Goal: Information Seeking & Learning: Learn about a topic

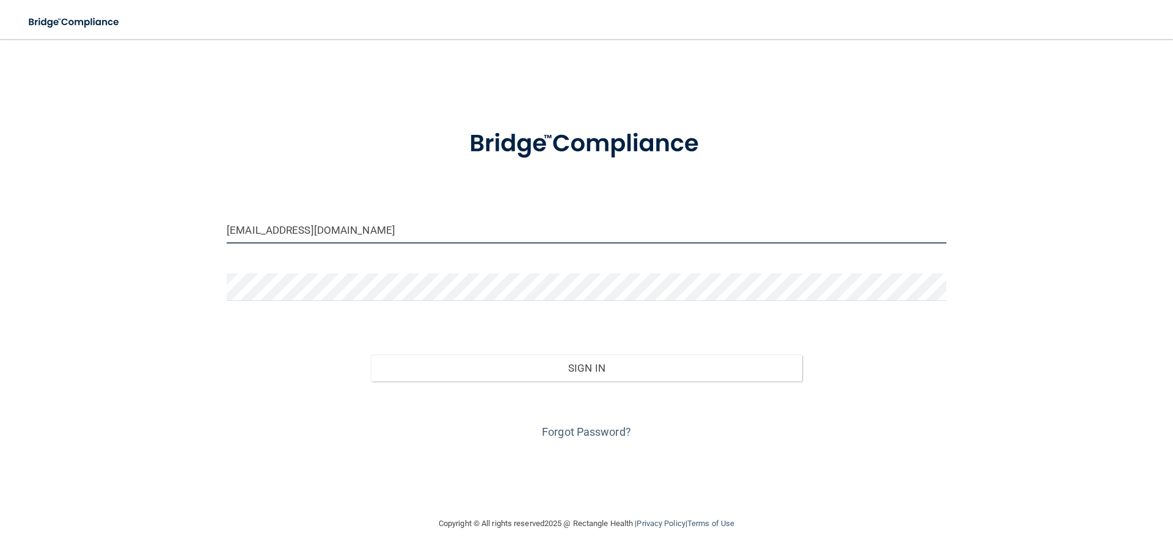
drag, startPoint x: 369, startPoint y: 227, endPoint x: 71, endPoint y: 180, distance: 301.1
click at [71, 180] on div "[EMAIL_ADDRESS][DOMAIN_NAME] Invalid email/password. You don't have permission …" at bounding box center [586, 277] width 1124 height 453
click at [276, 231] on input "[PERSON_NAME][EMAIL_ADDRESS][DOMAIN_NAME]" at bounding box center [586, 229] width 719 height 27
type input "[PERSON_NAME][EMAIL_ADDRESS][DOMAIN_NAME]"
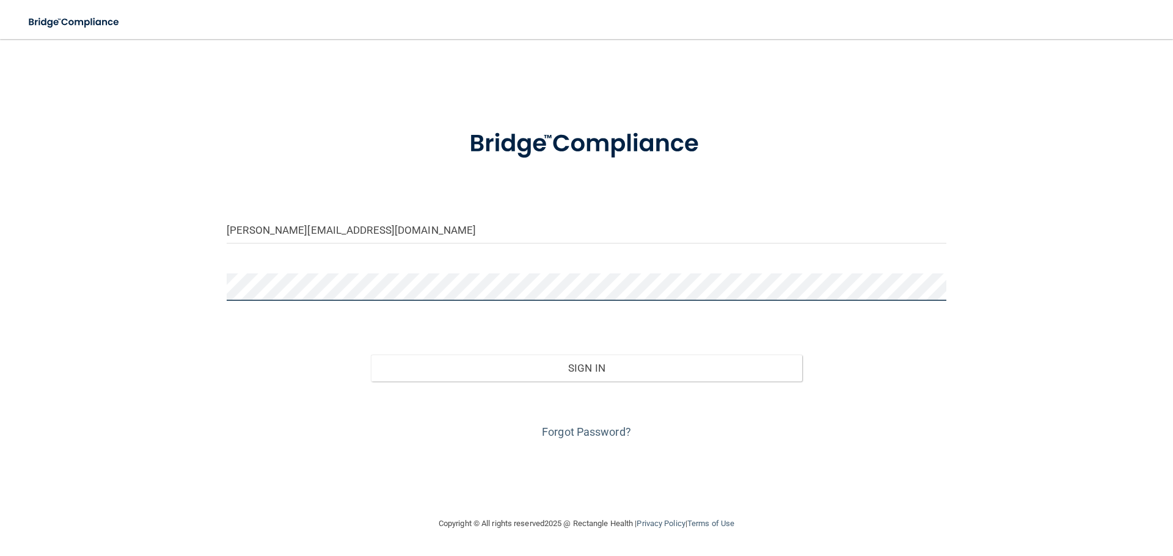
click at [213, 282] on div "[PERSON_NAME][EMAIL_ADDRESS][DOMAIN_NAME] Invalid email/password. You don't hav…" at bounding box center [586, 277] width 1124 height 453
click at [371, 355] on button "Sign In" at bounding box center [587, 368] width 432 height 27
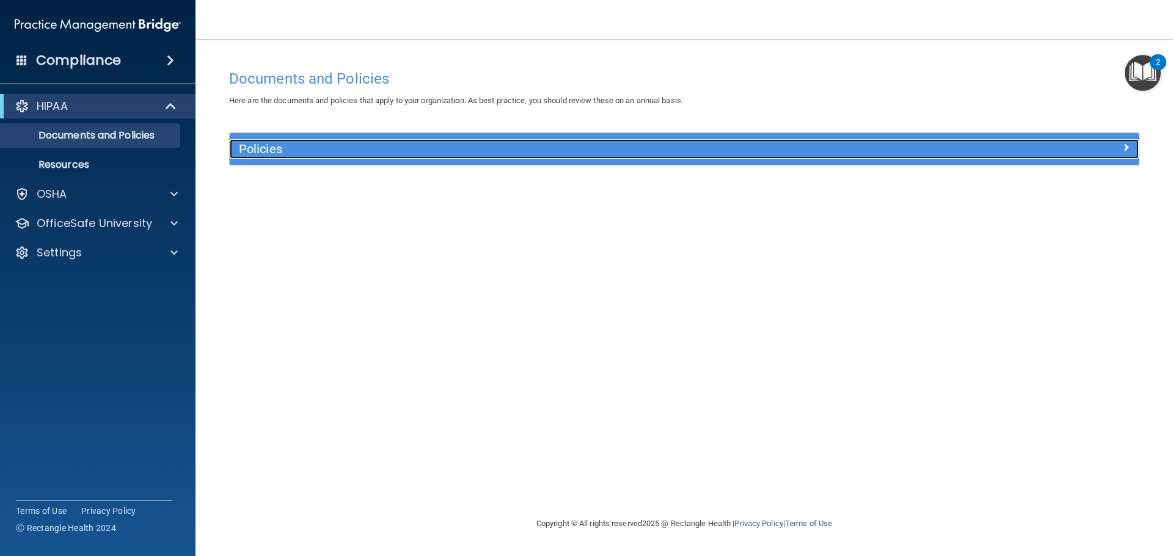
click at [288, 145] on h5 "Policies" at bounding box center [570, 148] width 663 height 13
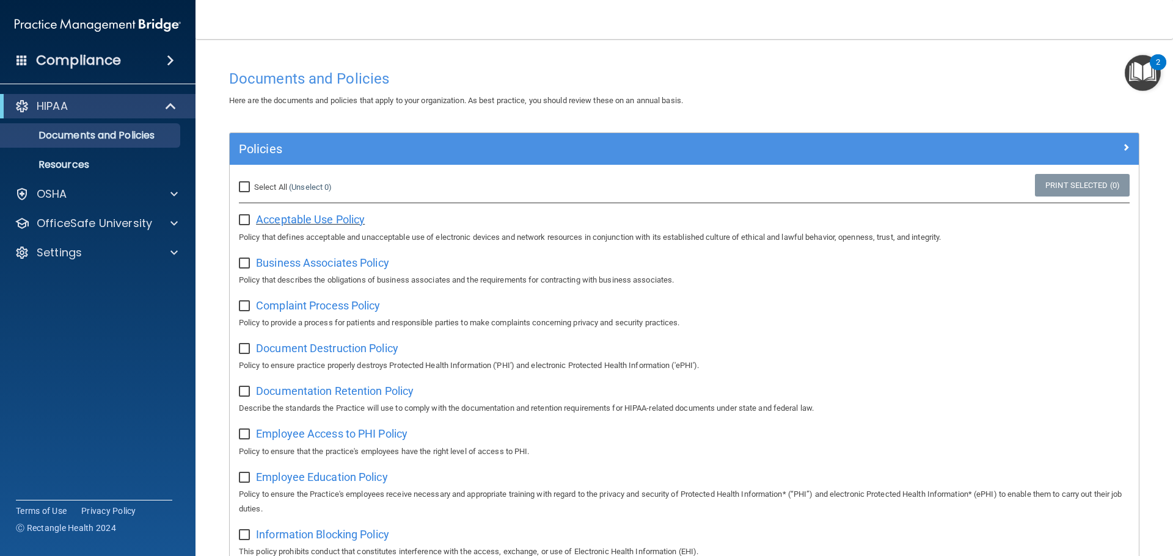
click at [322, 219] on span "Acceptable Use Policy" at bounding box center [310, 219] width 109 height 13
click at [241, 216] on input "checkbox" at bounding box center [246, 221] width 14 height 10
checkbox input "true"
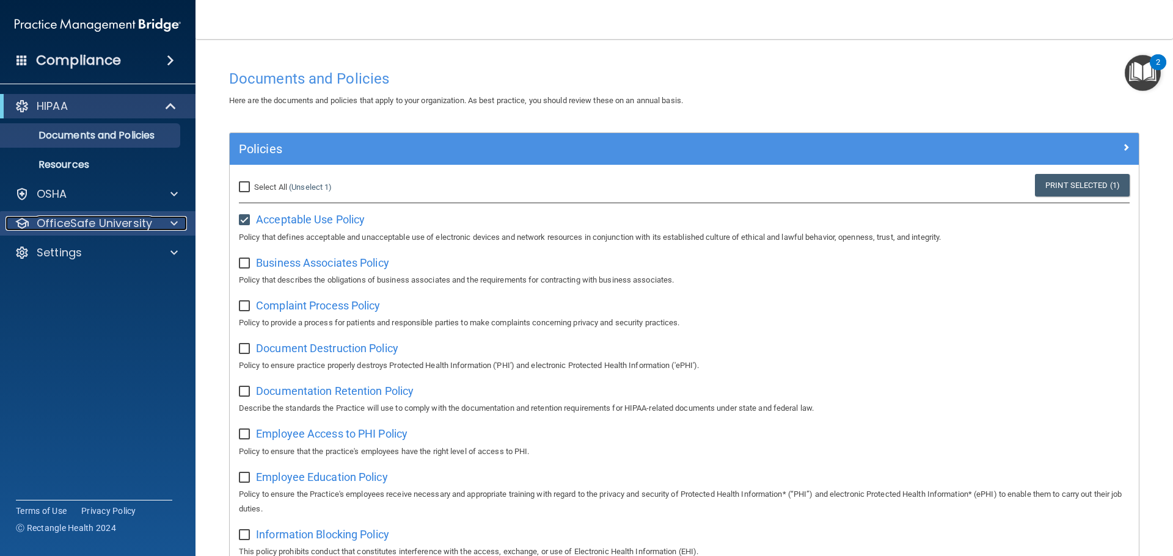
click at [91, 217] on p "OfficeSafe University" at bounding box center [94, 223] width 115 height 15
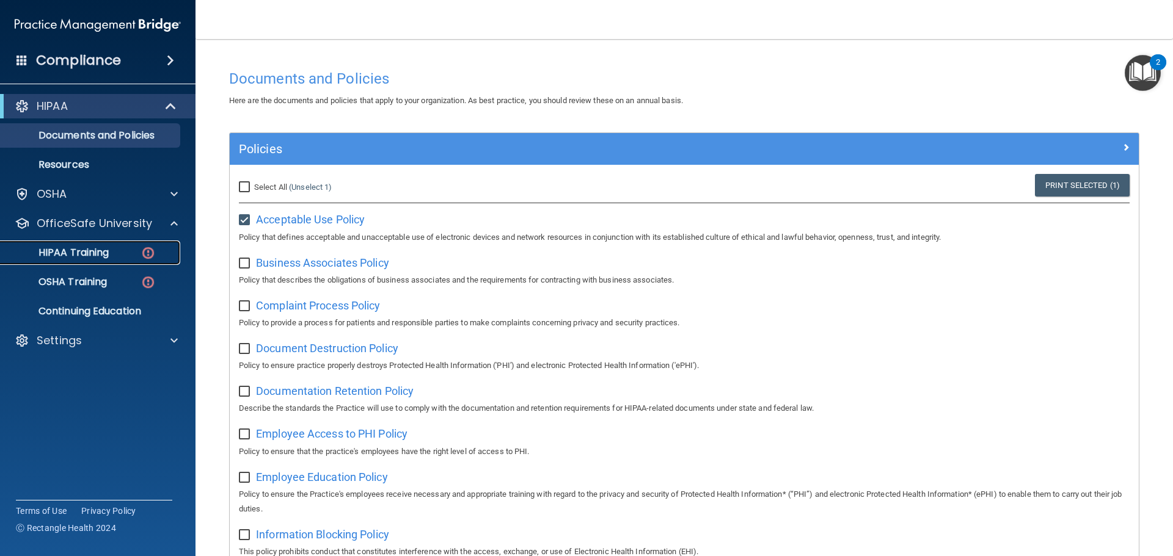
click at [93, 251] on p "HIPAA Training" at bounding box center [58, 253] width 101 height 12
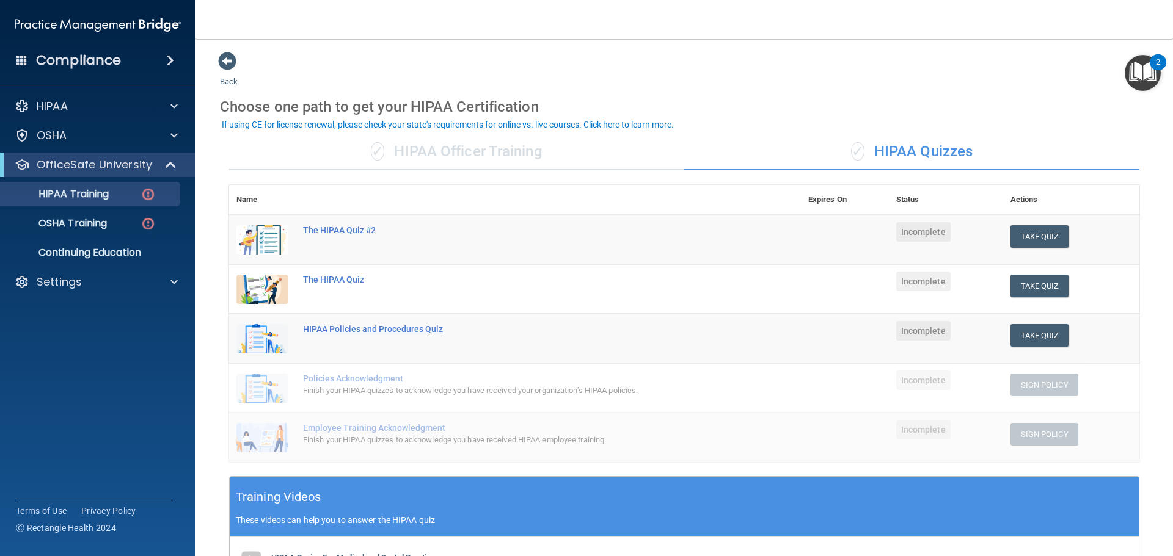
click at [335, 327] on div "HIPAA Policies and Procedures Quiz" at bounding box center [521, 329] width 437 height 10
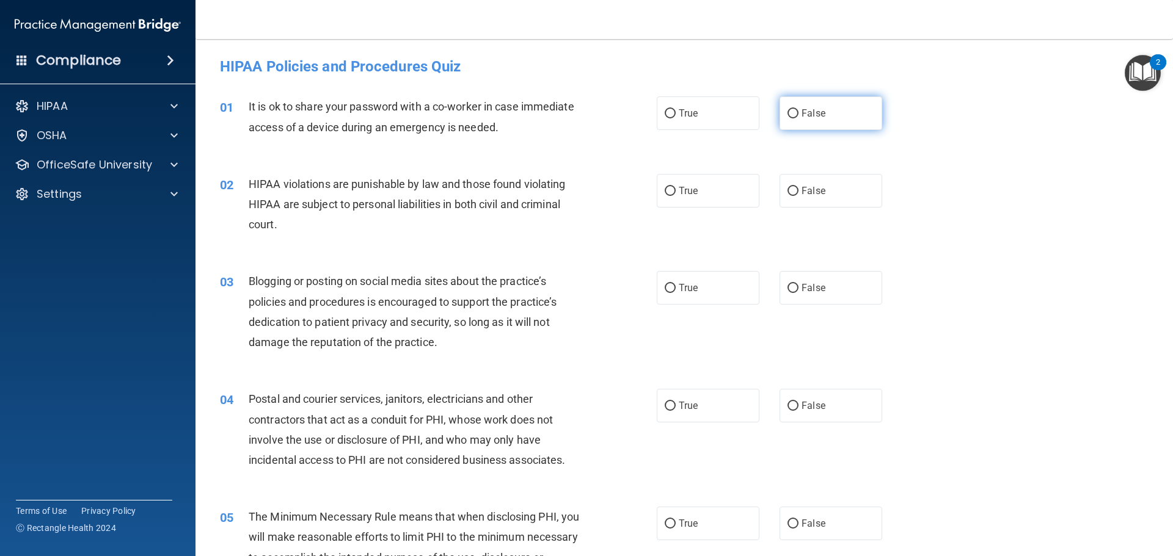
click at [810, 115] on span "False" at bounding box center [813, 113] width 24 height 12
click at [798, 115] on input "False" at bounding box center [792, 113] width 11 height 9
radio input "true"
click at [699, 197] on label "True" at bounding box center [708, 191] width 103 height 34
click at [676, 196] on input "True" at bounding box center [670, 191] width 11 height 9
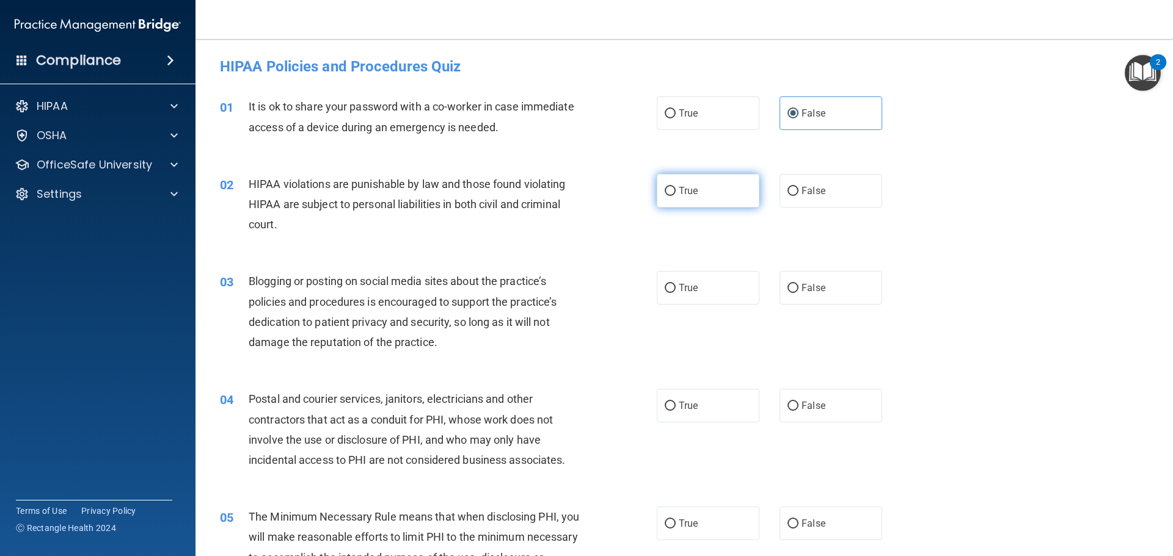
radio input "true"
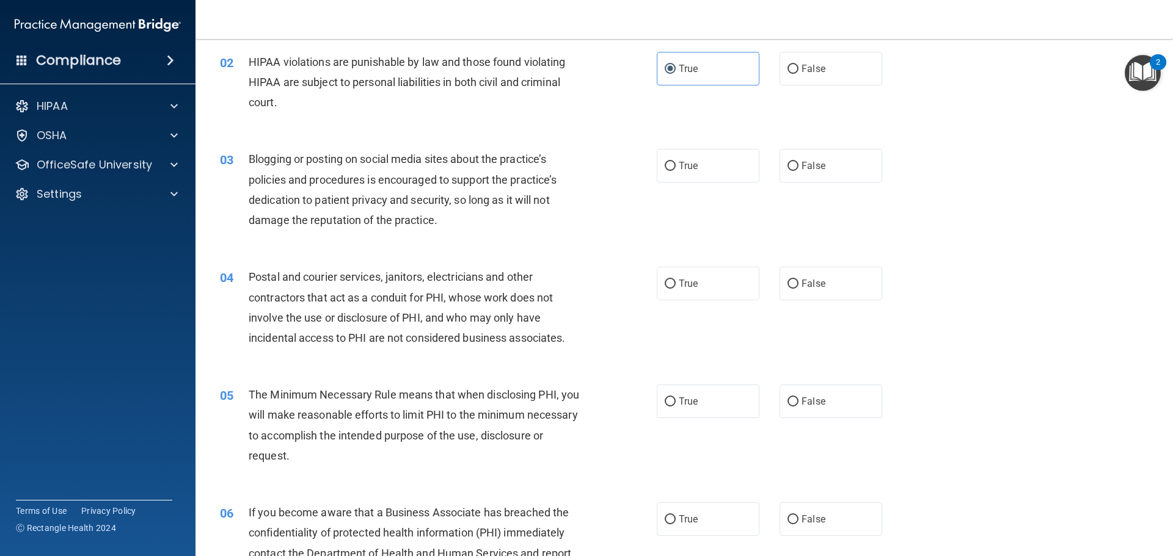
scroll to position [183, 0]
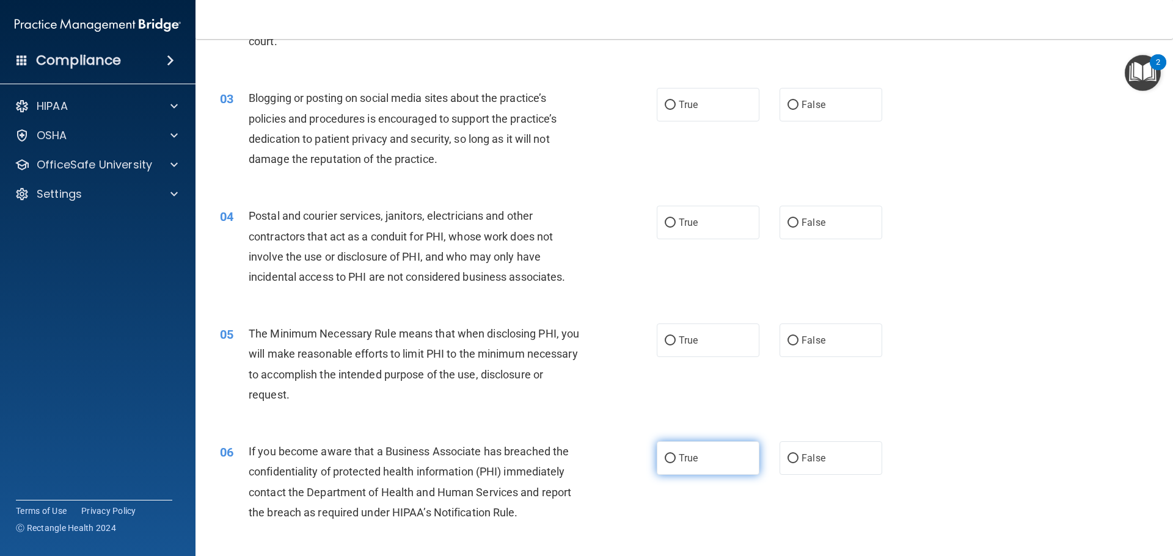
click at [712, 458] on label "True" at bounding box center [708, 459] width 103 height 34
click at [676, 458] on input "True" at bounding box center [670, 458] width 11 height 9
radio input "true"
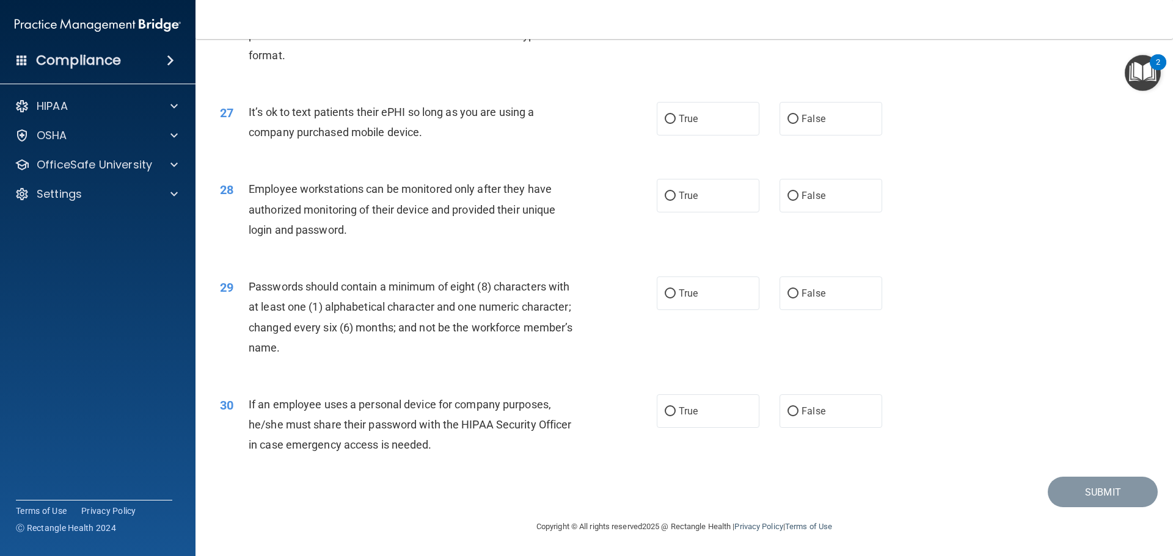
scroll to position [2510, 0]
click at [679, 287] on label "True" at bounding box center [708, 294] width 103 height 34
click at [676, 290] on input "True" at bounding box center [670, 294] width 11 height 9
radio input "true"
click at [807, 111] on label "False" at bounding box center [830, 119] width 103 height 34
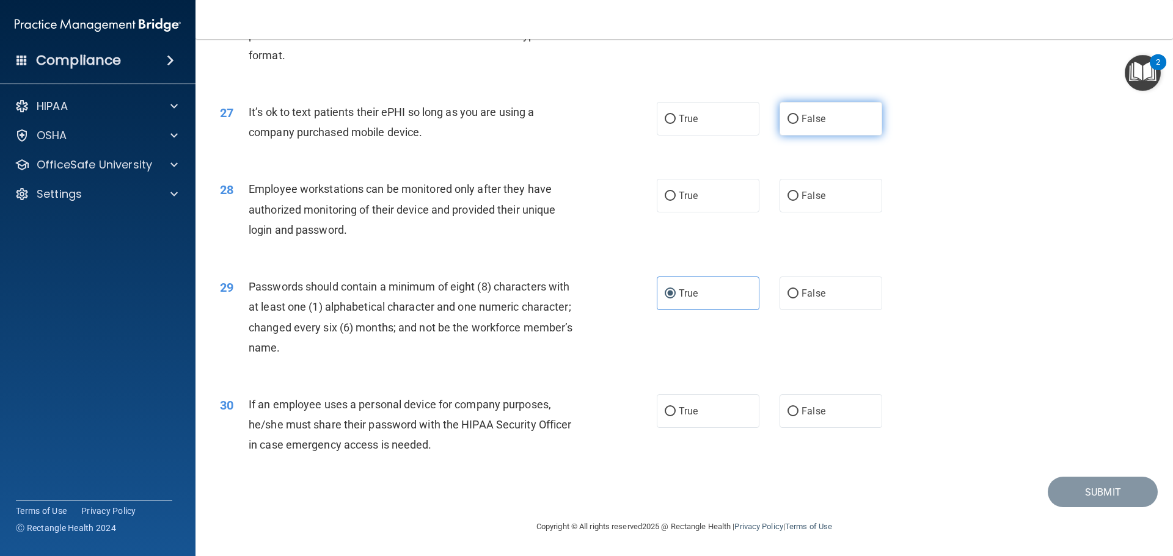
click at [798, 115] on input "False" at bounding box center [792, 119] width 11 height 9
radio input "true"
click at [687, 205] on label "True" at bounding box center [708, 196] width 103 height 34
click at [676, 201] on input "True" at bounding box center [670, 196] width 11 height 9
radio input "true"
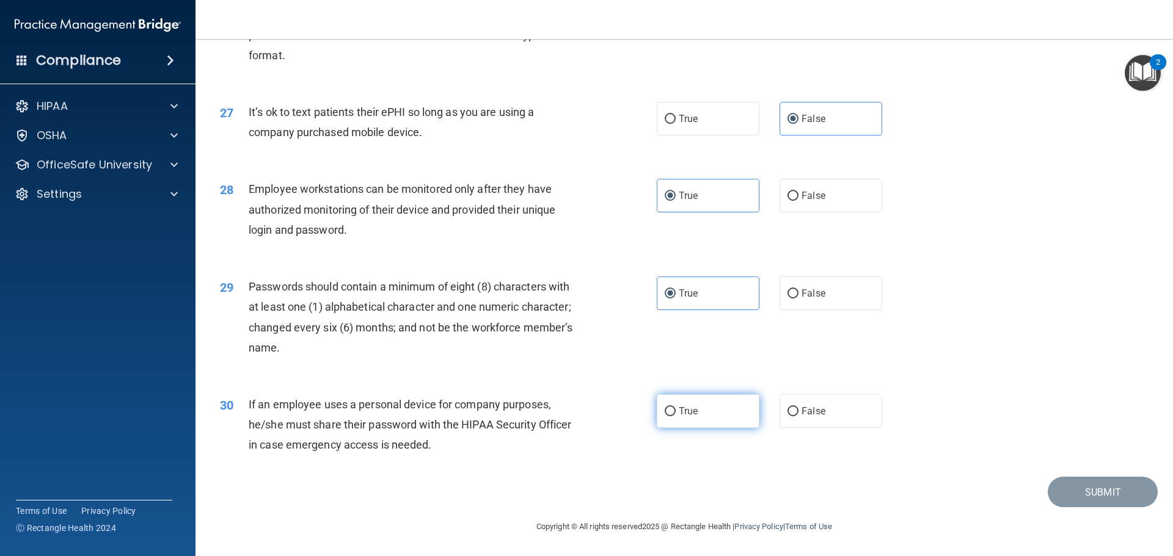
click at [665, 413] on input "True" at bounding box center [670, 411] width 11 height 9
radio input "true"
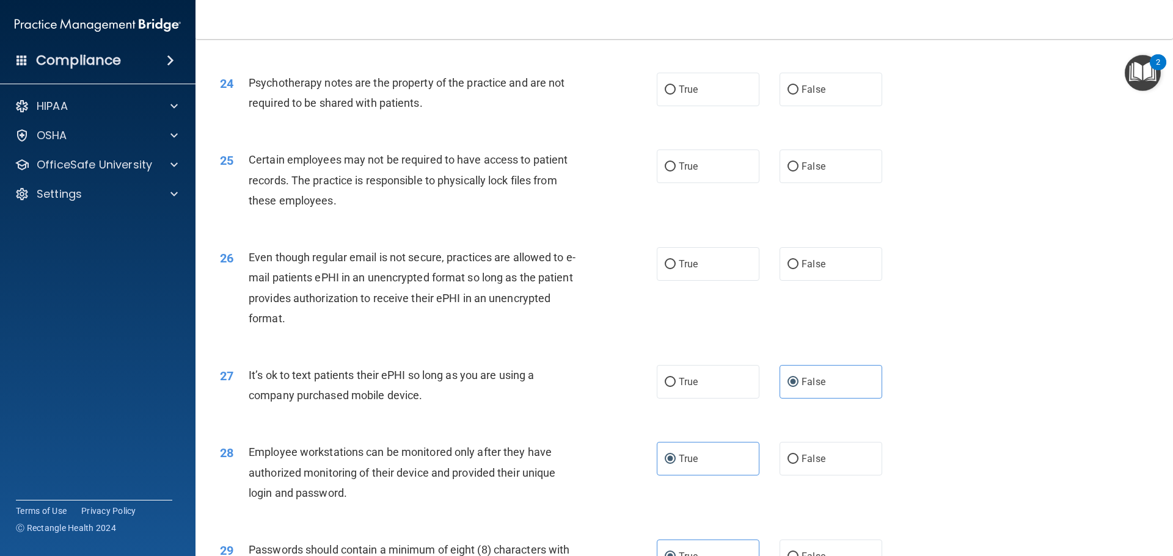
scroll to position [2204, 0]
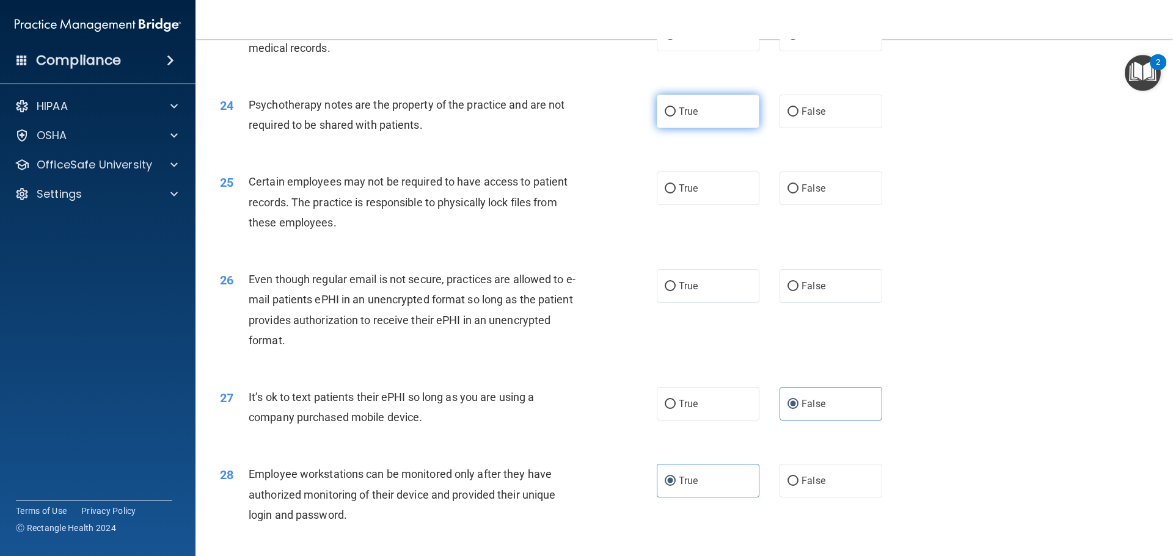
click at [718, 128] on label "True" at bounding box center [708, 112] width 103 height 34
click at [676, 117] on input "True" at bounding box center [670, 111] width 11 height 9
radio input "true"
click at [683, 194] on span "True" at bounding box center [688, 189] width 19 height 12
click at [676, 194] on input "True" at bounding box center [670, 188] width 11 height 9
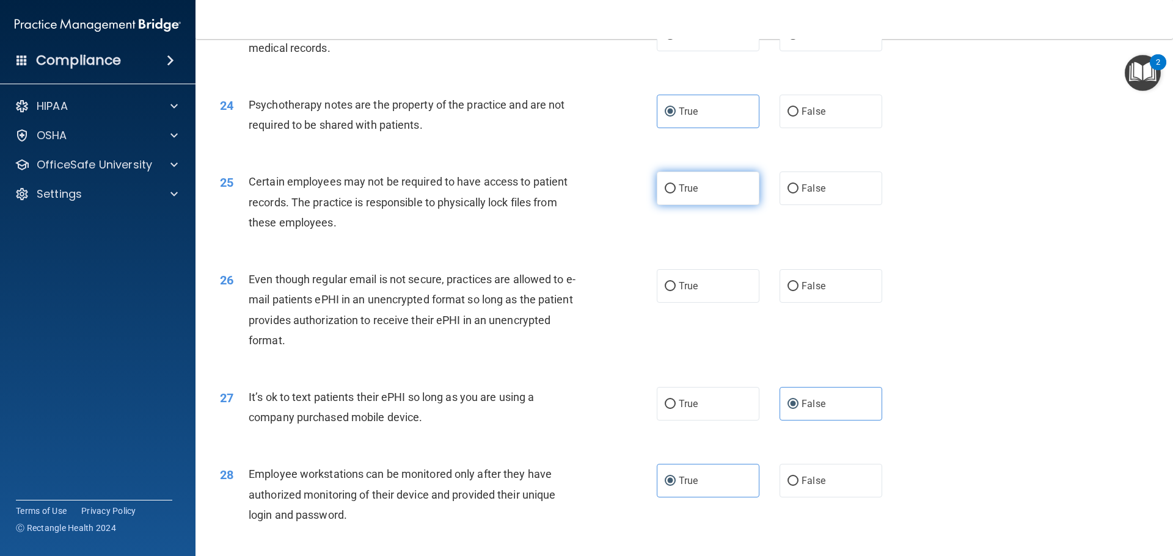
radio input "true"
click at [806, 292] on span "False" at bounding box center [813, 286] width 24 height 12
click at [798, 291] on input "False" at bounding box center [792, 286] width 11 height 9
radio input "true"
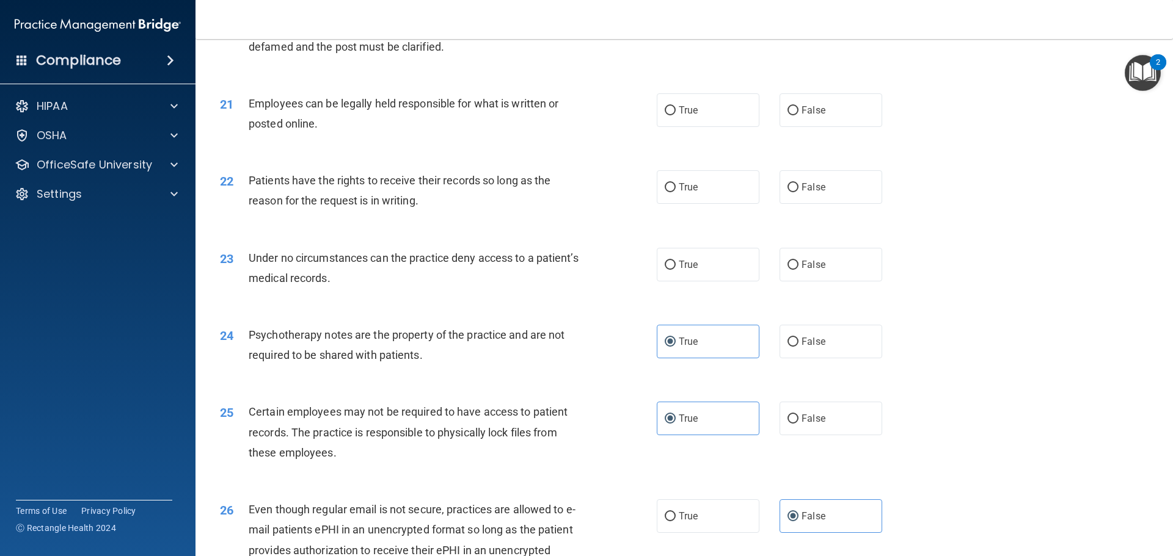
scroll to position [1960, 0]
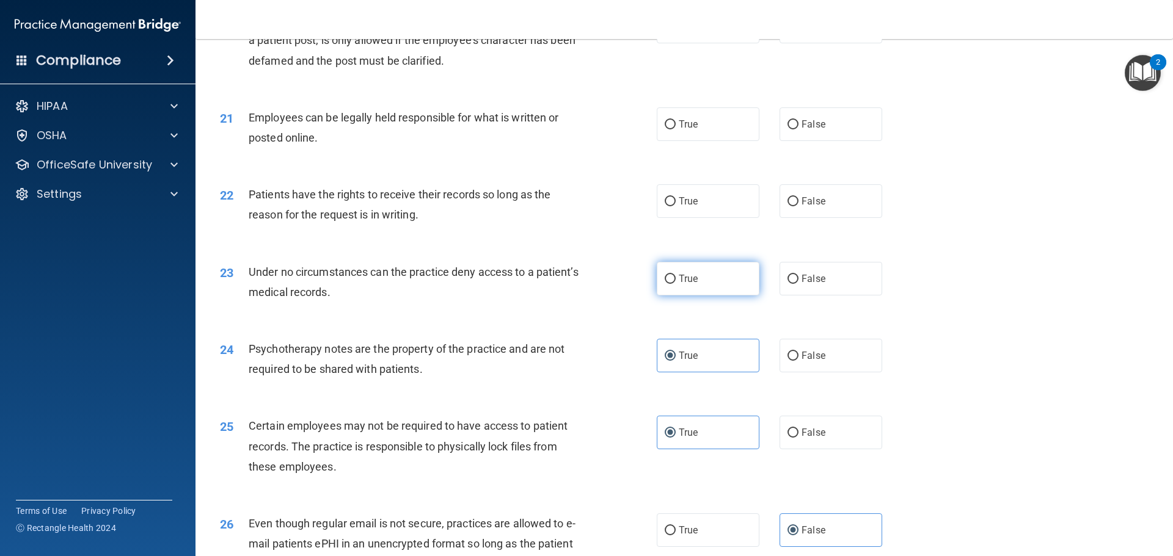
click at [679, 285] on span "True" at bounding box center [688, 279] width 19 height 12
click at [676, 284] on input "True" at bounding box center [670, 279] width 11 height 9
radio input "true"
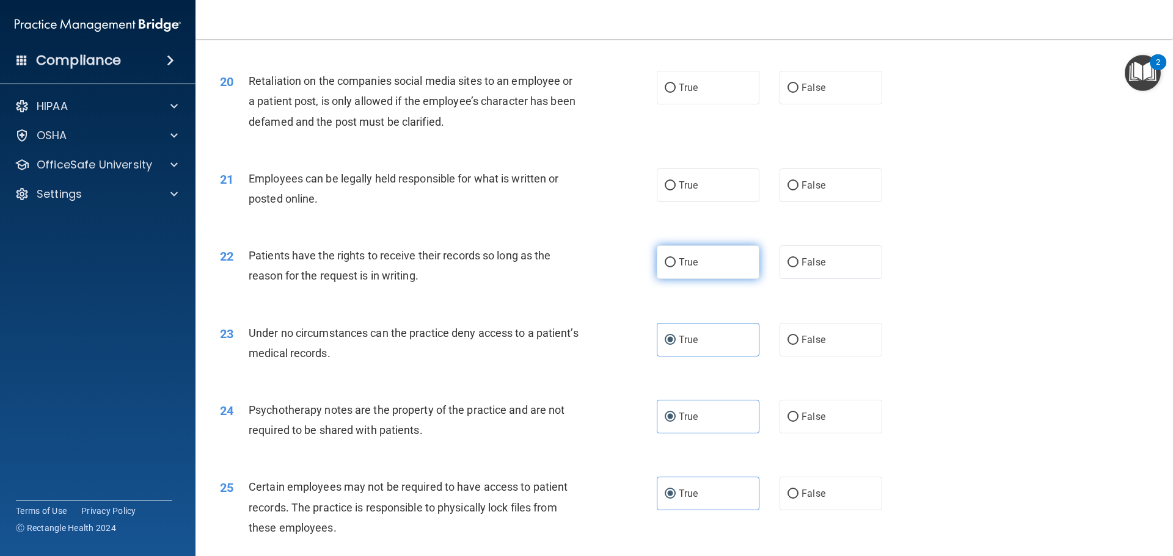
click at [704, 279] on label "True" at bounding box center [708, 263] width 103 height 34
click at [676, 268] on input "True" at bounding box center [670, 262] width 11 height 9
radio input "true"
click at [704, 202] on label "True" at bounding box center [708, 186] width 103 height 34
click at [676, 191] on input "True" at bounding box center [670, 185] width 11 height 9
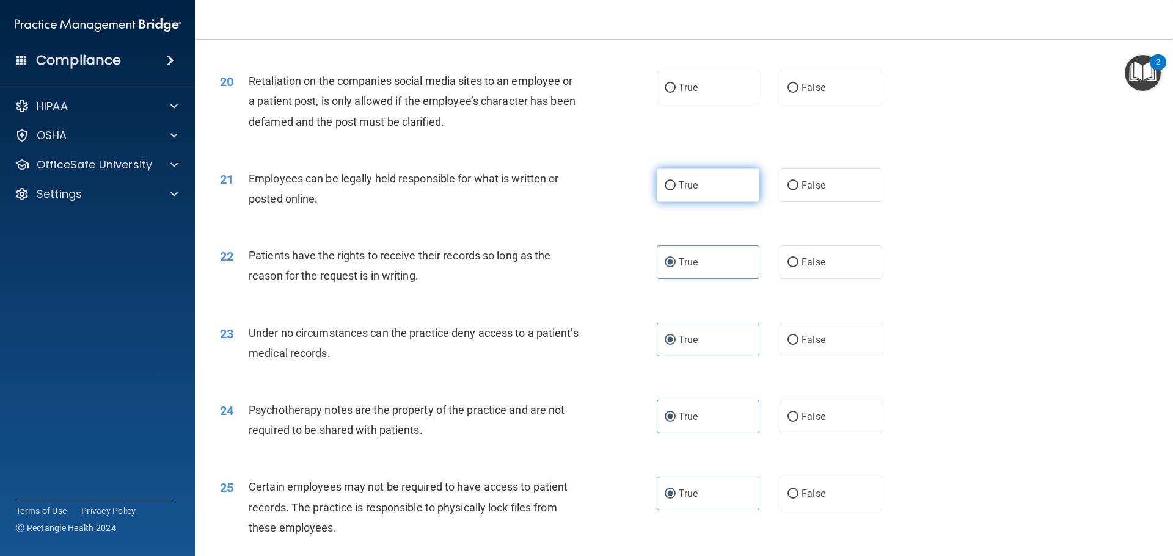
radio input "true"
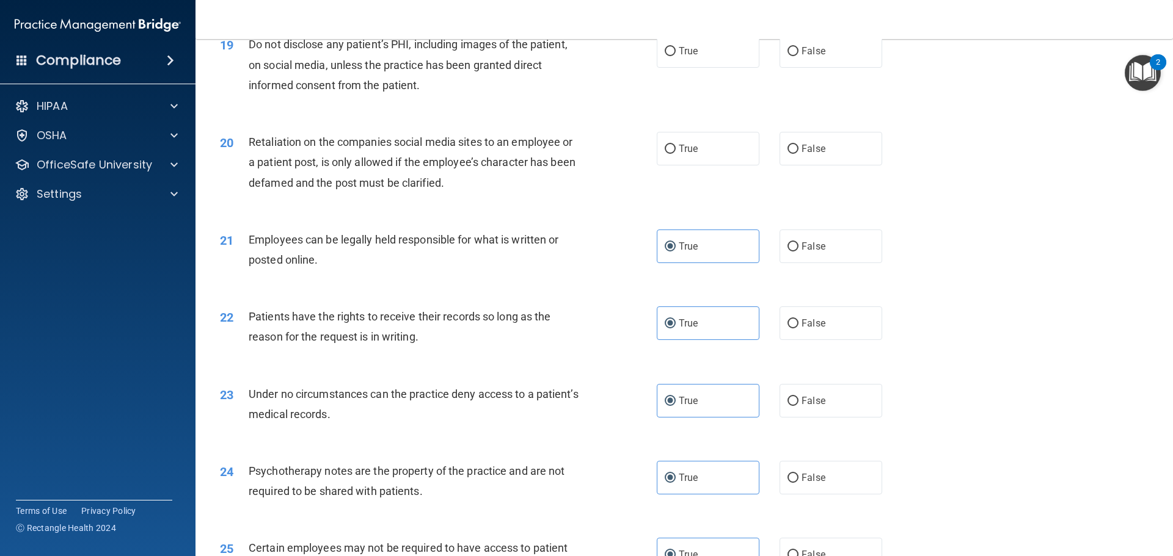
scroll to position [1777, 0]
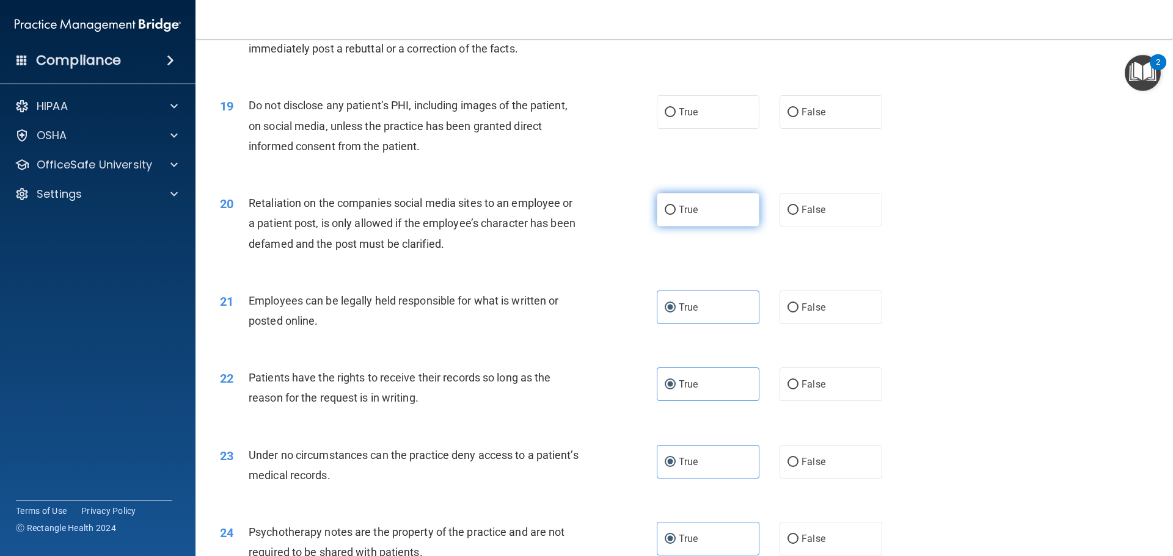
click at [696, 227] on label "True" at bounding box center [708, 210] width 103 height 34
click at [676, 215] on input "True" at bounding box center [670, 210] width 11 height 9
radio input "true"
click at [806, 216] on span "False" at bounding box center [813, 210] width 24 height 12
click at [798, 215] on input "False" at bounding box center [792, 210] width 11 height 9
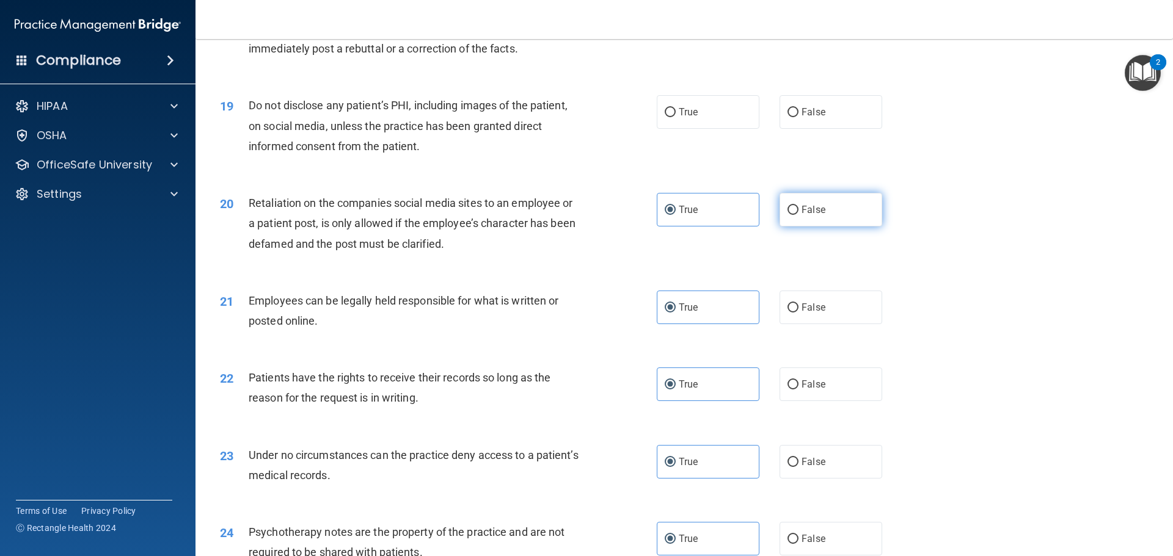
radio input "true"
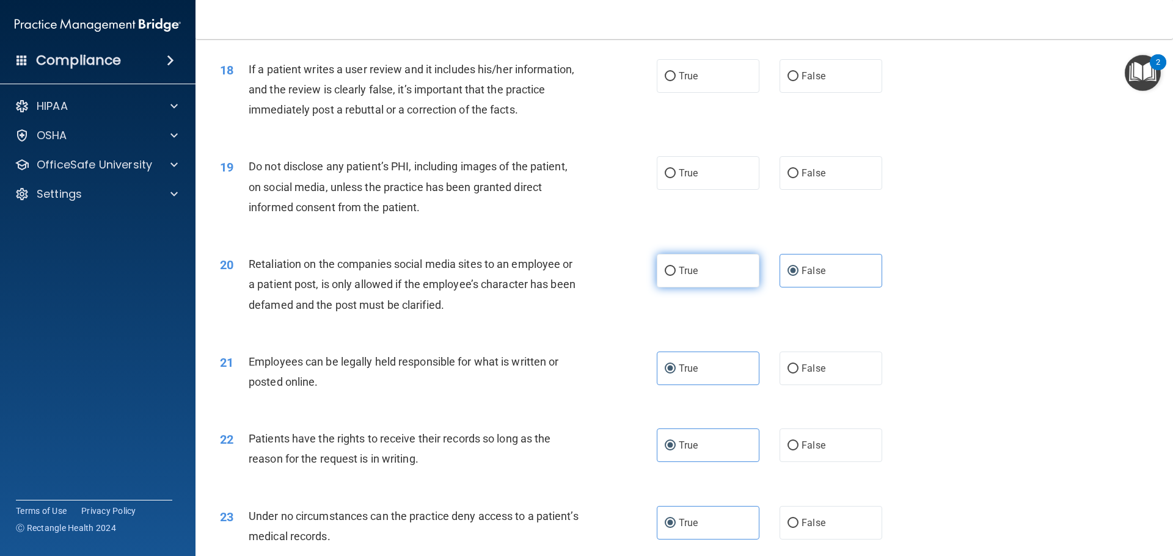
click at [682, 277] on span "True" at bounding box center [688, 271] width 19 height 12
click at [676, 276] on input "True" at bounding box center [670, 271] width 11 height 9
radio input "true"
radio input "false"
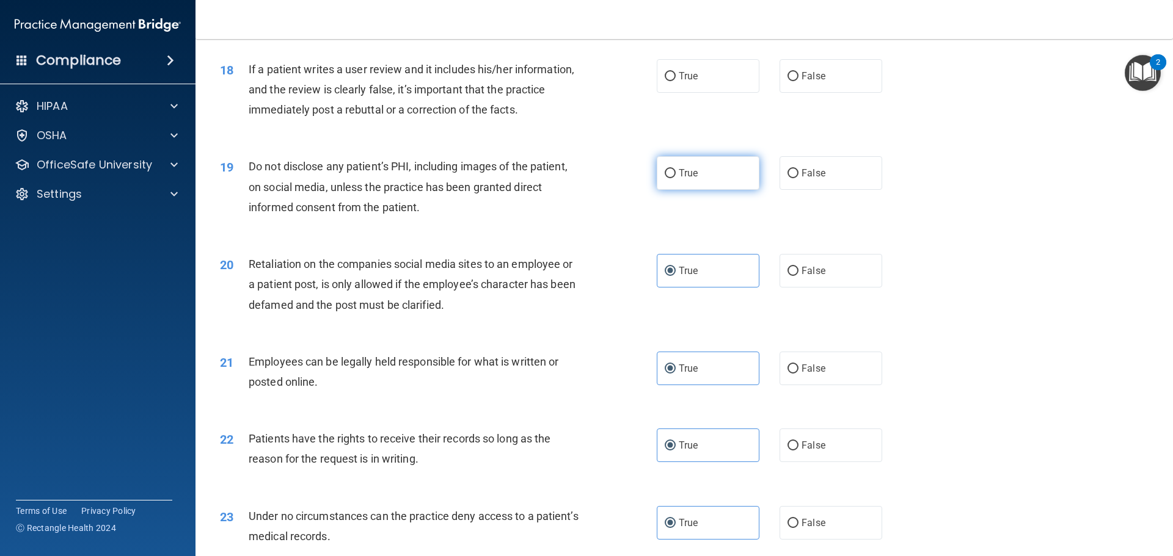
click at [680, 179] on span "True" at bounding box center [688, 173] width 19 height 12
click at [676, 178] on input "True" at bounding box center [670, 173] width 11 height 9
radio input "true"
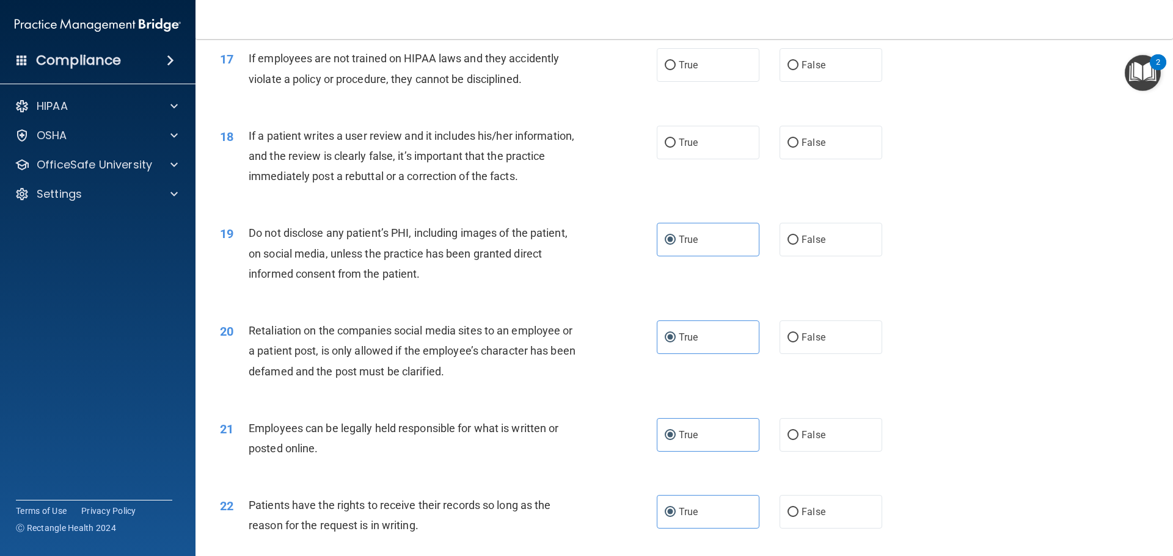
scroll to position [1594, 0]
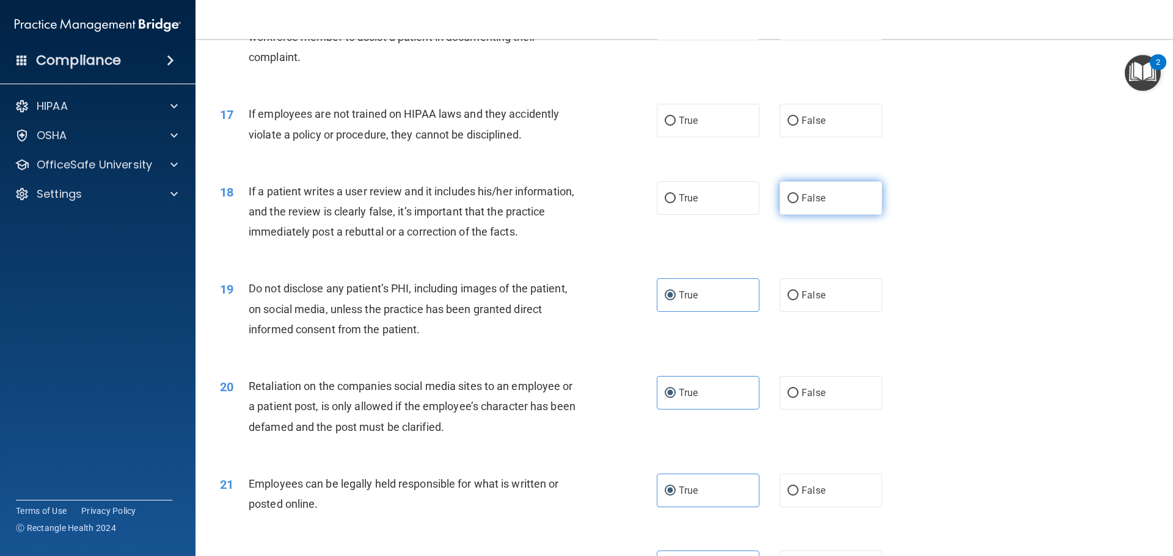
click at [811, 215] on label "False" at bounding box center [830, 198] width 103 height 34
click at [798, 203] on input "False" at bounding box center [792, 198] width 11 height 9
radio input "true"
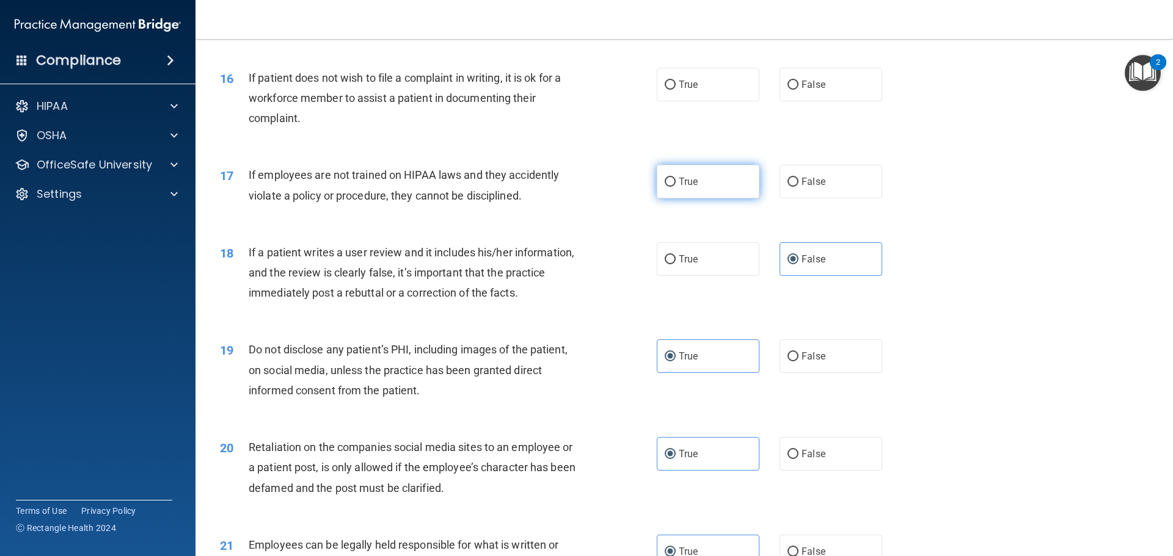
click at [679, 188] on span "True" at bounding box center [688, 182] width 19 height 12
click at [676, 187] on input "True" at bounding box center [670, 182] width 11 height 9
radio input "true"
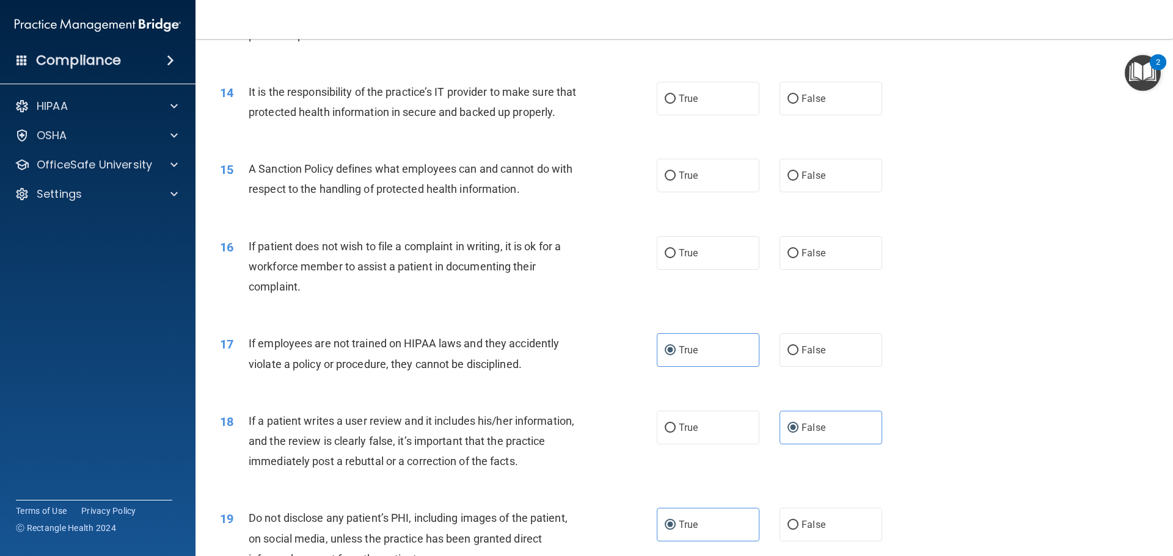
scroll to position [1288, 0]
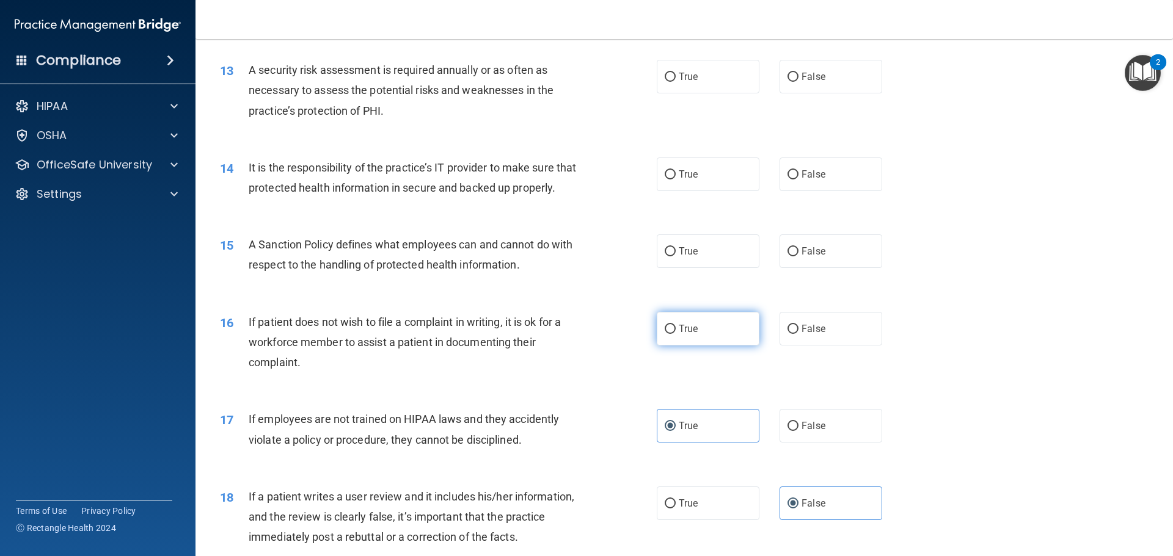
click at [685, 335] on span "True" at bounding box center [688, 329] width 19 height 12
click at [676, 334] on input "True" at bounding box center [670, 329] width 11 height 9
radio input "true"
click at [681, 257] on span "True" at bounding box center [688, 252] width 19 height 12
click at [676, 257] on input "True" at bounding box center [670, 251] width 11 height 9
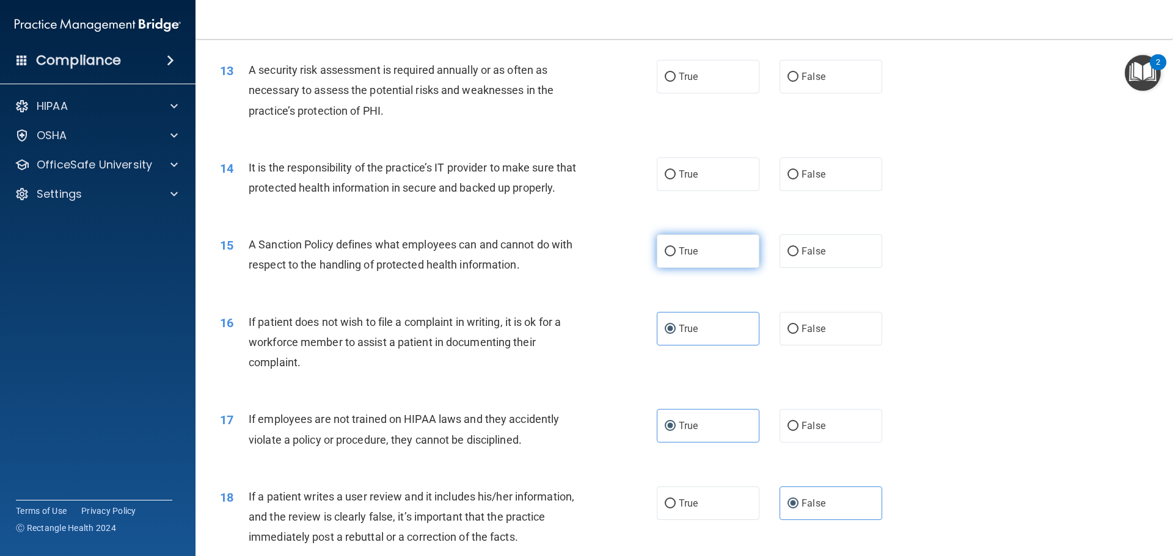
radio input "true"
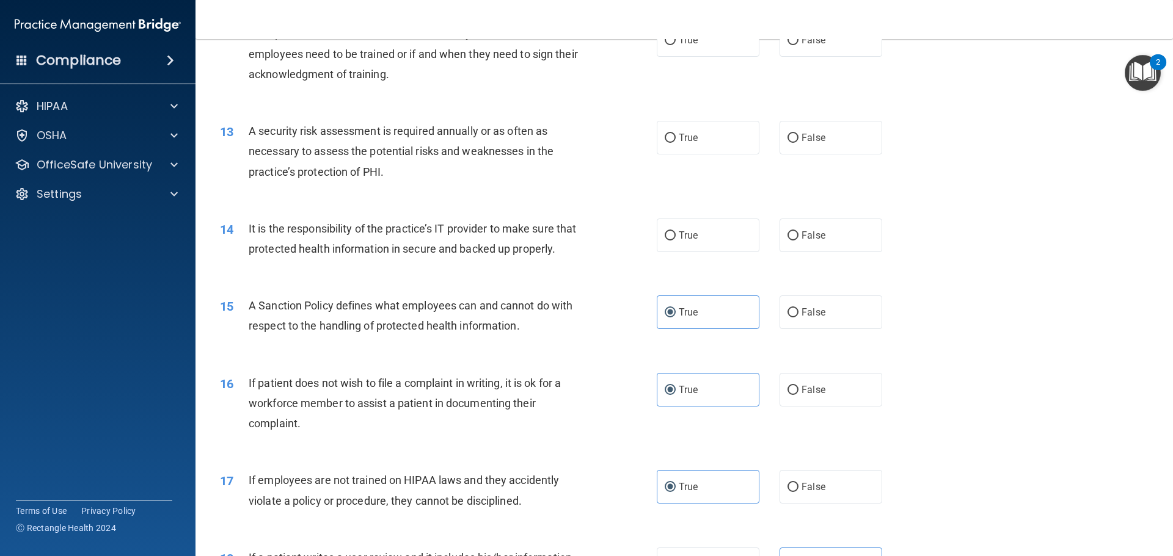
scroll to position [1166, 0]
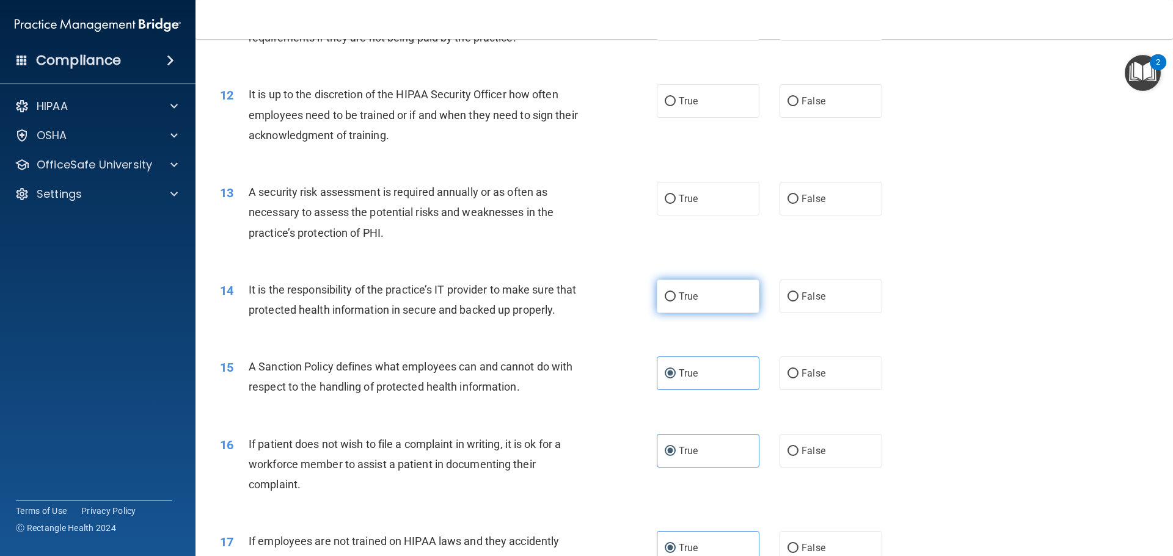
click at [686, 301] on span "True" at bounding box center [688, 297] width 19 height 12
click at [676, 301] on input "True" at bounding box center [670, 297] width 11 height 9
radio input "true"
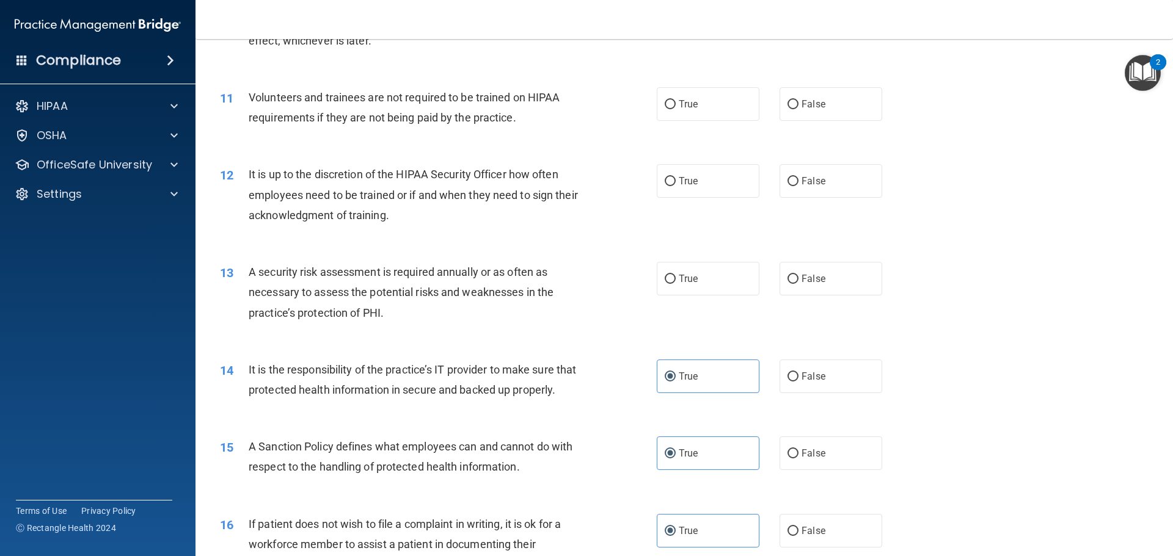
scroll to position [1044, 0]
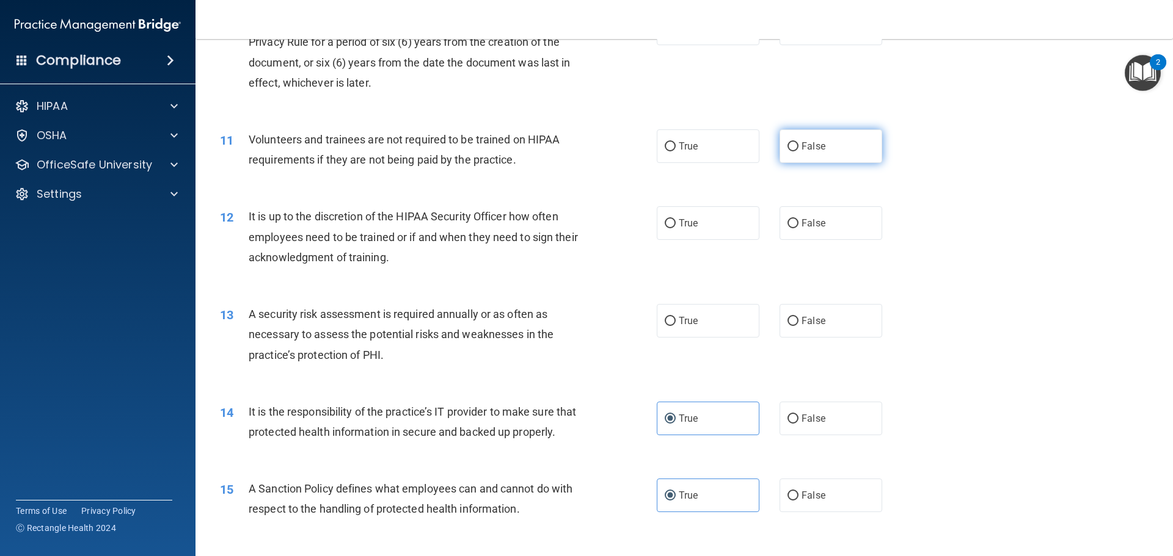
click at [810, 151] on span "False" at bounding box center [813, 146] width 24 height 12
click at [798, 151] on input "False" at bounding box center [792, 146] width 11 height 9
radio input "true"
click at [679, 227] on span "True" at bounding box center [688, 223] width 19 height 12
click at [676, 227] on input "True" at bounding box center [670, 223] width 11 height 9
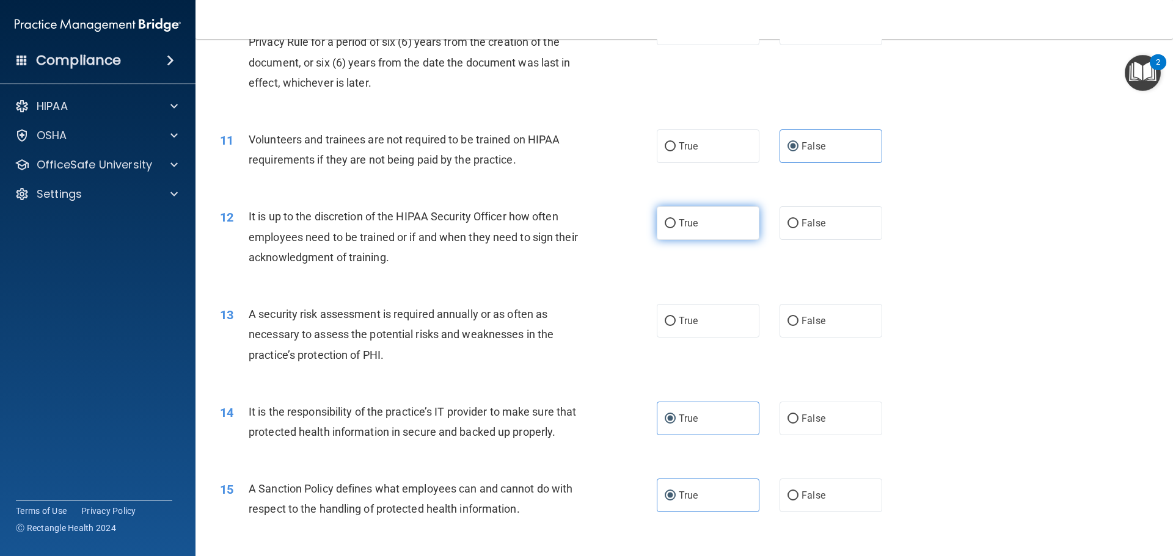
radio input "true"
click at [672, 324] on label "True" at bounding box center [708, 321] width 103 height 34
click at [672, 324] on input "True" at bounding box center [670, 321] width 11 height 9
radio input "true"
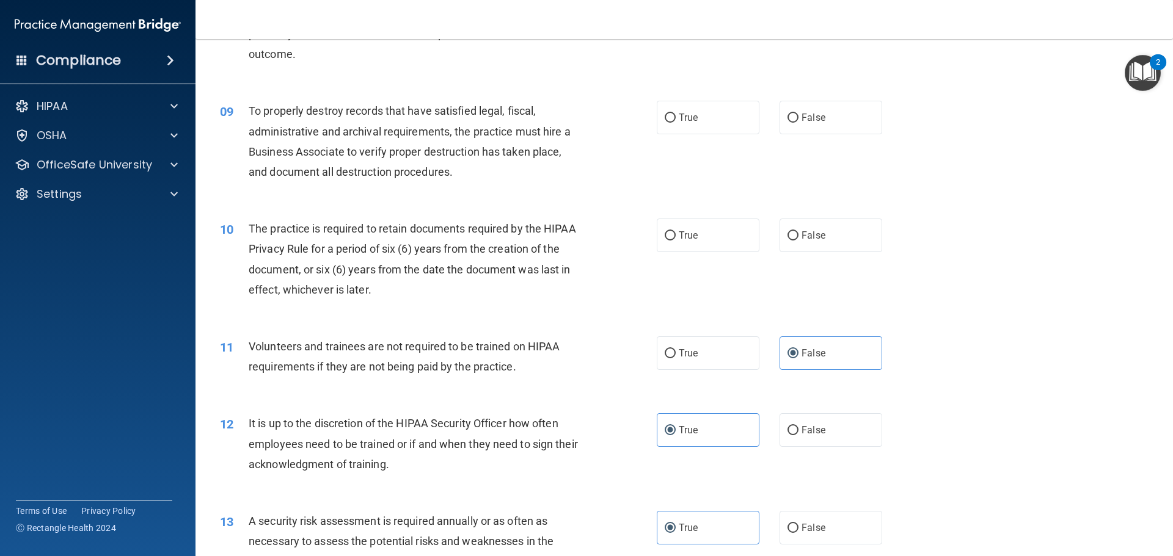
scroll to position [800, 0]
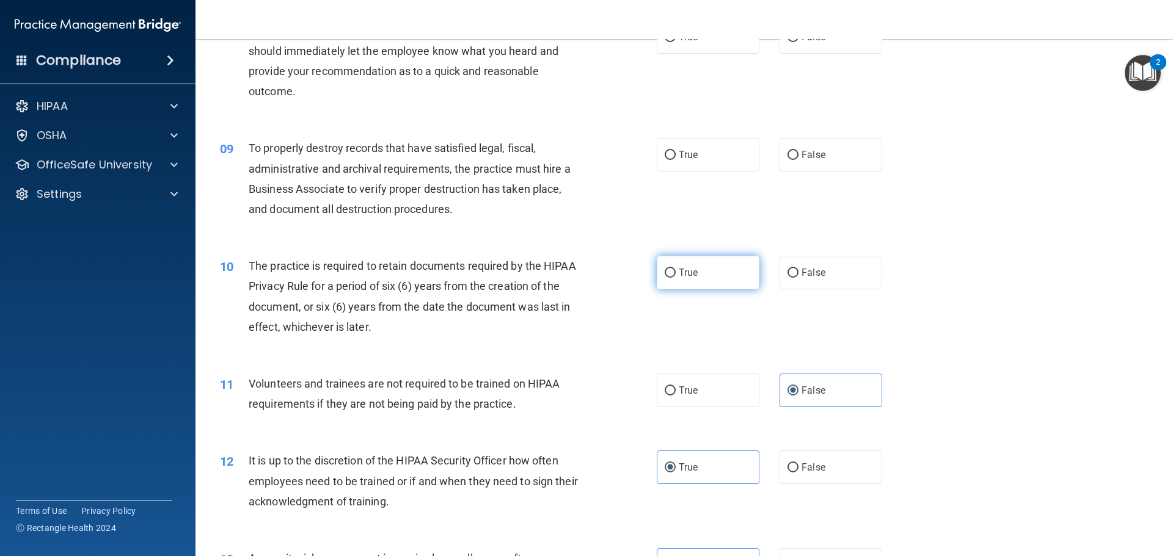
click at [683, 270] on span "True" at bounding box center [688, 273] width 19 height 12
click at [676, 270] on input "True" at bounding box center [670, 273] width 11 height 9
radio input "true"
click at [665, 155] on input "True" at bounding box center [670, 155] width 11 height 9
radio input "true"
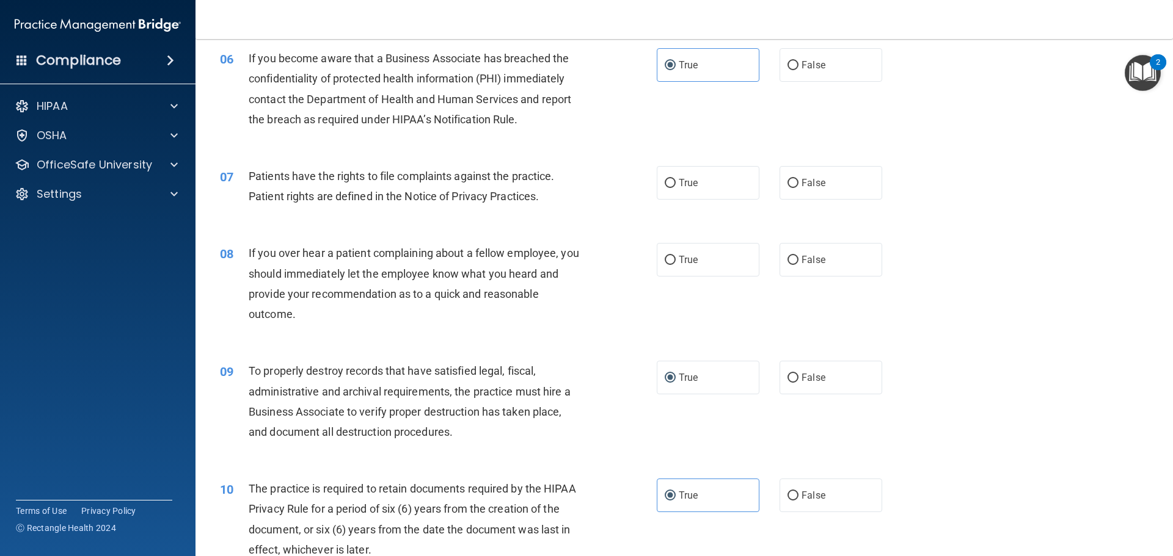
scroll to position [555, 0]
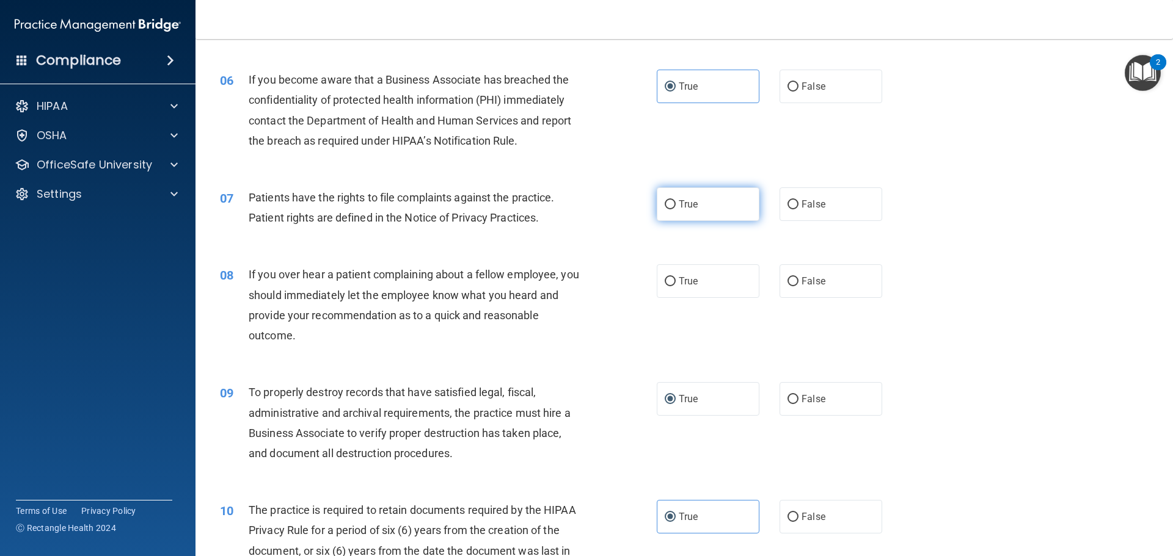
click at [671, 206] on label "True" at bounding box center [708, 205] width 103 height 34
click at [671, 206] on input "True" at bounding box center [670, 204] width 11 height 9
radio input "true"
click at [831, 284] on label "False" at bounding box center [830, 281] width 103 height 34
click at [798, 284] on input "False" at bounding box center [792, 281] width 11 height 9
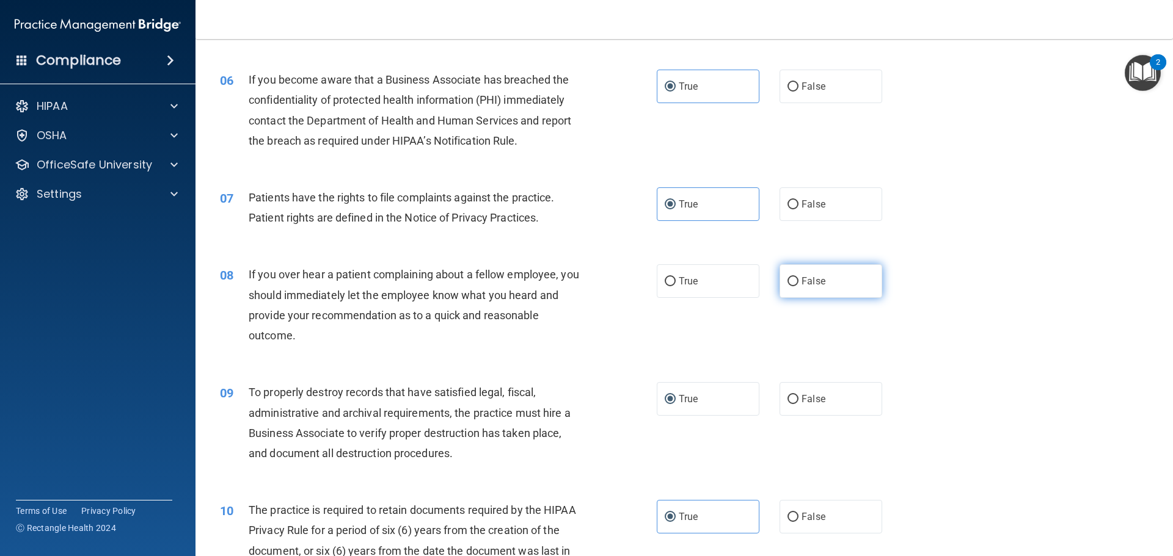
radio input "true"
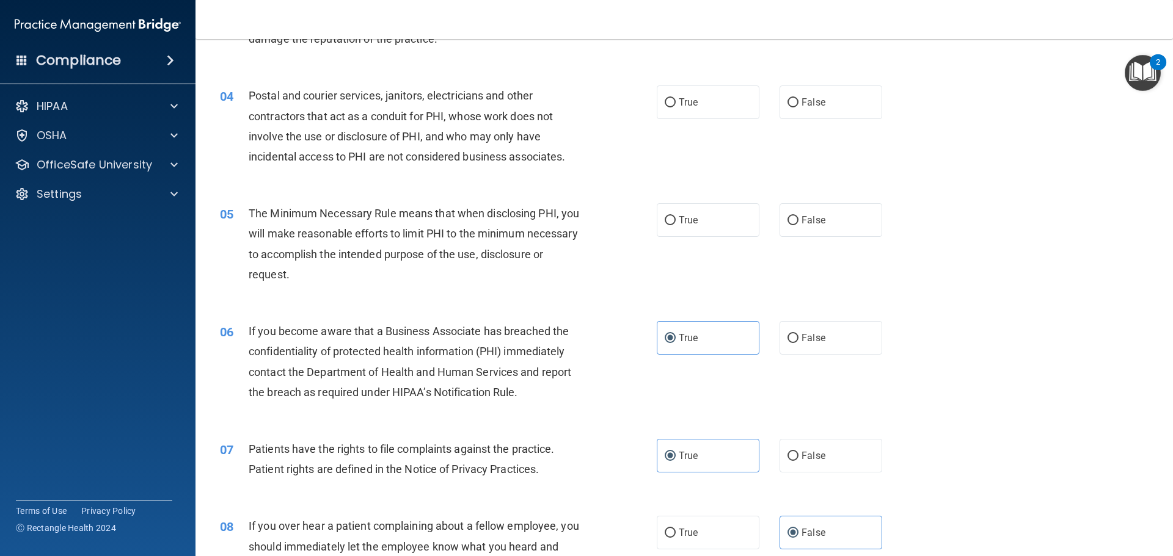
scroll to position [128, 0]
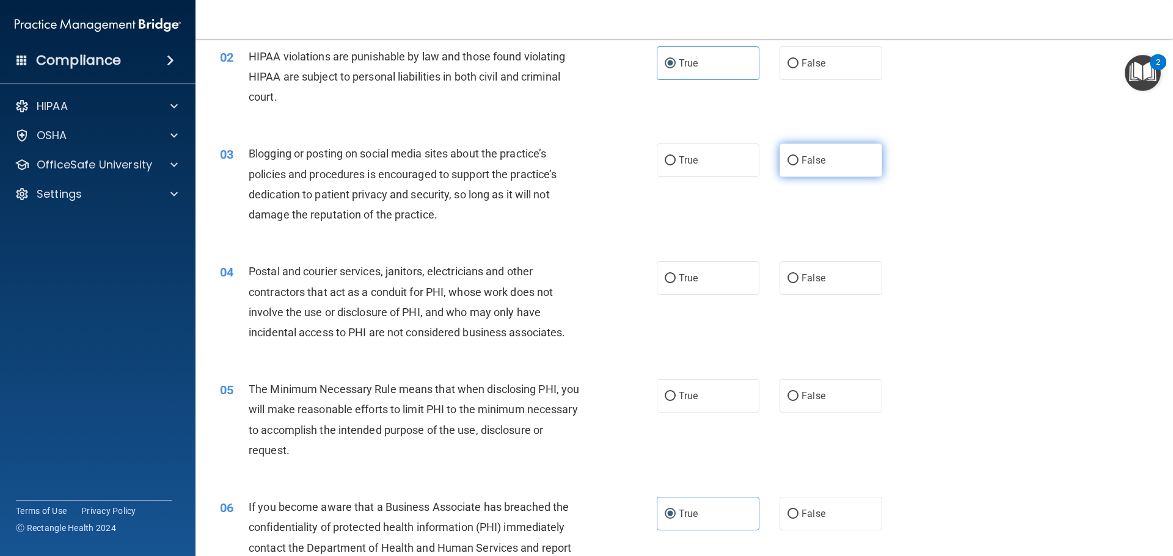
click at [827, 164] on label "False" at bounding box center [830, 161] width 103 height 34
click at [798, 164] on input "False" at bounding box center [792, 160] width 11 height 9
radio input "true"
click at [681, 272] on label "True" at bounding box center [708, 278] width 103 height 34
click at [676, 274] on input "True" at bounding box center [670, 278] width 11 height 9
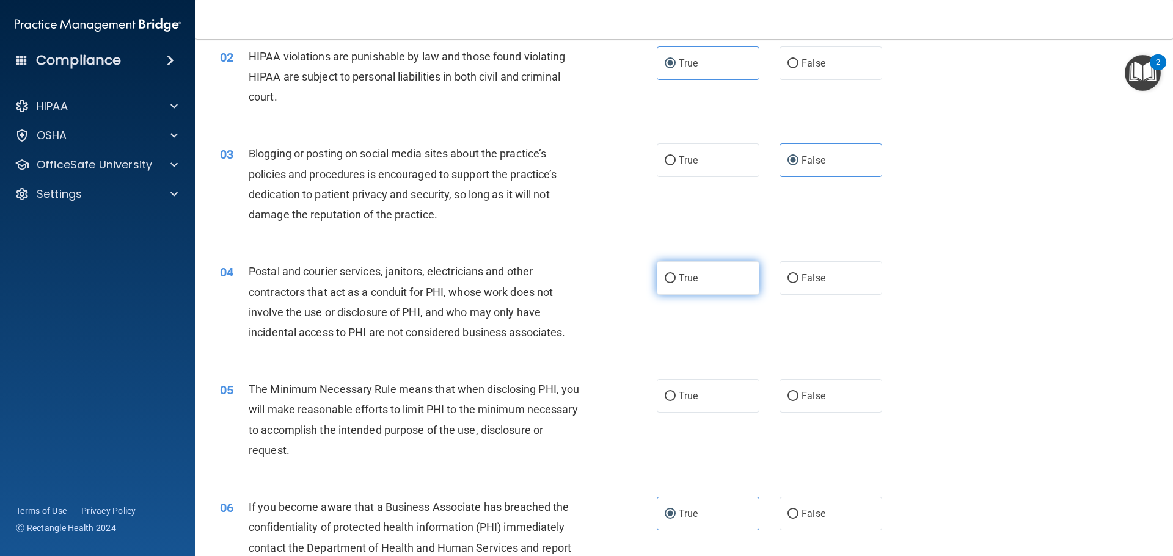
radio input "true"
click at [671, 398] on input "True" at bounding box center [670, 396] width 11 height 9
radio input "true"
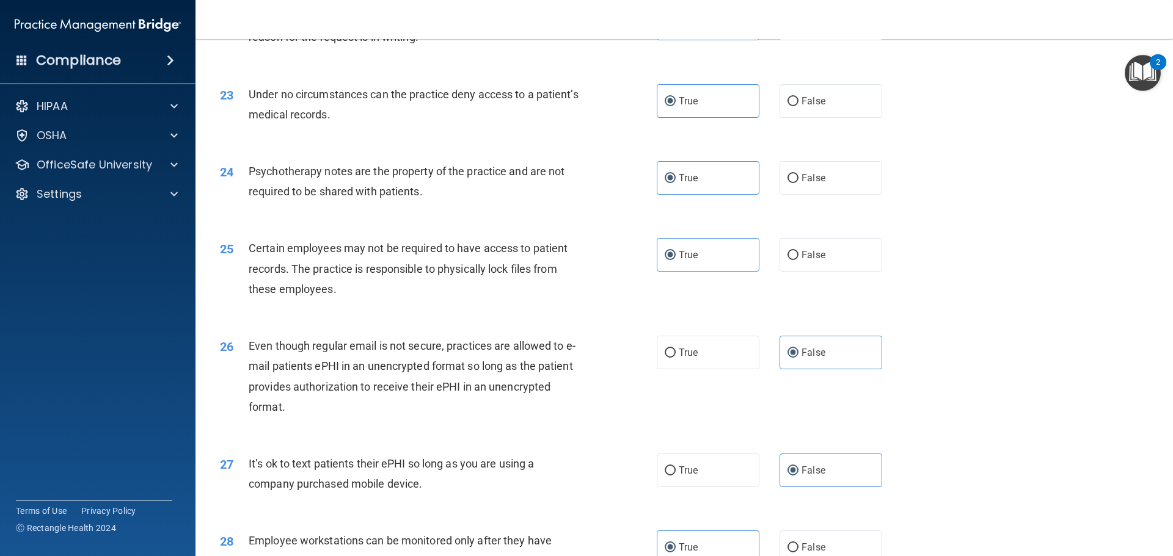
scroll to position [2443, 0]
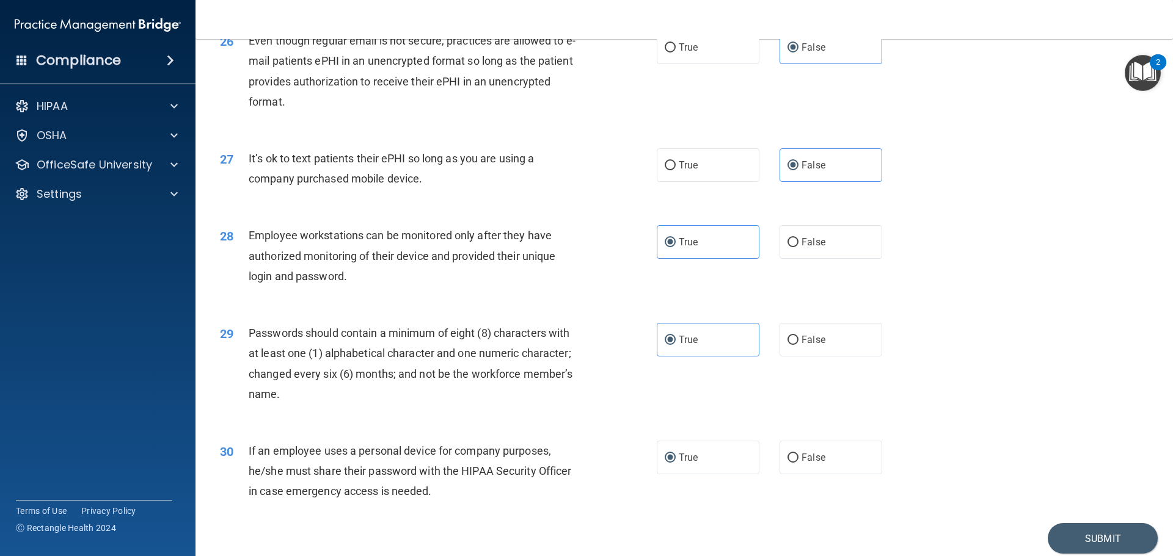
click at [1145, 75] on img "Open Resource Center, 2 new notifications" at bounding box center [1142, 73] width 36 height 36
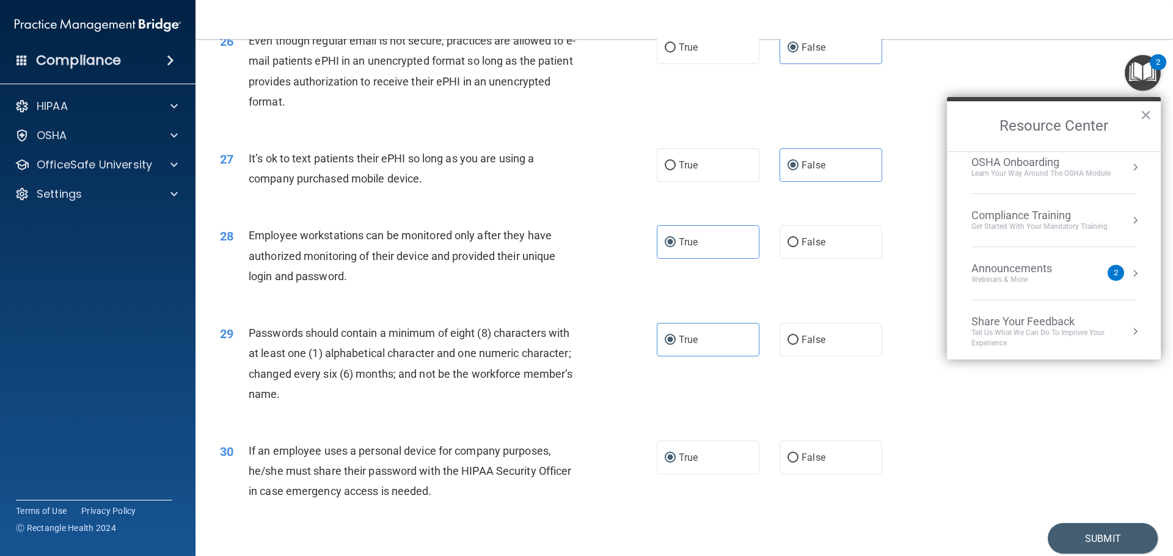
scroll to position [68, 0]
click at [894, 255] on div "True False" at bounding box center [780, 242] width 246 height 34
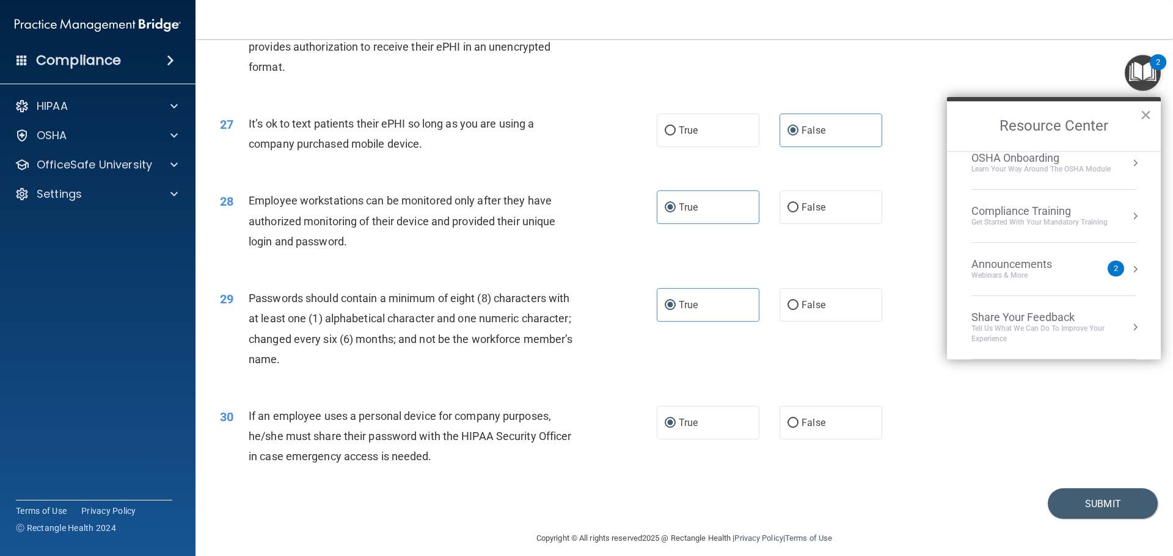
scroll to position [2510, 0]
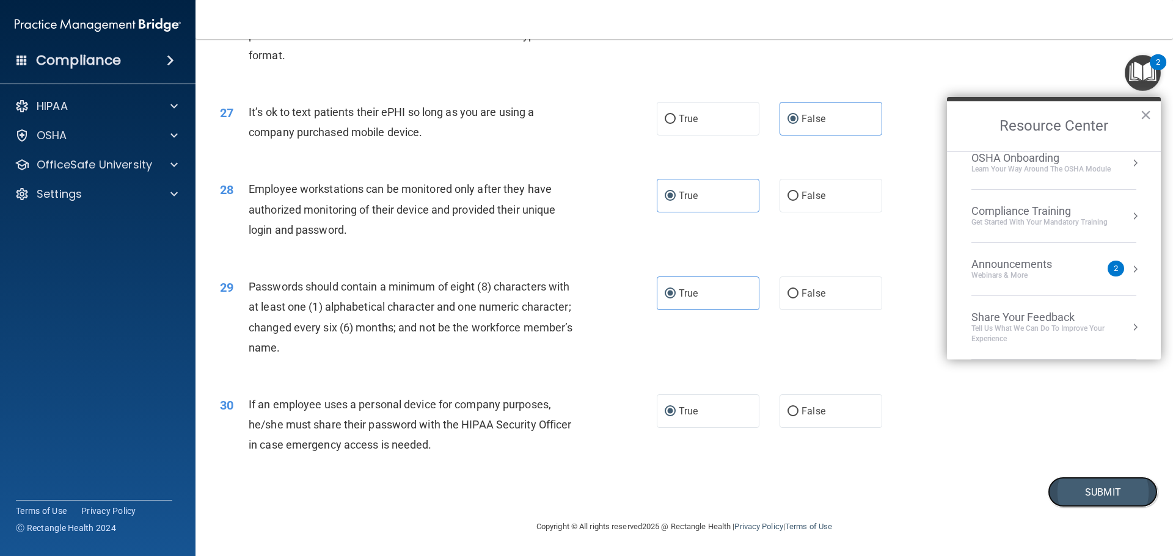
click at [1091, 494] on button "Submit" at bounding box center [1102, 492] width 110 height 31
click at [1144, 111] on button "×" at bounding box center [1146, 115] width 12 height 20
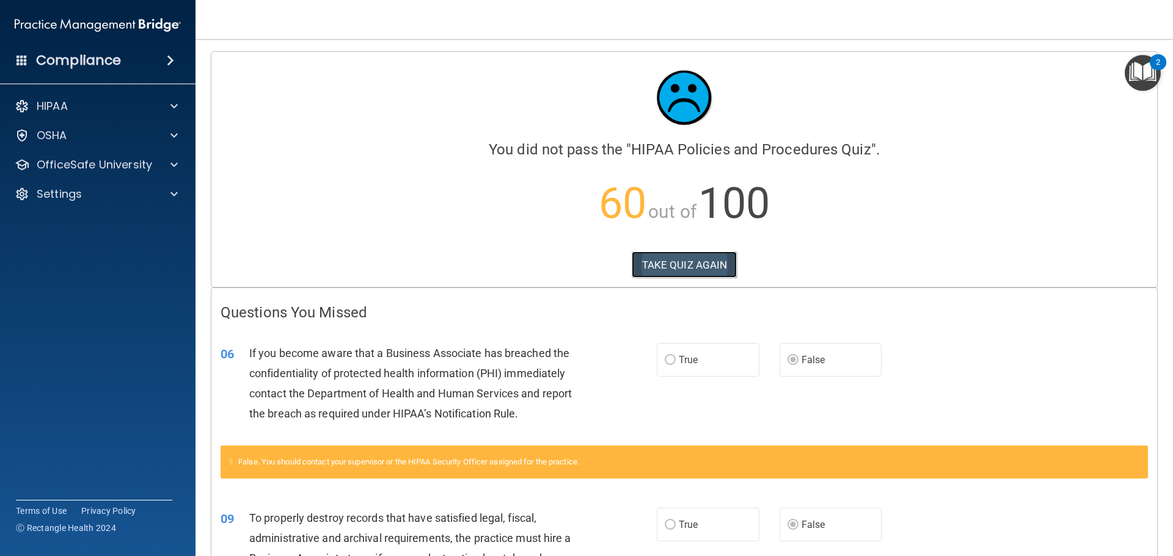
click at [659, 256] on button "TAKE QUIZ AGAIN" at bounding box center [685, 265] width 106 height 27
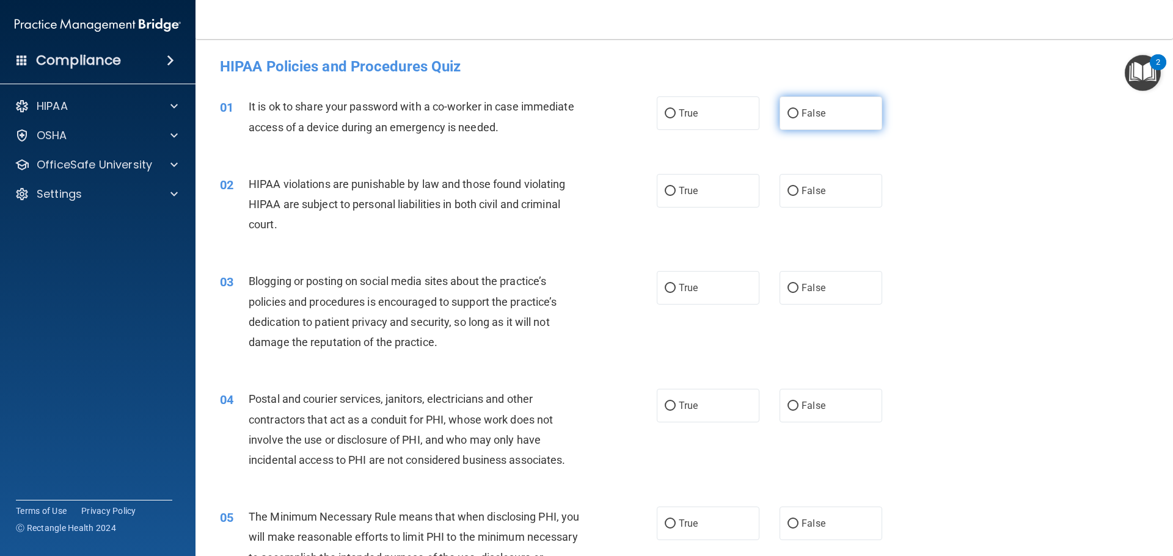
click at [807, 120] on label "False" at bounding box center [830, 114] width 103 height 34
click at [798, 118] on input "False" at bounding box center [792, 113] width 11 height 9
radio input "true"
click at [687, 199] on label "True" at bounding box center [708, 191] width 103 height 34
click at [676, 196] on input "True" at bounding box center [670, 191] width 11 height 9
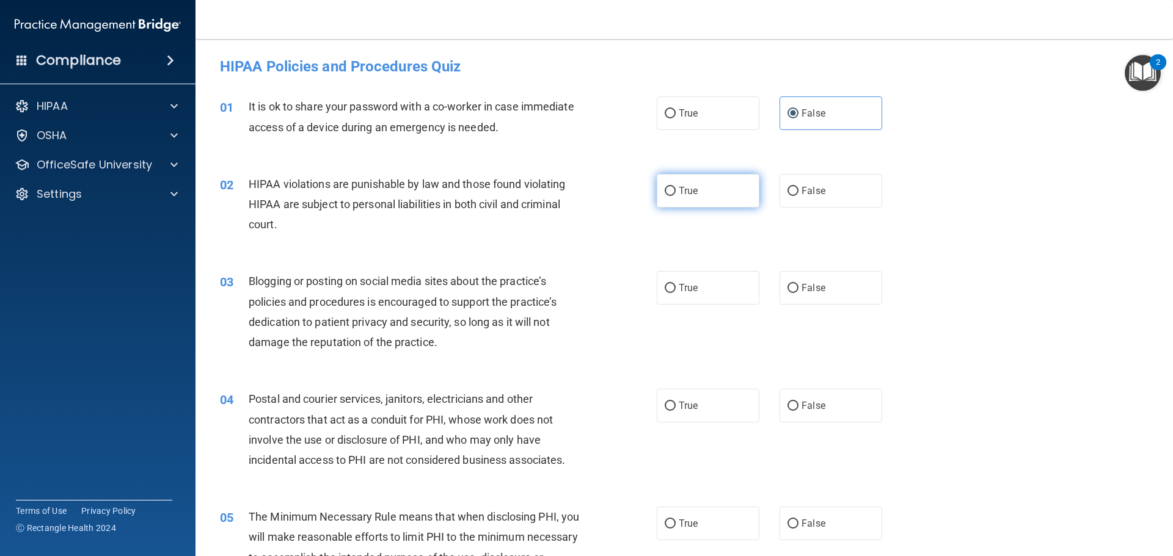
radio input "true"
click at [806, 294] on label "False" at bounding box center [830, 288] width 103 height 34
click at [798, 293] on input "False" at bounding box center [792, 288] width 11 height 9
radio input "true"
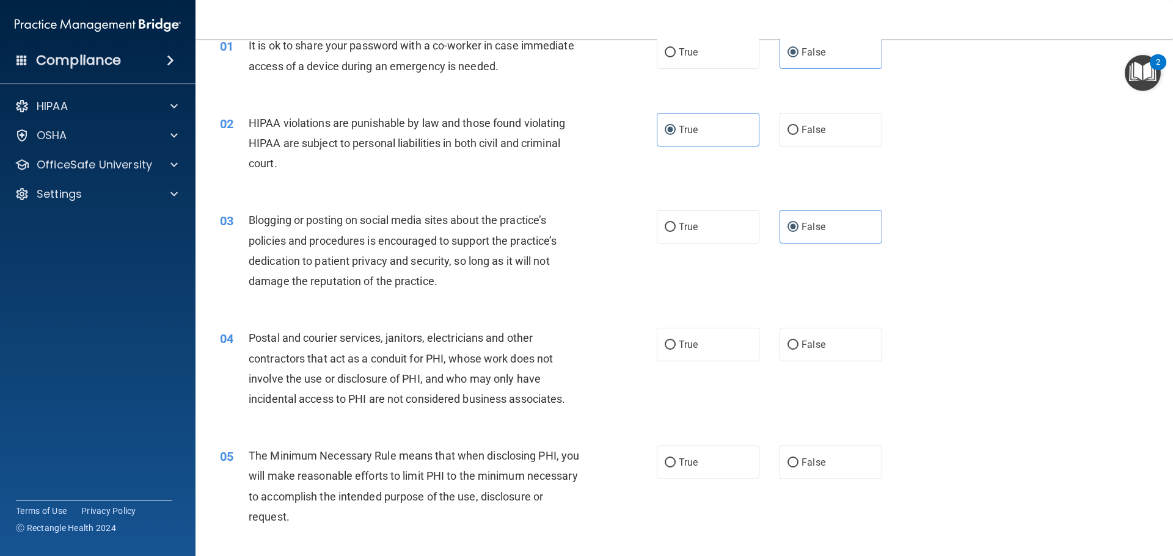
scroll to position [122, 0]
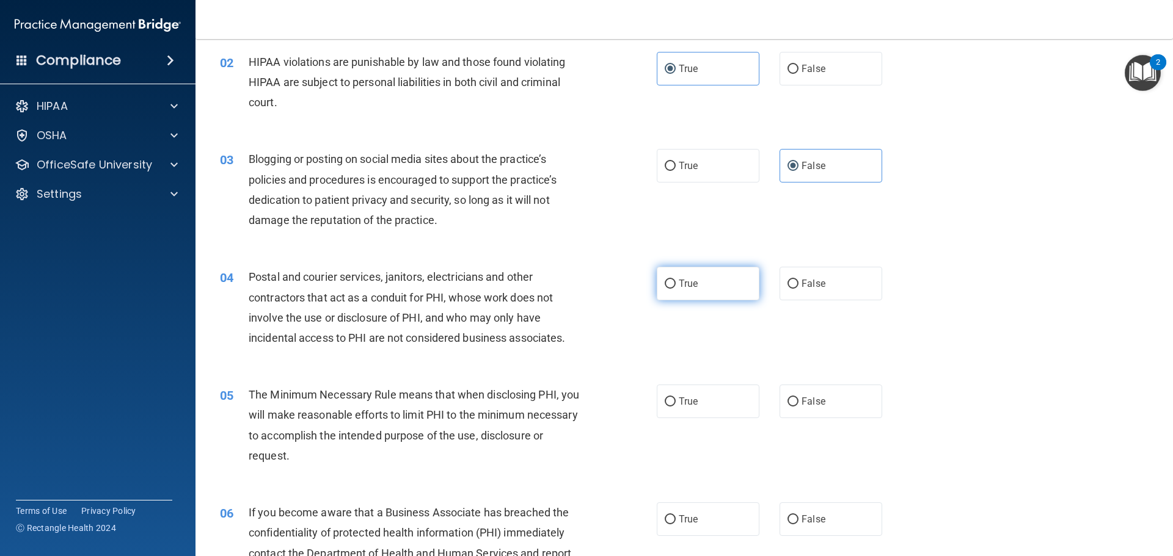
click at [696, 279] on label "True" at bounding box center [708, 284] width 103 height 34
click at [676, 280] on input "True" at bounding box center [670, 284] width 11 height 9
radio input "true"
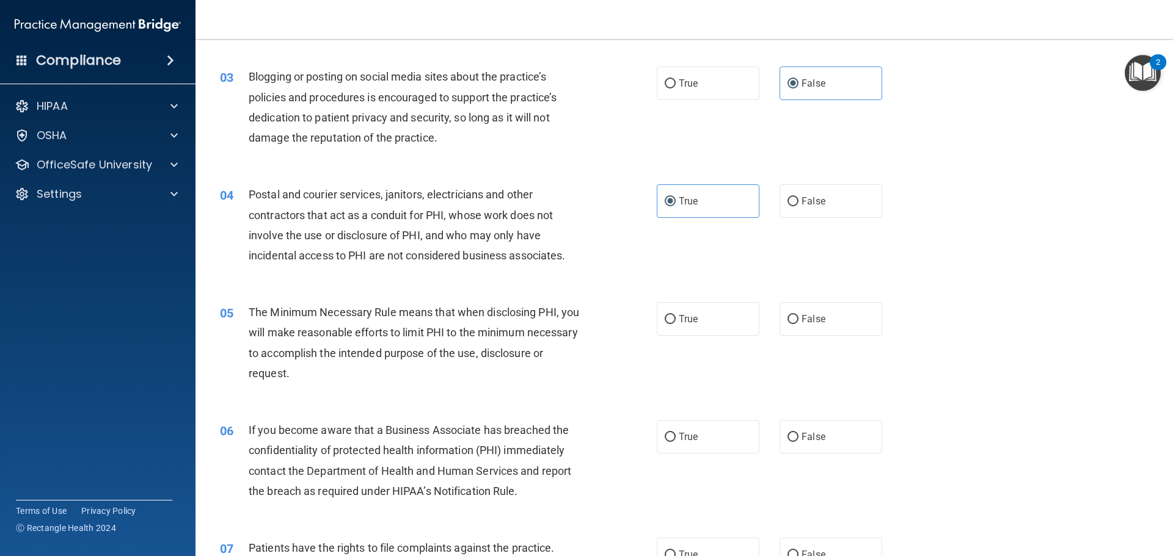
scroll to position [244, 0]
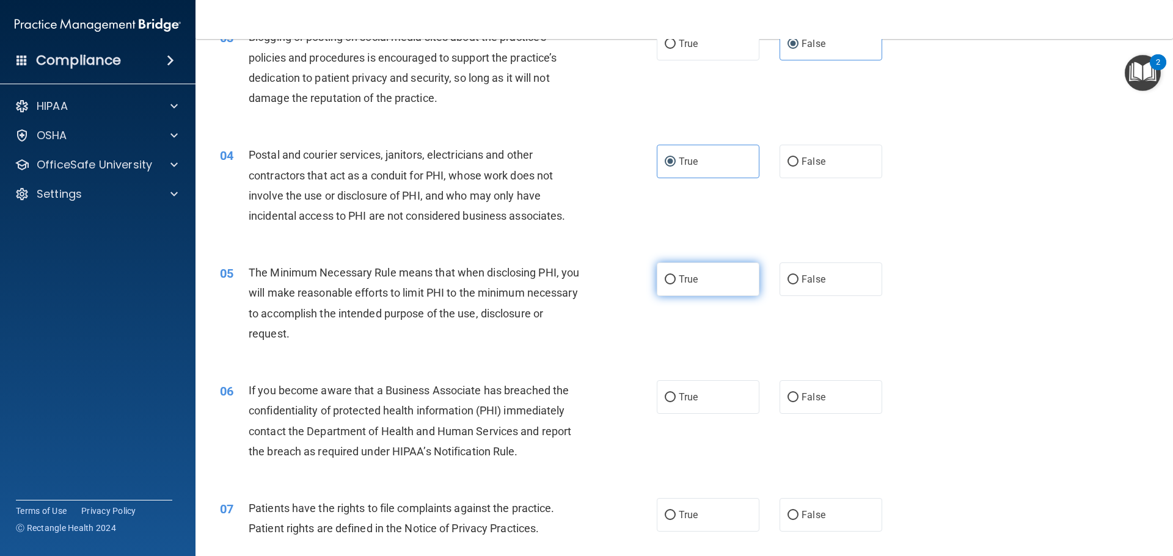
click at [672, 285] on label "True" at bounding box center [708, 280] width 103 height 34
click at [672, 285] on input "True" at bounding box center [670, 279] width 11 height 9
radio input "true"
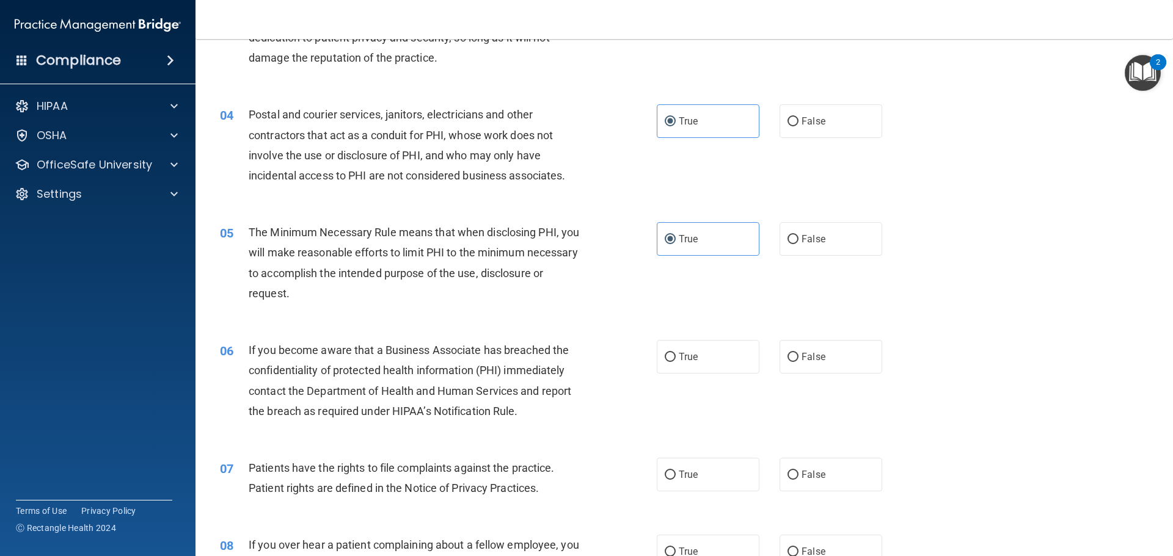
scroll to position [305, 0]
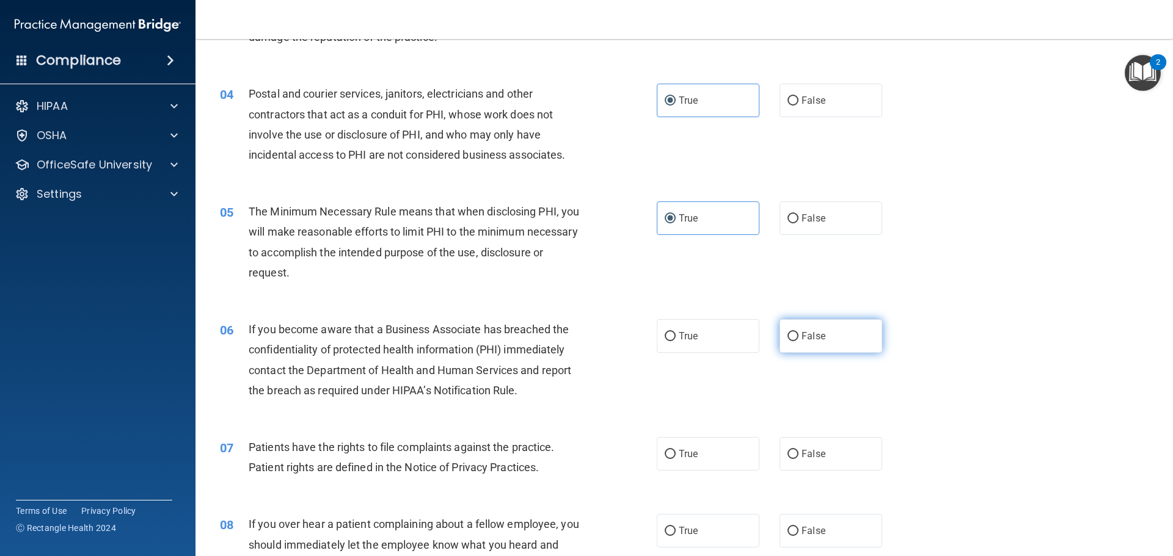
click at [835, 333] on label "False" at bounding box center [830, 336] width 103 height 34
click at [798, 333] on input "False" at bounding box center [792, 336] width 11 height 9
radio input "true"
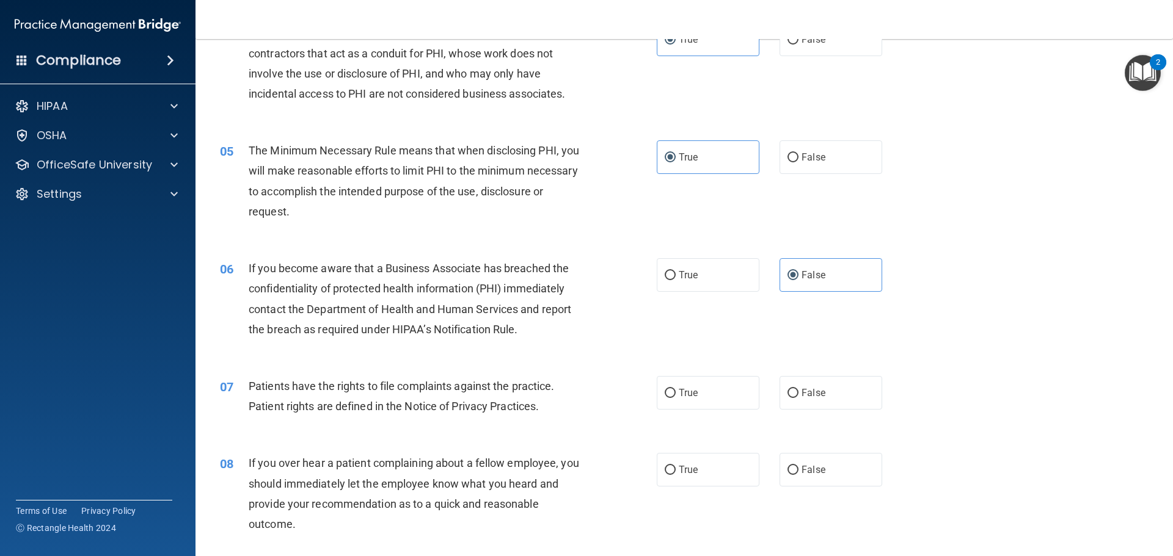
scroll to position [428, 0]
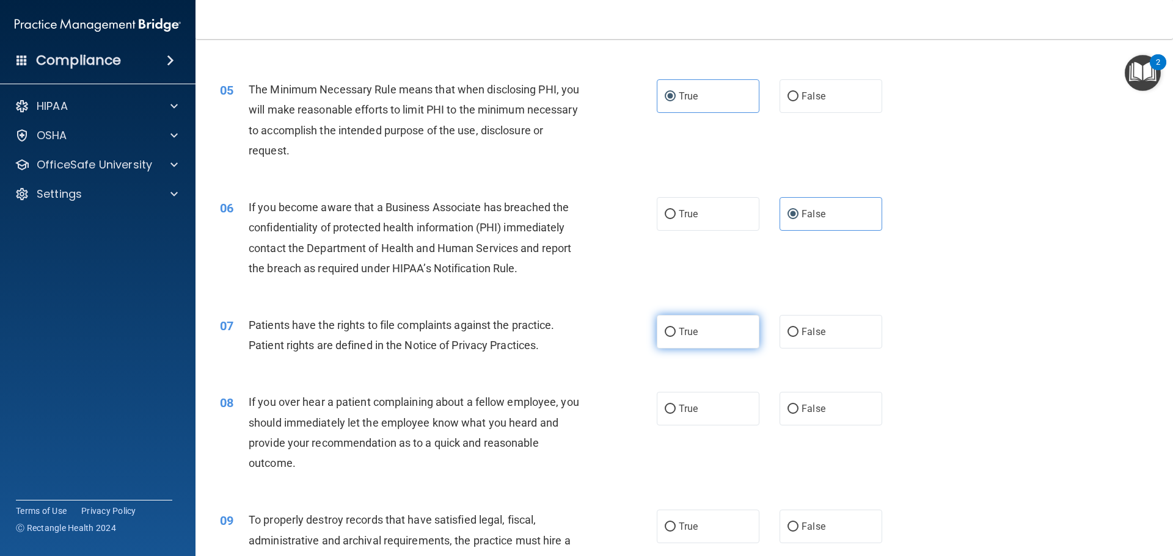
click at [702, 333] on label "True" at bounding box center [708, 332] width 103 height 34
click at [676, 333] on input "True" at bounding box center [670, 332] width 11 height 9
radio input "true"
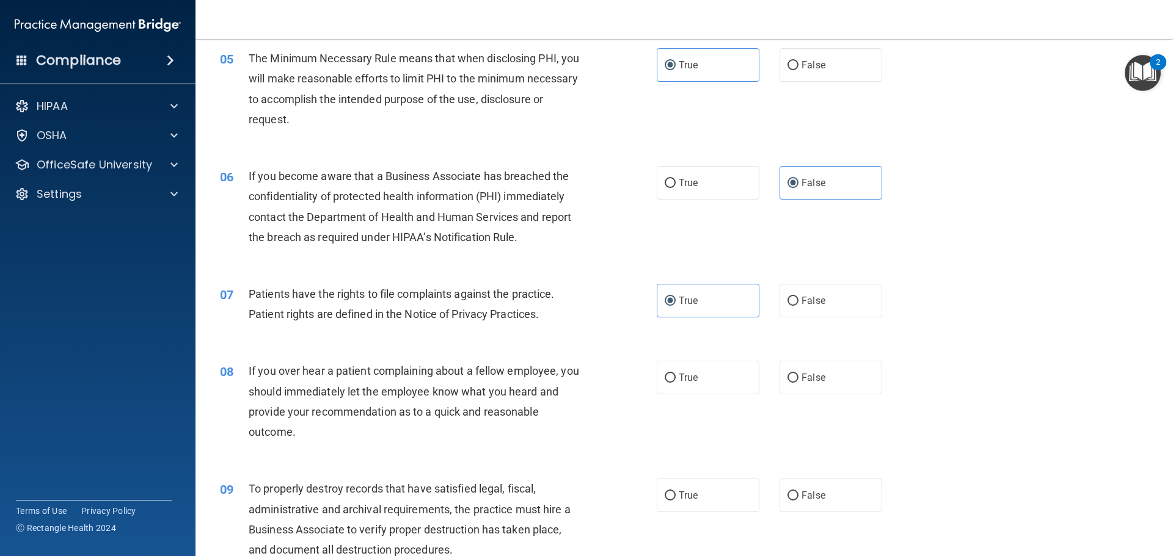
scroll to position [489, 0]
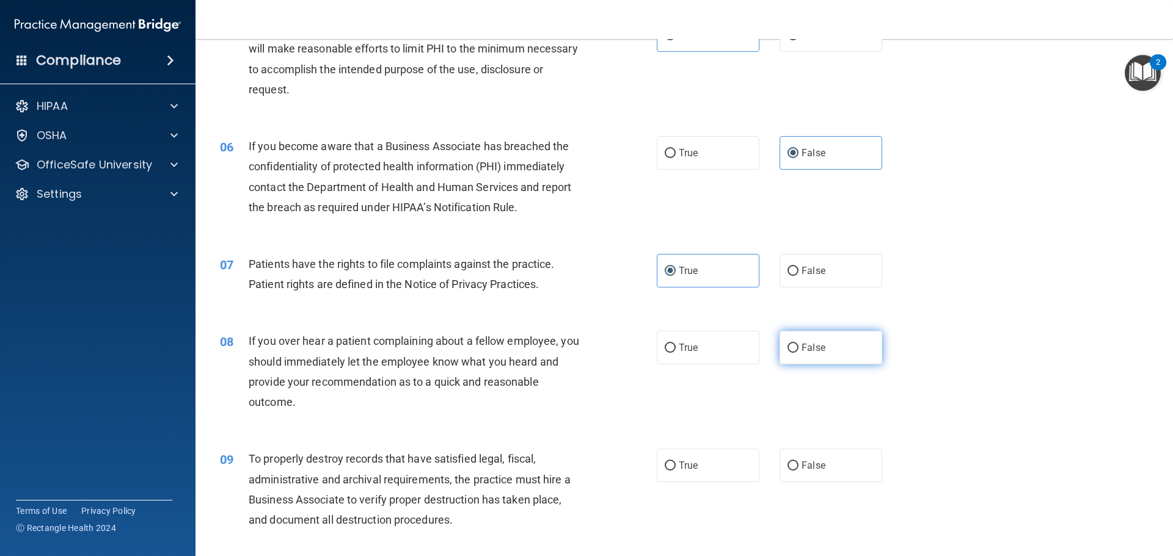
click at [806, 348] on span "False" at bounding box center [813, 348] width 24 height 12
click at [798, 348] on input "False" at bounding box center [792, 348] width 11 height 9
radio input "true"
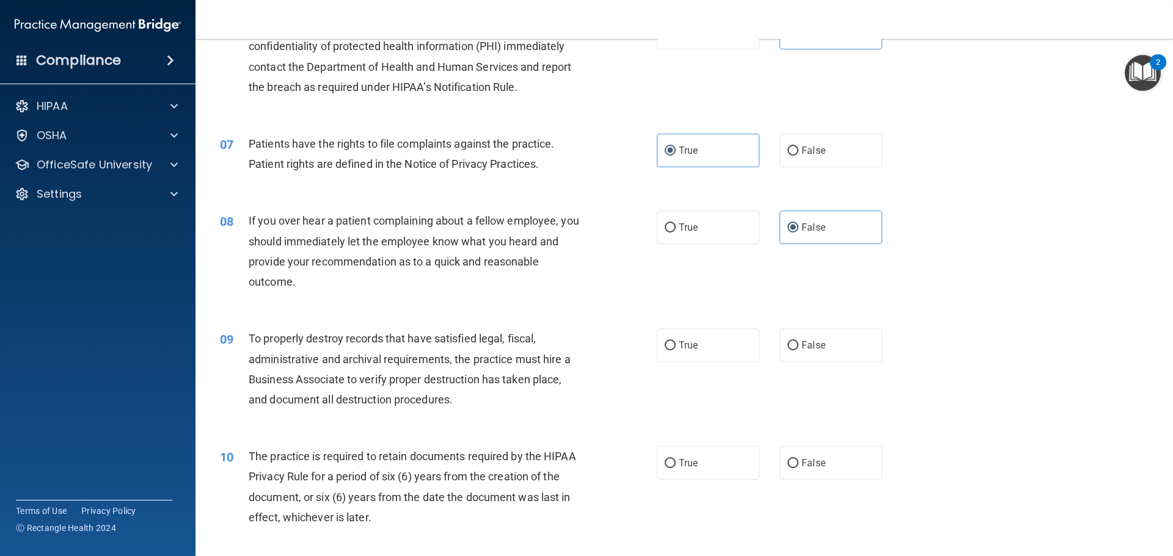
scroll to position [611, 0]
click at [820, 343] on label "False" at bounding box center [830, 344] width 103 height 34
click at [798, 343] on input "False" at bounding box center [792, 344] width 11 height 9
radio input "true"
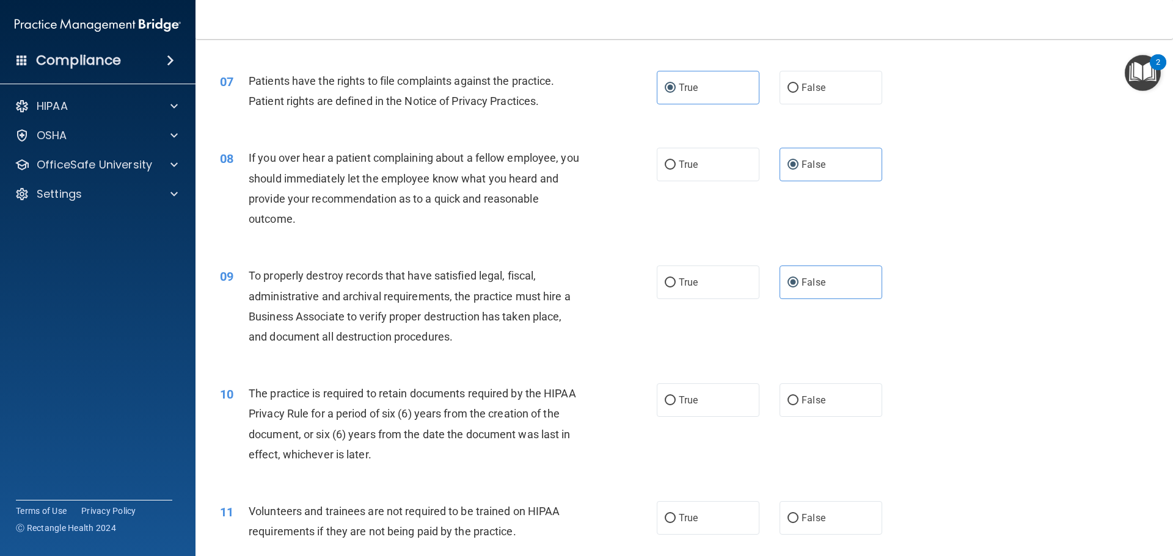
scroll to position [733, 0]
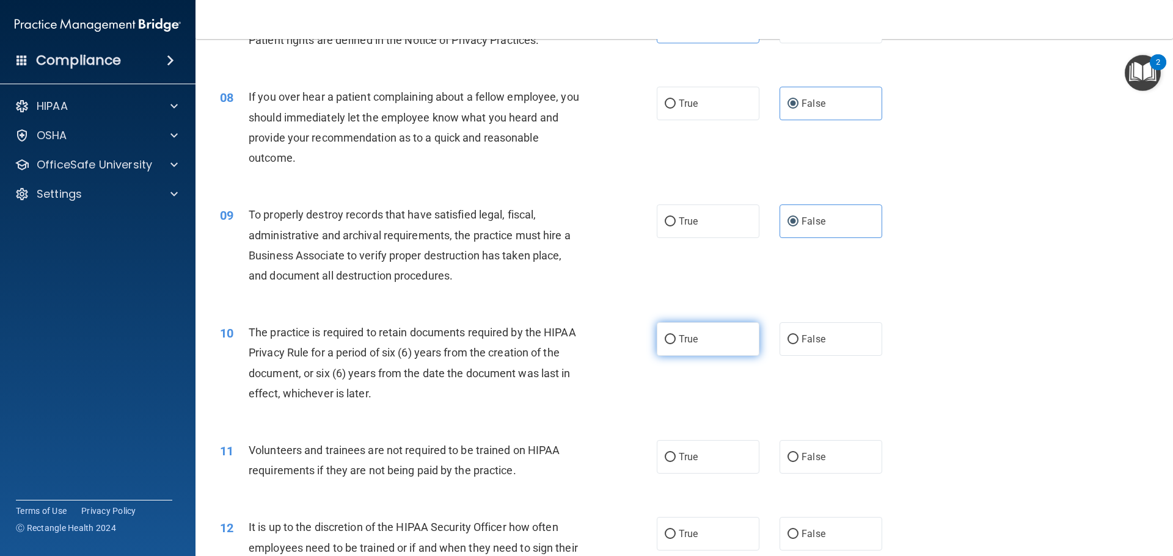
click at [671, 332] on label "True" at bounding box center [708, 339] width 103 height 34
click at [671, 335] on input "True" at bounding box center [670, 339] width 11 height 9
radio input "true"
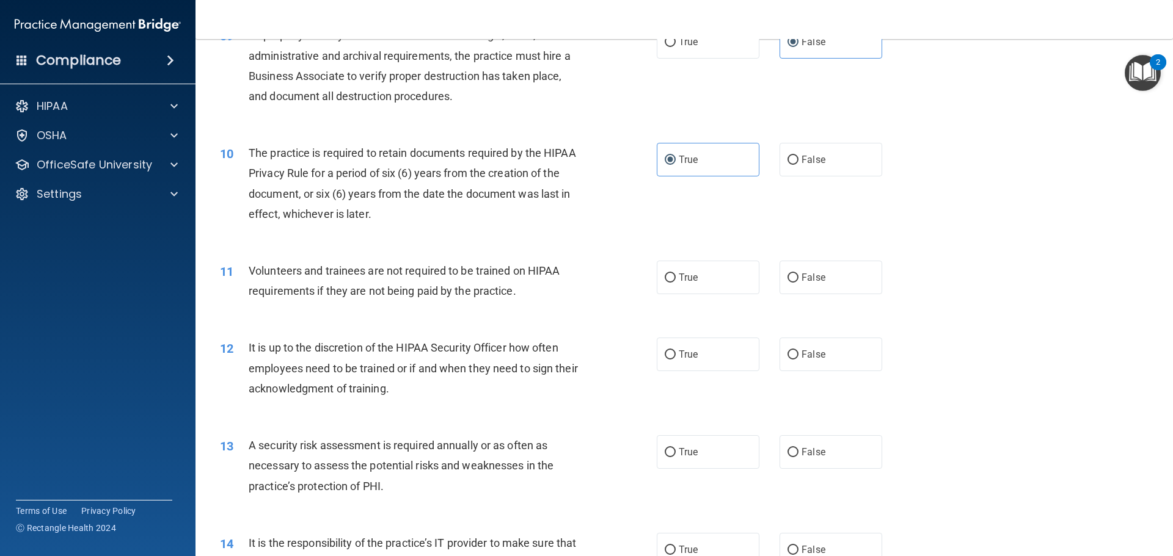
scroll to position [916, 0]
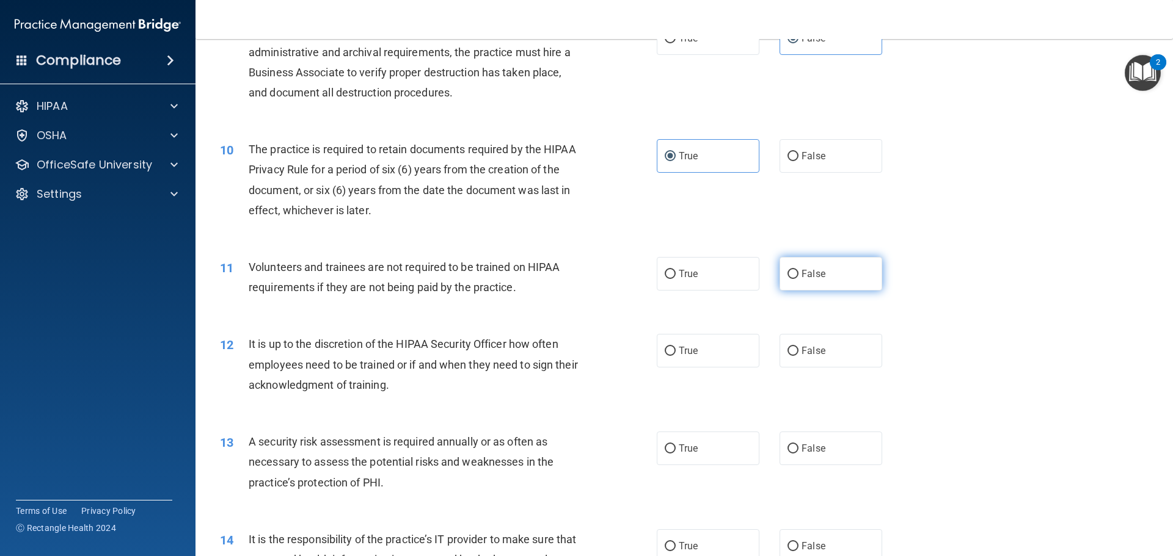
click at [804, 277] on span "False" at bounding box center [813, 274] width 24 height 12
click at [798, 277] on input "False" at bounding box center [792, 274] width 11 height 9
radio input "true"
click at [815, 348] on span "False" at bounding box center [813, 351] width 24 height 12
click at [798, 348] on input "False" at bounding box center [792, 351] width 11 height 9
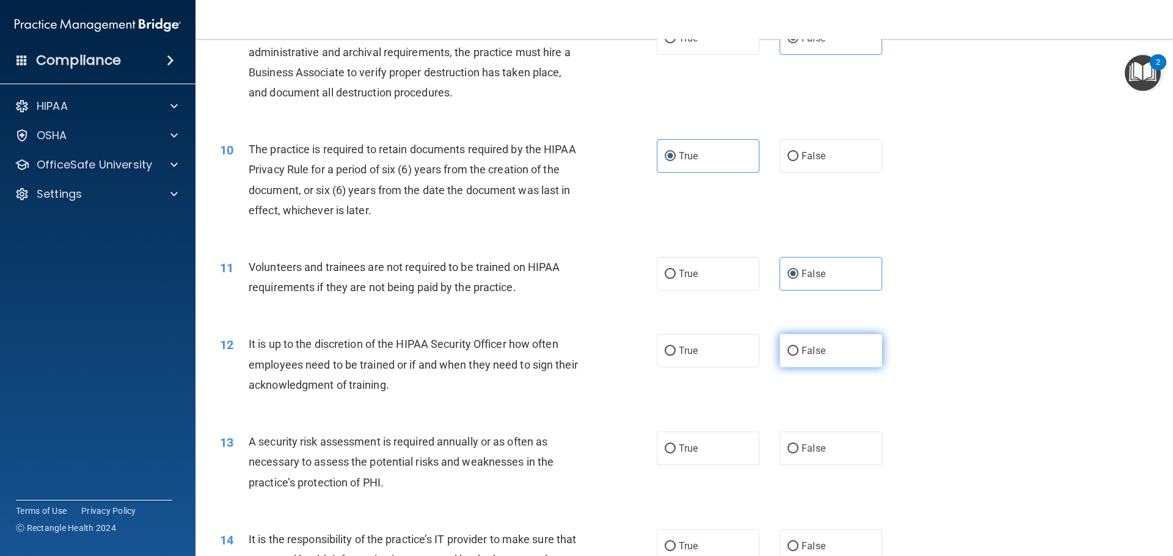
radio input "true"
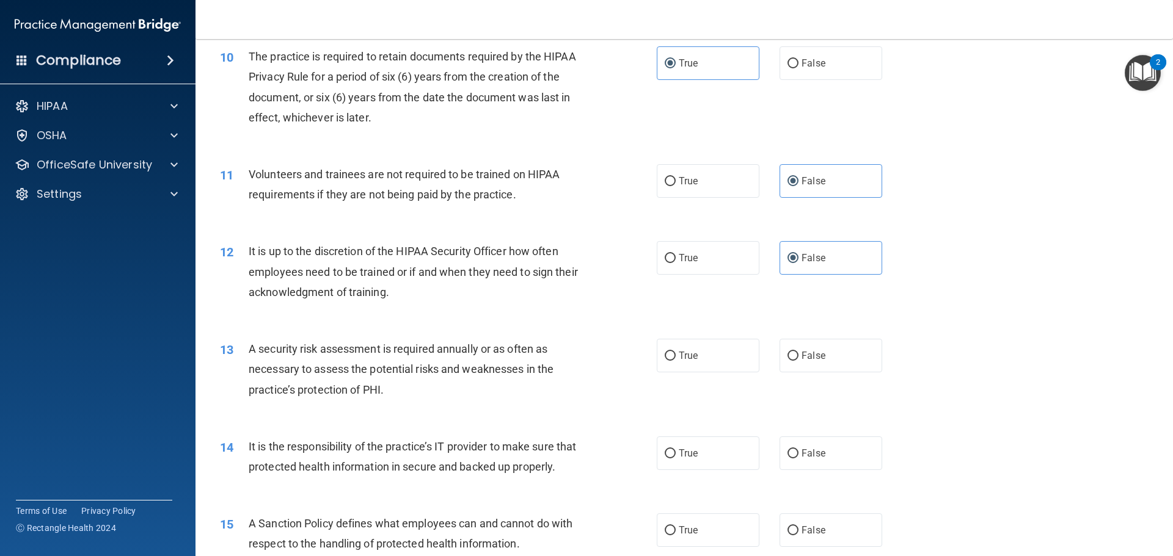
scroll to position [1038, 0]
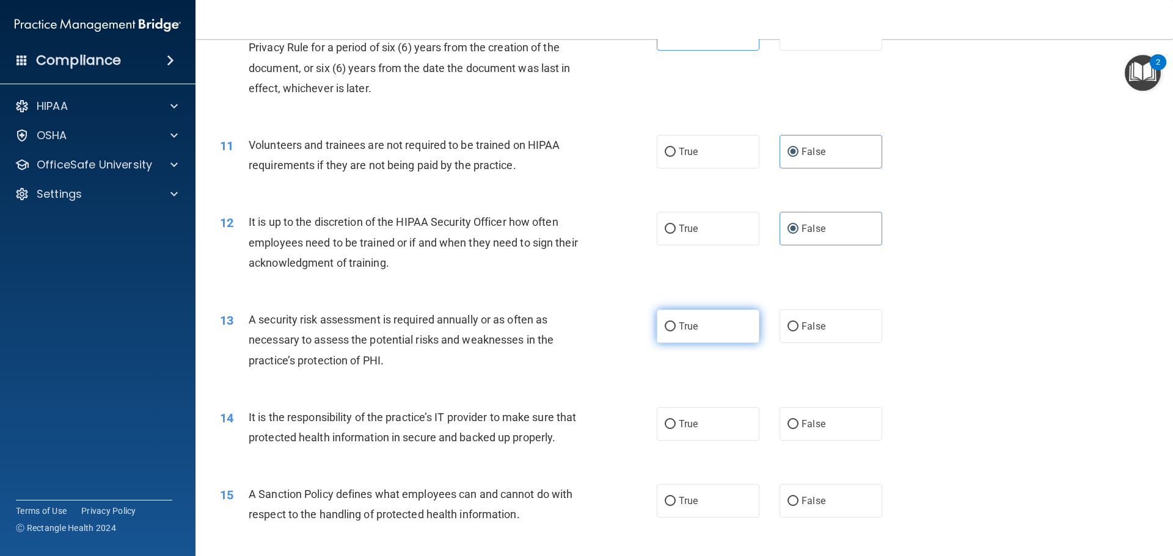
click at [691, 325] on span "True" at bounding box center [688, 327] width 19 height 12
click at [676, 325] on input "True" at bounding box center [670, 326] width 11 height 9
radio input "true"
click at [805, 418] on span "False" at bounding box center [813, 424] width 24 height 12
click at [798, 420] on input "False" at bounding box center [792, 424] width 11 height 9
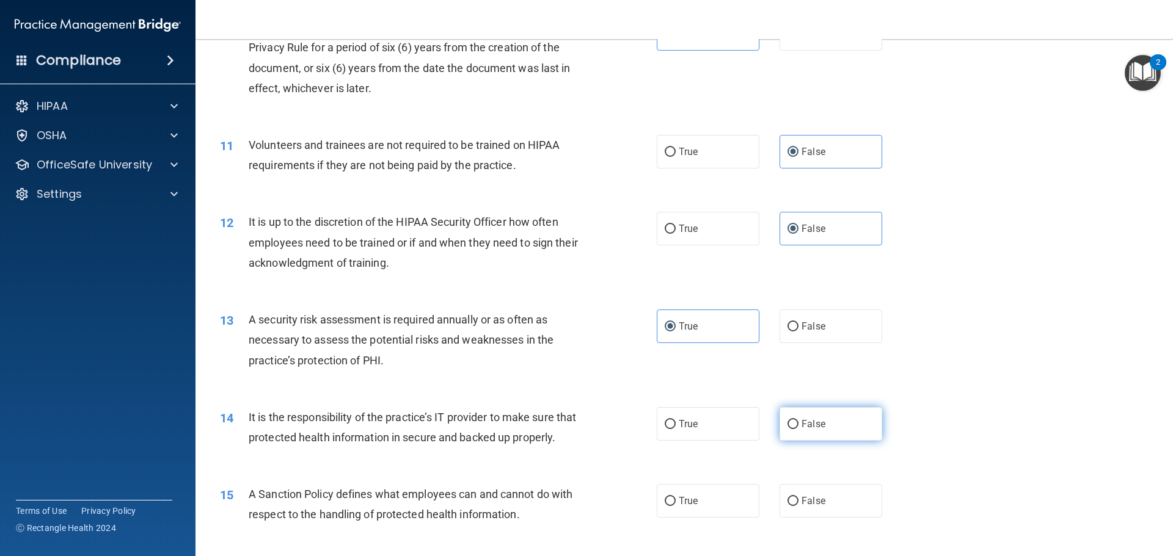
radio input "true"
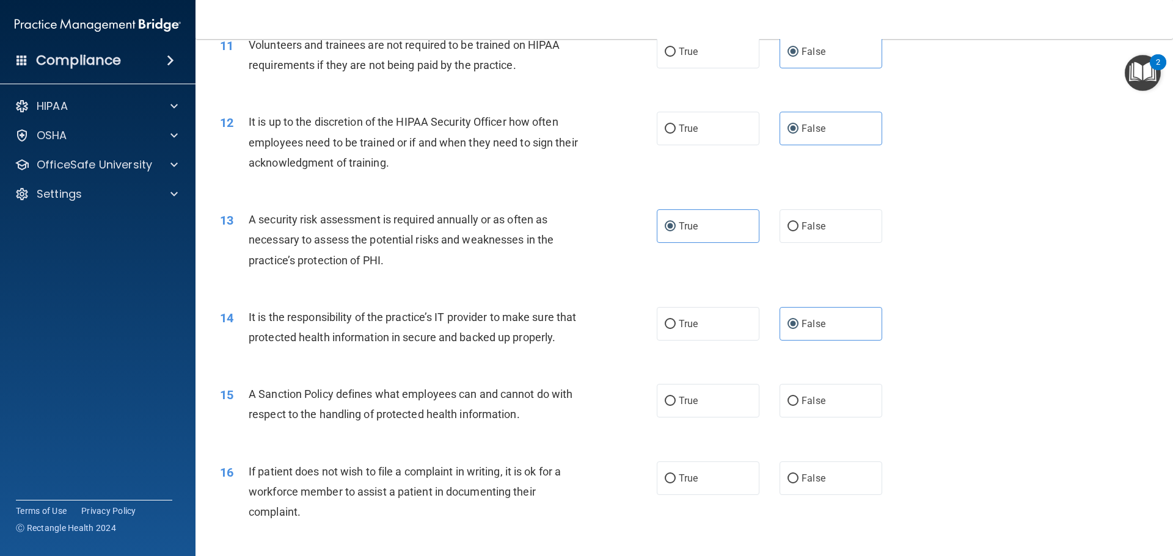
scroll to position [1160, 0]
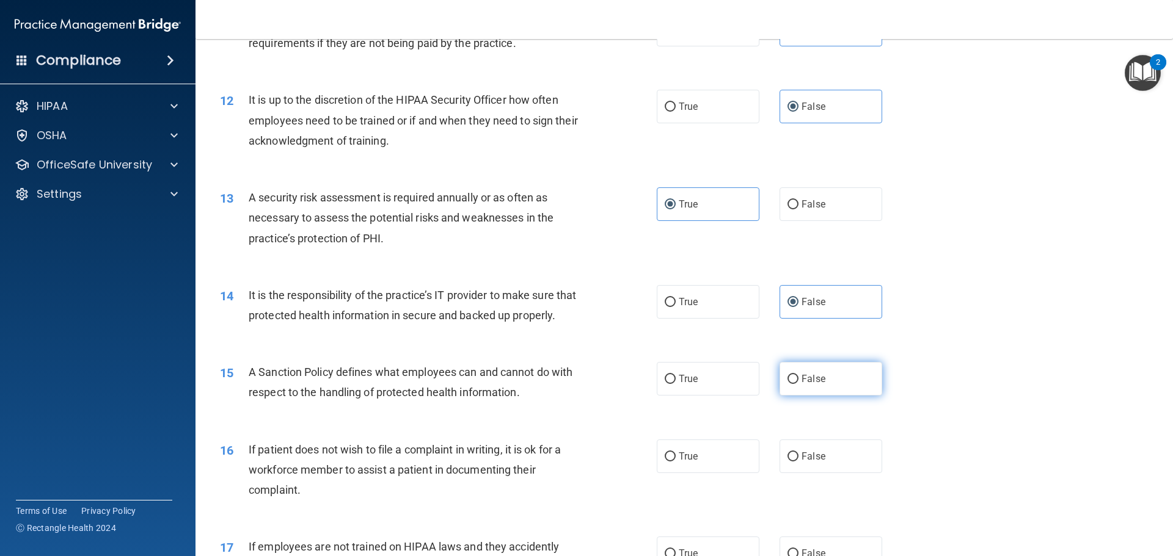
click at [810, 385] on span "False" at bounding box center [813, 379] width 24 height 12
click at [798, 384] on input "False" at bounding box center [792, 379] width 11 height 9
radio input "true"
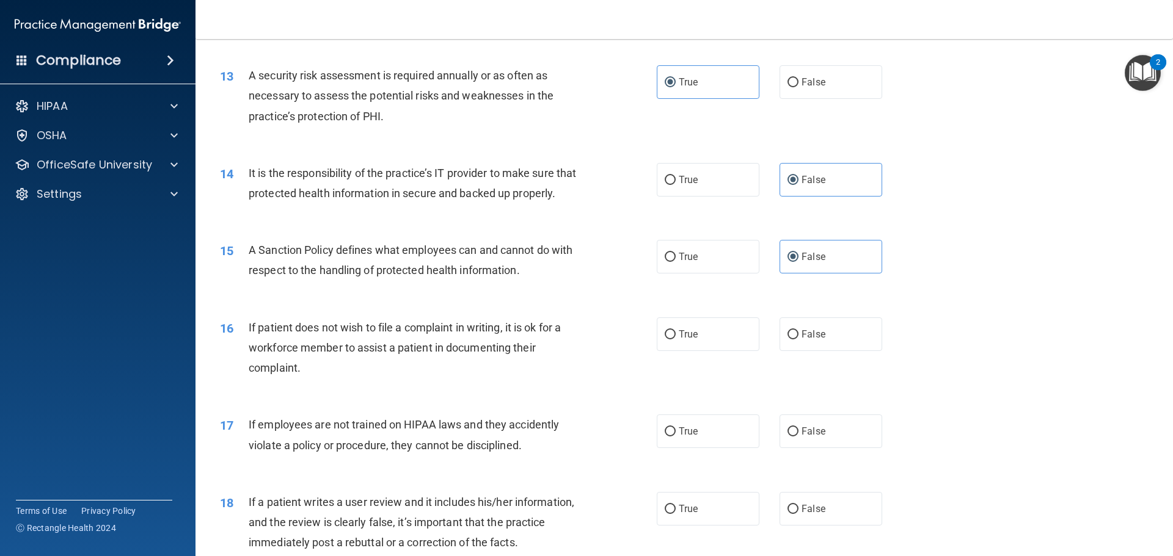
scroll to position [1344, 0]
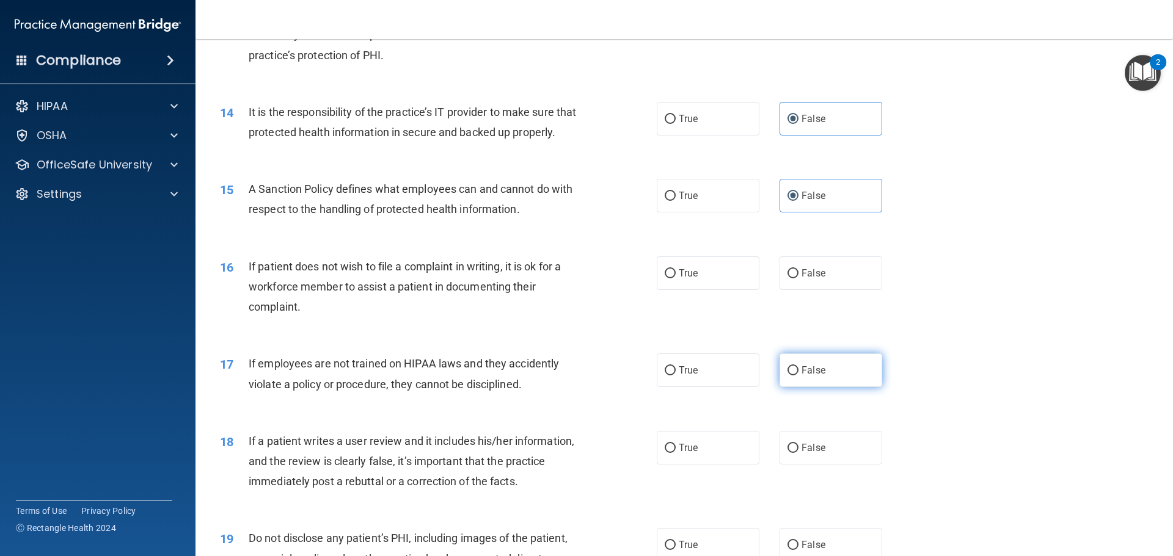
click at [801, 376] on span "False" at bounding box center [813, 371] width 24 height 12
click at [796, 376] on input "False" at bounding box center [792, 370] width 11 height 9
radio input "true"
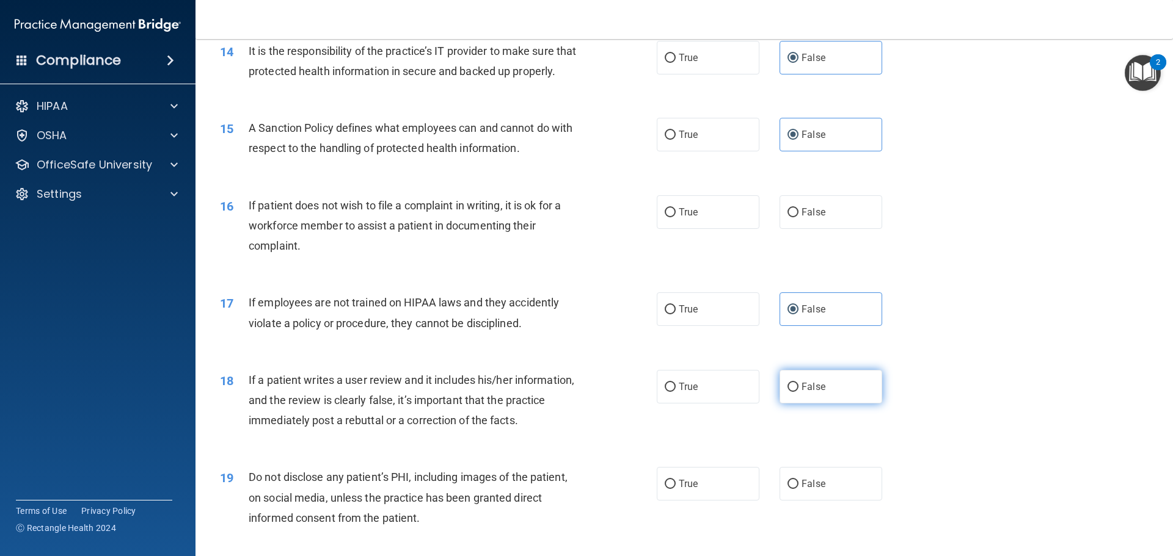
click at [818, 404] on label "False" at bounding box center [830, 387] width 103 height 34
click at [798, 392] on input "False" at bounding box center [792, 387] width 11 height 9
radio input "true"
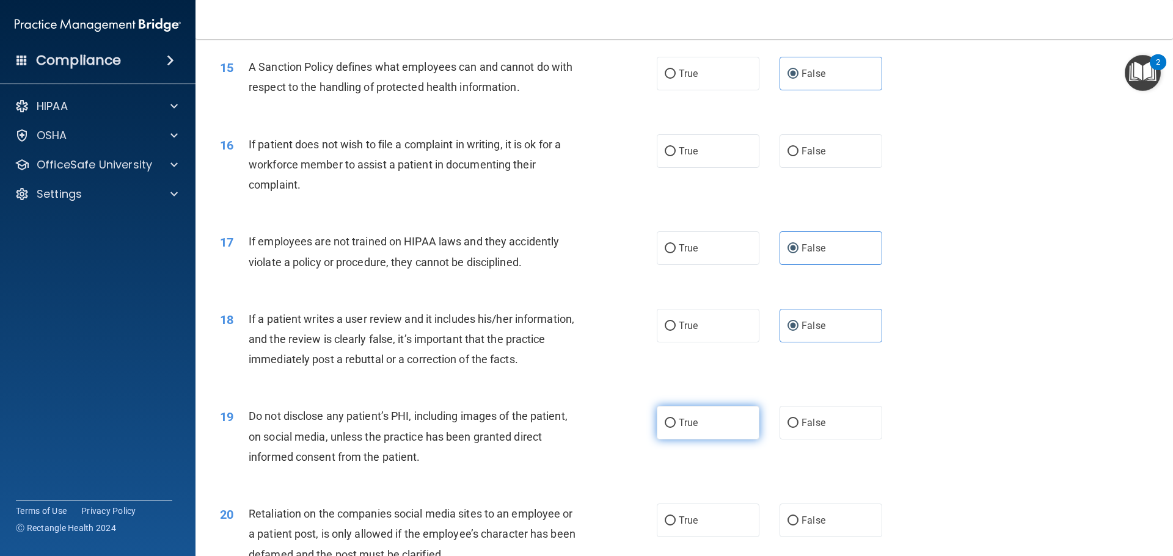
click at [674, 435] on label "True" at bounding box center [708, 423] width 103 height 34
click at [674, 428] on input "True" at bounding box center [670, 423] width 11 height 9
radio input "true"
click at [694, 166] on label "True" at bounding box center [708, 151] width 103 height 34
click at [676, 156] on input "True" at bounding box center [670, 151] width 11 height 9
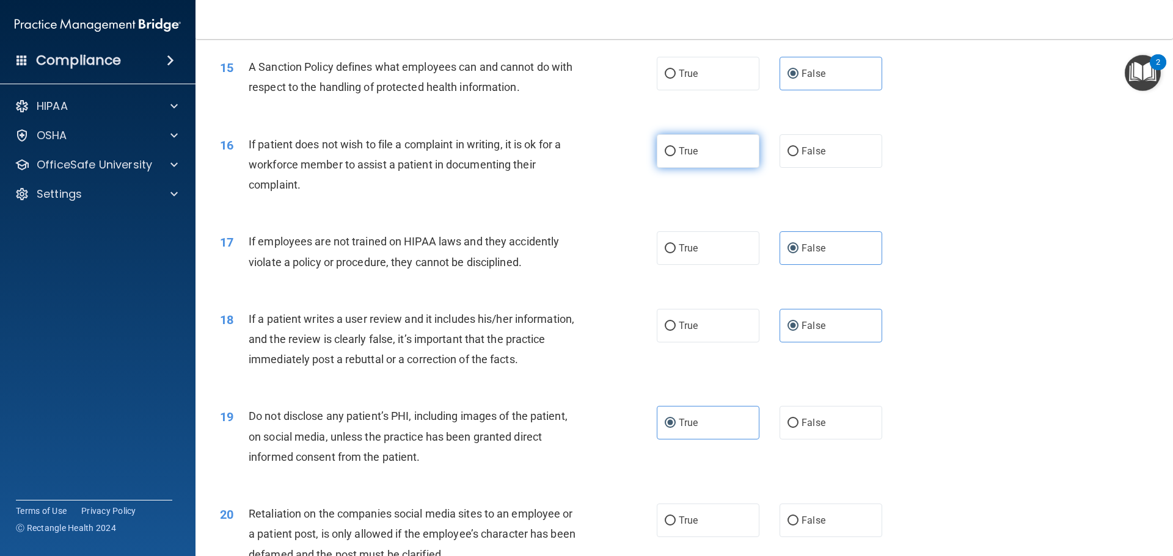
radio input "true"
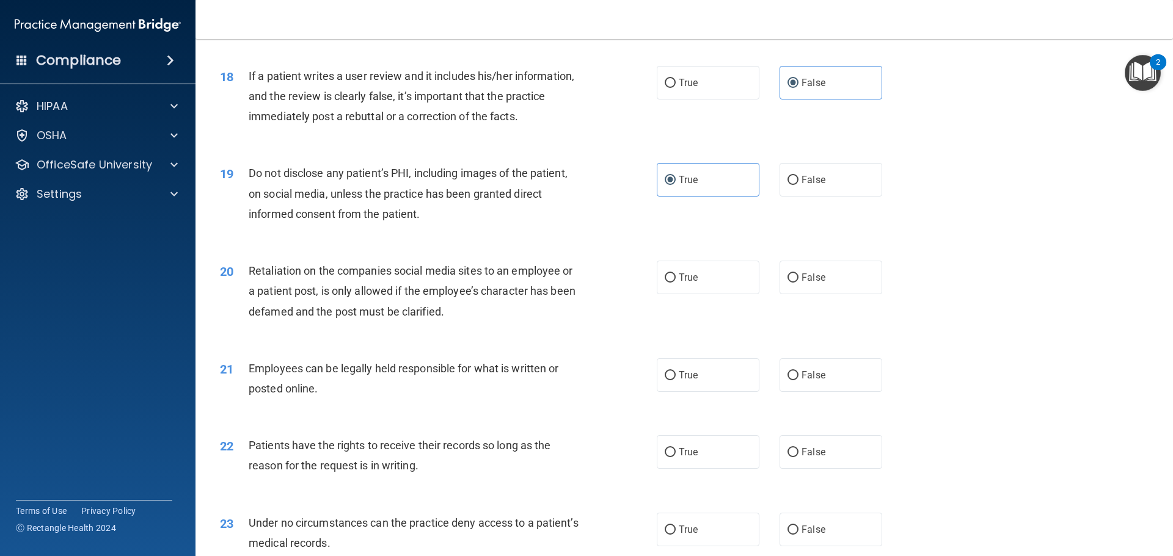
scroll to position [1710, 0]
click at [803, 282] on span "False" at bounding box center [813, 277] width 24 height 12
click at [798, 282] on input "False" at bounding box center [792, 276] width 11 height 9
radio input "true"
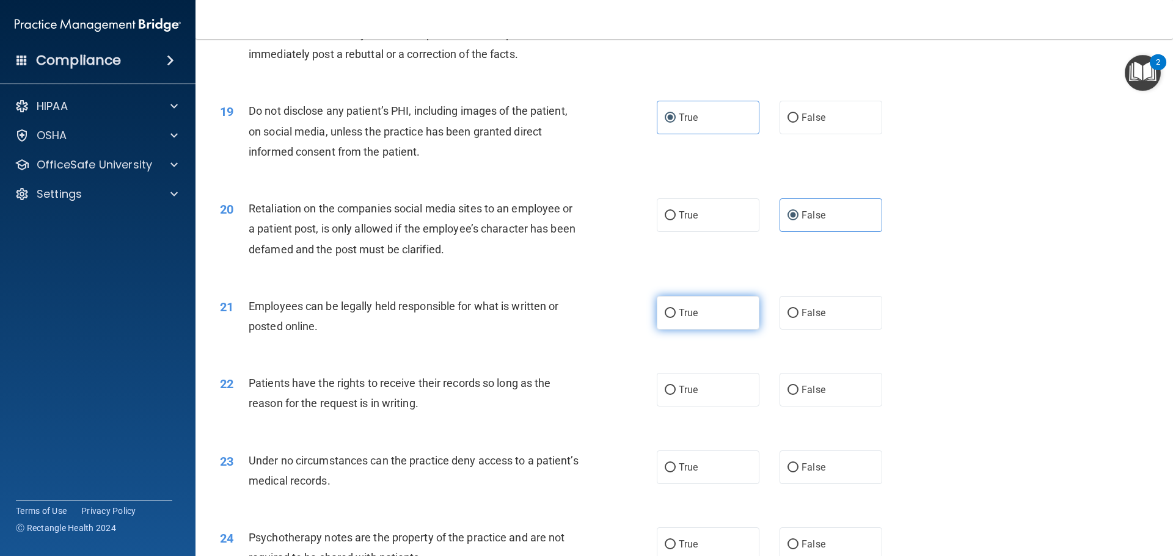
click at [685, 319] on span "True" at bounding box center [688, 313] width 19 height 12
click at [676, 318] on input "True" at bounding box center [670, 313] width 11 height 9
radio input "true"
click at [814, 396] on span "False" at bounding box center [813, 390] width 24 height 12
click at [798, 395] on input "False" at bounding box center [792, 390] width 11 height 9
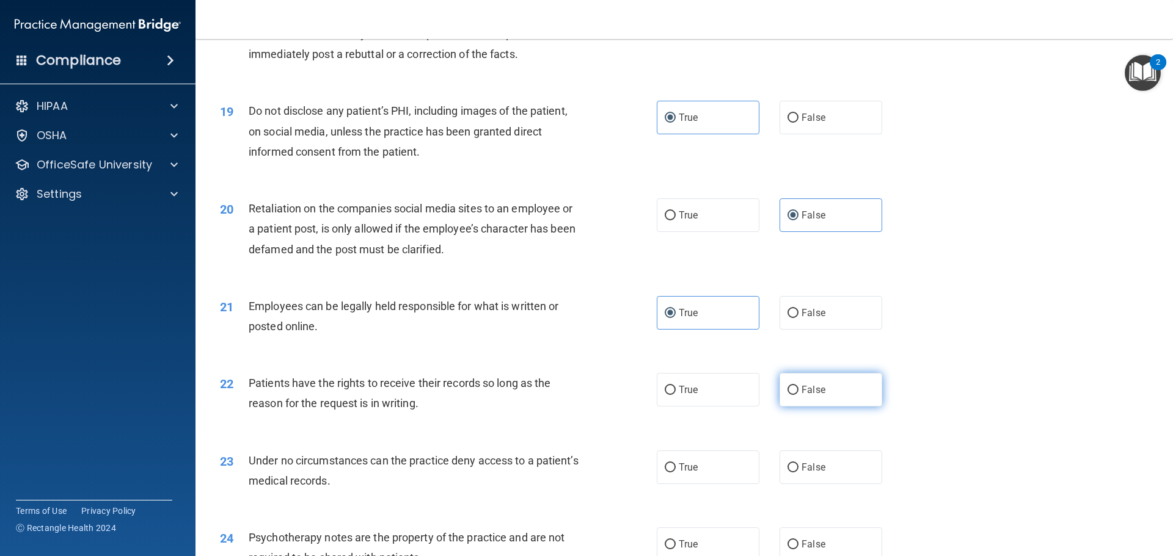
radio input "true"
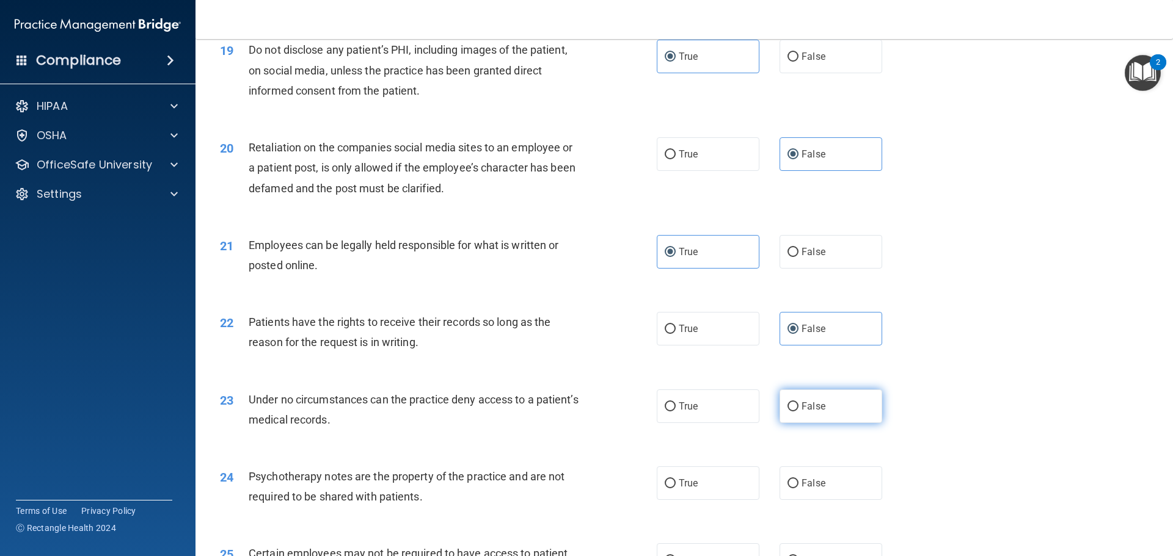
click at [826, 423] on label "False" at bounding box center [830, 407] width 103 height 34
click at [798, 412] on input "False" at bounding box center [792, 407] width 11 height 9
radio input "true"
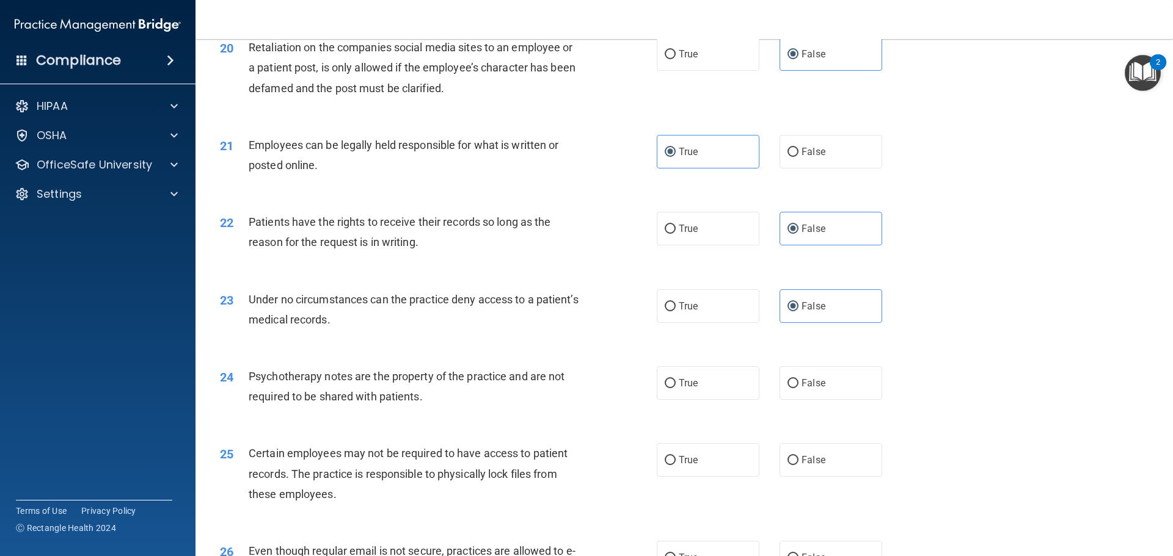
scroll to position [1954, 0]
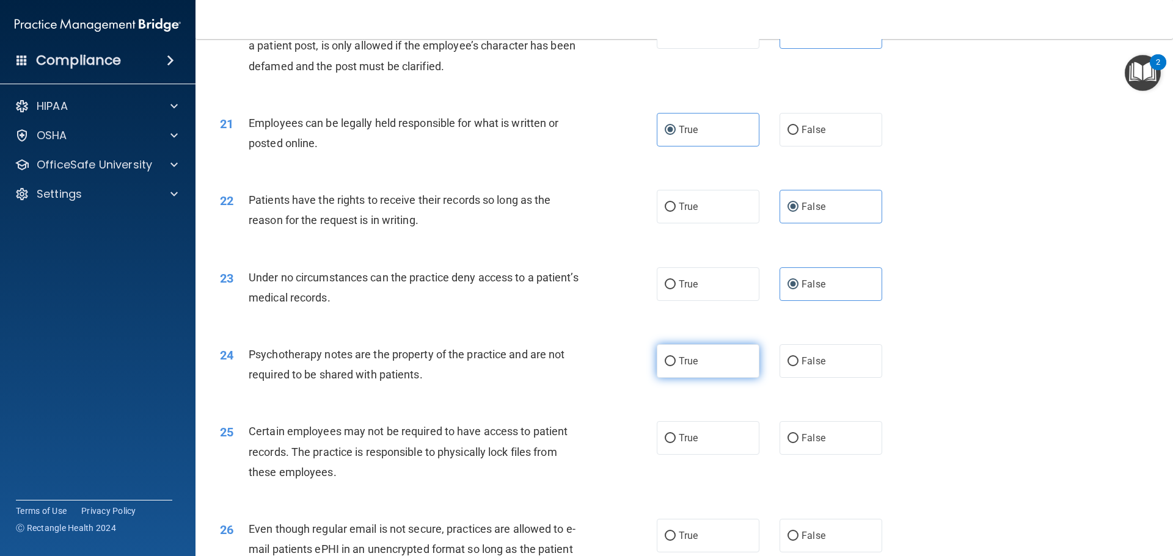
click at [685, 367] on span "True" at bounding box center [688, 361] width 19 height 12
click at [676, 366] on input "True" at bounding box center [670, 361] width 11 height 9
radio input "true"
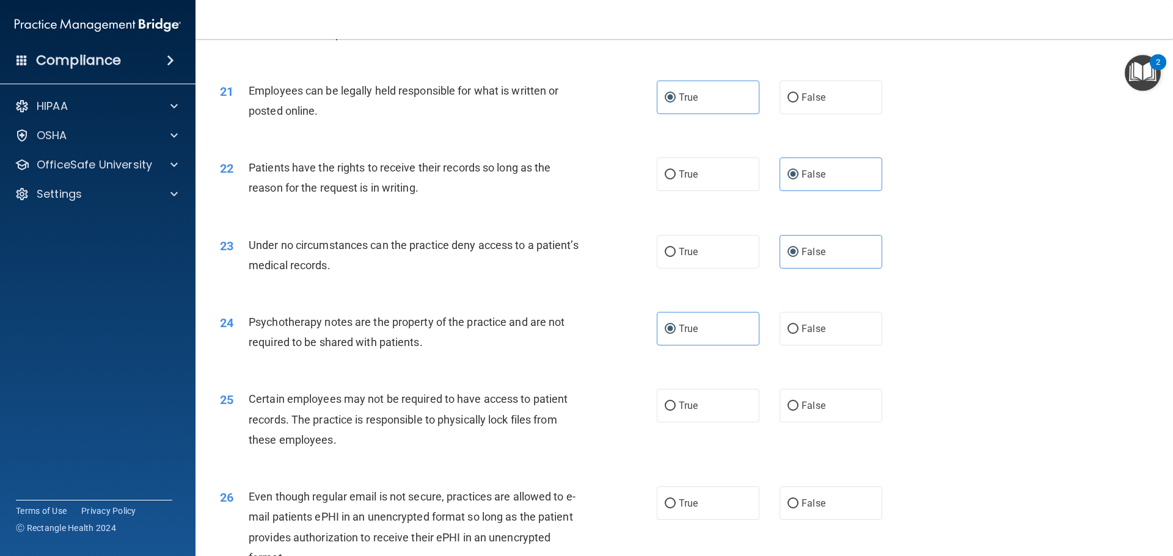
scroll to position [2016, 0]
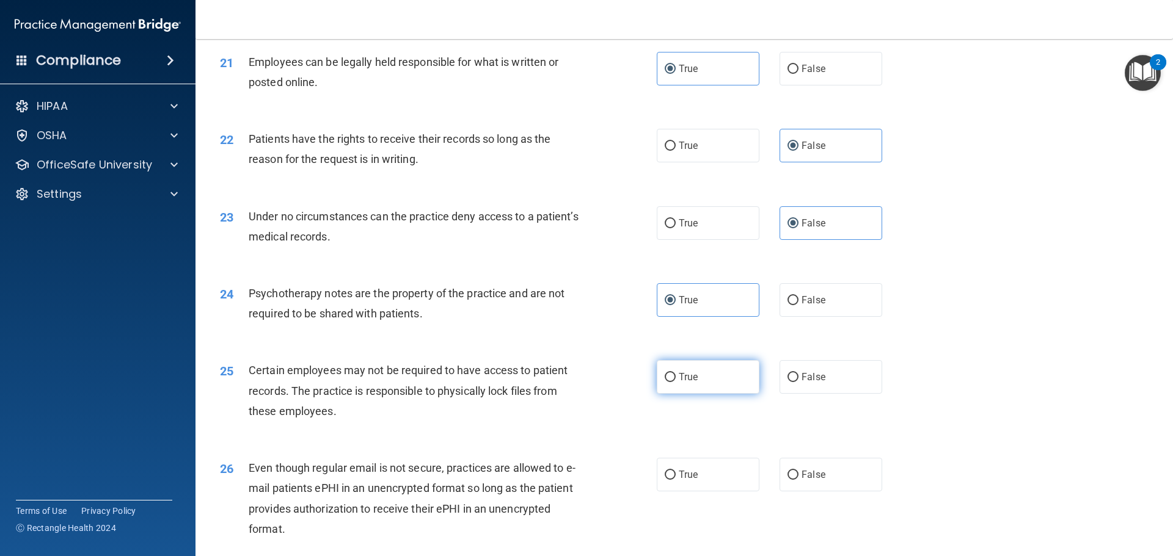
click at [666, 394] on label "True" at bounding box center [708, 377] width 103 height 34
click at [666, 382] on input "True" at bounding box center [670, 377] width 11 height 9
radio input "true"
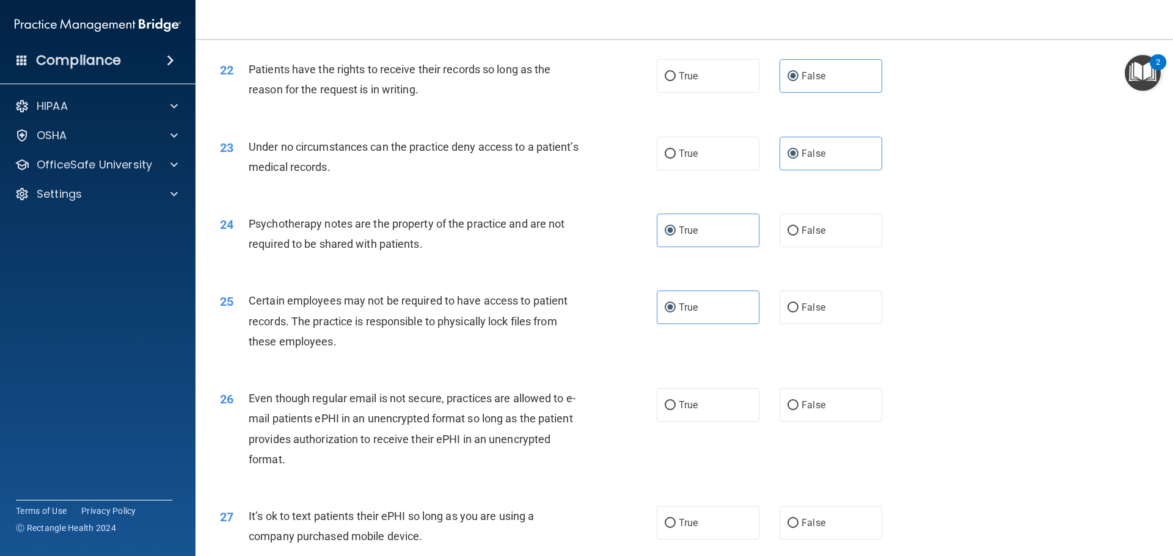
scroll to position [2199, 0]
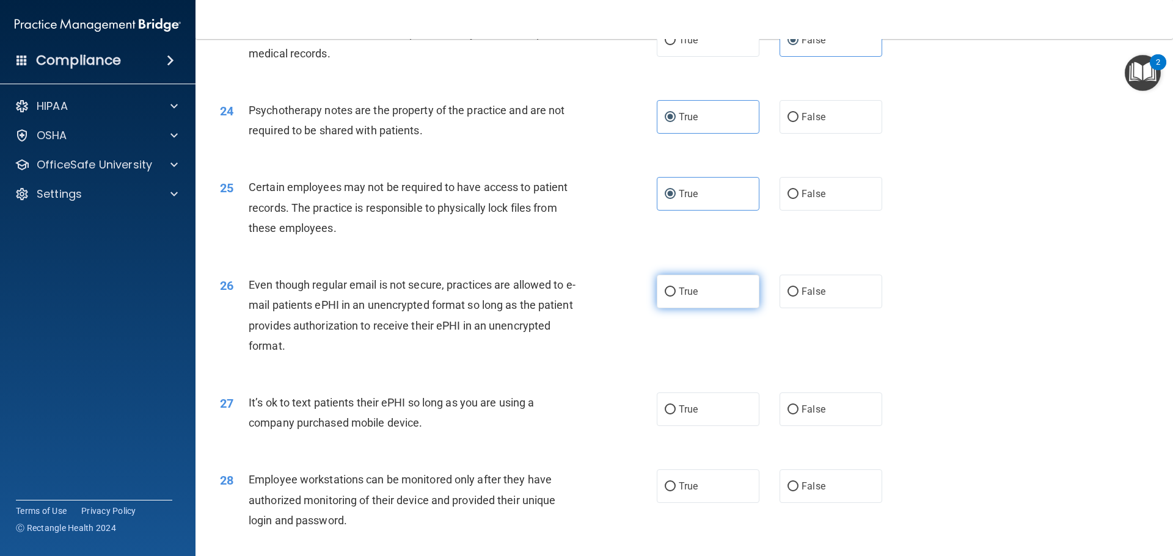
click at [672, 308] on label "True" at bounding box center [708, 292] width 103 height 34
click at [672, 297] on input "True" at bounding box center [670, 292] width 11 height 9
radio input "true"
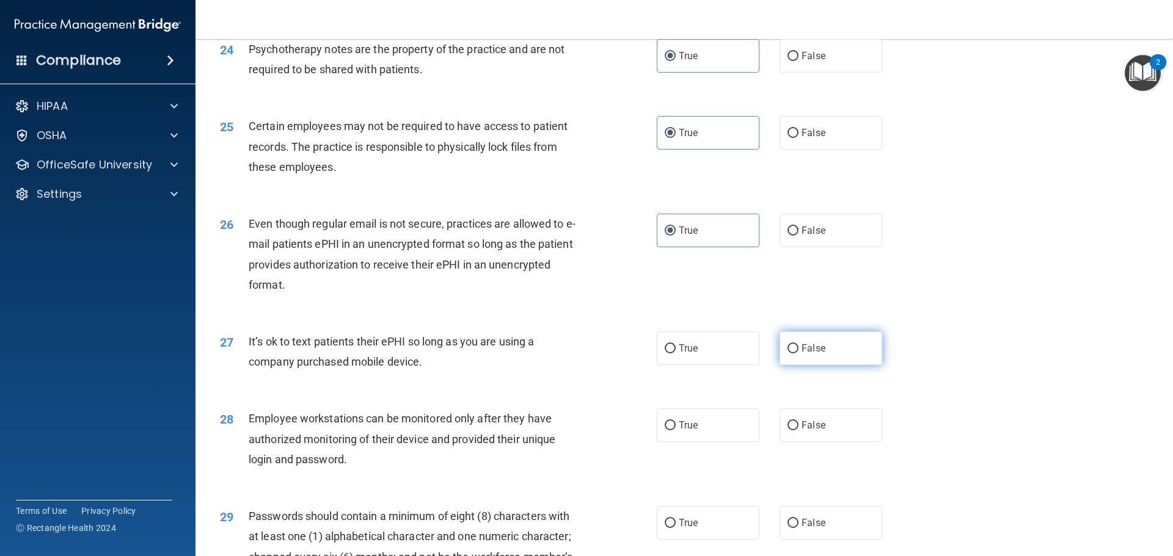
click at [805, 354] on span "False" at bounding box center [813, 349] width 24 height 12
click at [798, 354] on input "False" at bounding box center [792, 348] width 11 height 9
radio input "true"
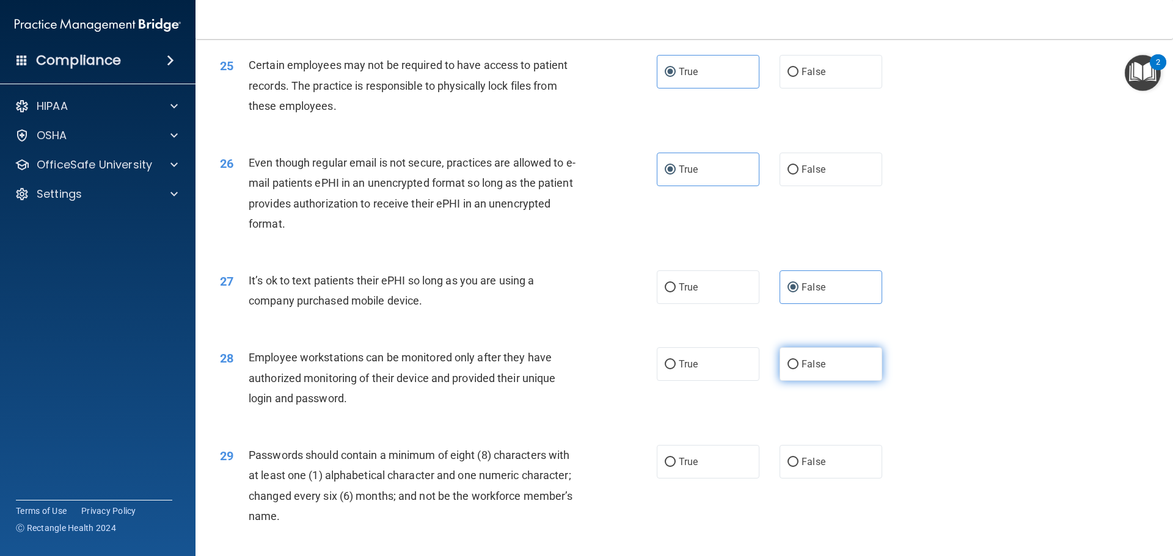
click at [828, 381] on label "False" at bounding box center [830, 365] width 103 height 34
click at [798, 370] on input "False" at bounding box center [792, 364] width 11 height 9
radio input "true"
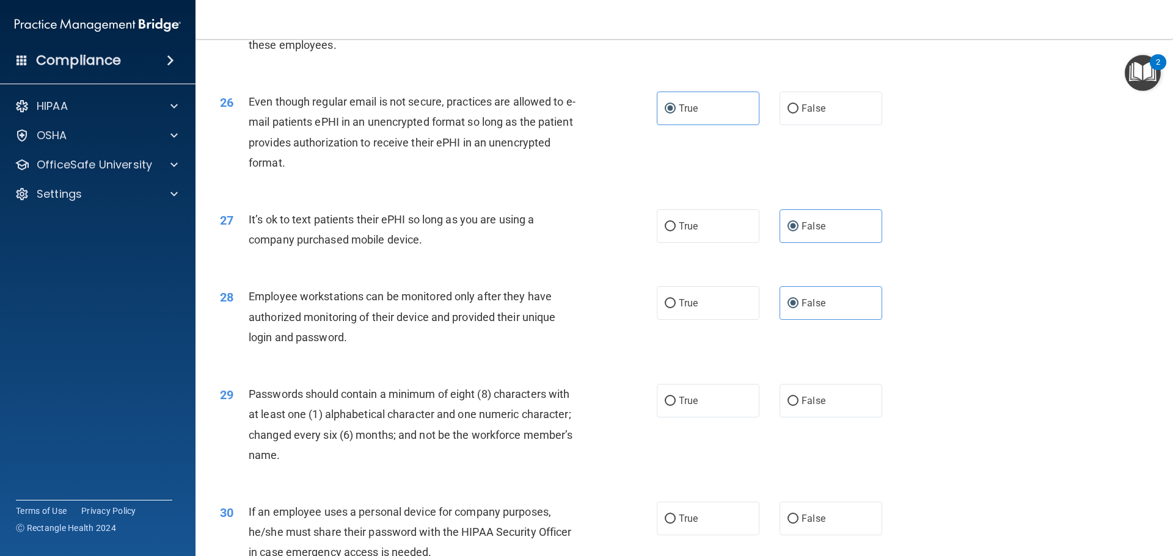
scroll to position [2443, 0]
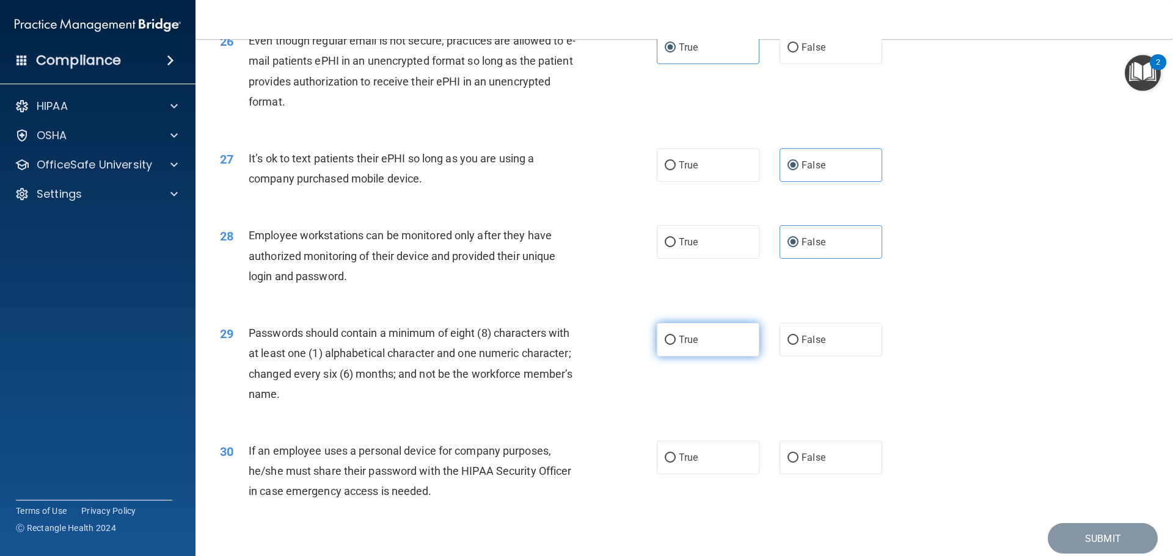
click at [665, 345] on input "True" at bounding box center [670, 340] width 11 height 9
radio input "true"
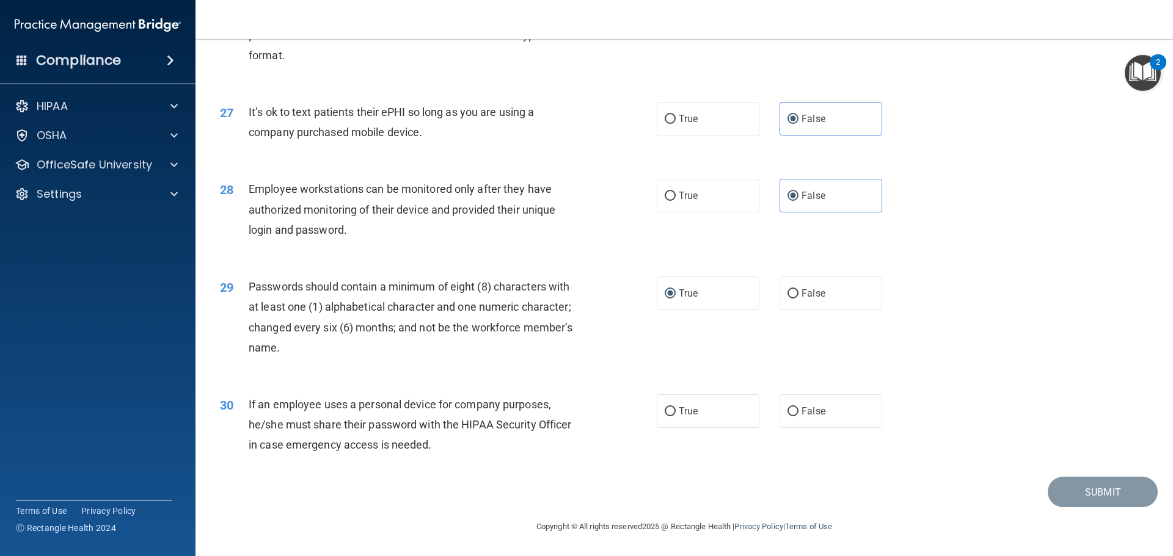
scroll to position [2510, 0]
click at [787, 413] on input "False" at bounding box center [792, 411] width 11 height 9
radio input "true"
click at [1101, 498] on button "Submit" at bounding box center [1102, 492] width 110 height 31
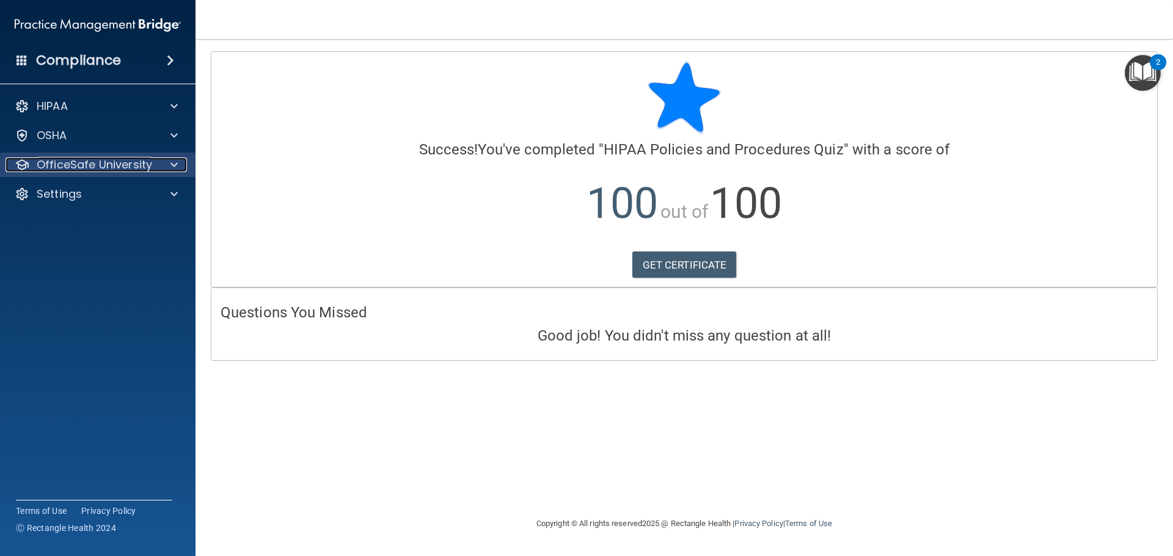
click at [107, 161] on p "OfficeSafe University" at bounding box center [94, 165] width 115 height 15
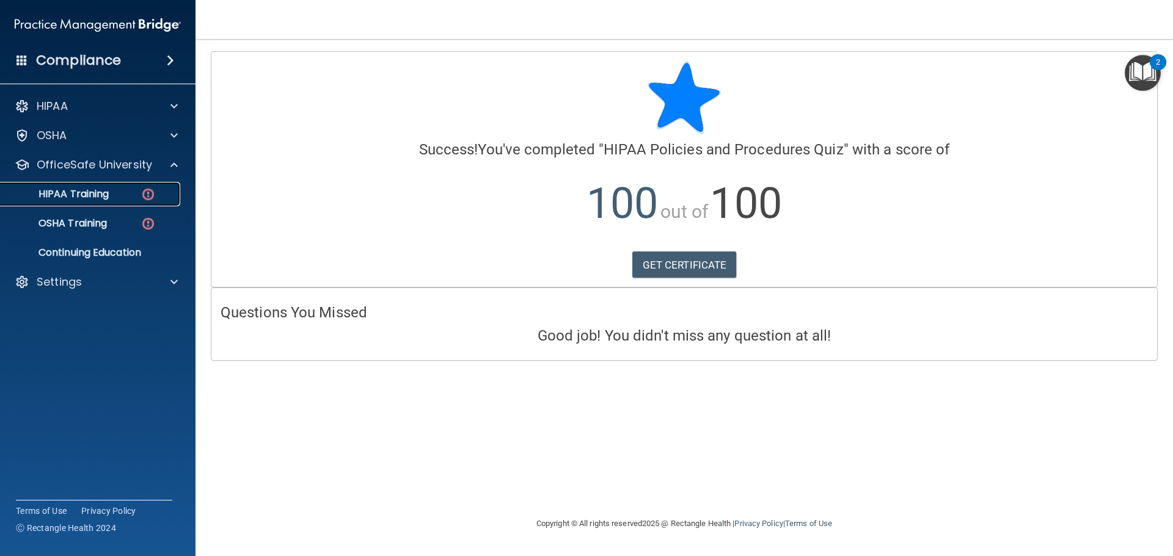
click at [89, 189] on p "HIPAA Training" at bounding box center [58, 194] width 101 height 12
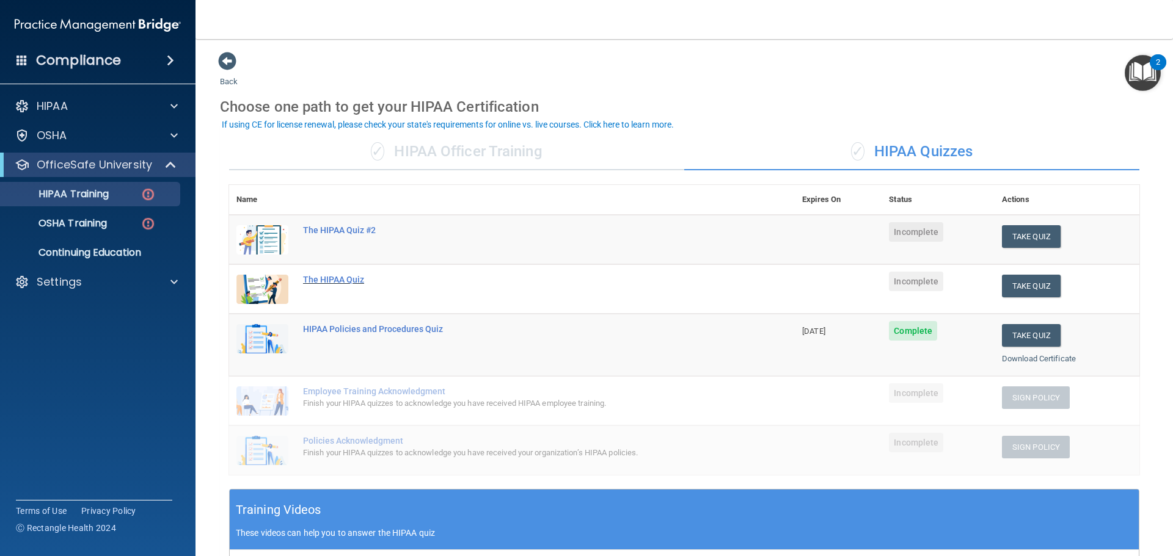
click at [341, 275] on div "The HIPAA Quiz" at bounding box center [518, 280] width 431 height 10
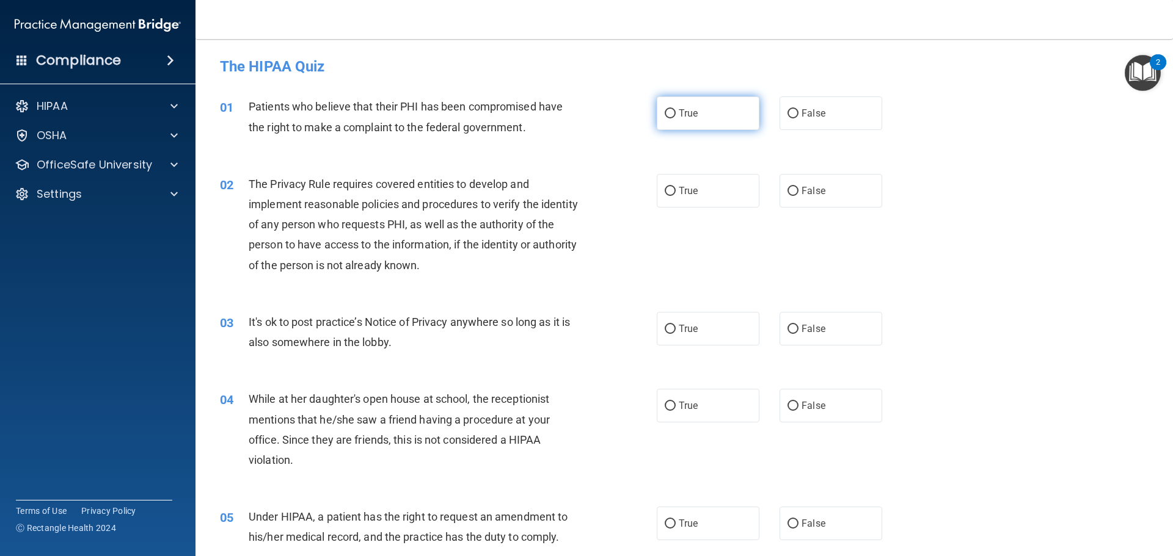
click at [707, 111] on label "True" at bounding box center [708, 114] width 103 height 34
click at [676, 111] on input "True" at bounding box center [670, 113] width 11 height 9
radio input "true"
click at [848, 420] on label "False" at bounding box center [830, 406] width 103 height 34
click at [798, 411] on input "False" at bounding box center [792, 406] width 11 height 9
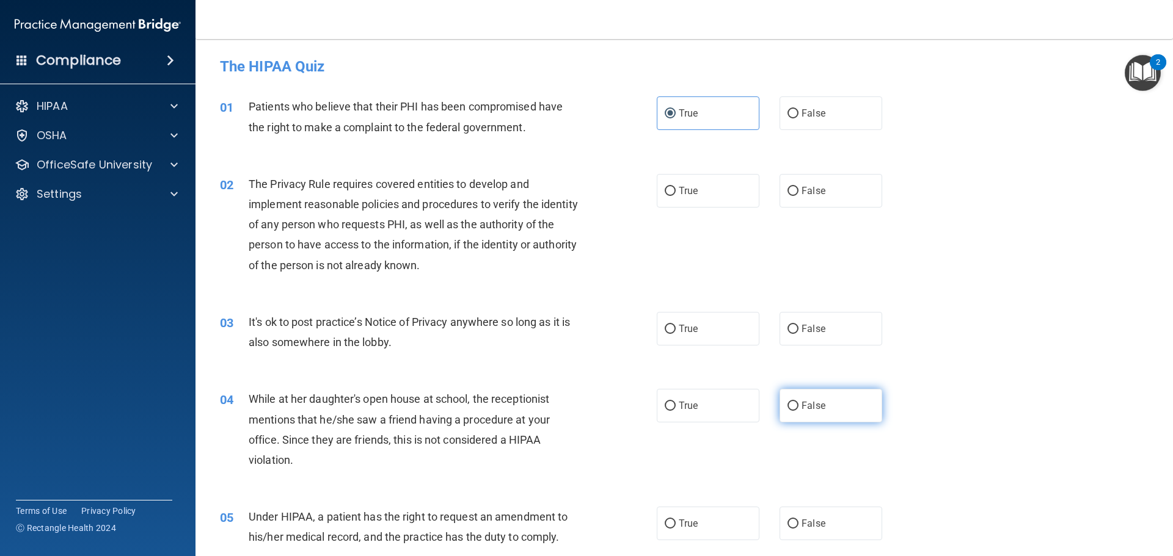
radio input "true"
click at [718, 195] on label "True" at bounding box center [708, 191] width 103 height 34
click at [676, 195] on input "True" at bounding box center [670, 191] width 11 height 9
radio input "true"
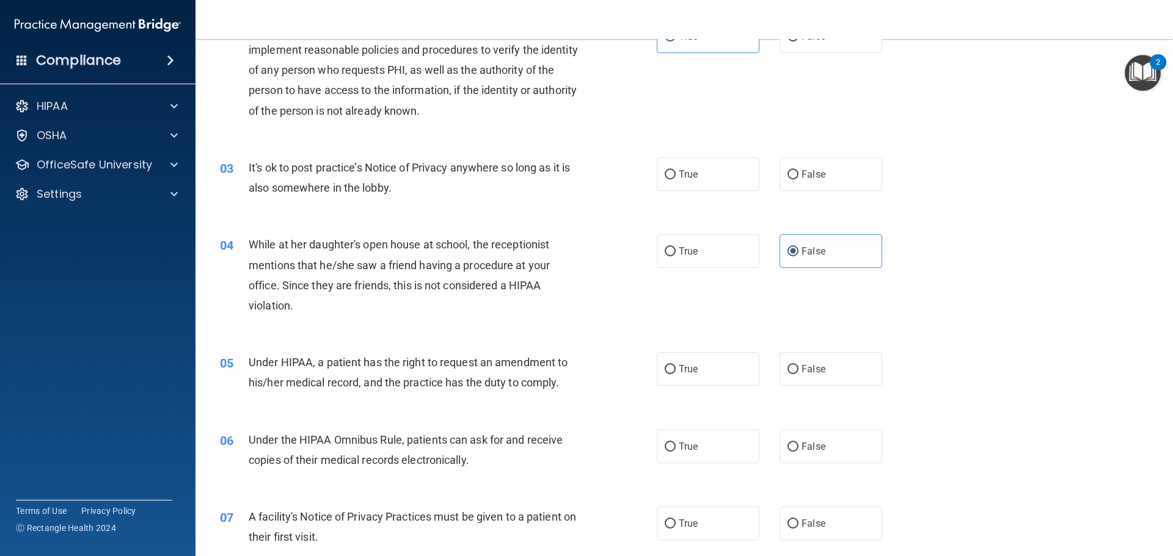
scroll to position [183, 0]
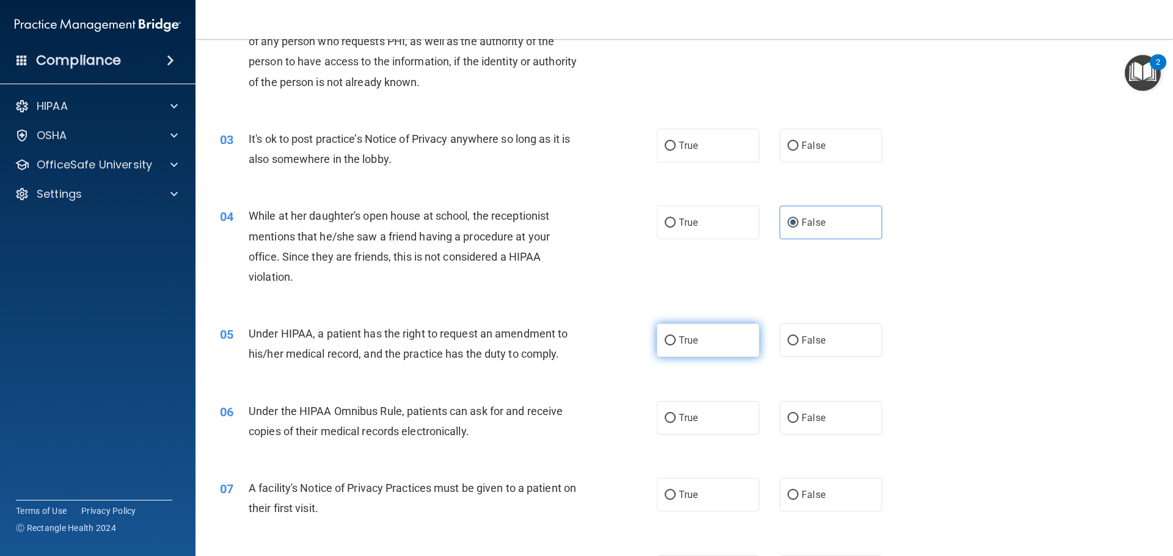
click at [699, 344] on label "True" at bounding box center [708, 341] width 103 height 34
click at [676, 344] on input "True" at bounding box center [670, 341] width 11 height 9
radio input "true"
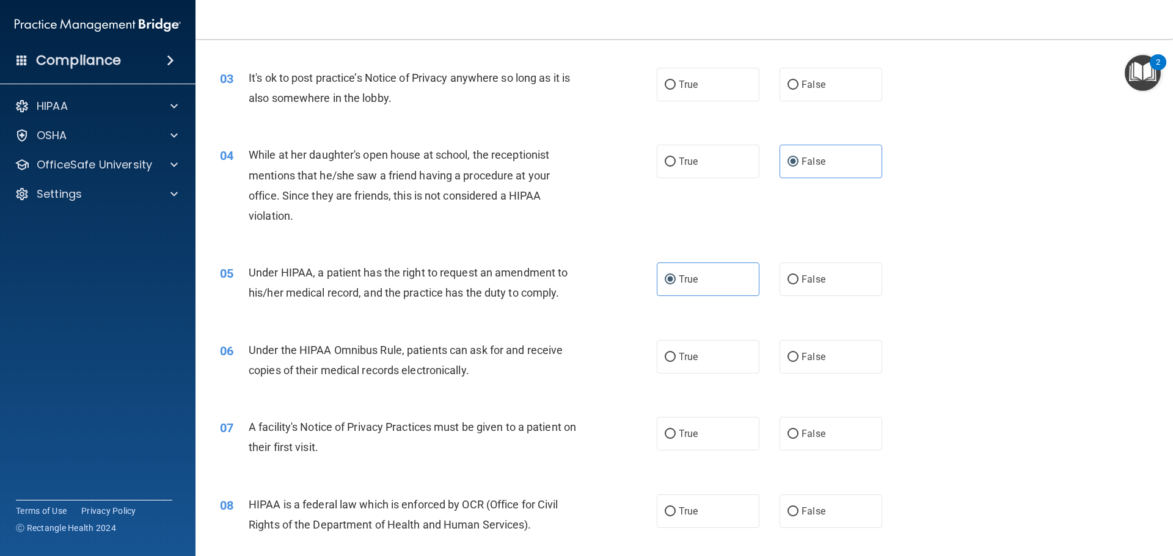
scroll to position [305, 0]
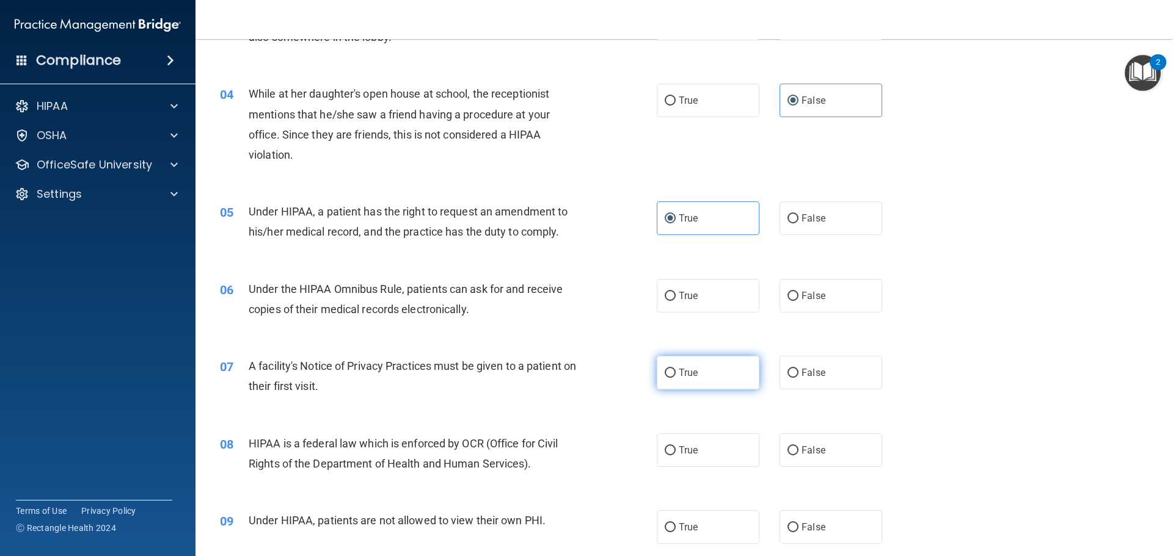
click at [716, 373] on label "True" at bounding box center [708, 373] width 103 height 34
click at [676, 373] on input "True" at bounding box center [670, 373] width 11 height 9
radio input "true"
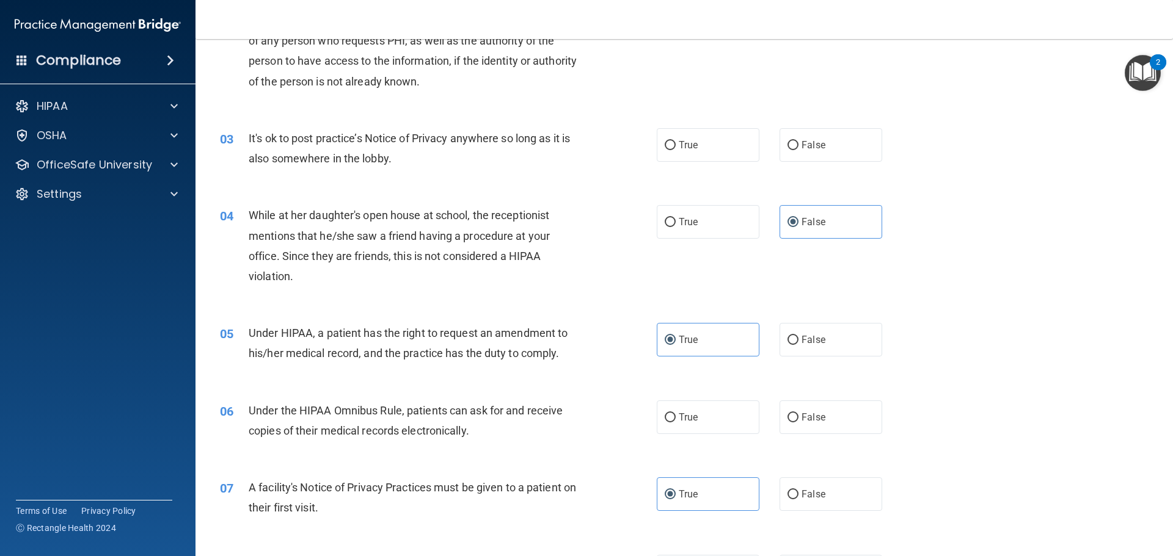
scroll to position [183, 0]
click at [679, 146] on span "True" at bounding box center [688, 146] width 19 height 12
click at [674, 146] on input "True" at bounding box center [670, 146] width 11 height 9
radio input "true"
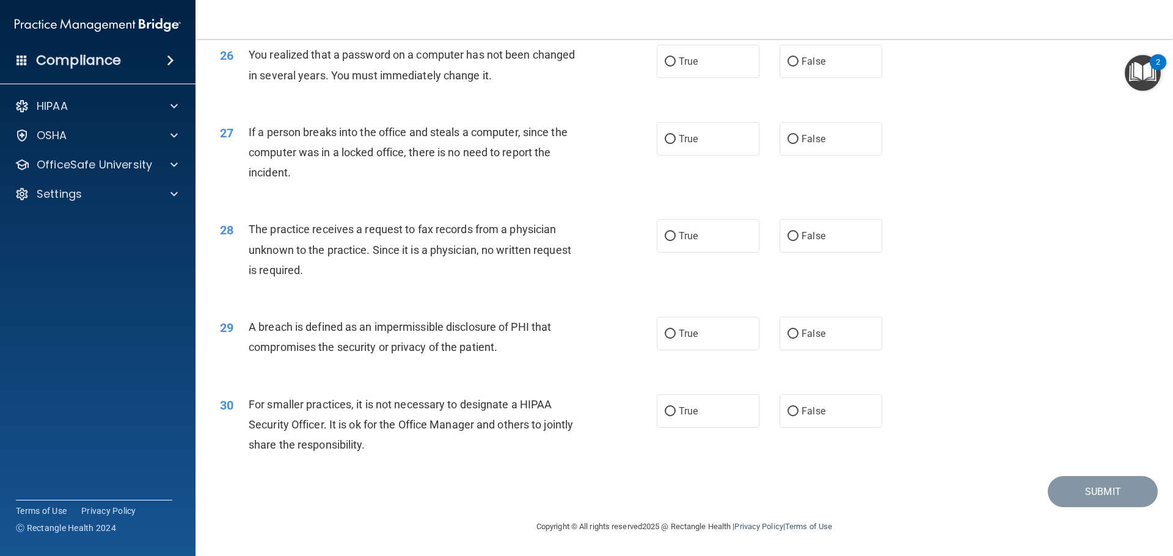
scroll to position [2334, 0]
click at [801, 411] on span "False" at bounding box center [813, 412] width 24 height 12
click at [798, 411] on input "False" at bounding box center [792, 411] width 11 height 9
radio input "true"
click at [842, 140] on label "False" at bounding box center [830, 139] width 103 height 34
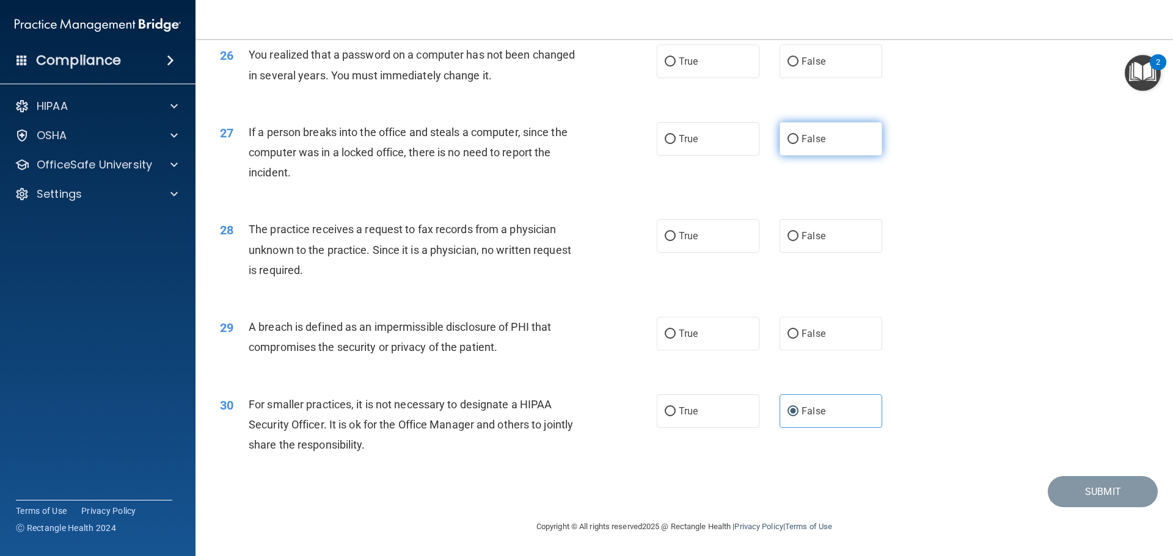
click at [798, 140] on input "False" at bounding box center [792, 139] width 11 height 9
radio input "true"
click at [701, 62] on label "True" at bounding box center [708, 62] width 103 height 34
click at [676, 62] on input "True" at bounding box center [670, 61] width 11 height 9
radio input "true"
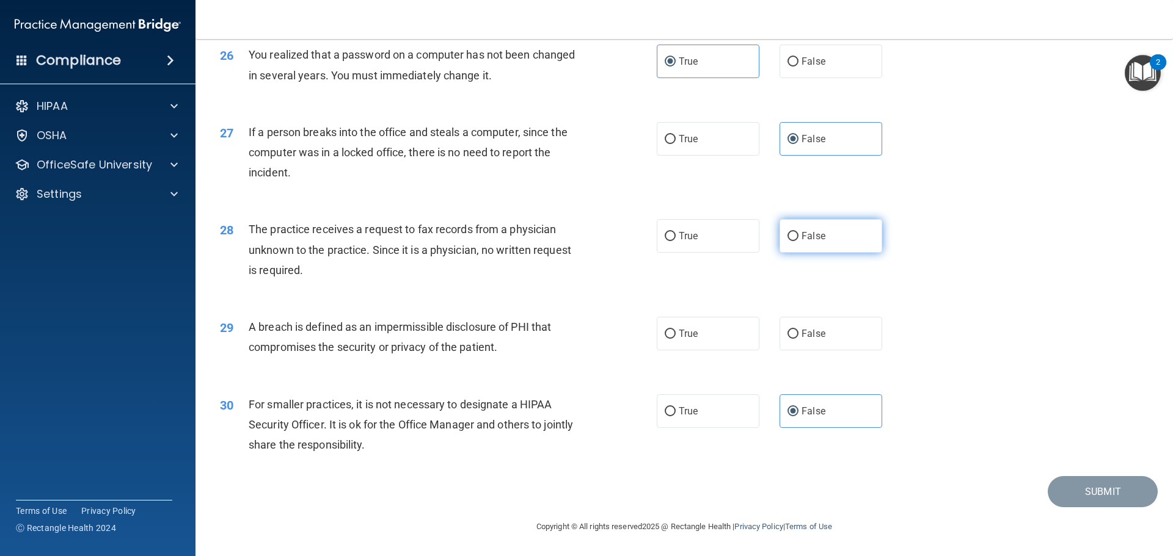
click at [823, 236] on label "False" at bounding box center [830, 236] width 103 height 34
click at [798, 236] on input "False" at bounding box center [792, 236] width 11 height 9
radio input "true"
click at [693, 328] on label "True" at bounding box center [708, 334] width 103 height 34
click at [676, 330] on input "True" at bounding box center [670, 334] width 11 height 9
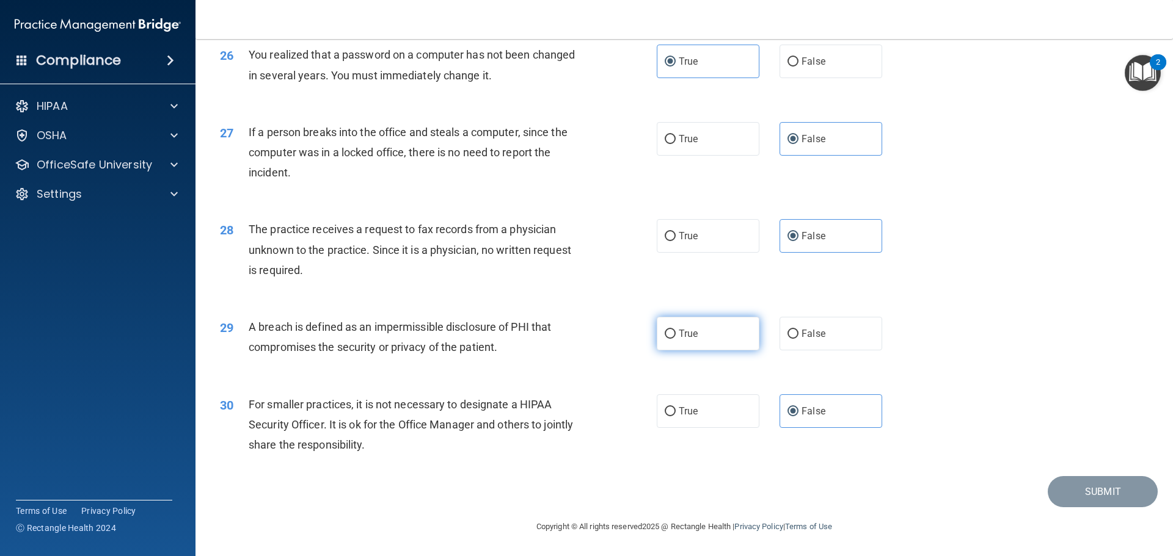
radio input "true"
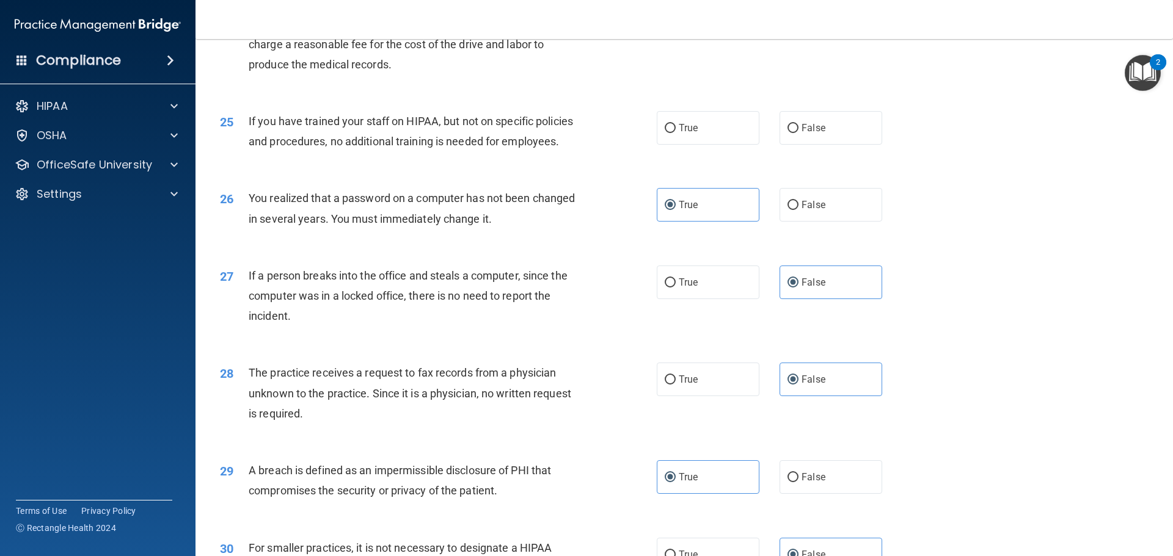
scroll to position [2090, 0]
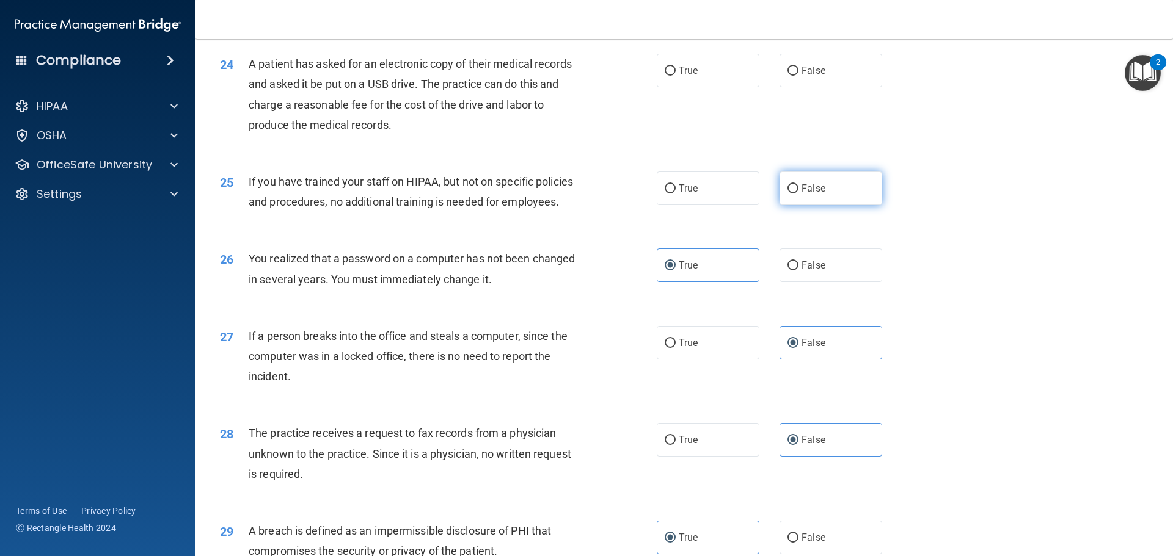
click at [798, 205] on label "False" at bounding box center [830, 189] width 103 height 34
click at [798, 194] on input "False" at bounding box center [792, 188] width 11 height 9
radio input "true"
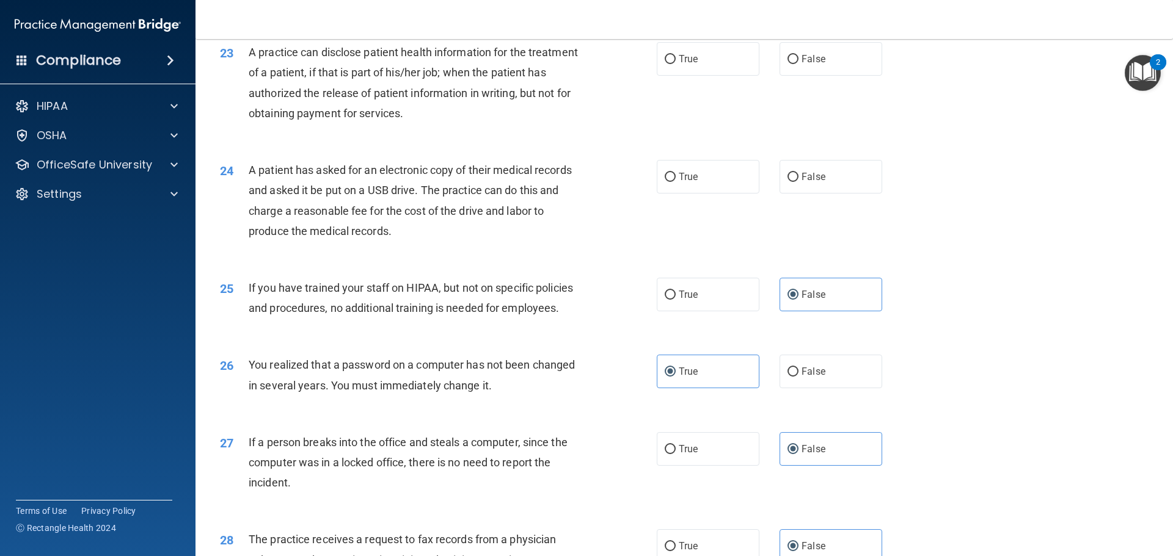
scroll to position [1968, 0]
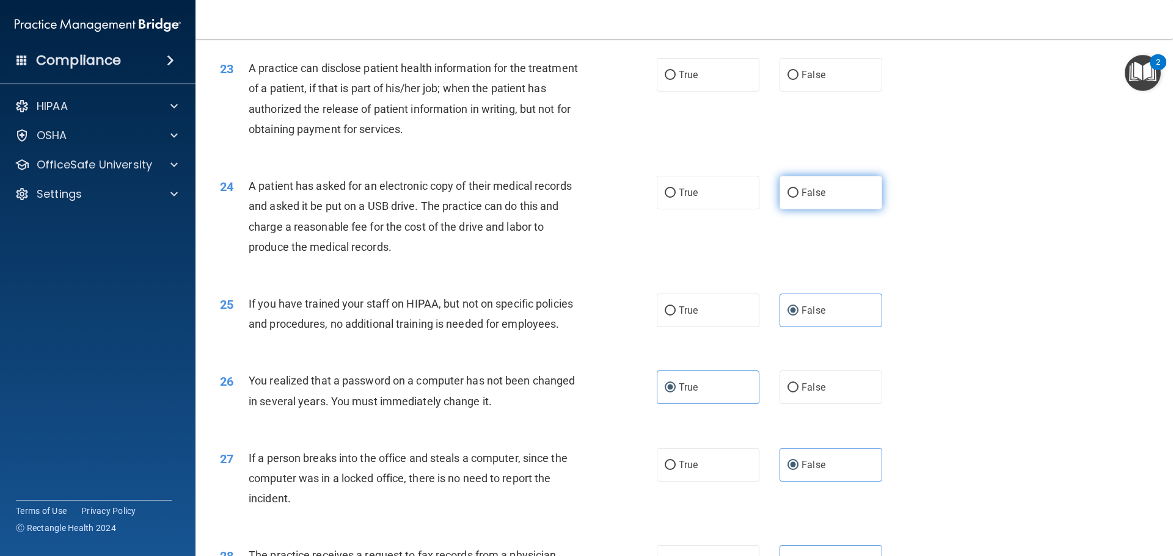
click at [823, 209] on label "False" at bounding box center [830, 193] width 103 height 34
click at [798, 198] on input "False" at bounding box center [792, 193] width 11 height 9
radio input "true"
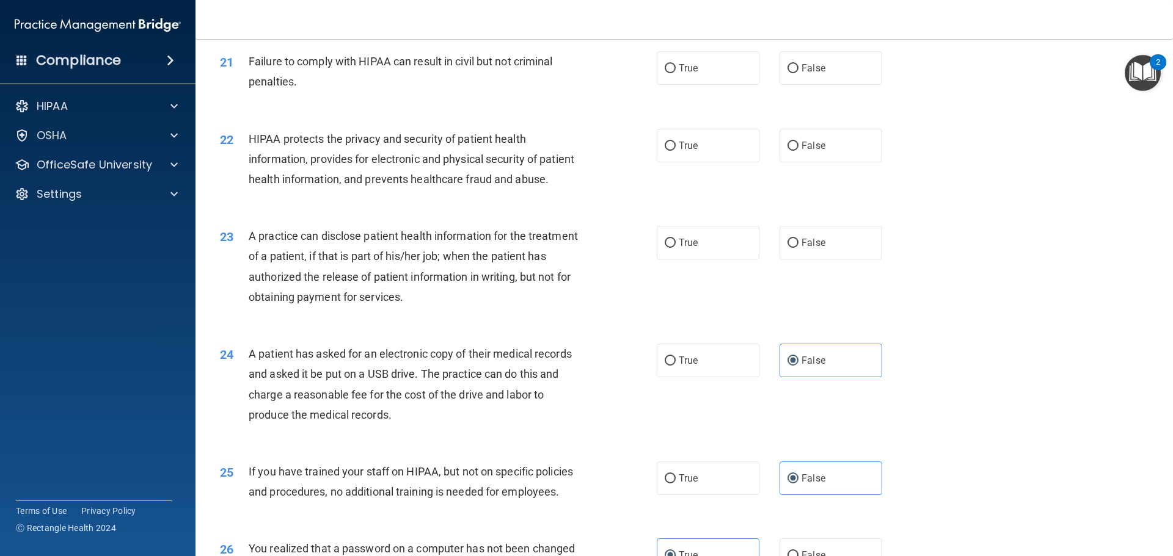
scroll to position [1785, 0]
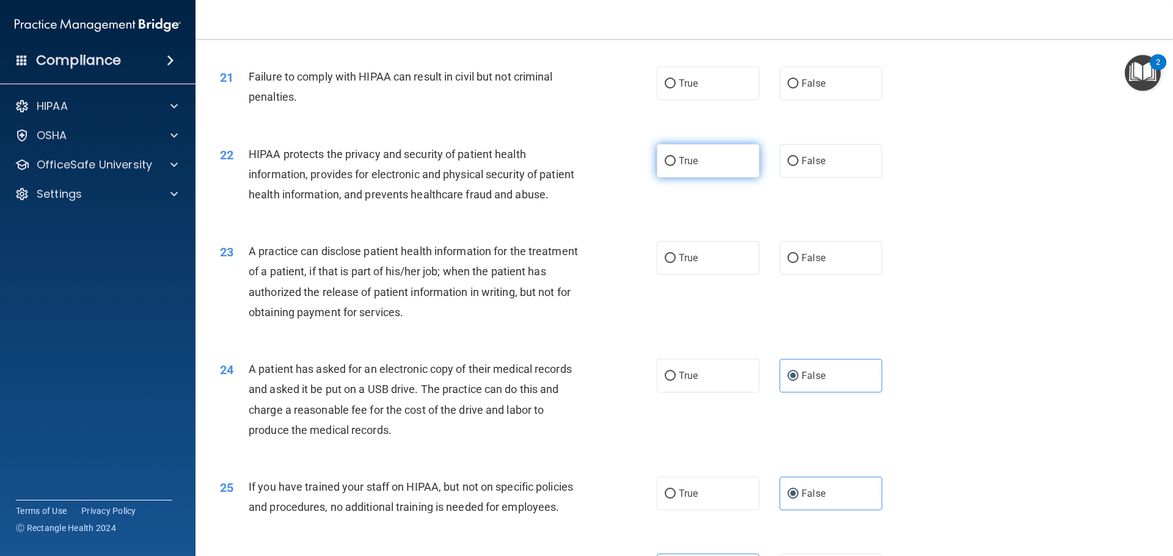
click at [680, 178] on label "True" at bounding box center [708, 161] width 103 height 34
click at [676, 166] on input "True" at bounding box center [670, 161] width 11 height 9
radio input "true"
drag, startPoint x: 801, startPoint y: 99, endPoint x: 682, endPoint y: 132, distance: 123.6
click at [801, 89] on span "False" at bounding box center [813, 84] width 24 height 12
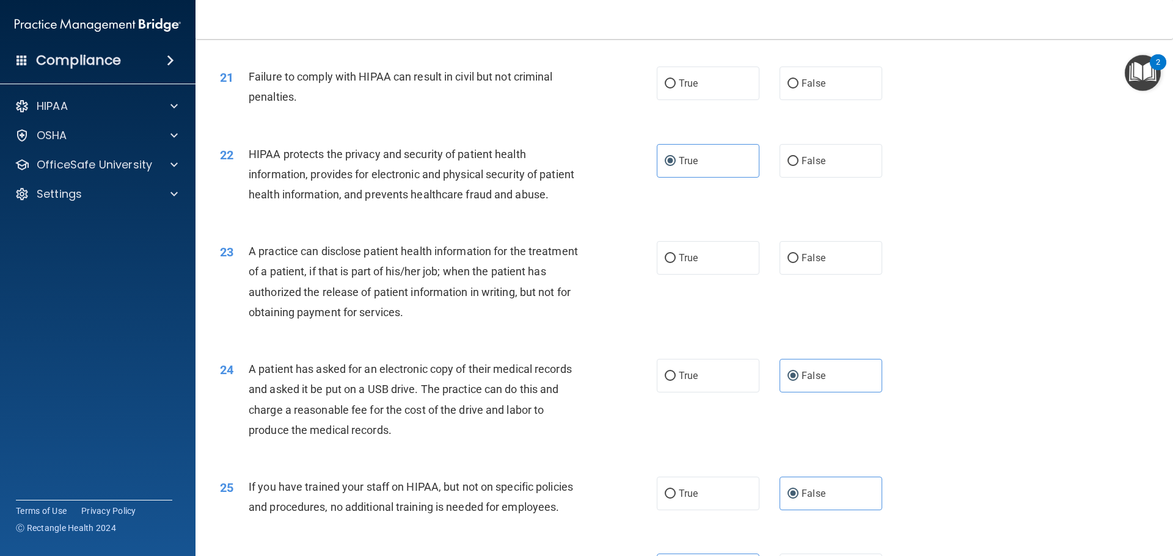
click at [798, 89] on input "False" at bounding box center [792, 83] width 11 height 9
radio input "true"
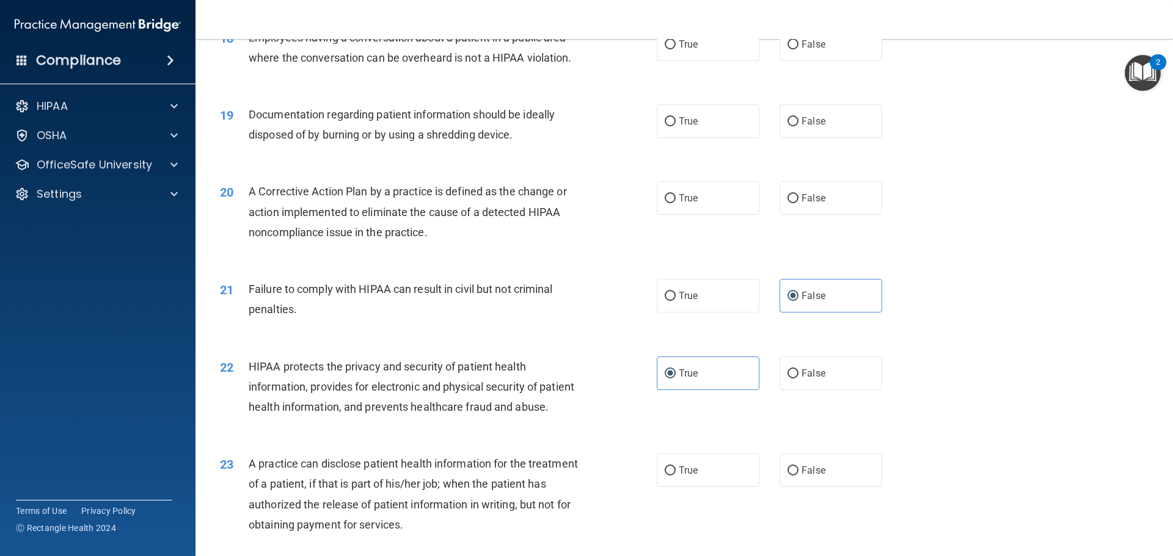
scroll to position [1540, 0]
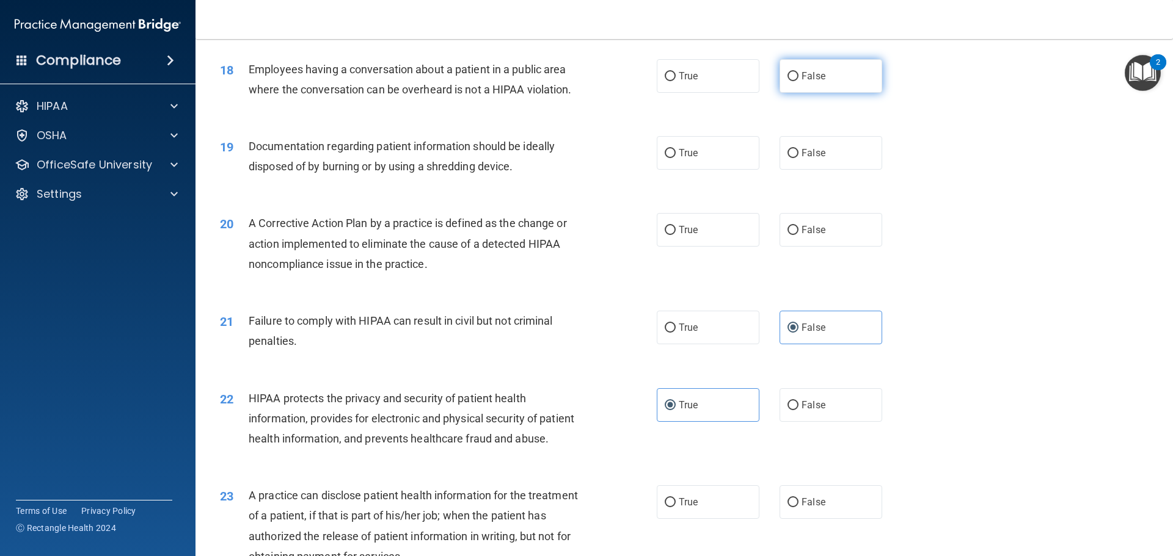
click at [829, 93] on label "False" at bounding box center [830, 76] width 103 height 34
click at [798, 81] on input "False" at bounding box center [792, 76] width 11 height 9
radio input "true"
click at [683, 162] on label "True" at bounding box center [708, 153] width 103 height 34
click at [676, 158] on input "True" at bounding box center [670, 153] width 11 height 9
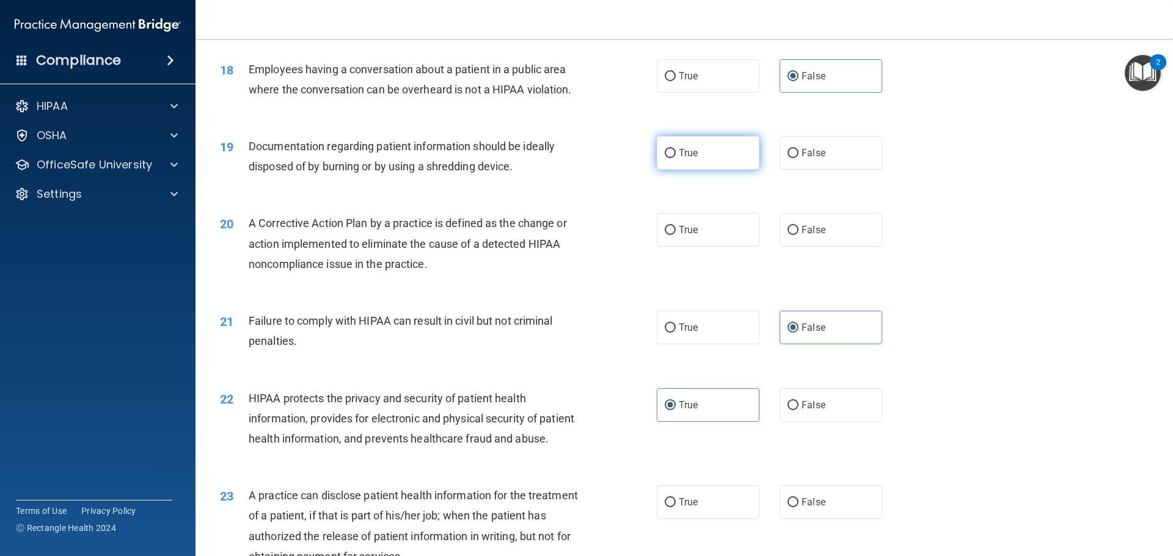
radio input "true"
click at [686, 247] on label "True" at bounding box center [708, 230] width 103 height 34
click at [676, 235] on input "True" at bounding box center [670, 230] width 11 height 9
radio input "true"
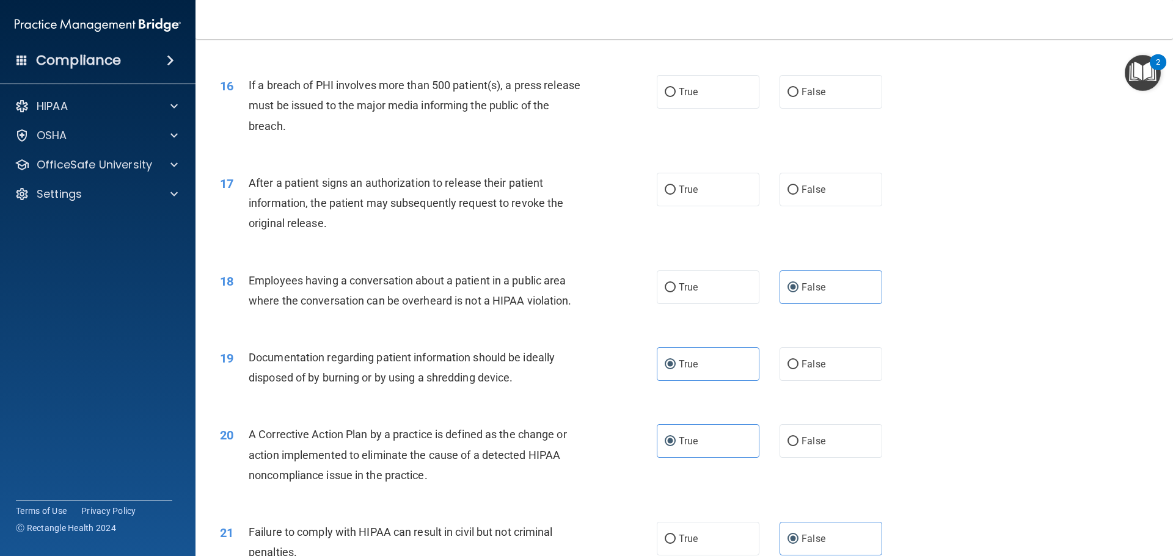
scroll to position [1296, 0]
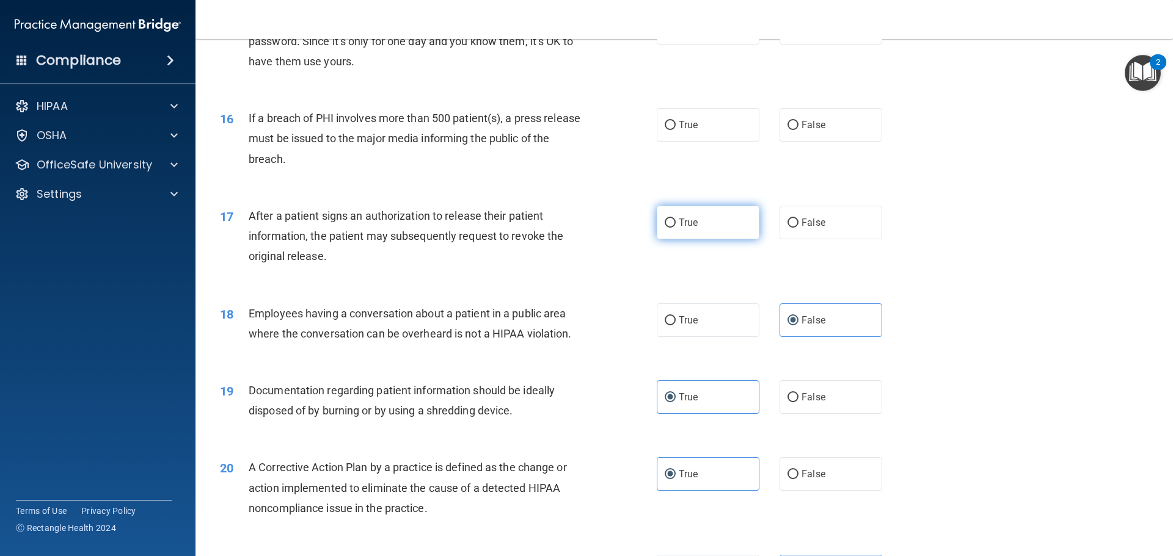
click at [674, 239] on label "True" at bounding box center [708, 223] width 103 height 34
click at [674, 228] on input "True" at bounding box center [670, 223] width 11 height 9
radio input "true"
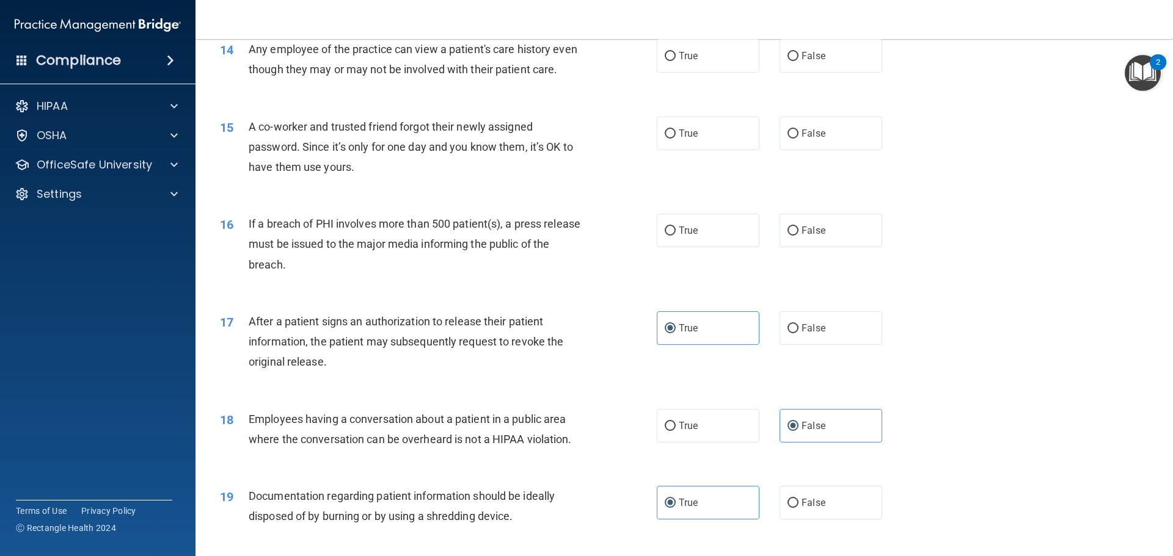
scroll to position [1174, 0]
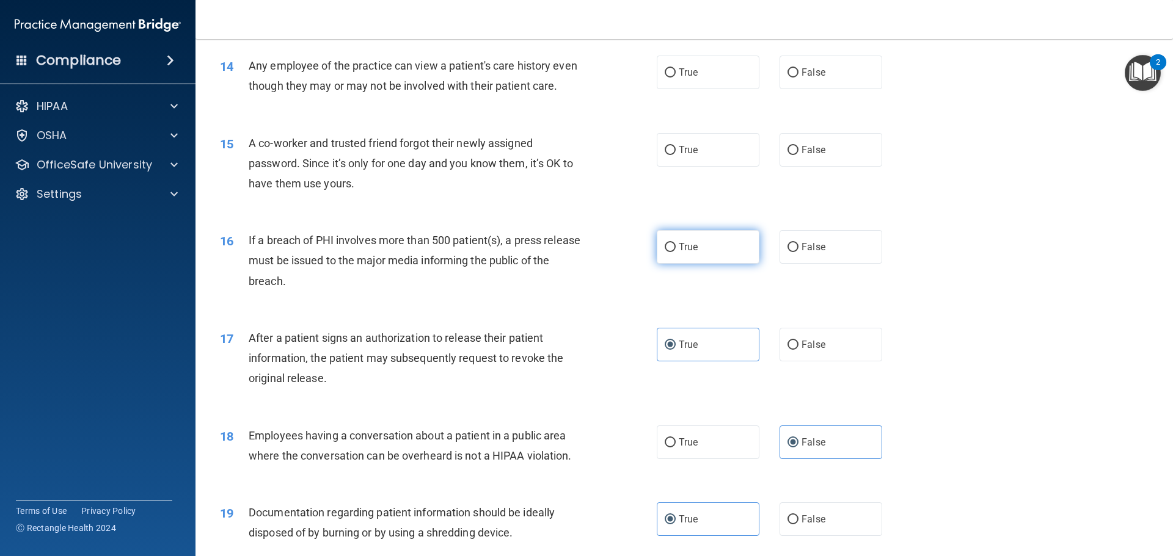
click at [702, 261] on label "True" at bounding box center [708, 247] width 103 height 34
click at [676, 252] on input "True" at bounding box center [670, 247] width 11 height 9
radio input "true"
click at [608, 216] on div "15 A co-worker and trusted friend forgot their newly assigned password. Since i…" at bounding box center [684, 167] width 947 height 98
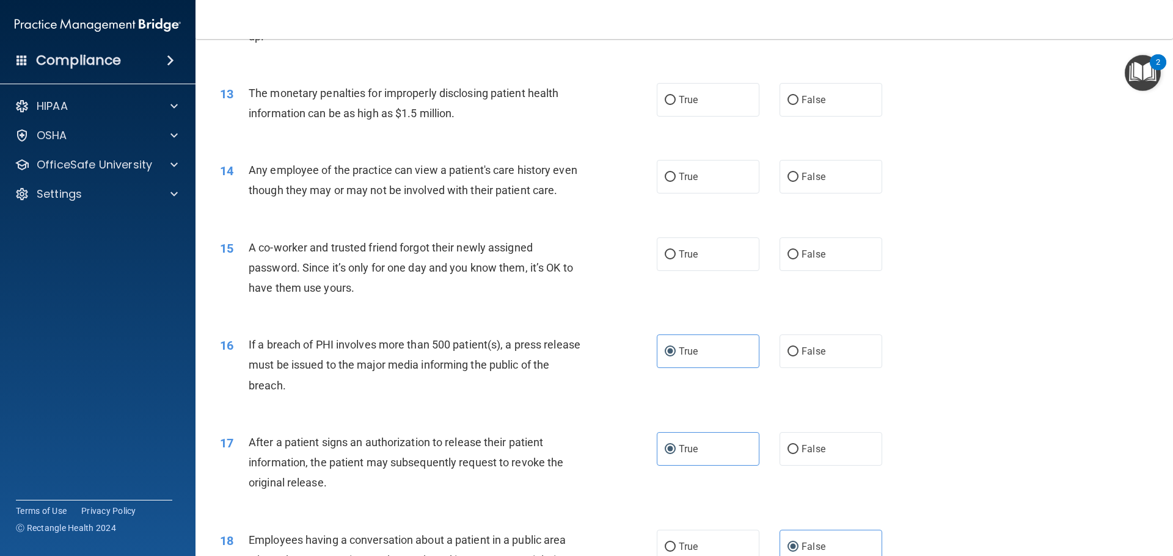
scroll to position [1052, 0]
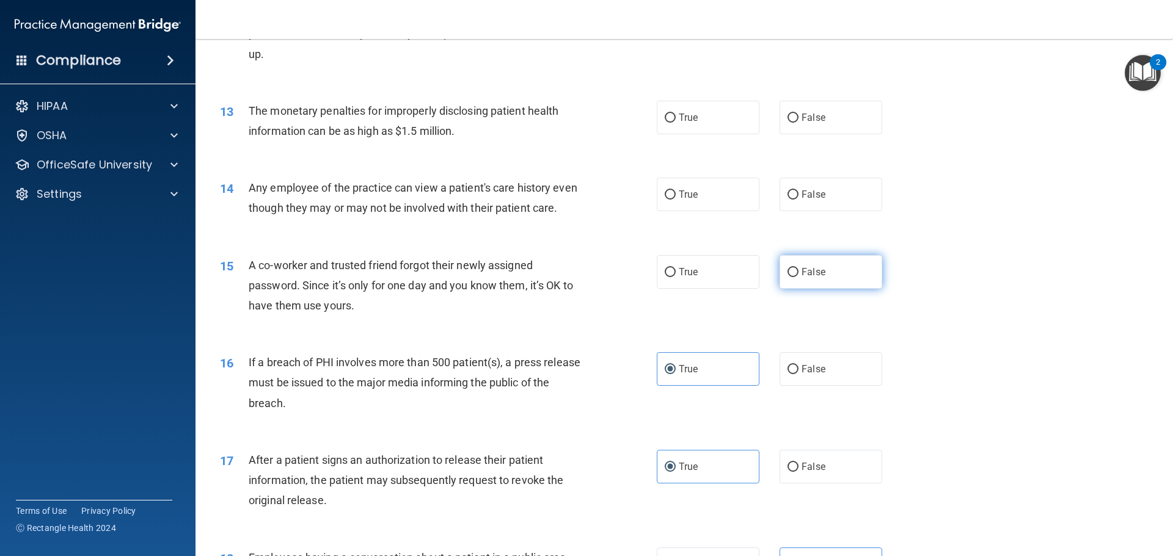
click at [787, 277] on input "False" at bounding box center [792, 272] width 11 height 9
radio input "true"
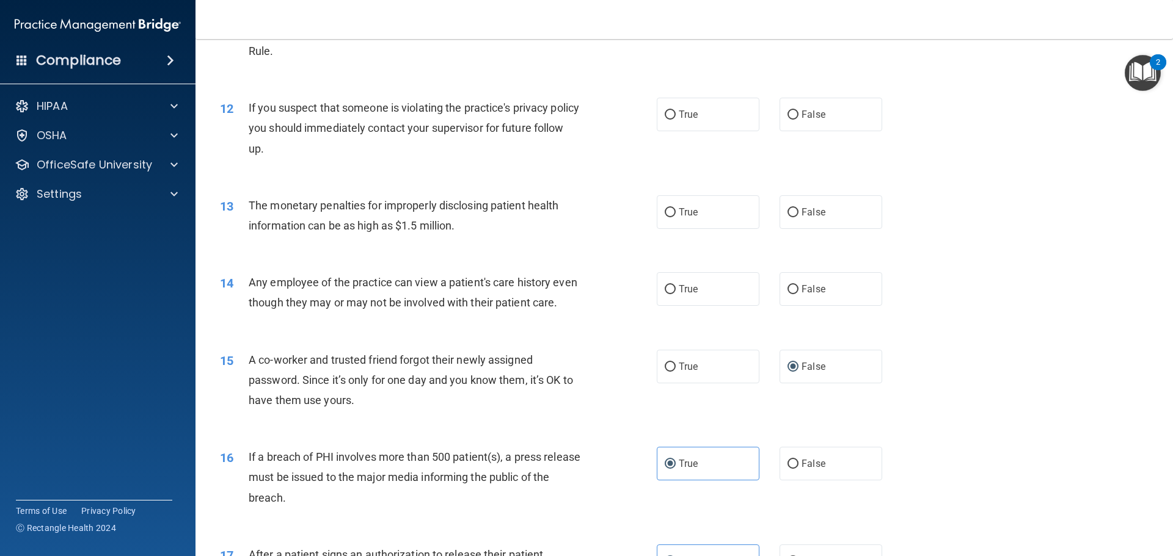
scroll to position [930, 0]
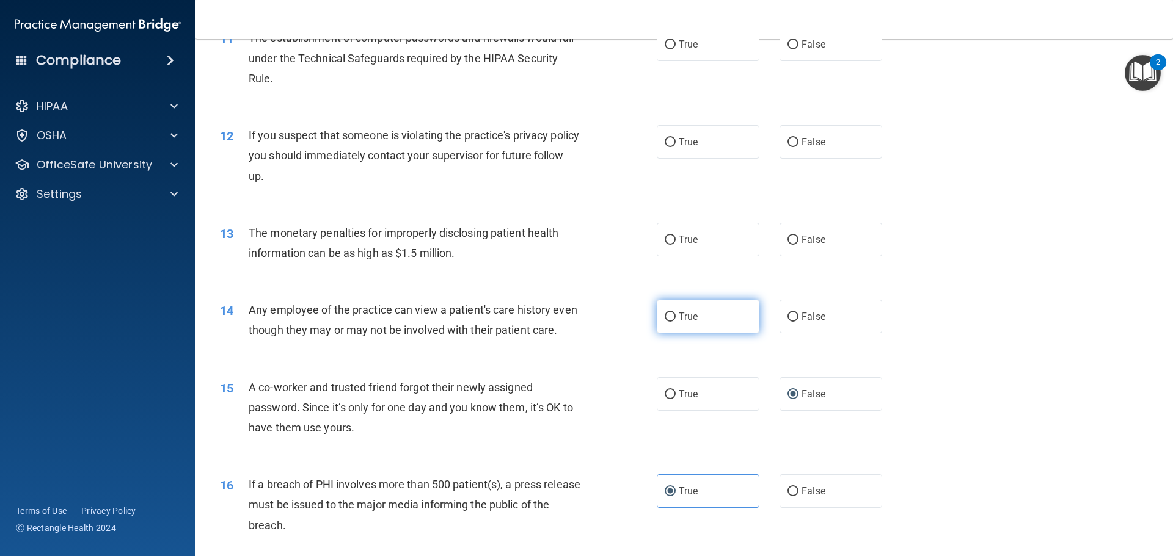
click at [688, 327] on label "True" at bounding box center [708, 317] width 103 height 34
click at [676, 322] on input "True" at bounding box center [670, 317] width 11 height 9
radio input "true"
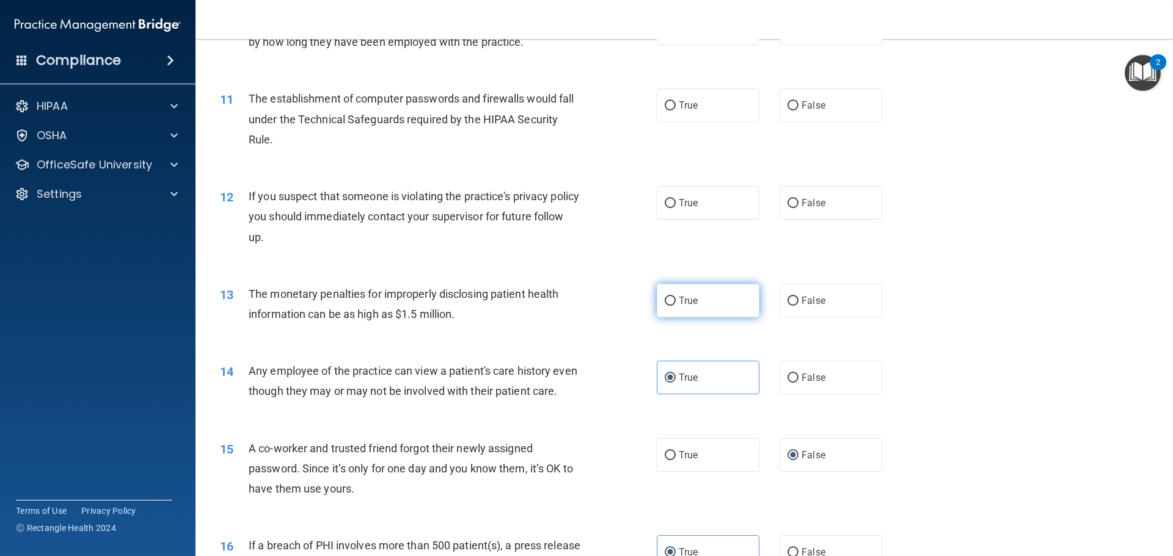
click at [663, 308] on label "True" at bounding box center [708, 301] width 103 height 34
click at [665, 306] on input "True" at bounding box center [670, 301] width 11 height 9
radio input "true"
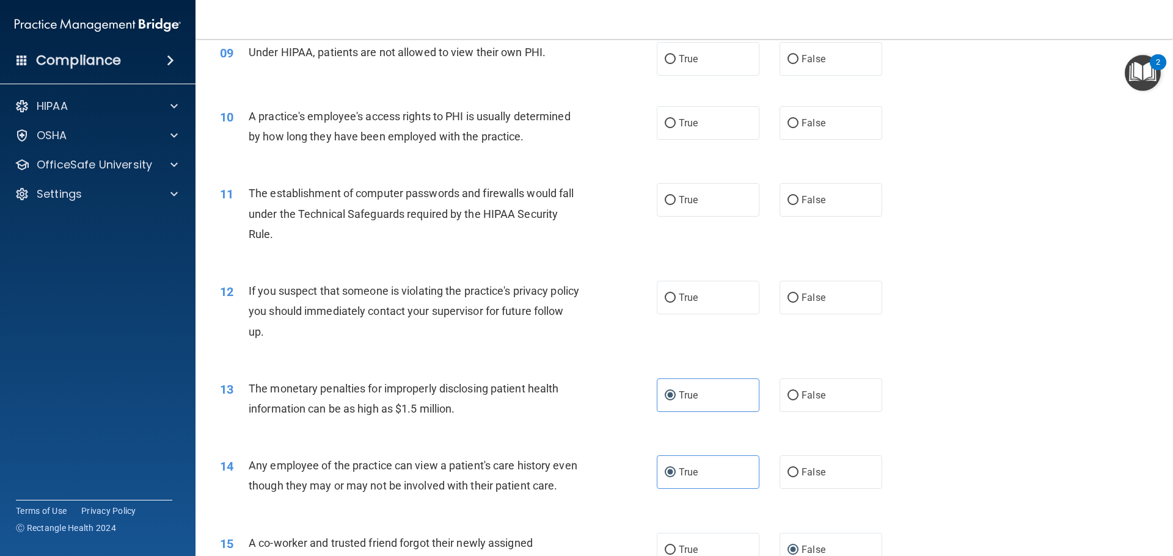
scroll to position [746, 0]
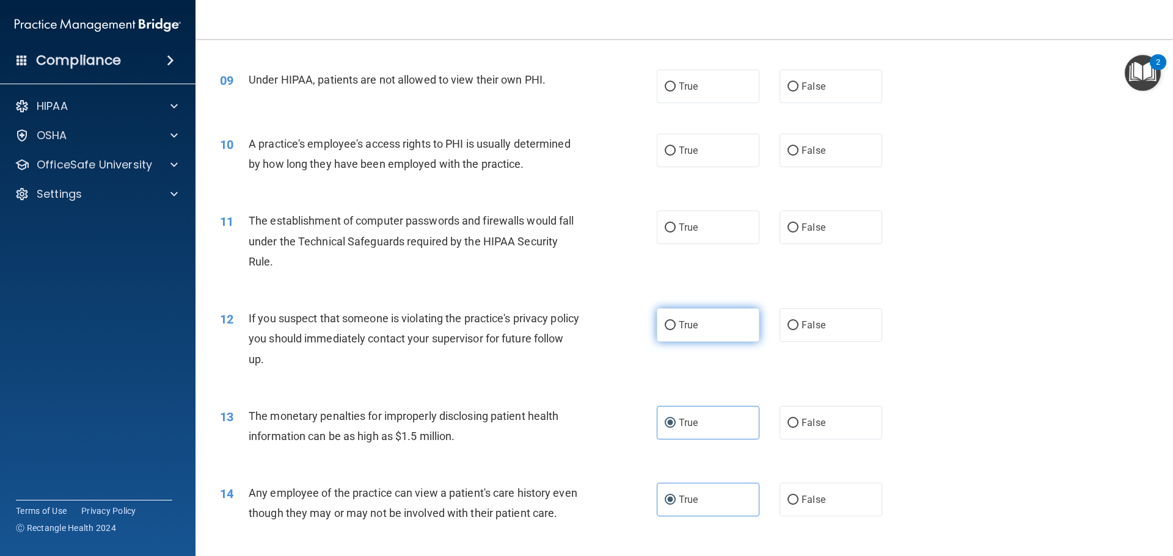
click at [665, 328] on input "True" at bounding box center [670, 325] width 11 height 9
radio input "true"
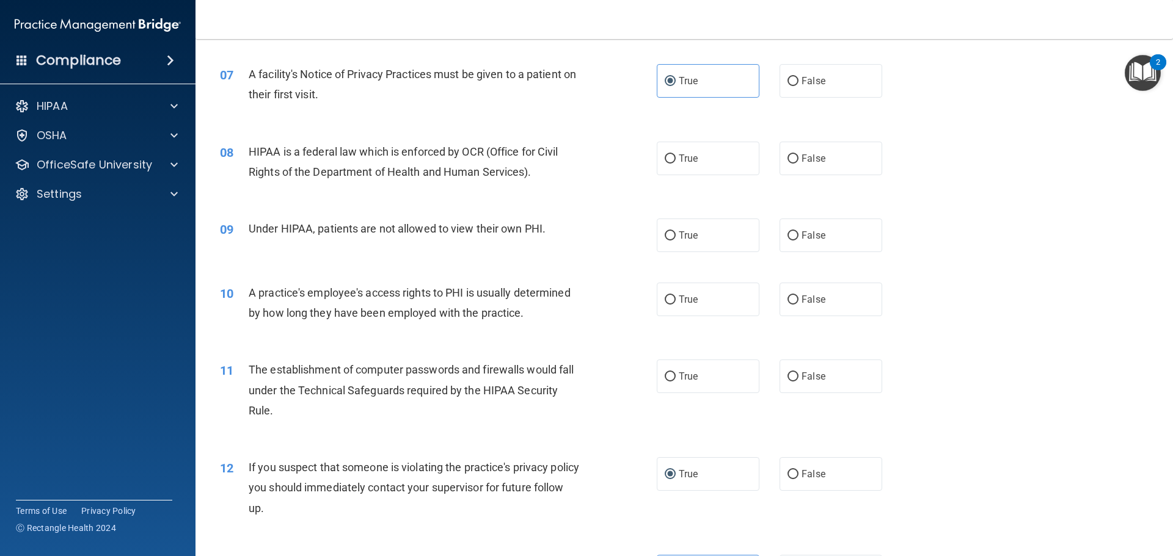
scroll to position [563, 0]
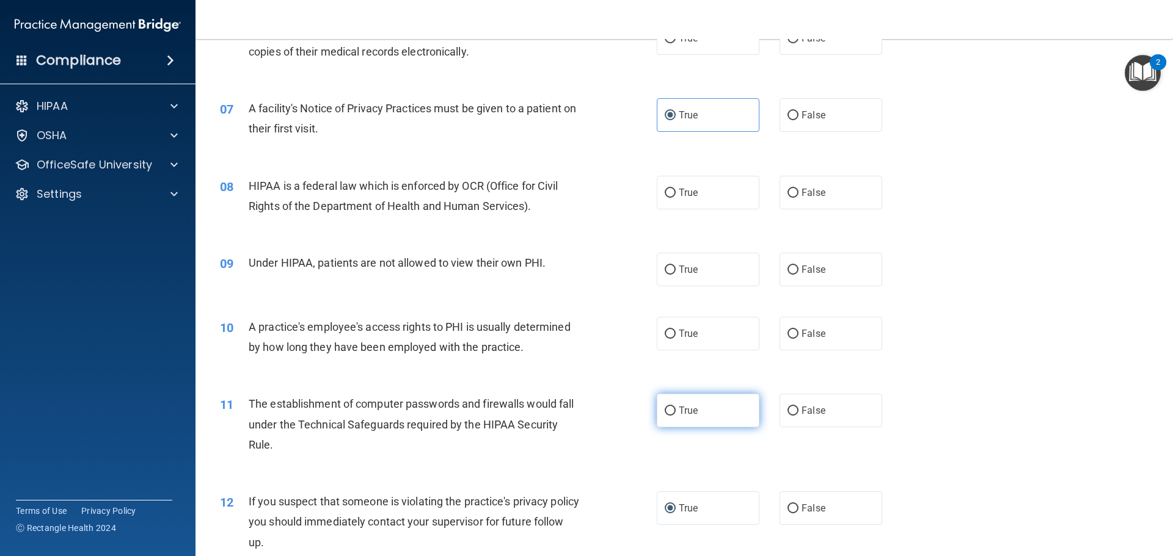
click at [661, 417] on label "True" at bounding box center [708, 411] width 103 height 34
click at [665, 416] on input "True" at bounding box center [670, 411] width 11 height 9
radio input "true"
click at [798, 341] on label "False" at bounding box center [830, 334] width 103 height 34
click at [798, 339] on input "False" at bounding box center [792, 334] width 11 height 9
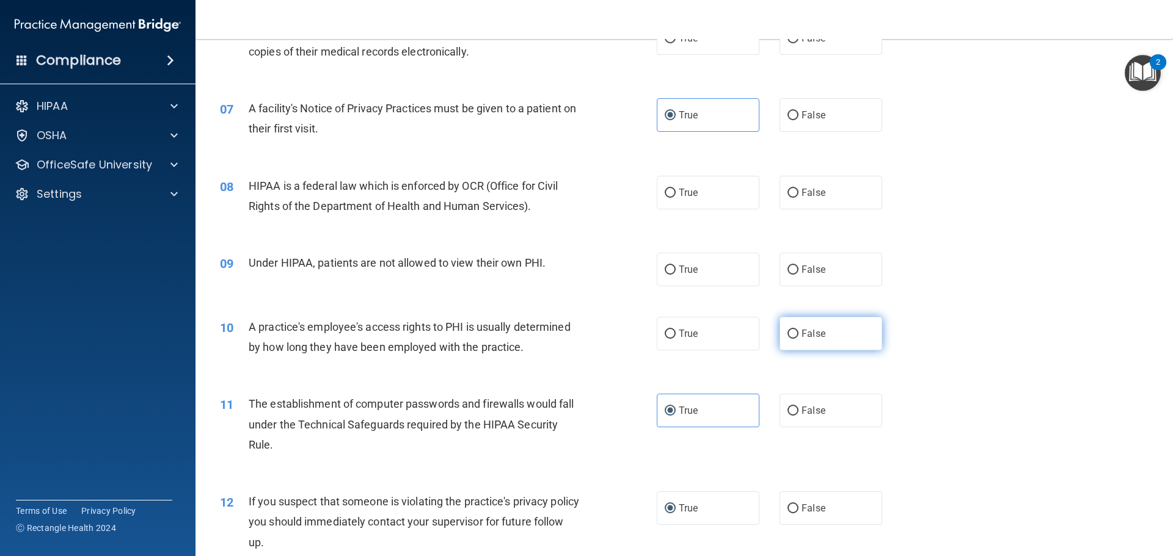
radio input "true"
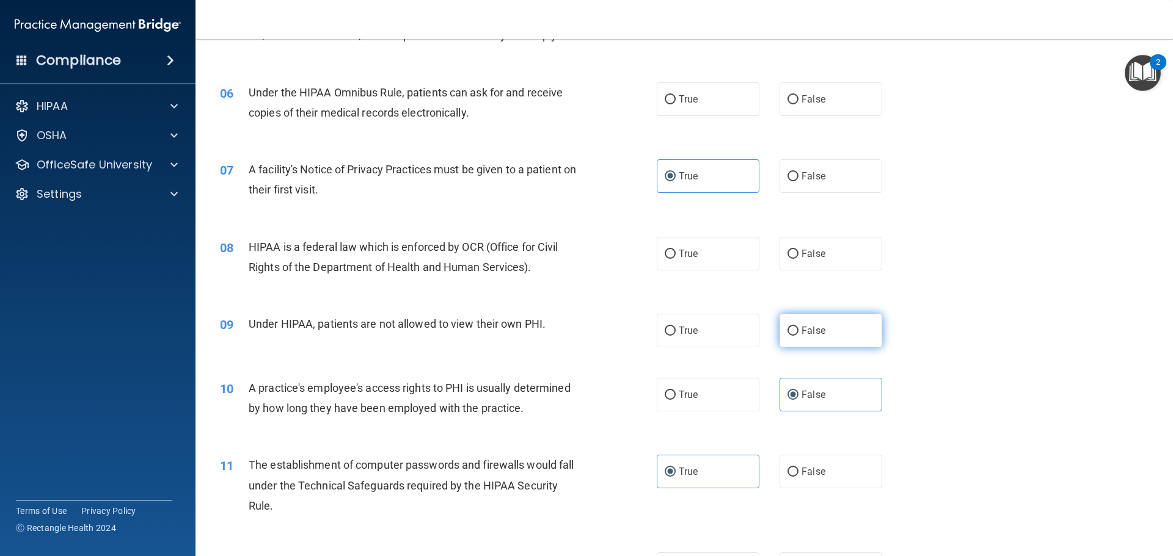
click at [798, 338] on label "False" at bounding box center [830, 331] width 103 height 34
click at [798, 336] on input "False" at bounding box center [792, 331] width 11 height 9
radio input "true"
click at [697, 255] on label "True" at bounding box center [708, 254] width 103 height 34
click at [676, 255] on input "True" at bounding box center [670, 254] width 11 height 9
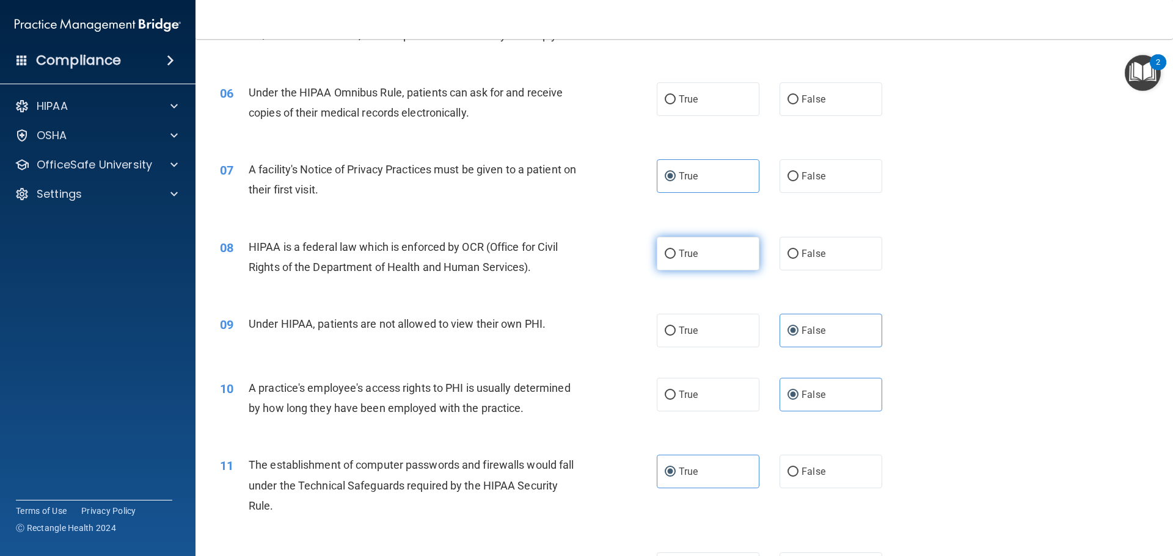
radio input "true"
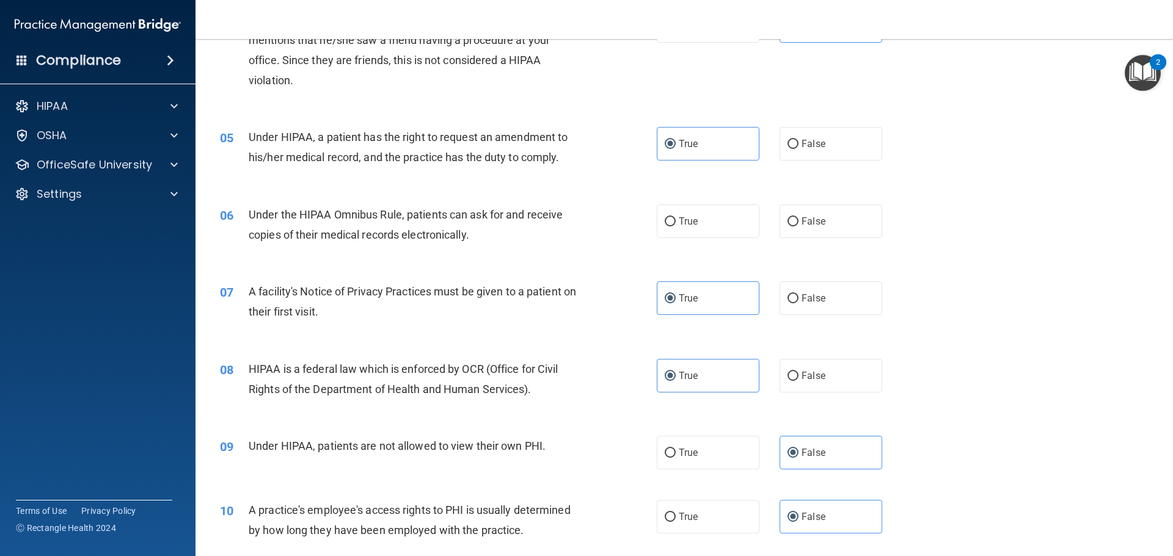
scroll to position [319, 0]
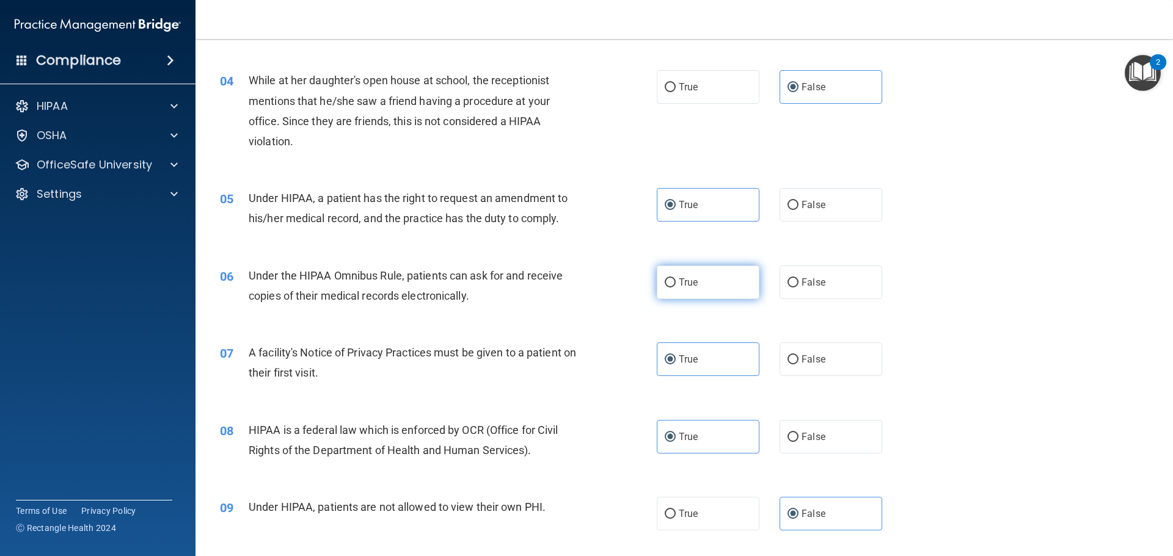
click at [693, 286] on span "True" at bounding box center [688, 283] width 19 height 12
click at [676, 286] on input "True" at bounding box center [670, 283] width 11 height 9
radio input "true"
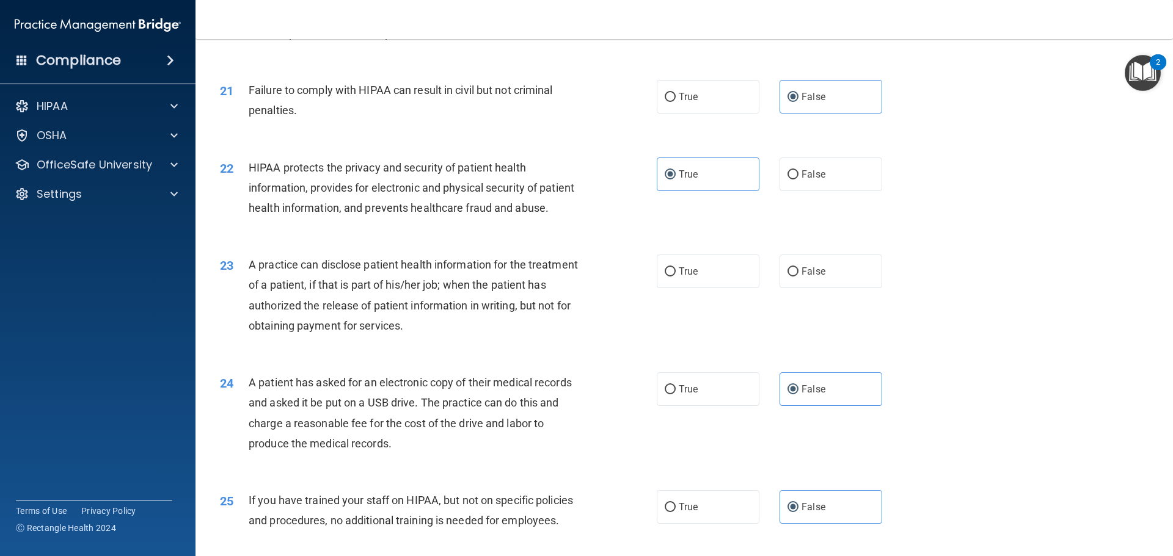
scroll to position [1832, 0]
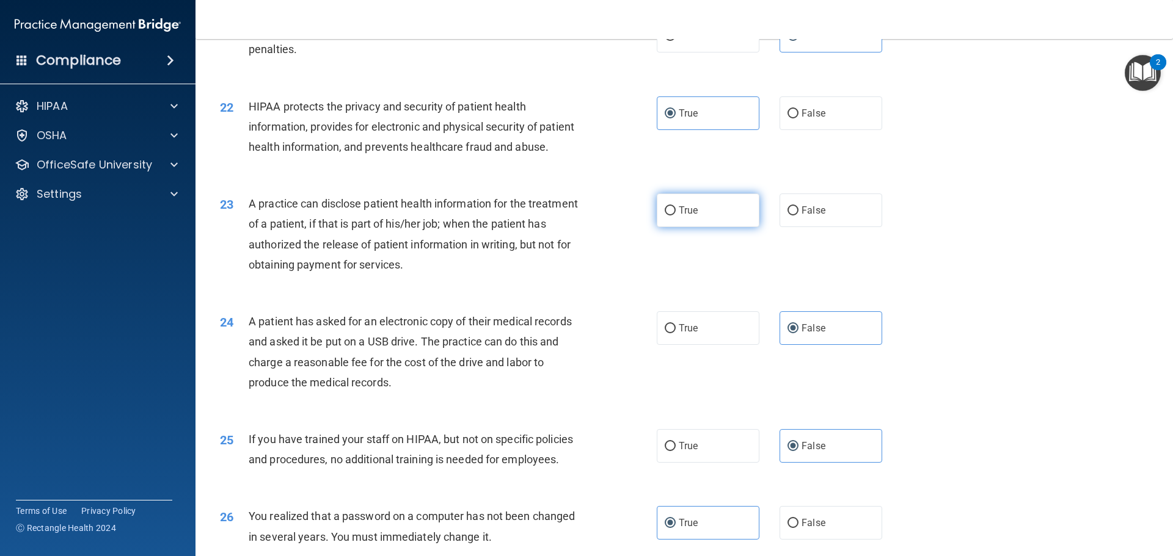
click at [695, 227] on label "True" at bounding box center [708, 211] width 103 height 34
click at [676, 216] on input "True" at bounding box center [670, 210] width 11 height 9
radio input "true"
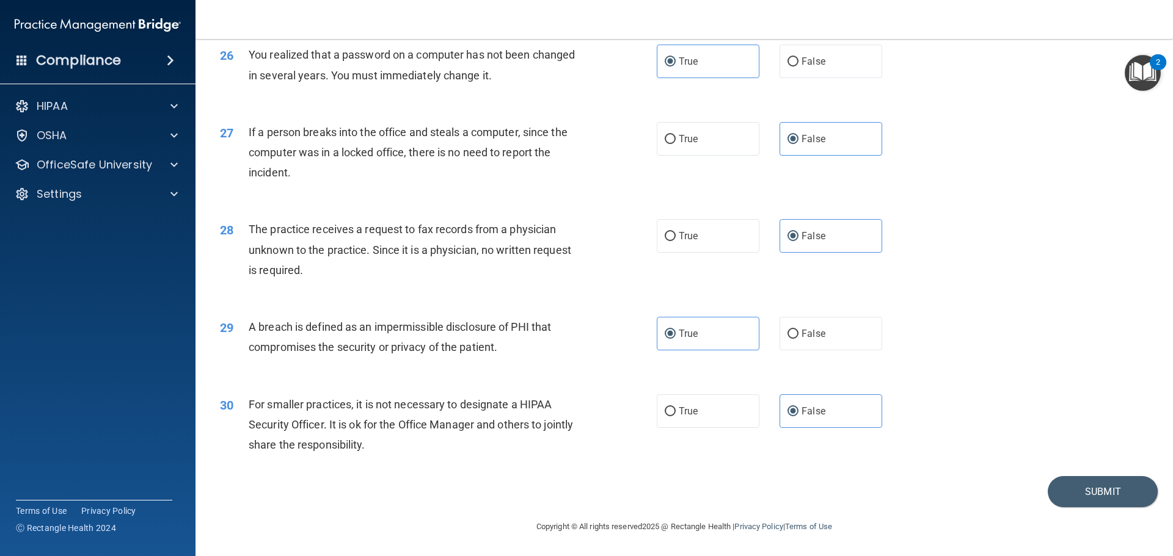
scroll to position [2334, 0]
click at [1068, 497] on button "Submit" at bounding box center [1102, 491] width 110 height 31
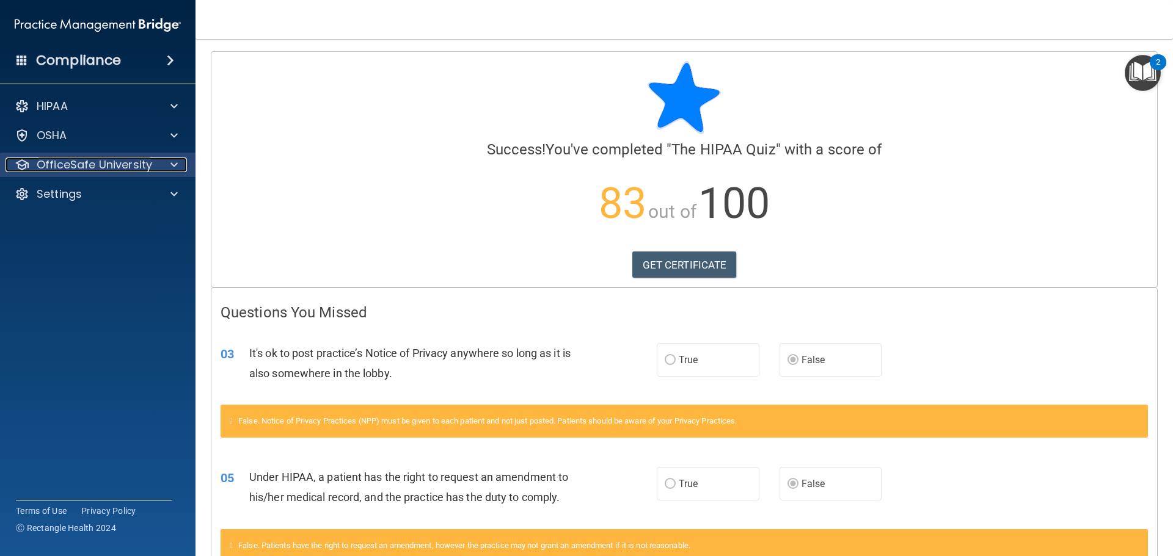
click at [106, 169] on p "OfficeSafe University" at bounding box center [94, 165] width 115 height 15
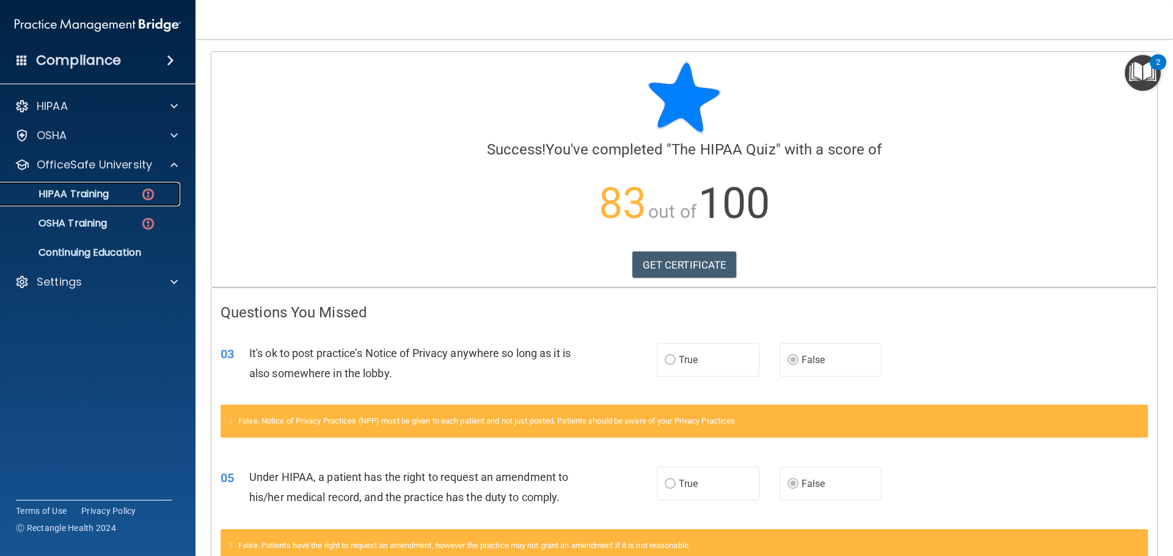
click at [93, 192] on p "HIPAA Training" at bounding box center [58, 194] width 101 height 12
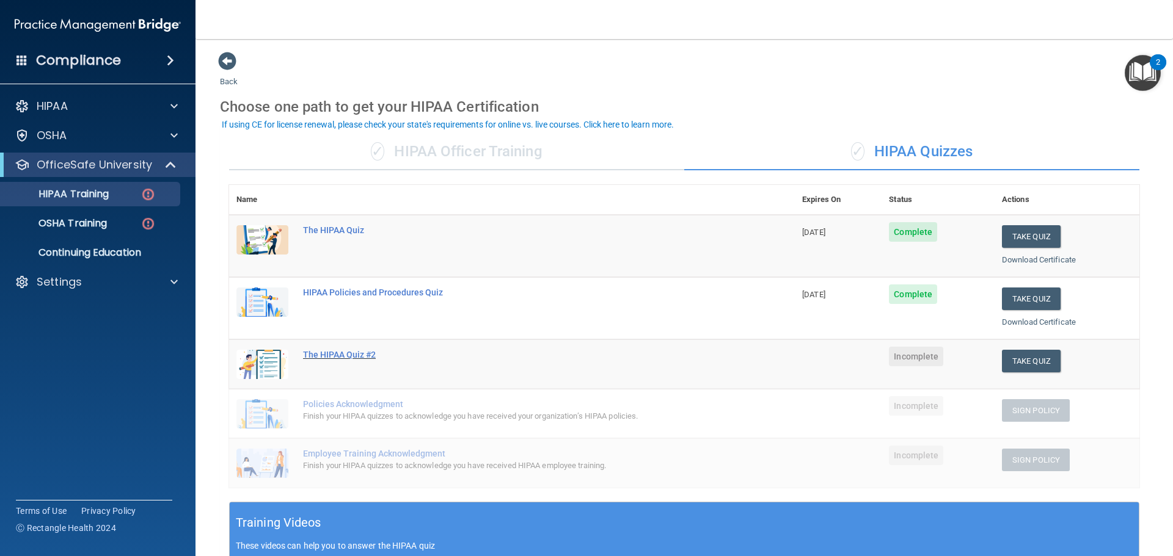
click at [330, 350] on div "The HIPAA Quiz #2" at bounding box center [518, 355] width 431 height 10
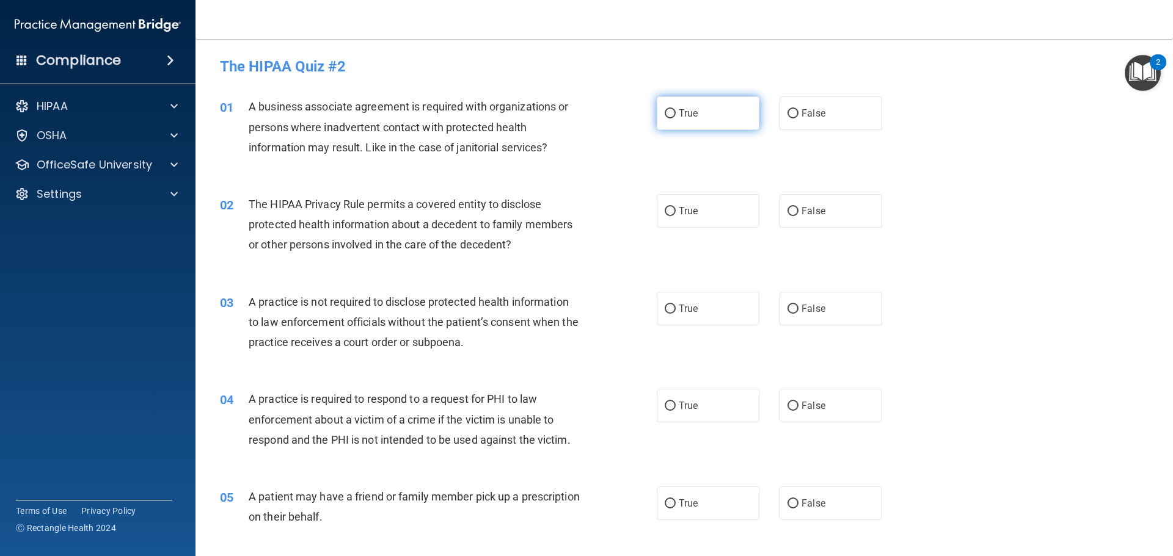
click at [680, 109] on span "True" at bounding box center [688, 113] width 19 height 12
click at [676, 109] on input "True" at bounding box center [670, 113] width 11 height 9
radio input "true"
click at [803, 503] on span "False" at bounding box center [813, 504] width 24 height 12
click at [798, 503] on input "False" at bounding box center [792, 504] width 11 height 9
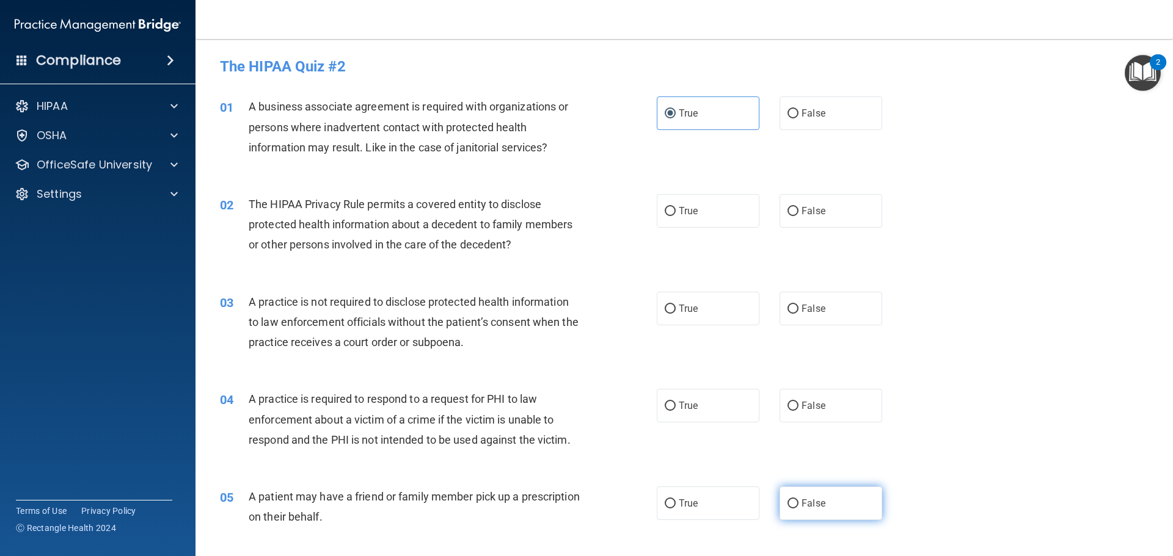
radio input "true"
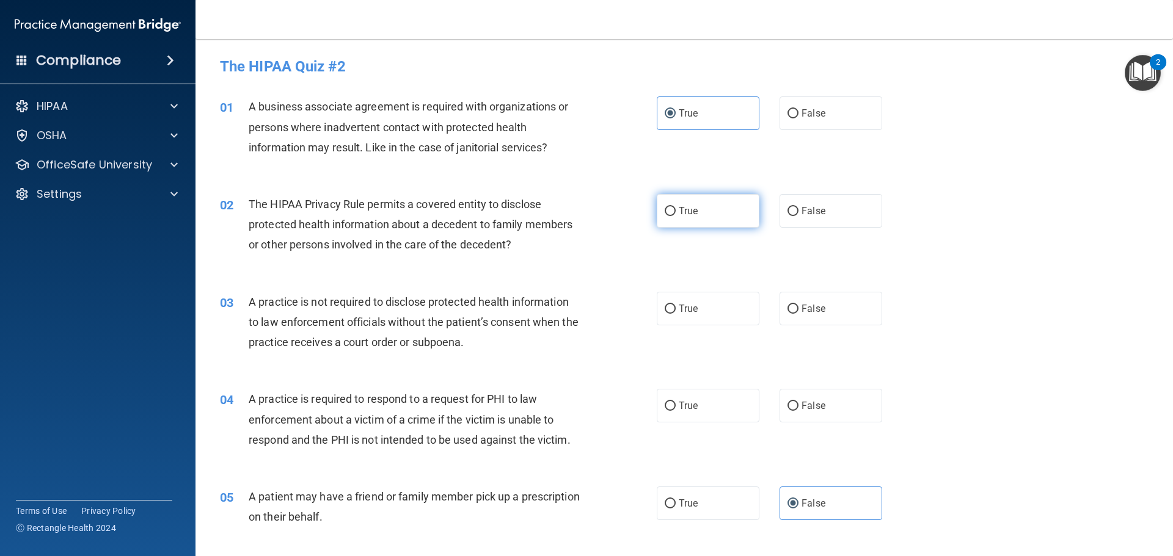
click at [665, 217] on label "True" at bounding box center [708, 211] width 103 height 34
click at [665, 216] on input "True" at bounding box center [670, 211] width 11 height 9
radio input "true"
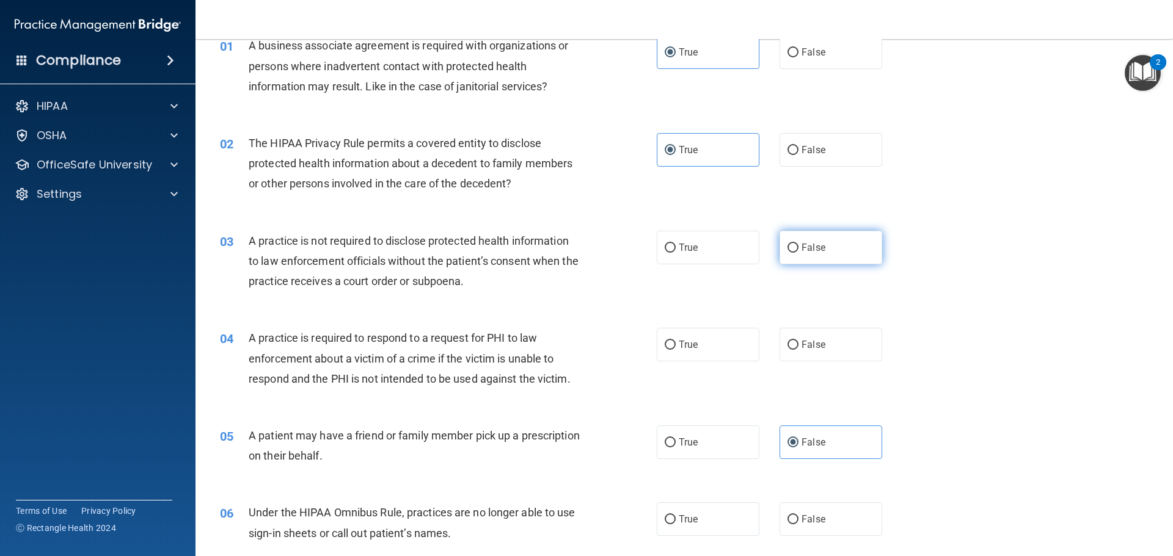
click at [837, 255] on label "False" at bounding box center [830, 248] width 103 height 34
click at [798, 253] on input "False" at bounding box center [792, 248] width 11 height 9
radio input "true"
click at [699, 348] on label "True" at bounding box center [708, 345] width 103 height 34
click at [676, 348] on input "True" at bounding box center [670, 345] width 11 height 9
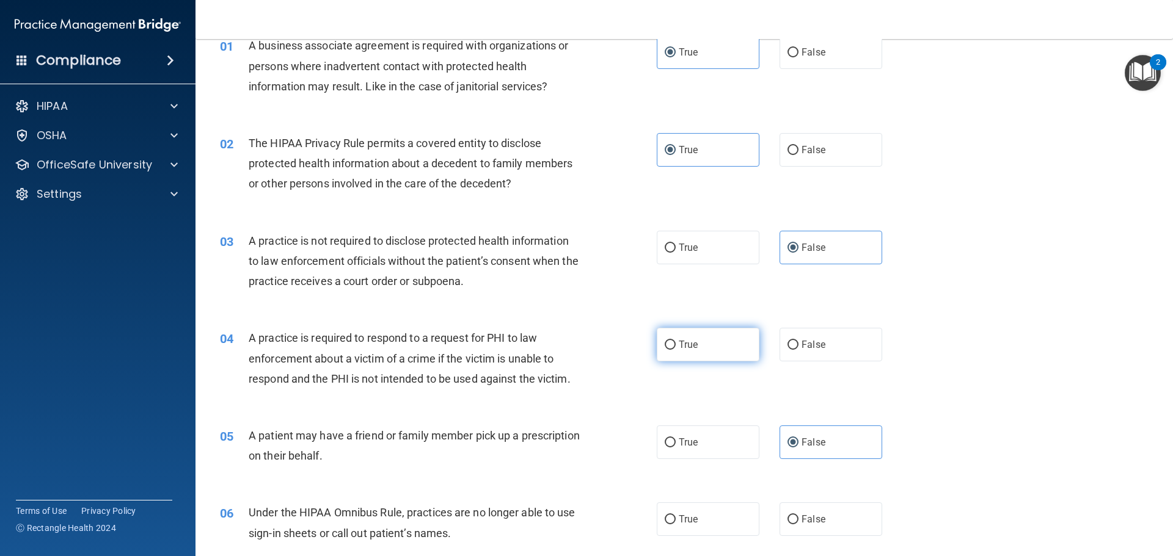
radio input "true"
click at [679, 439] on span "True" at bounding box center [688, 443] width 19 height 12
click at [676, 439] on input "True" at bounding box center [670, 443] width 11 height 9
radio input "true"
radio input "false"
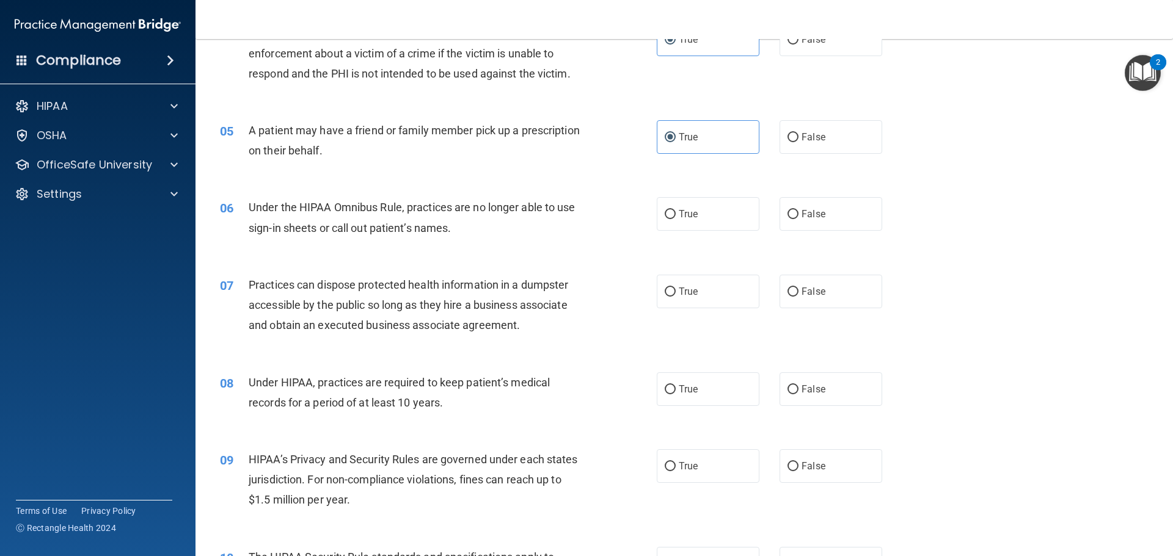
scroll to position [428, 0]
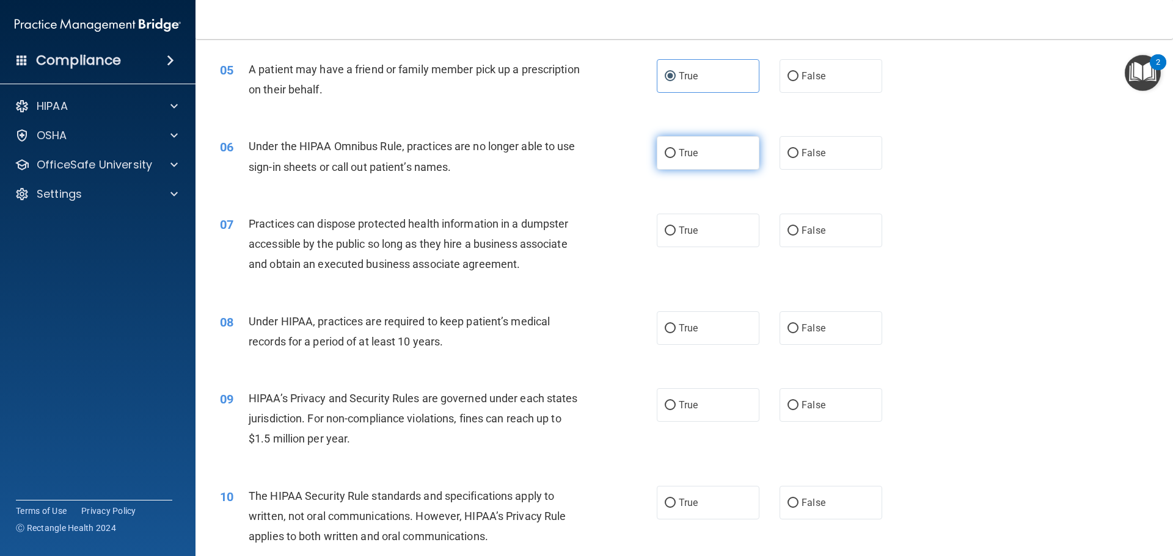
click at [697, 156] on label "True" at bounding box center [708, 153] width 103 height 34
click at [676, 156] on input "True" at bounding box center [670, 153] width 11 height 9
radio input "true"
click at [784, 237] on label "False" at bounding box center [830, 231] width 103 height 34
click at [787, 236] on input "False" at bounding box center [792, 231] width 11 height 9
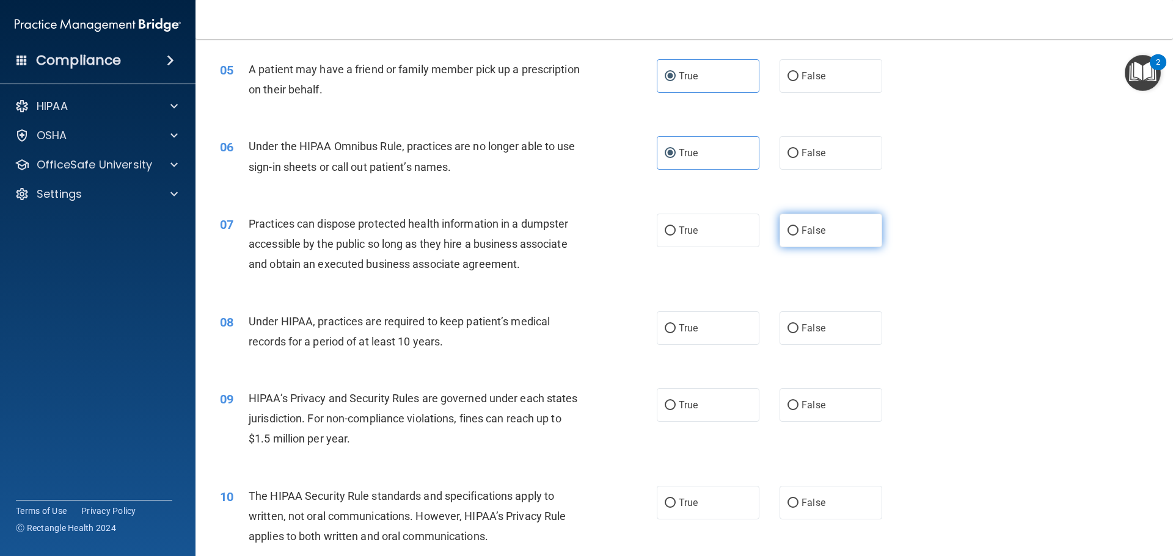
radio input "true"
click at [793, 153] on label "False" at bounding box center [830, 153] width 103 height 34
click at [793, 153] on input "False" at bounding box center [792, 153] width 11 height 9
radio input "true"
radio input "false"
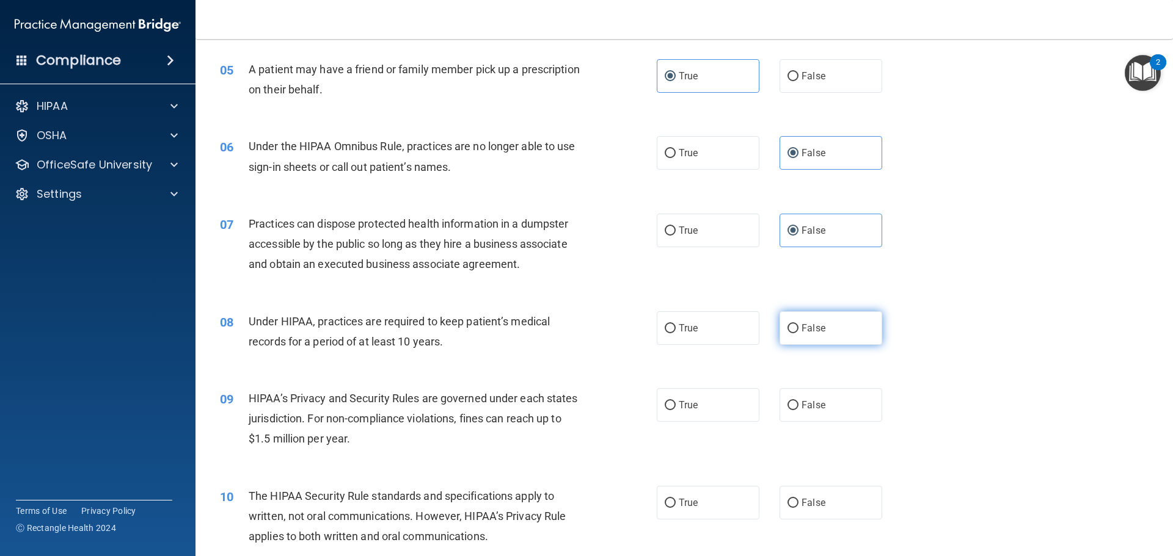
click at [806, 327] on span "False" at bounding box center [813, 328] width 24 height 12
click at [798, 327] on input "False" at bounding box center [792, 328] width 11 height 9
radio input "true"
click at [815, 388] on label "False" at bounding box center [830, 405] width 103 height 34
click at [798, 401] on input "False" at bounding box center [792, 405] width 11 height 9
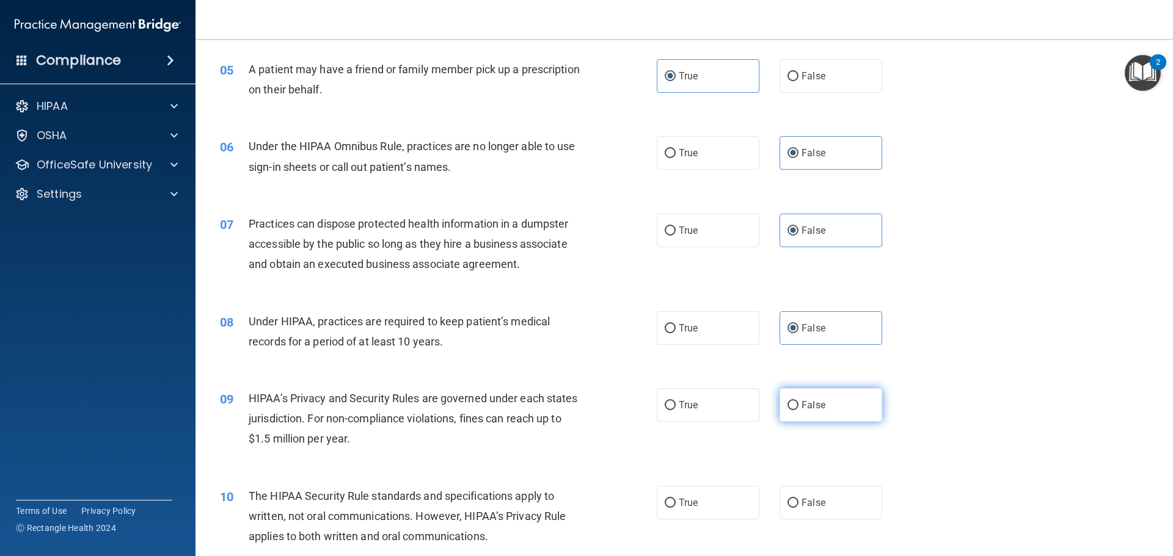
radio input "true"
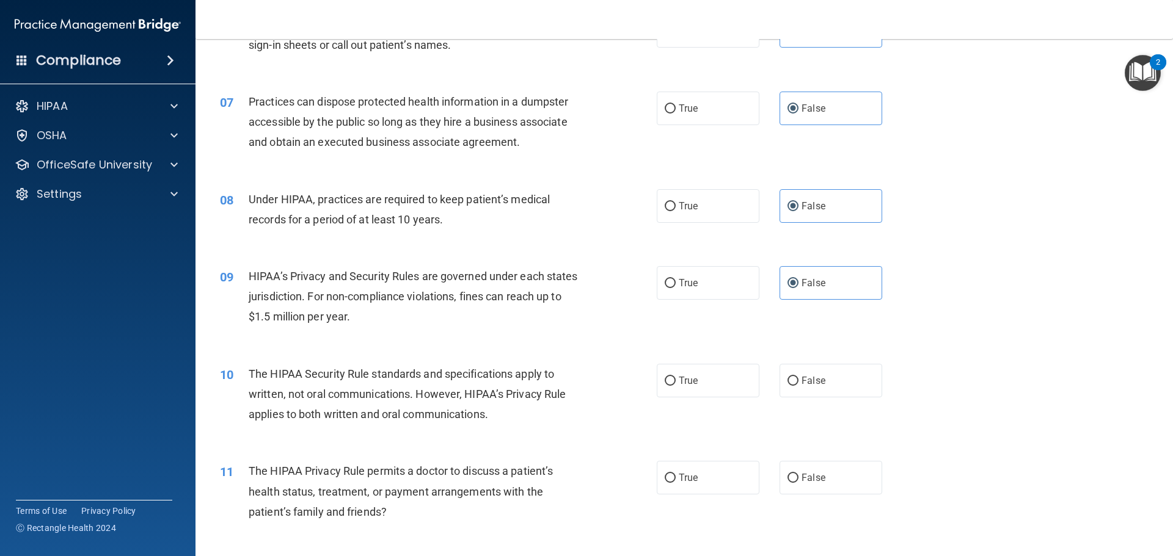
scroll to position [611, 0]
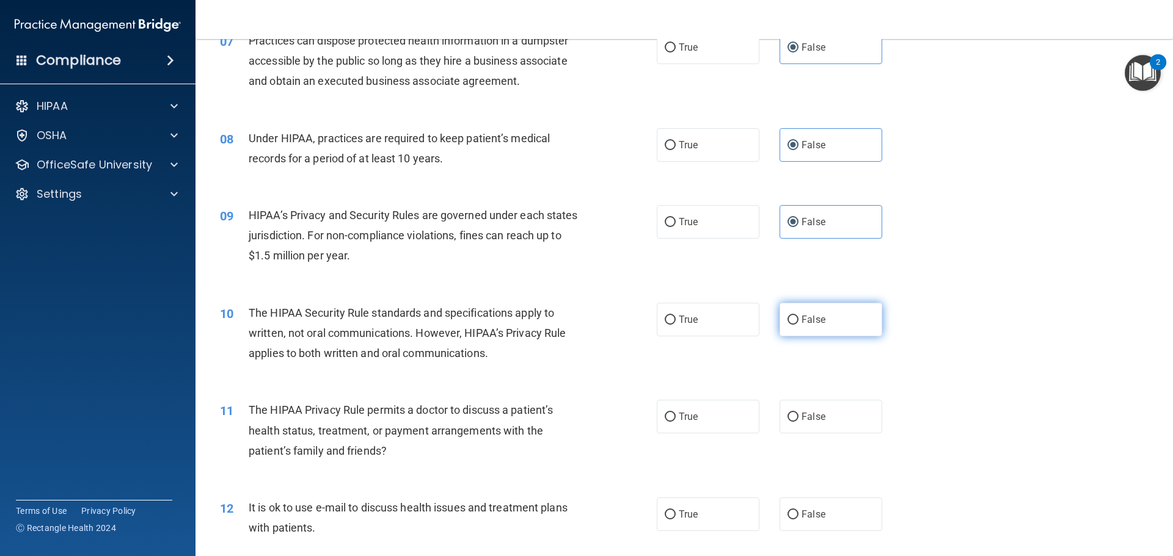
click at [845, 315] on label "False" at bounding box center [830, 320] width 103 height 34
click at [798, 316] on input "False" at bounding box center [792, 320] width 11 height 9
radio input "true"
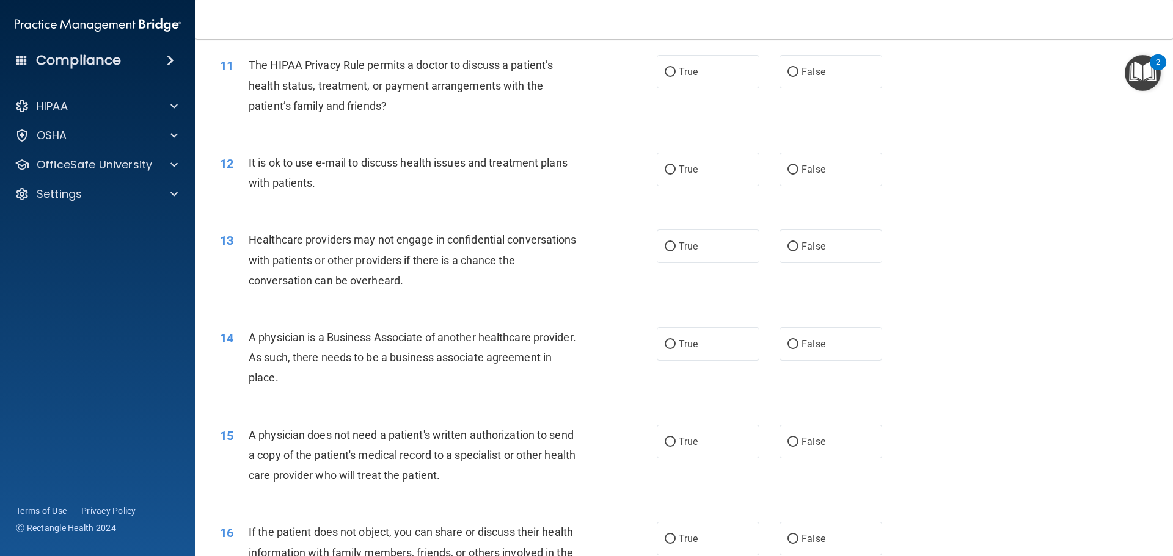
scroll to position [977, 0]
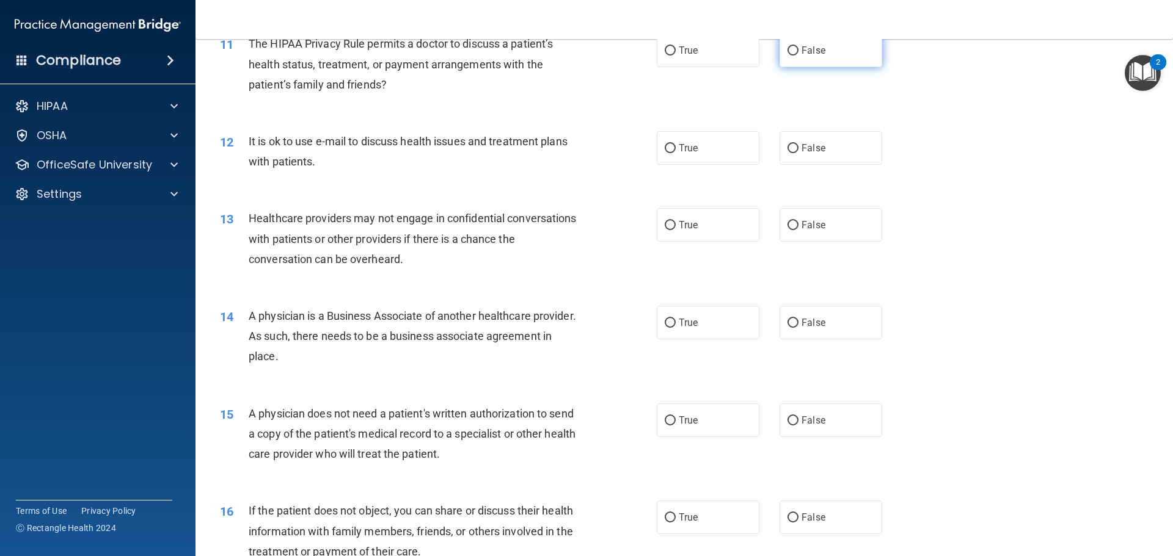
click at [806, 54] on span "False" at bounding box center [813, 51] width 24 height 12
click at [798, 54] on input "False" at bounding box center [792, 50] width 11 height 9
radio input "true"
click at [701, 148] on label "True" at bounding box center [708, 148] width 103 height 34
click at [676, 148] on input "True" at bounding box center [670, 148] width 11 height 9
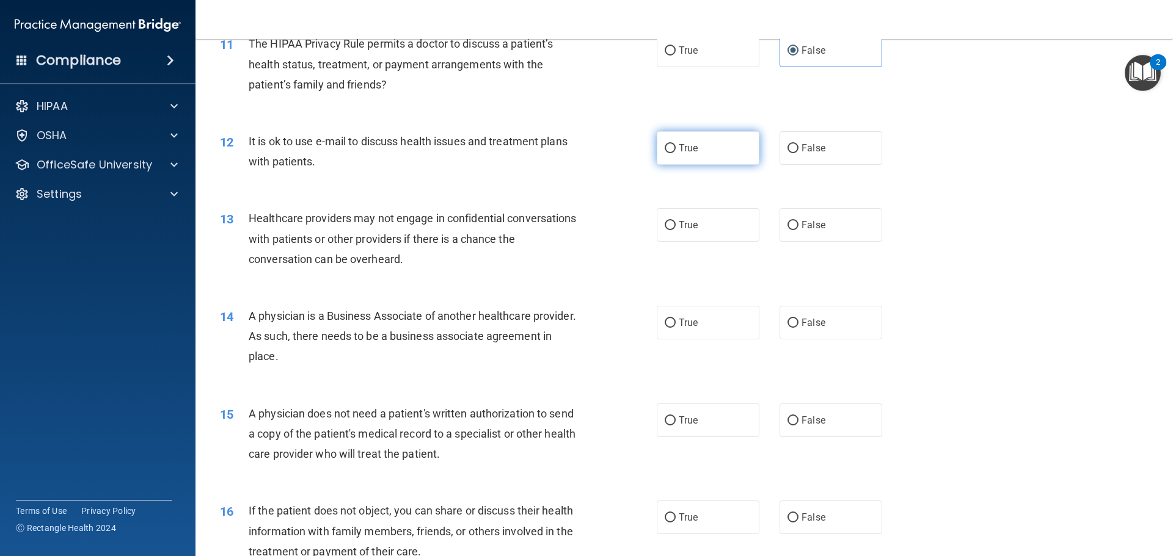
radio input "true"
click at [670, 224] on input "True" at bounding box center [670, 225] width 11 height 9
radio input "true"
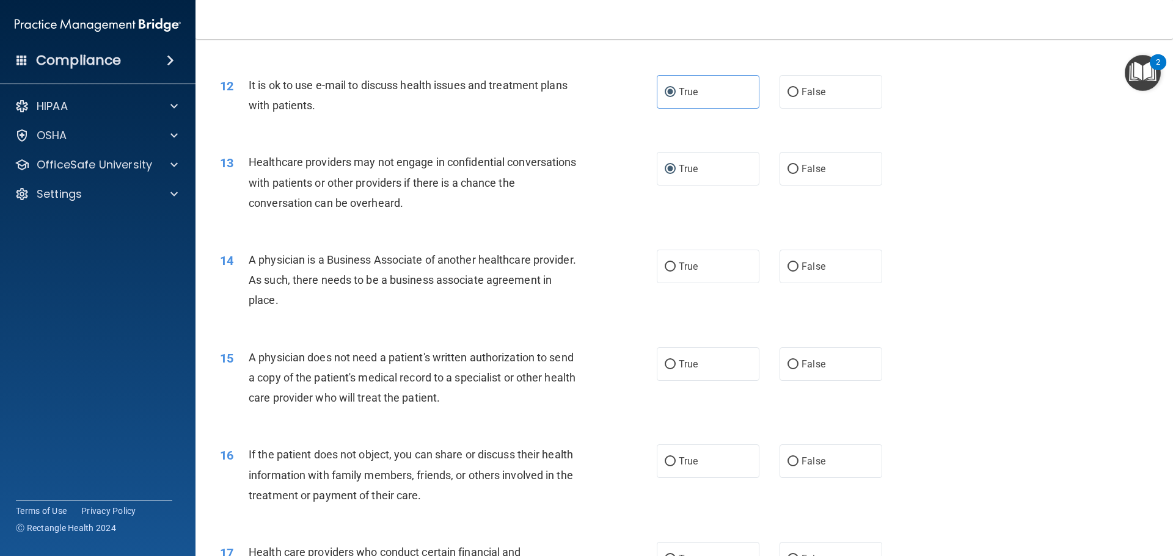
scroll to position [1038, 0]
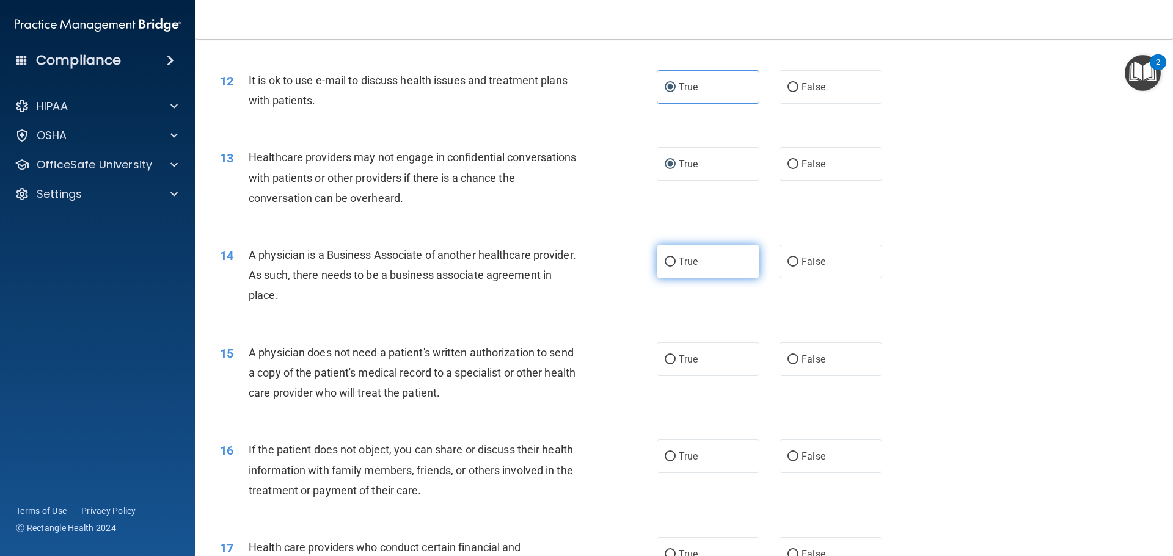
click at [685, 265] on span "True" at bounding box center [688, 262] width 19 height 12
click at [676, 265] on input "True" at bounding box center [670, 262] width 11 height 9
radio input "true"
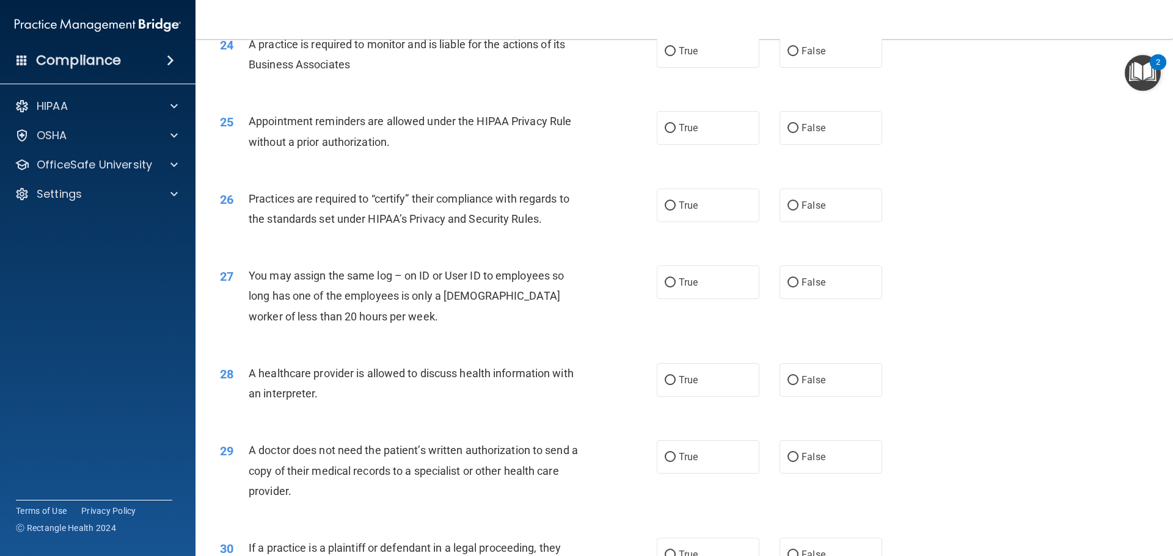
scroll to position [2287, 0]
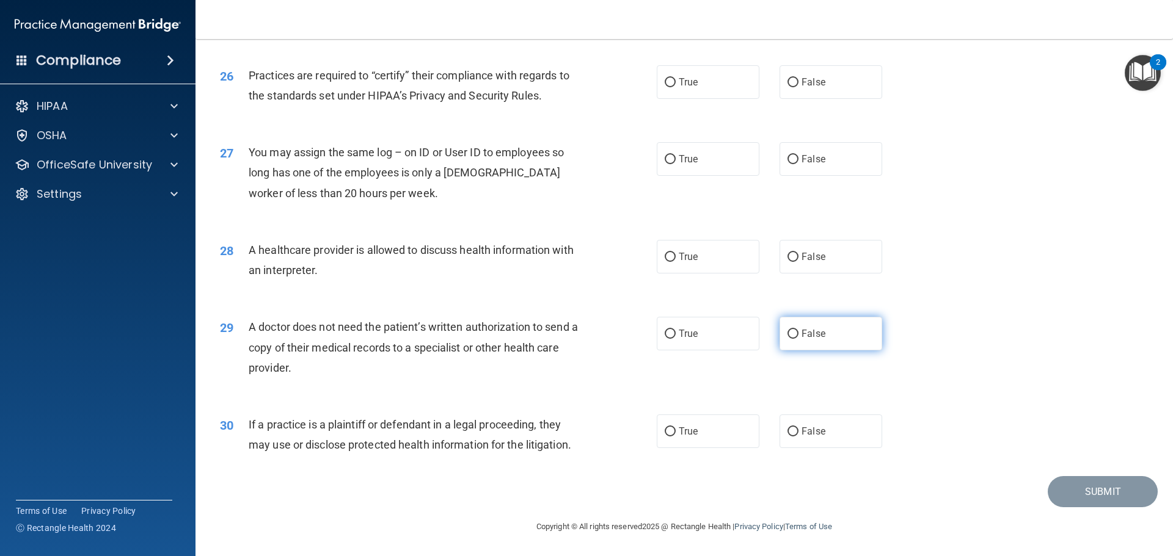
click at [814, 333] on span "False" at bounding box center [813, 334] width 24 height 12
click at [798, 333] on input "False" at bounding box center [792, 334] width 11 height 9
radio input "true"
click at [671, 263] on label "True" at bounding box center [708, 257] width 103 height 34
click at [671, 262] on input "True" at bounding box center [670, 257] width 11 height 9
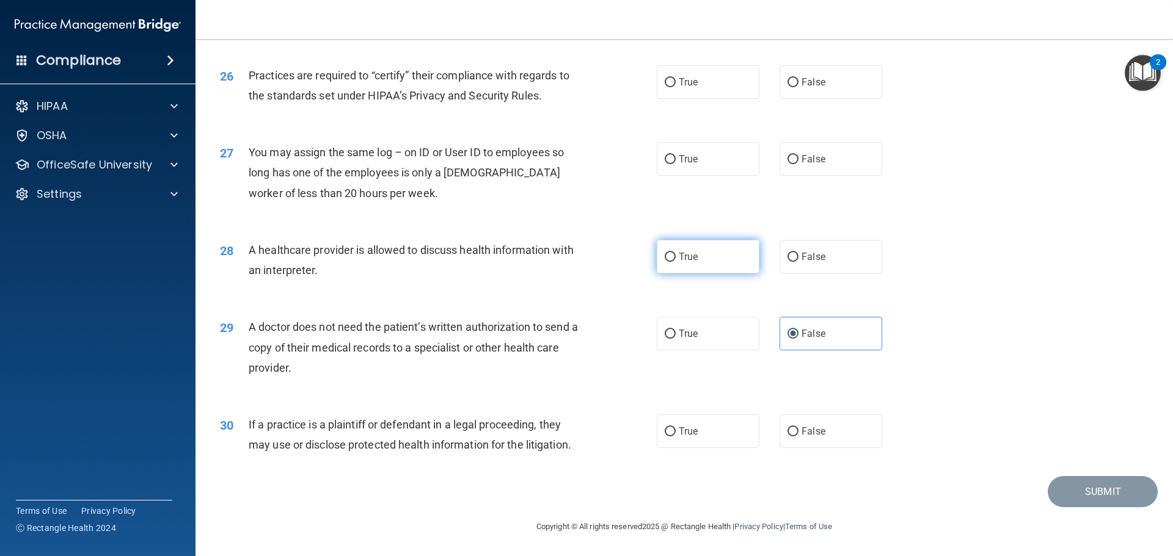
radio input "true"
click at [823, 155] on label "False" at bounding box center [830, 159] width 103 height 34
click at [798, 155] on input "False" at bounding box center [792, 159] width 11 height 9
radio input "true"
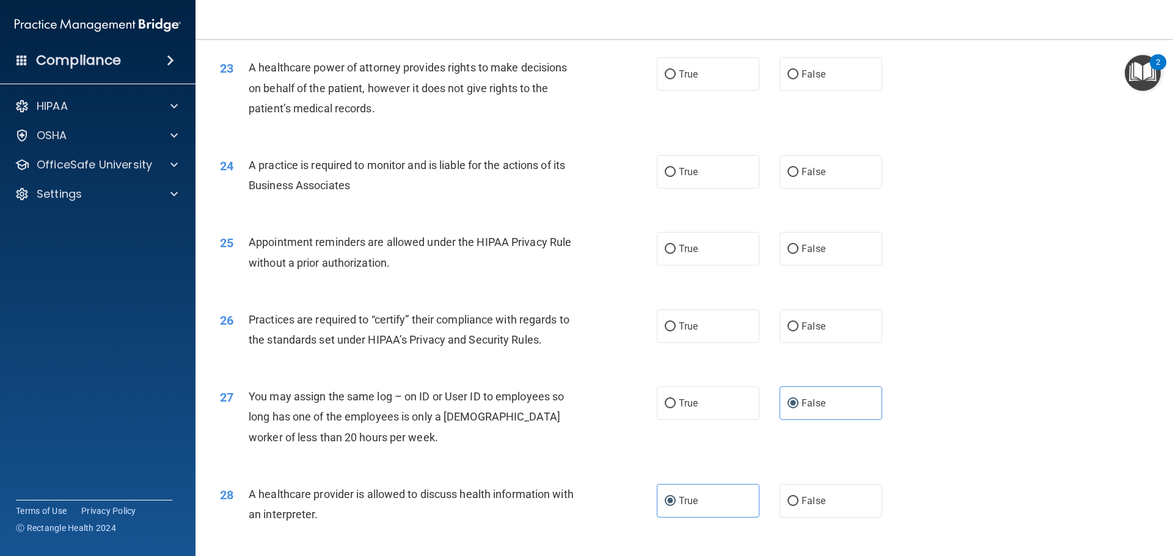
scroll to position [1981, 0]
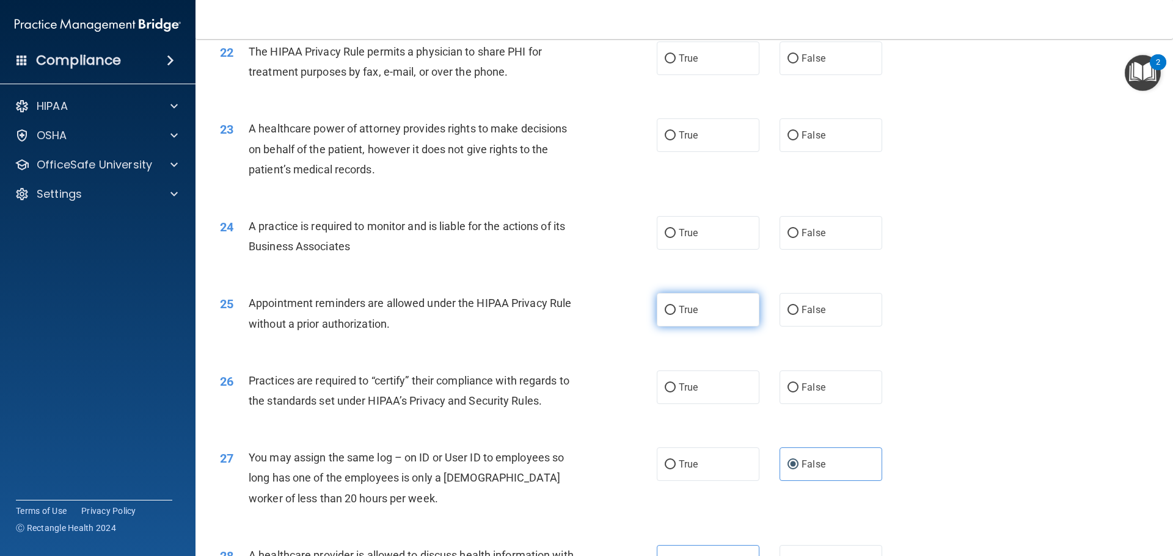
click at [671, 316] on label "True" at bounding box center [708, 310] width 103 height 34
click at [671, 315] on input "True" at bounding box center [670, 310] width 11 height 9
radio input "true"
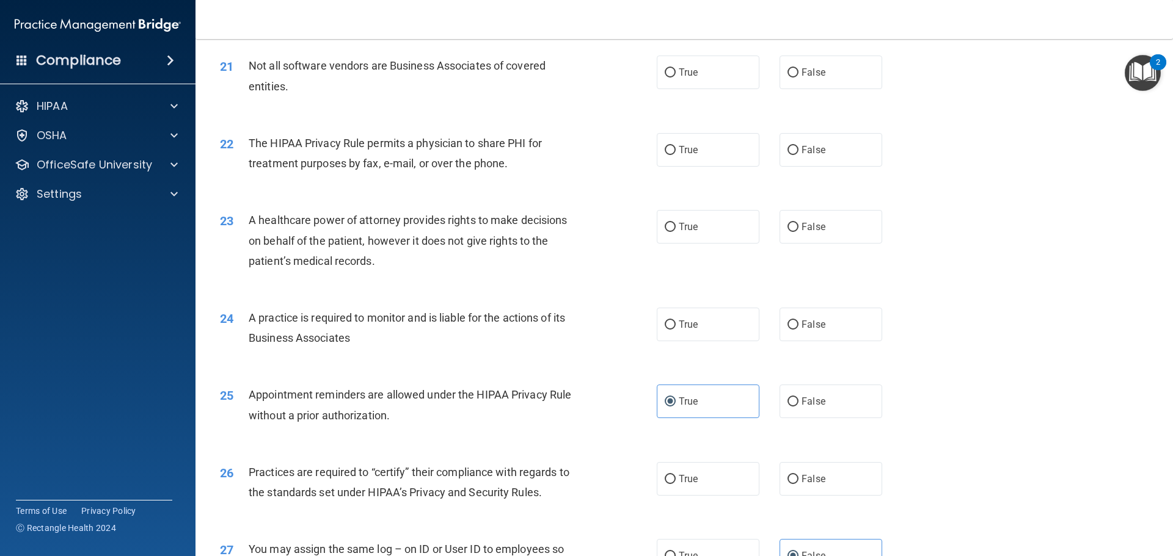
scroll to position [1859, 0]
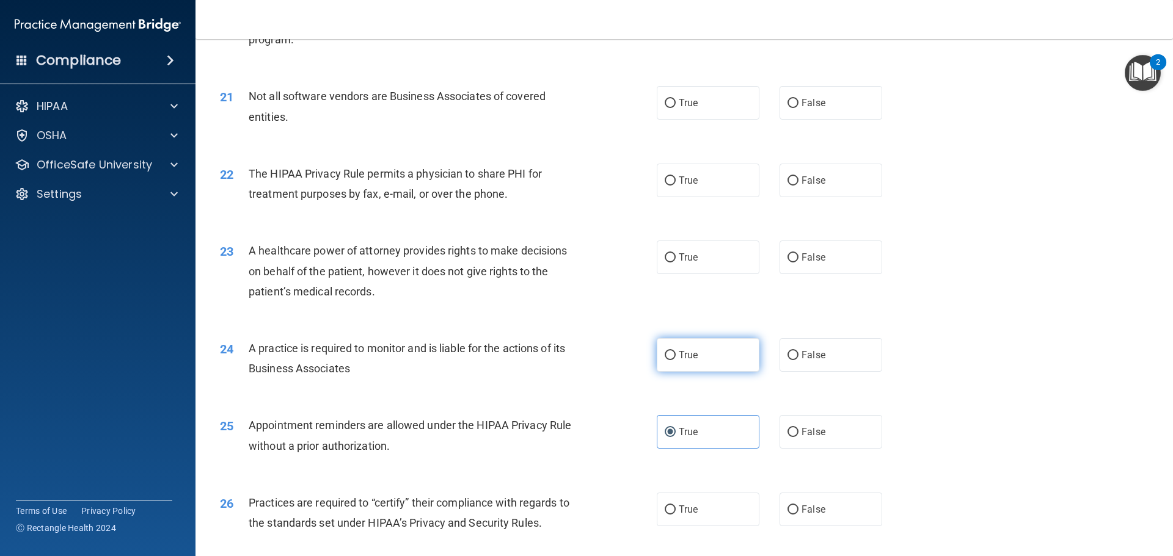
click at [701, 359] on label "True" at bounding box center [708, 355] width 103 height 34
click at [676, 359] on input "True" at bounding box center [670, 355] width 11 height 9
radio input "true"
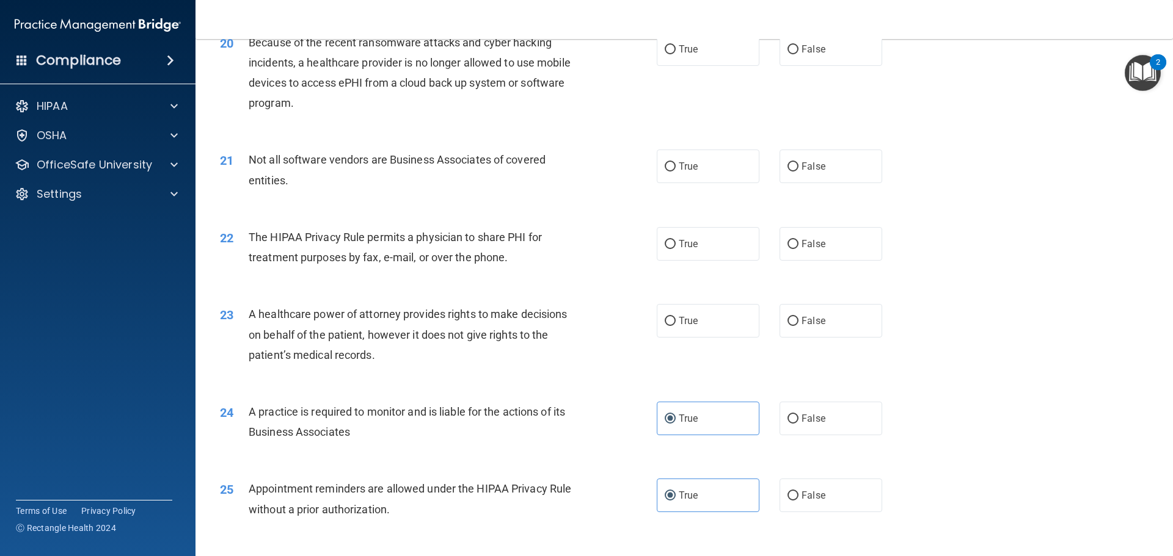
scroll to position [1737, 0]
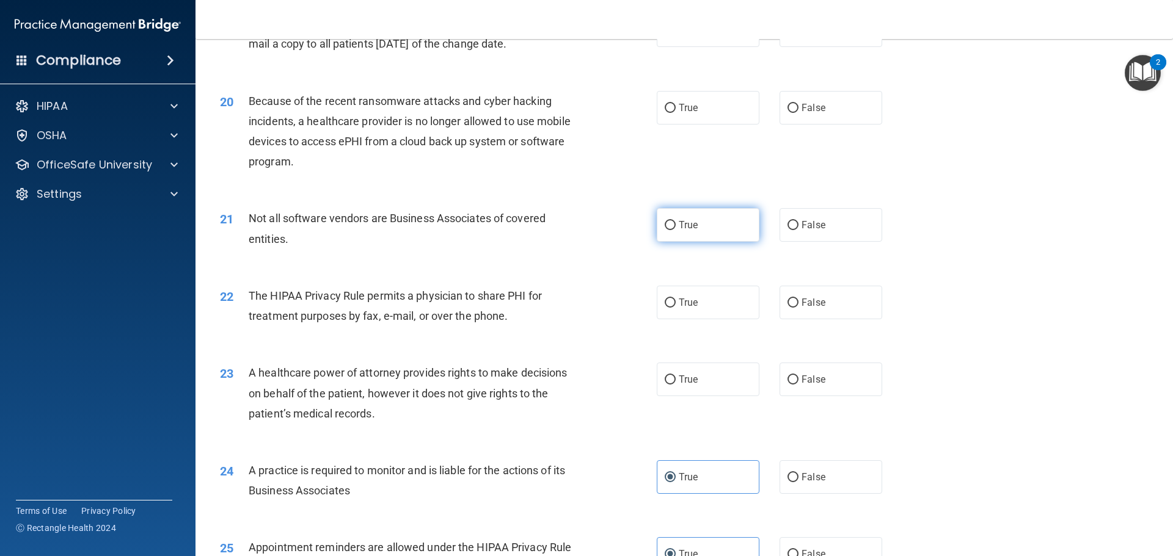
click at [679, 225] on span "True" at bounding box center [688, 225] width 19 height 12
click at [676, 225] on input "True" at bounding box center [670, 225] width 11 height 9
radio input "true"
click at [815, 227] on span "False" at bounding box center [813, 225] width 24 height 12
click at [798, 227] on input "False" at bounding box center [792, 225] width 11 height 9
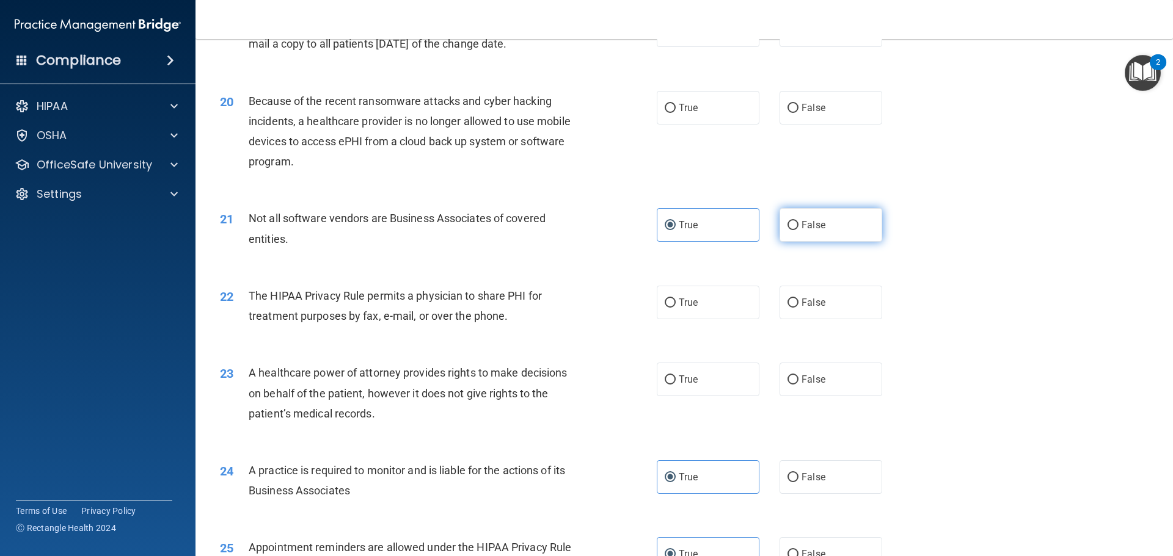
radio input "true"
radio input "false"
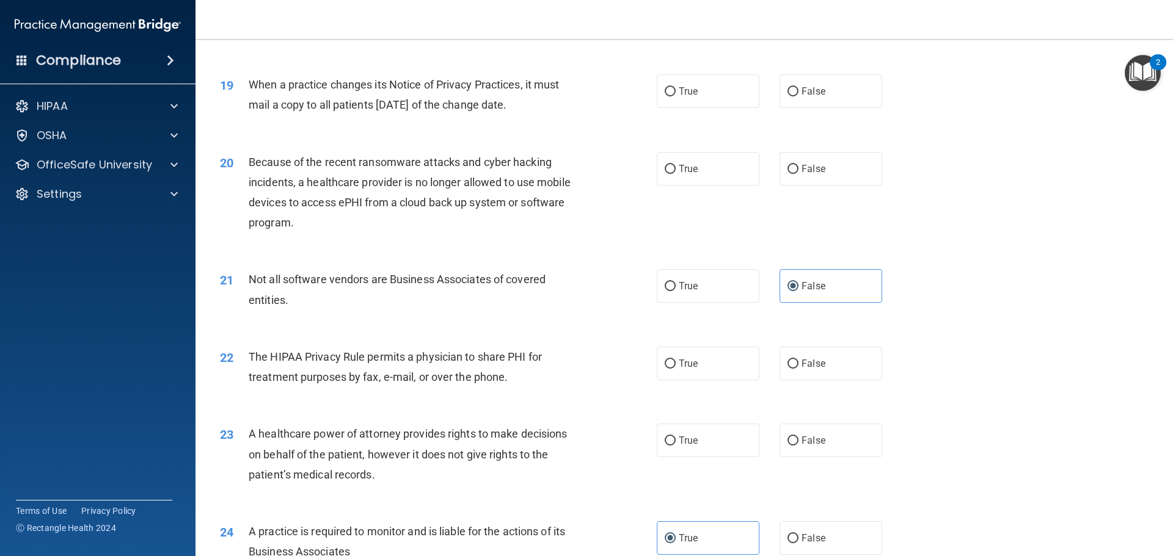
scroll to position [1615, 0]
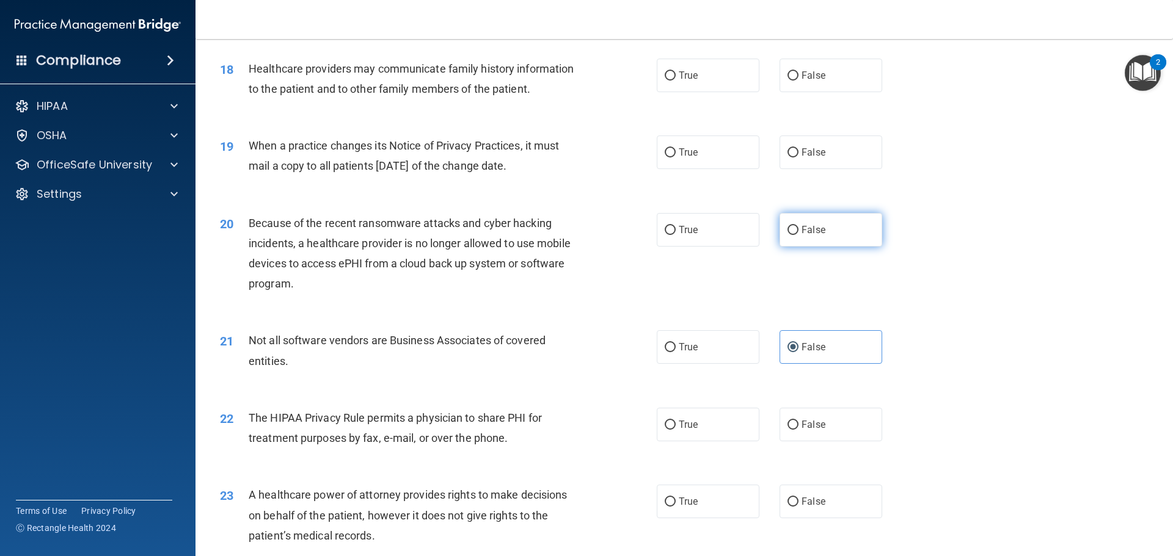
click at [800, 239] on label "False" at bounding box center [830, 230] width 103 height 34
click at [798, 235] on input "False" at bounding box center [792, 230] width 11 height 9
radio input "true"
click at [682, 159] on label "True" at bounding box center [708, 153] width 103 height 34
click at [676, 158] on input "True" at bounding box center [670, 152] width 11 height 9
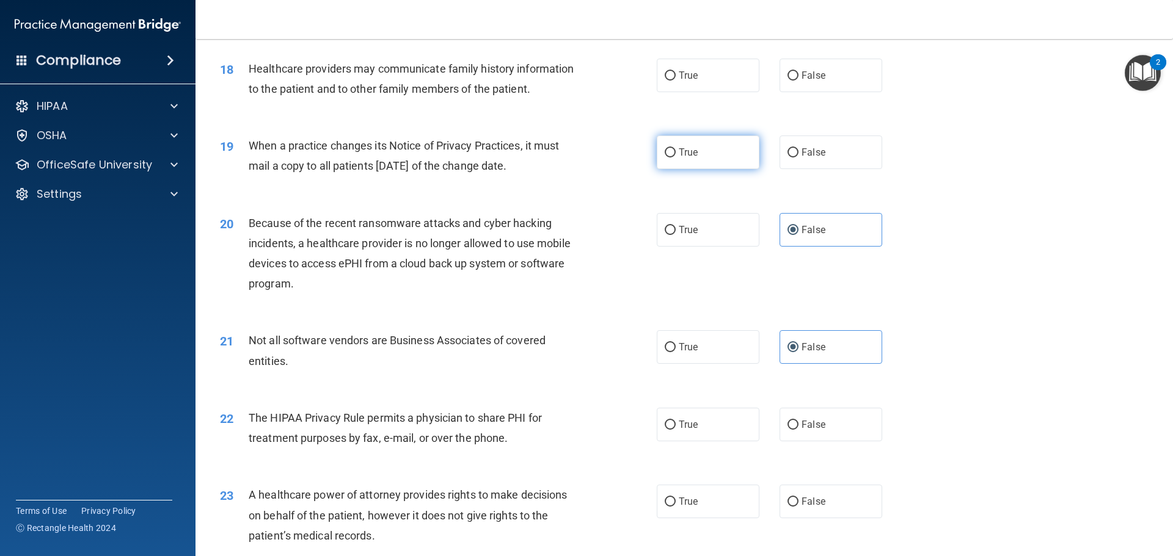
radio input "true"
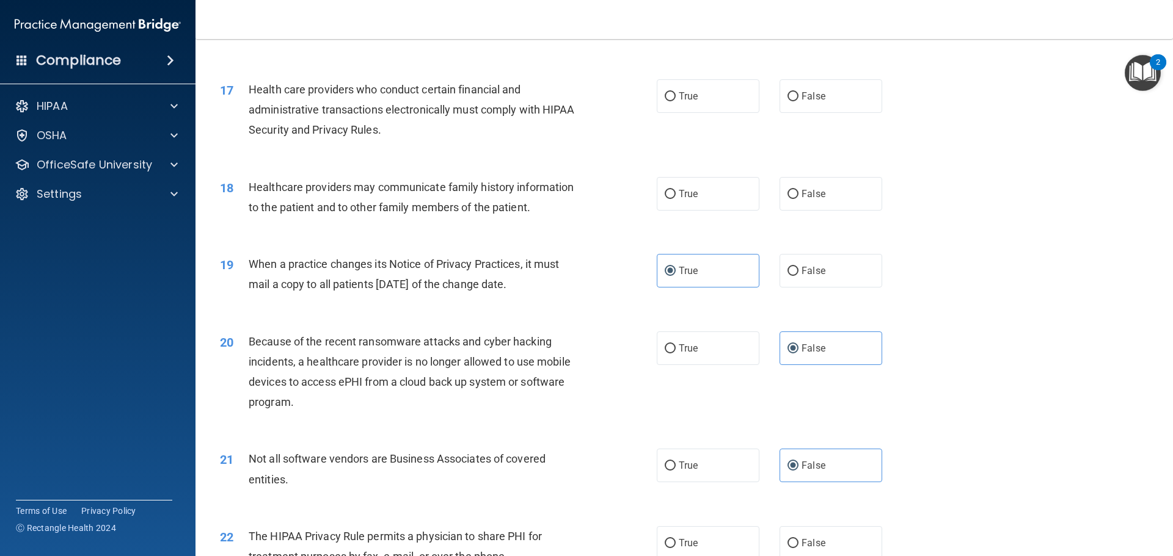
scroll to position [1493, 0]
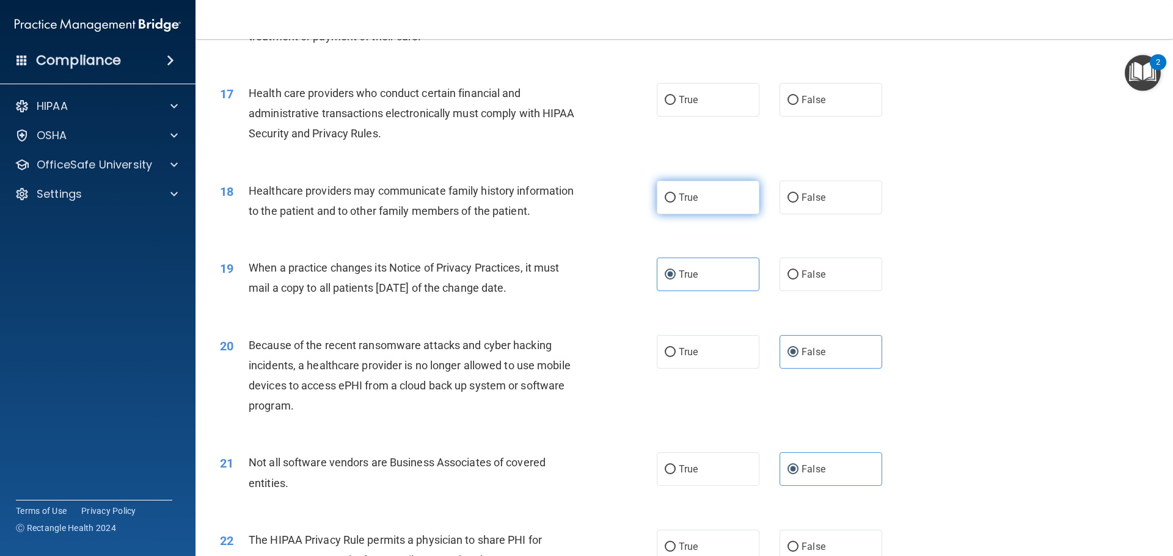
click at [687, 199] on span "True" at bounding box center [688, 198] width 19 height 12
click at [676, 199] on input "True" at bounding box center [670, 198] width 11 height 9
radio input "true"
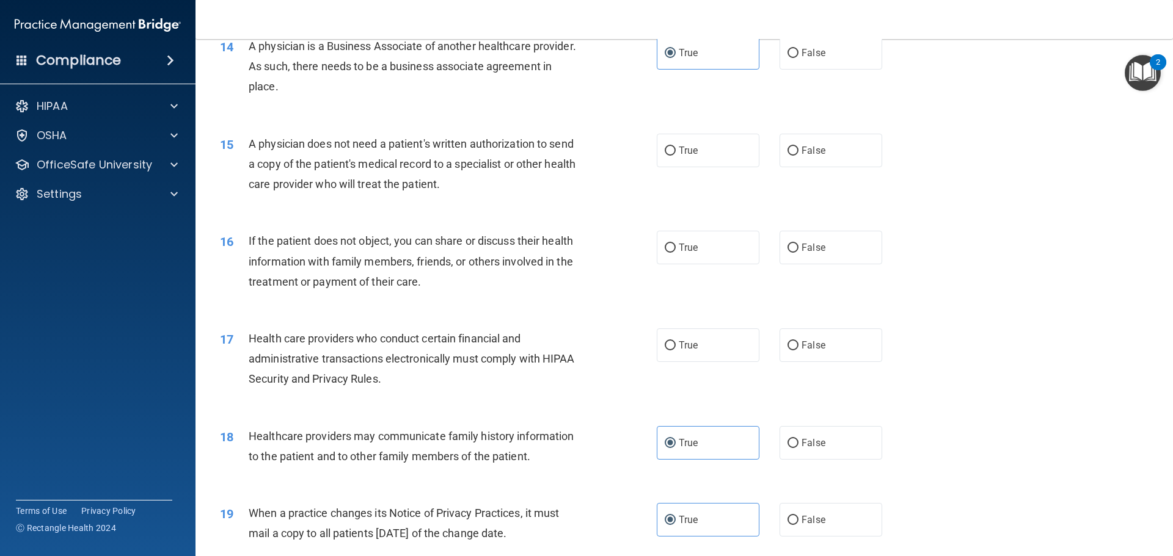
scroll to position [1187, 0]
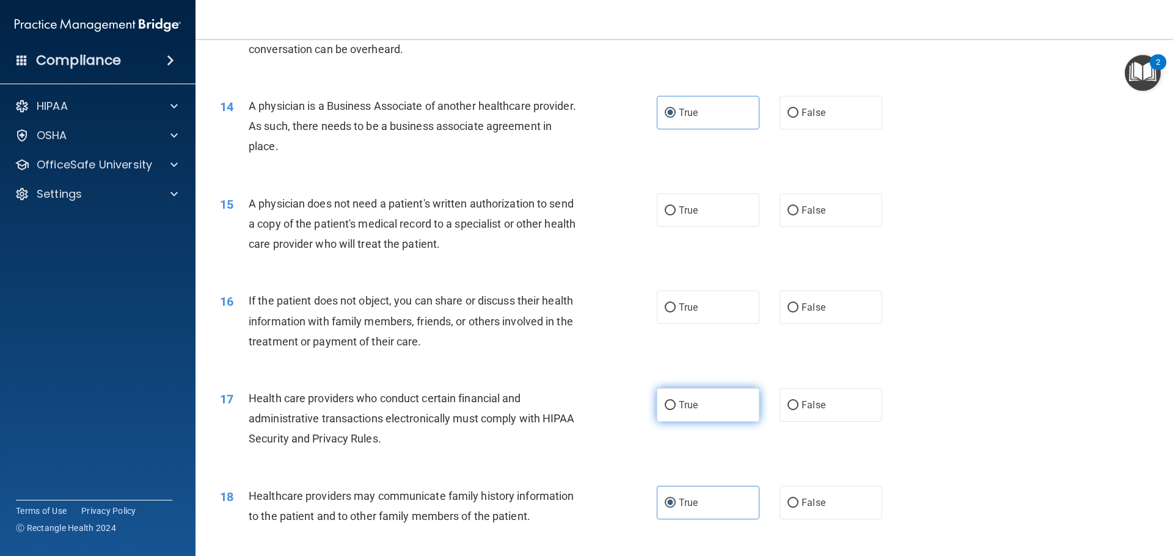
click at [669, 406] on input "True" at bounding box center [670, 405] width 11 height 9
radio input "true"
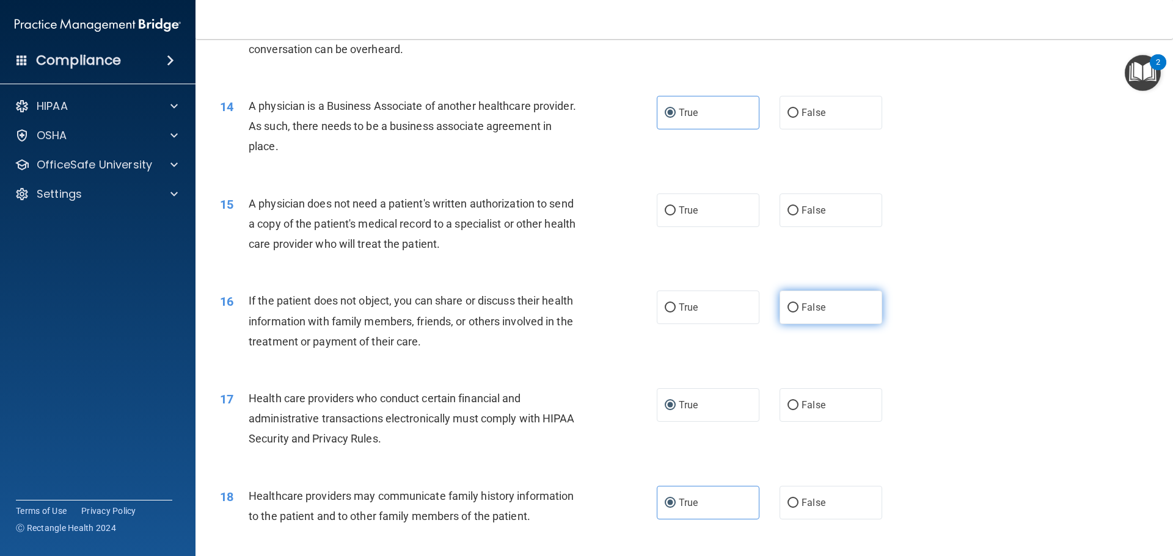
click at [832, 311] on label "False" at bounding box center [830, 308] width 103 height 34
click at [798, 311] on input "False" at bounding box center [792, 308] width 11 height 9
radio input "true"
click at [787, 206] on input "False" at bounding box center [792, 210] width 11 height 9
radio input "true"
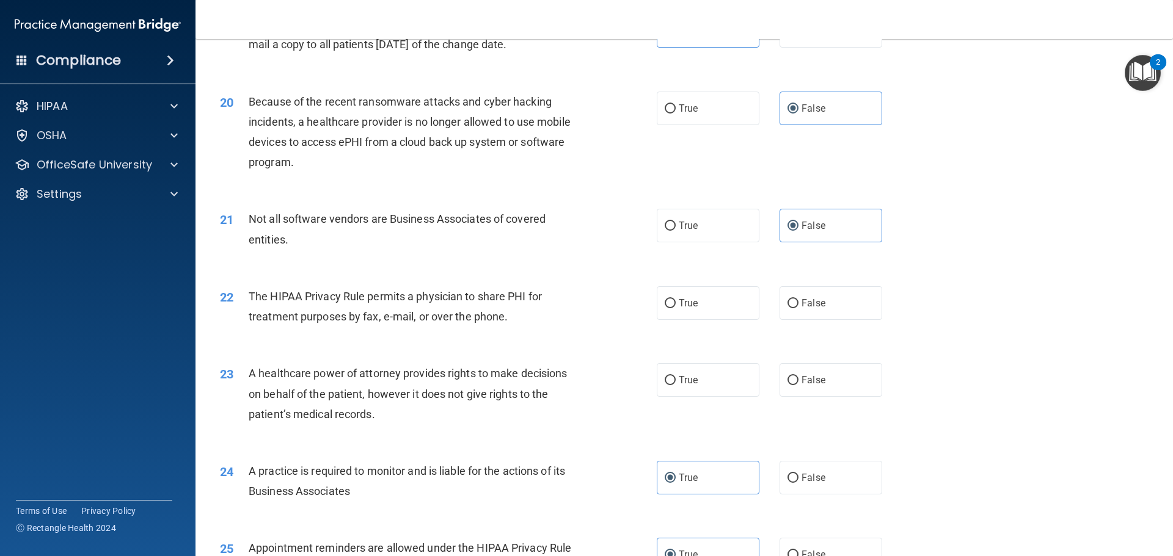
scroll to position [1737, 0]
click at [707, 303] on label "True" at bounding box center [708, 303] width 103 height 34
click at [676, 303] on input "True" at bounding box center [670, 303] width 11 height 9
radio input "true"
click at [700, 380] on label "True" at bounding box center [708, 380] width 103 height 34
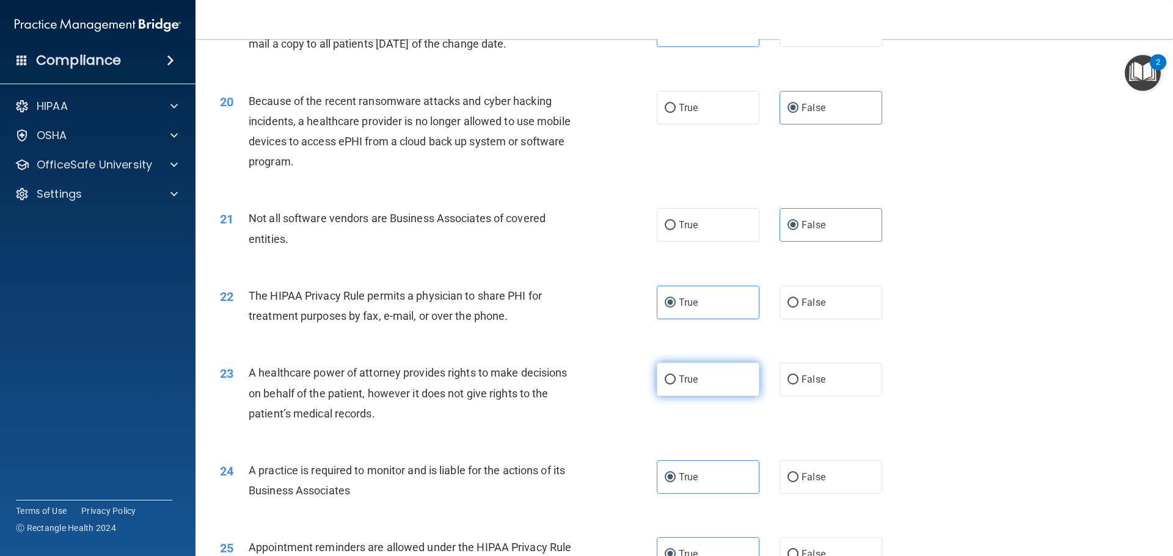
click at [676, 380] on input "True" at bounding box center [670, 380] width 11 height 9
radio input "true"
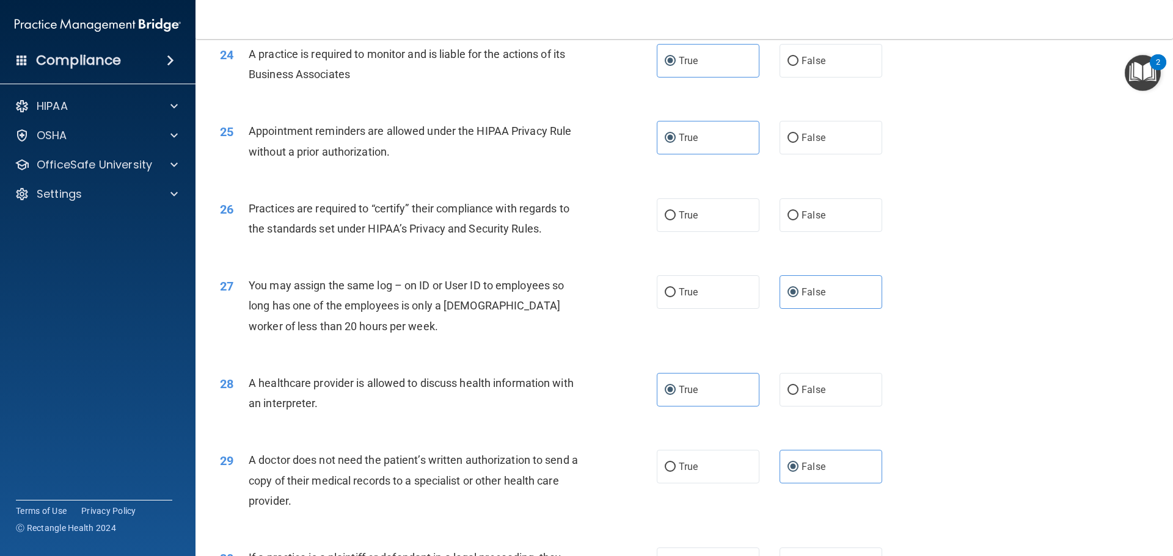
scroll to position [2165, 0]
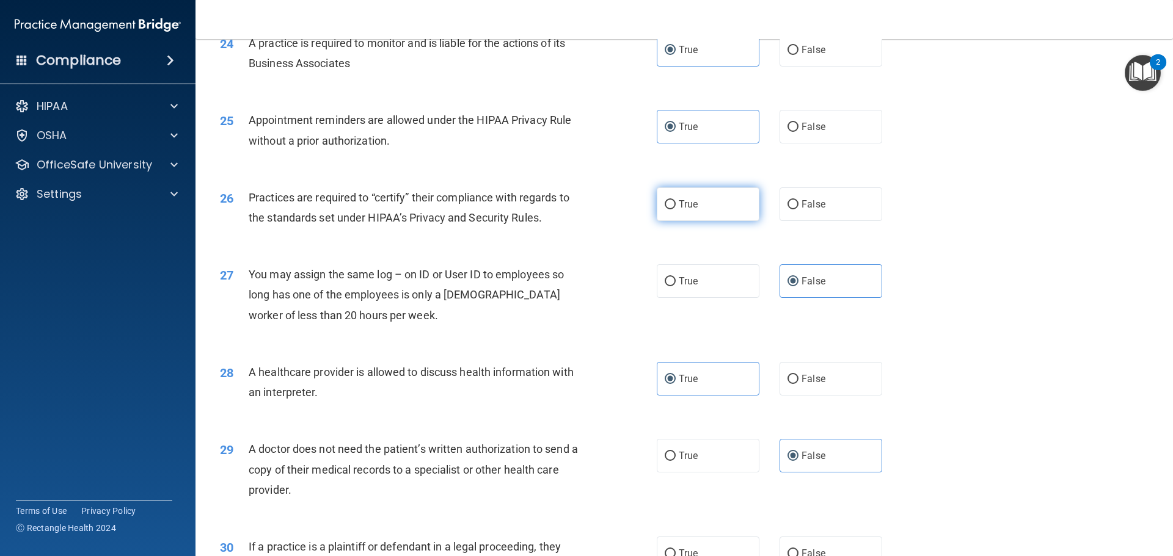
click at [670, 211] on label "True" at bounding box center [708, 205] width 103 height 34
click at [670, 209] on input "True" at bounding box center [670, 204] width 11 height 9
radio input "true"
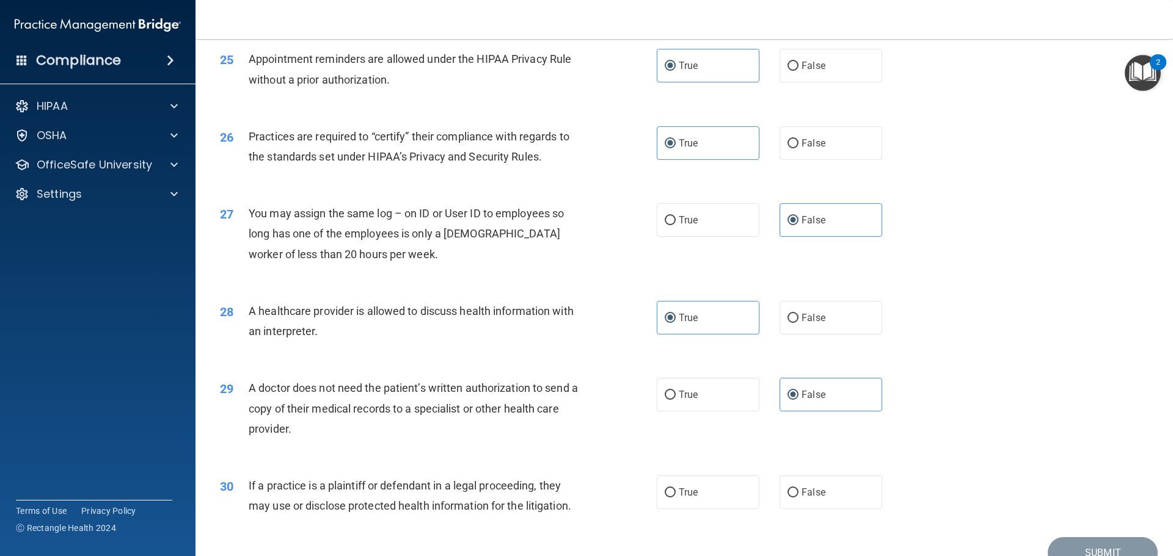
scroll to position [2287, 0]
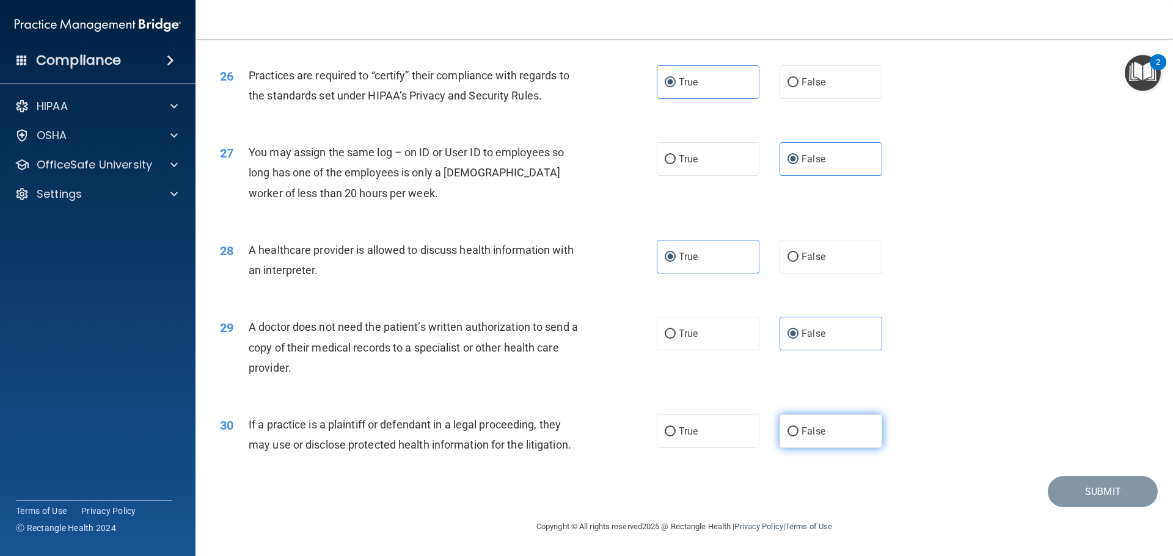
click at [790, 437] on label "False" at bounding box center [830, 432] width 103 height 34
click at [790, 437] on input "False" at bounding box center [792, 432] width 11 height 9
radio input "true"
click at [1115, 495] on button "Submit" at bounding box center [1102, 491] width 110 height 31
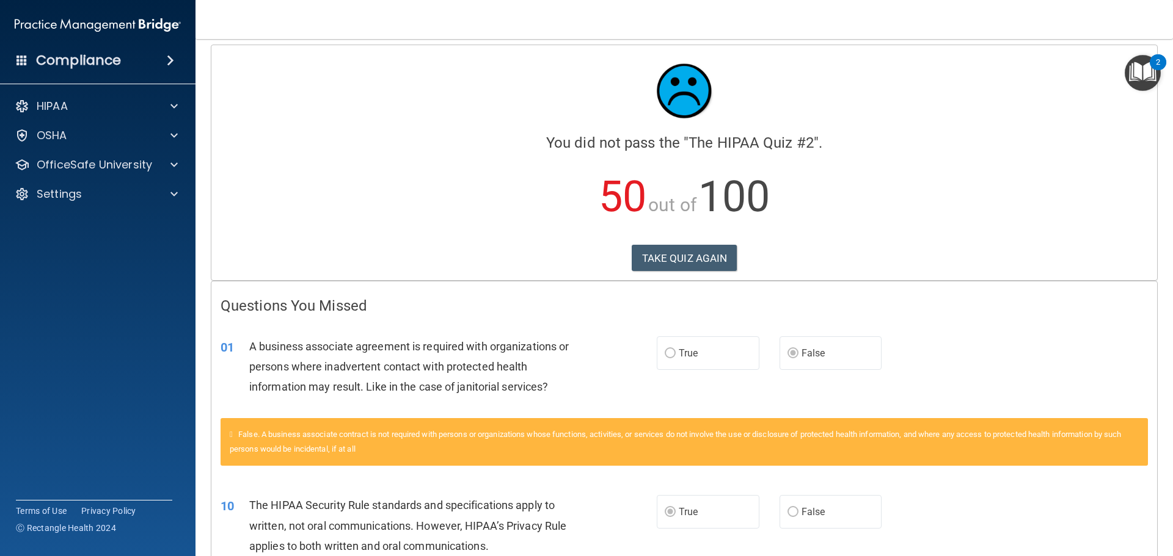
scroll to position [2, 0]
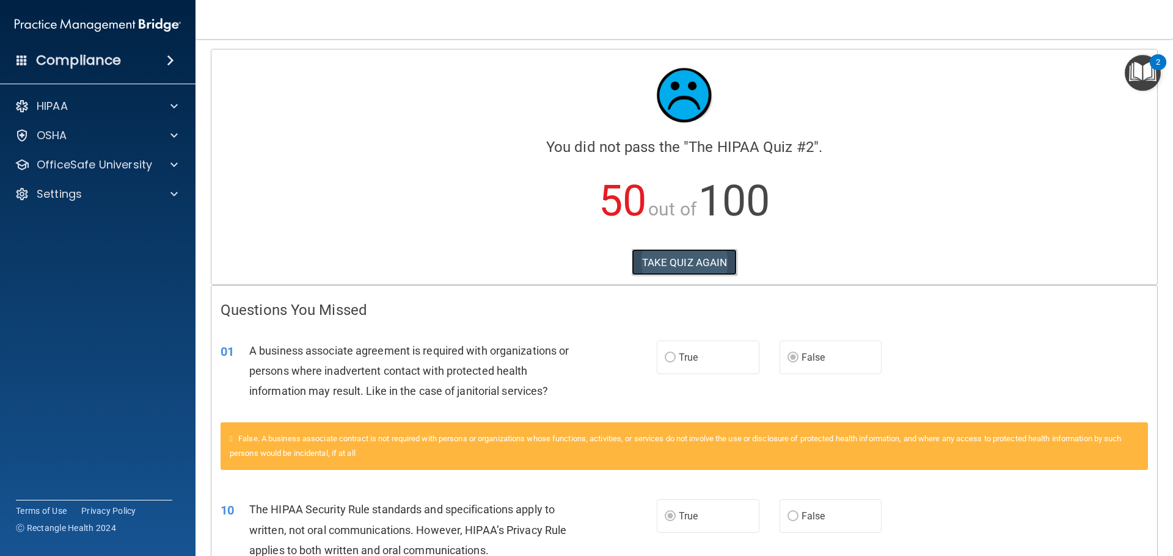
click at [666, 260] on button "TAKE QUIZ AGAIN" at bounding box center [685, 262] width 106 height 27
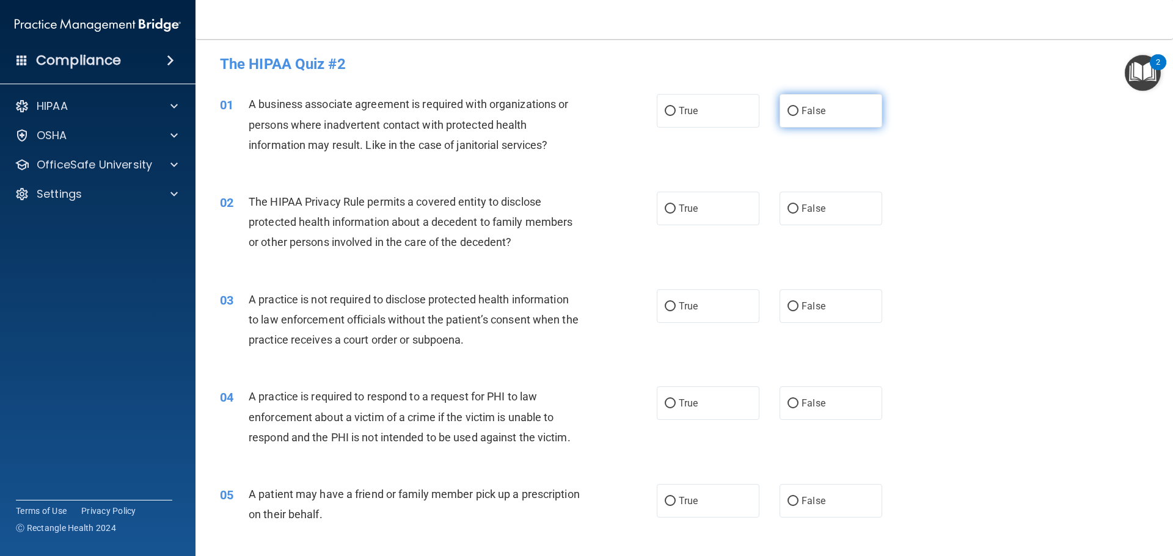
click at [798, 97] on label "False" at bounding box center [830, 111] width 103 height 34
click at [798, 107] on input "False" at bounding box center [792, 111] width 11 height 9
radio input "true"
click at [694, 216] on label "True" at bounding box center [708, 209] width 103 height 34
click at [676, 214] on input "True" at bounding box center [670, 209] width 11 height 9
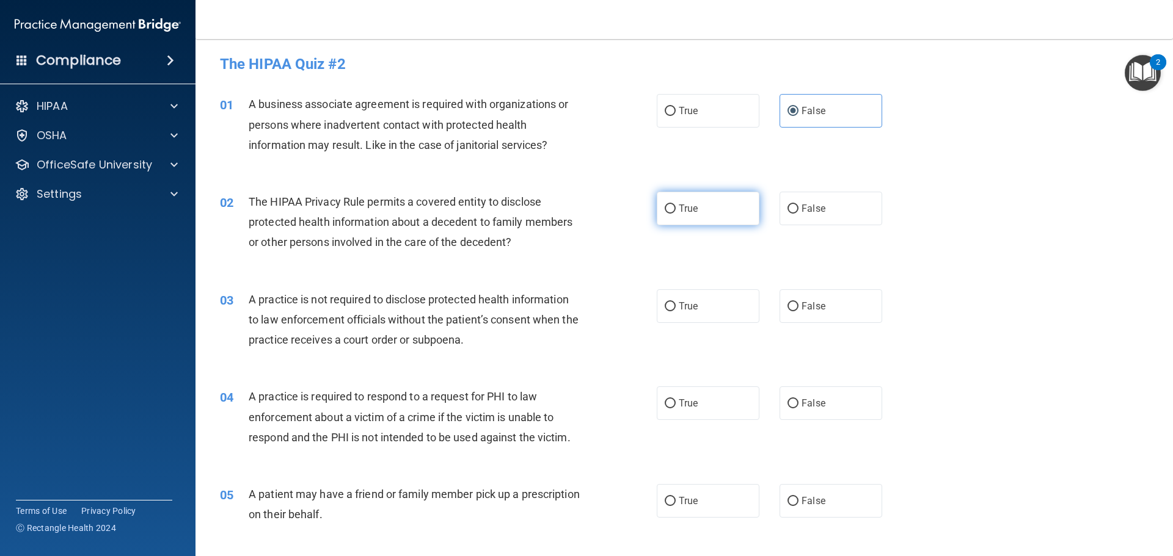
radio input "true"
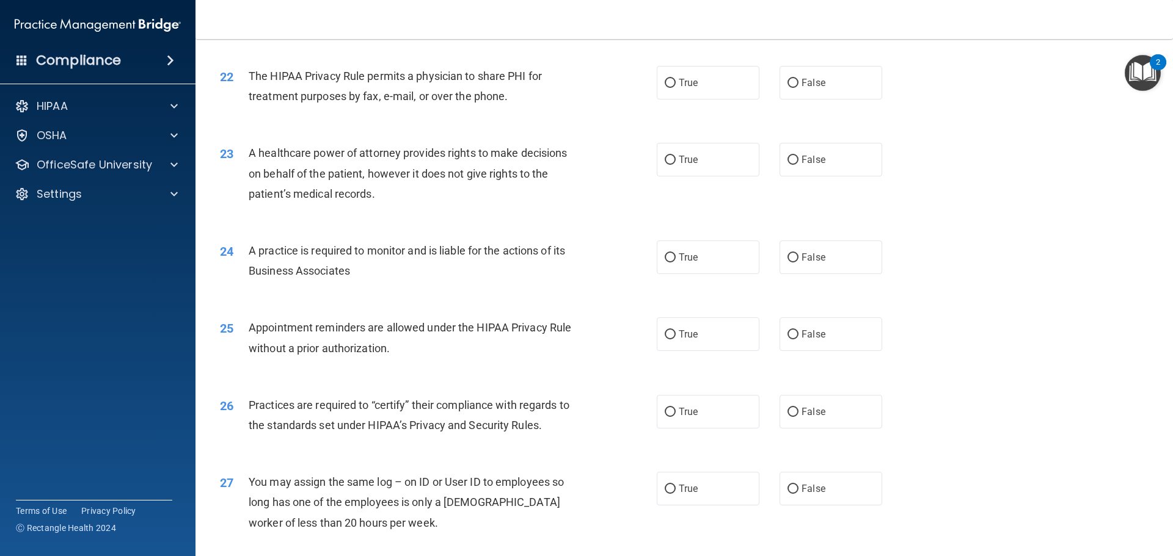
scroll to position [2287, 0]
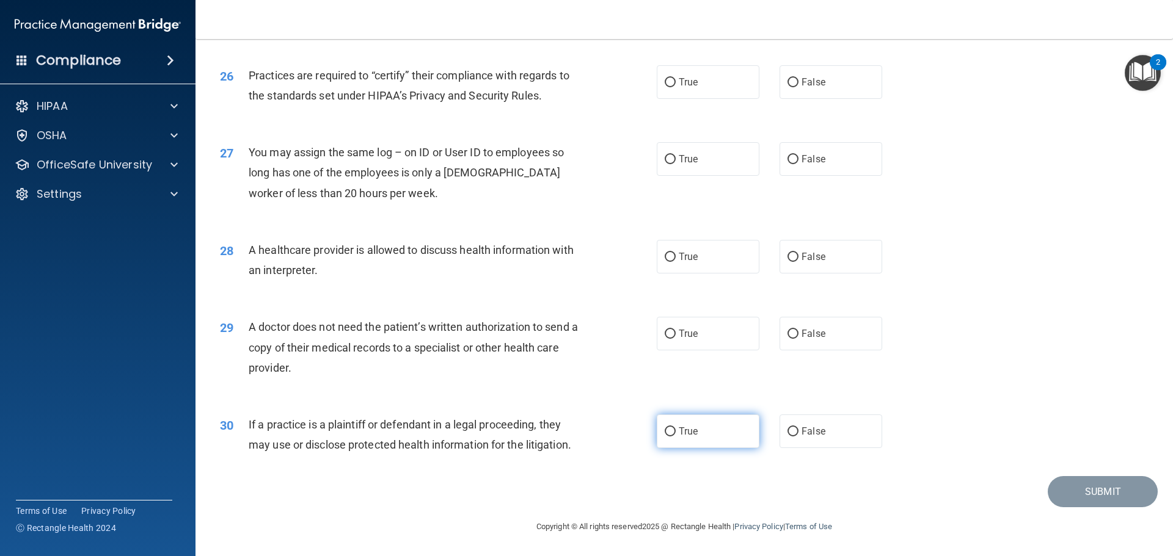
click at [679, 436] on span "True" at bounding box center [688, 432] width 19 height 12
click at [676, 436] on input "True" at bounding box center [670, 432] width 11 height 9
radio input "true"
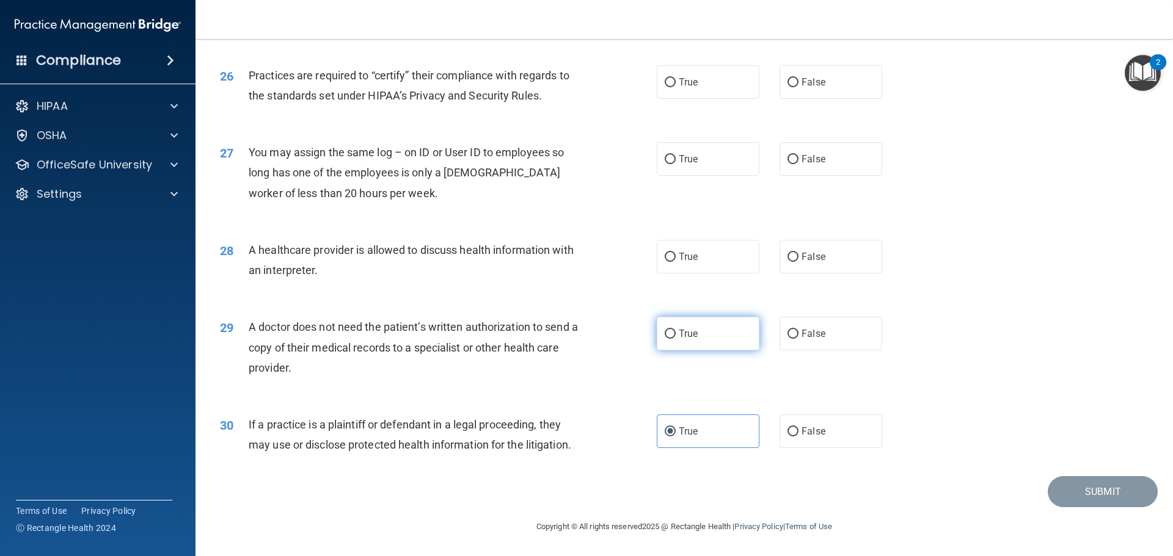
click at [692, 335] on span "True" at bounding box center [688, 334] width 19 height 12
click at [676, 335] on input "True" at bounding box center [670, 334] width 11 height 9
radio input "true"
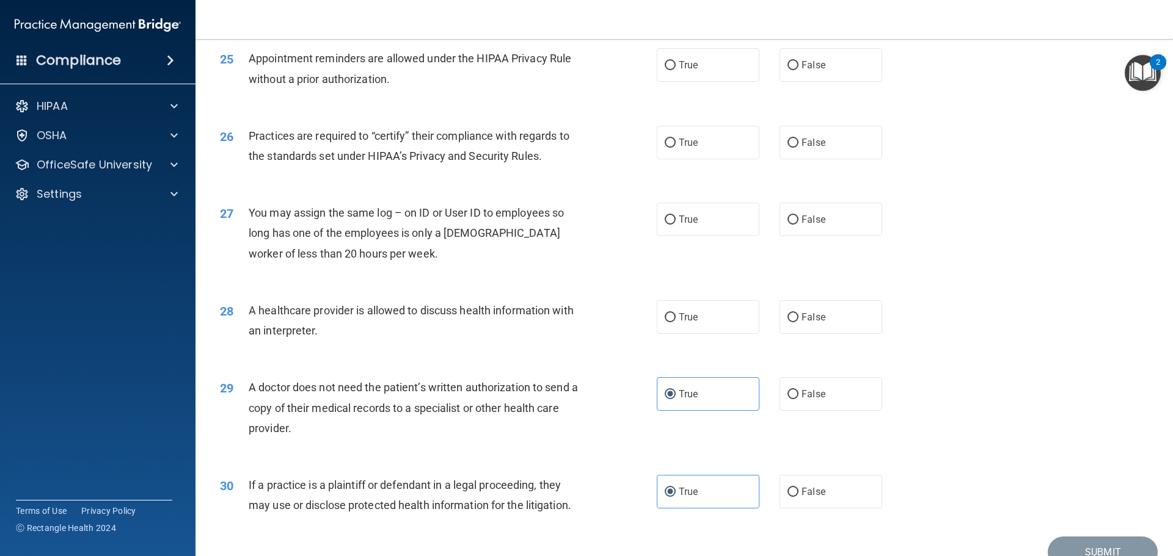
scroll to position [2165, 0]
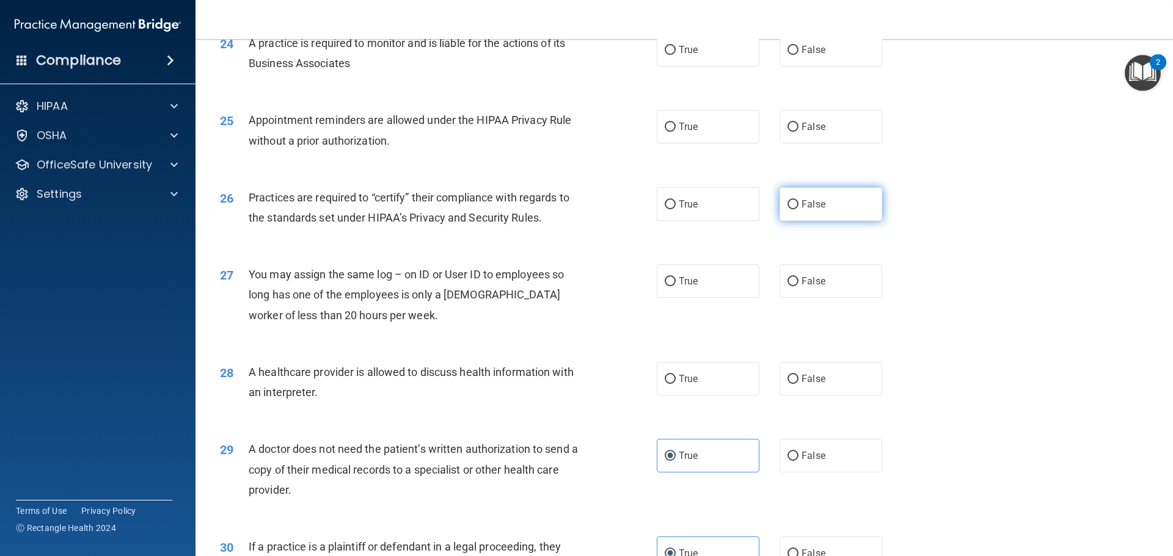
click at [831, 200] on label "False" at bounding box center [830, 205] width 103 height 34
click at [798, 200] on input "False" at bounding box center [792, 204] width 11 height 9
radio input "true"
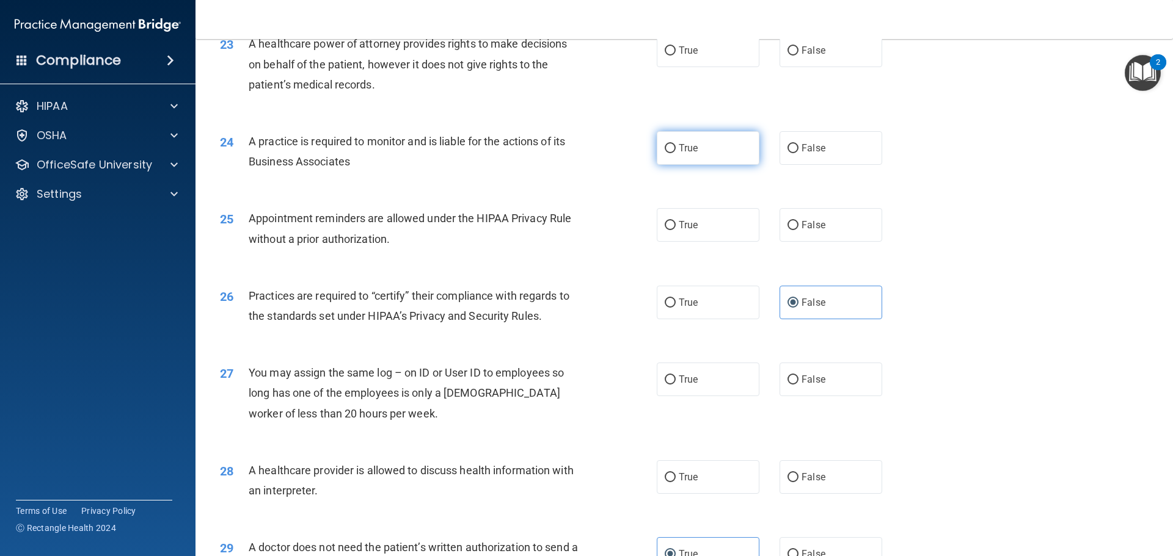
scroll to position [2042, 0]
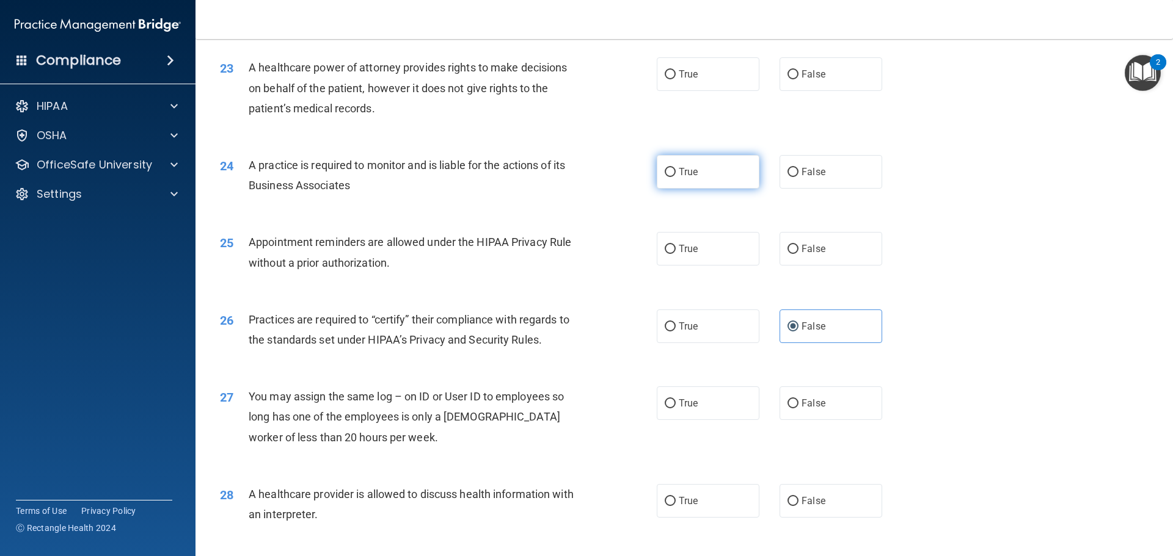
click at [696, 166] on label "True" at bounding box center [708, 172] width 103 height 34
click at [676, 168] on input "True" at bounding box center [670, 172] width 11 height 9
radio input "true"
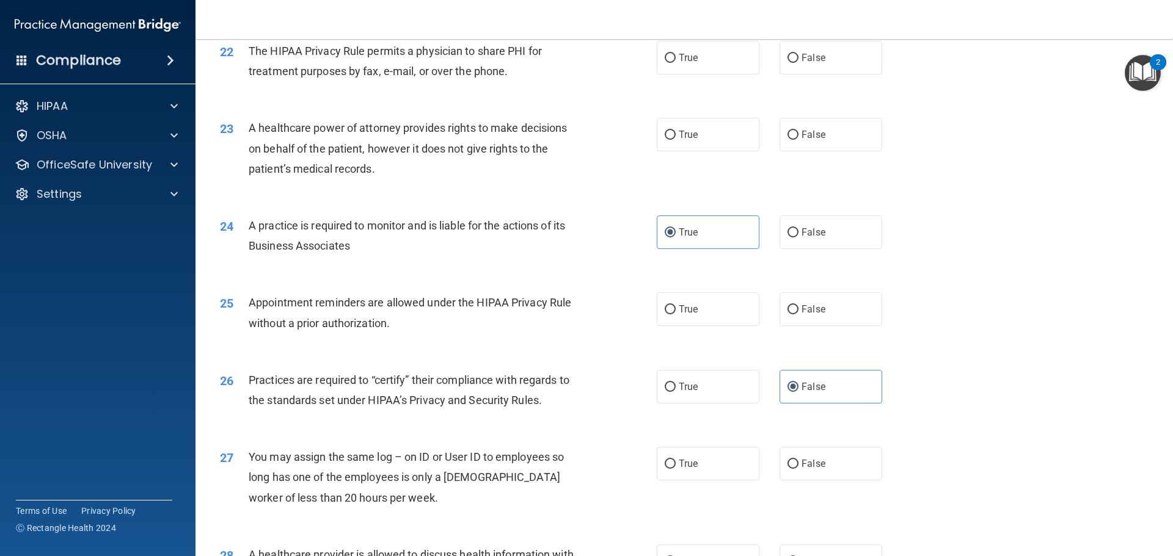
scroll to position [1981, 0]
click at [801, 138] on span "False" at bounding box center [813, 135] width 24 height 12
click at [798, 138] on input "False" at bounding box center [792, 135] width 11 height 9
radio input "true"
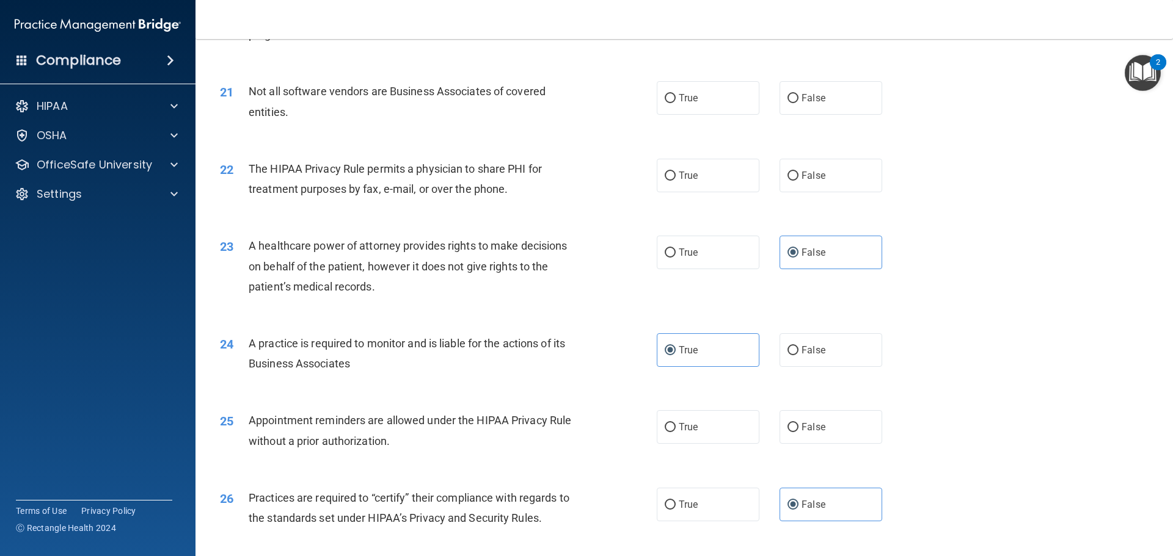
scroll to position [1859, 0]
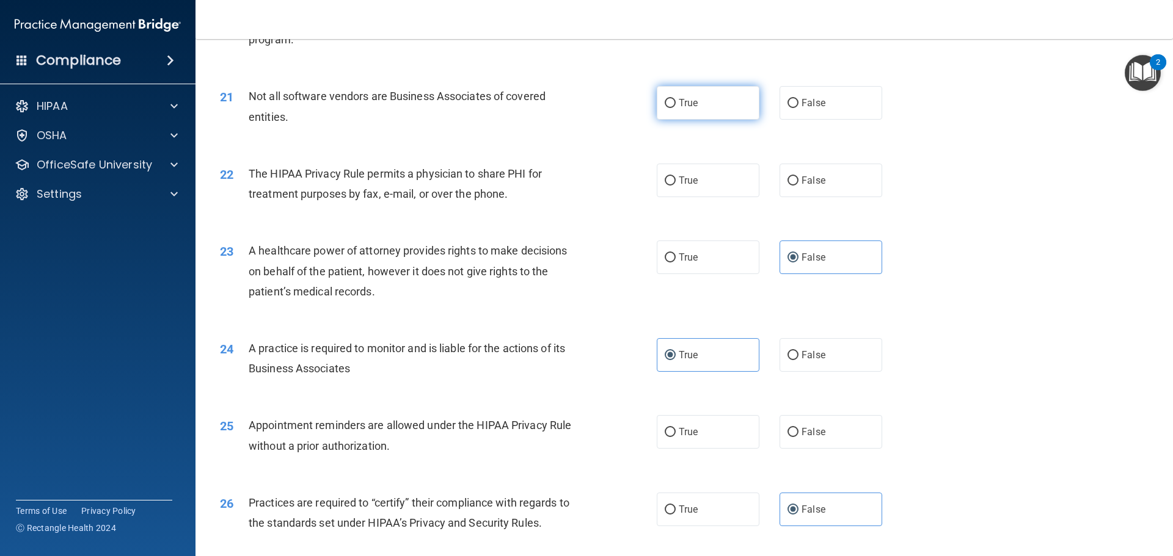
click at [676, 112] on label "True" at bounding box center [708, 103] width 103 height 34
click at [676, 108] on input "True" at bounding box center [670, 103] width 11 height 9
radio input "true"
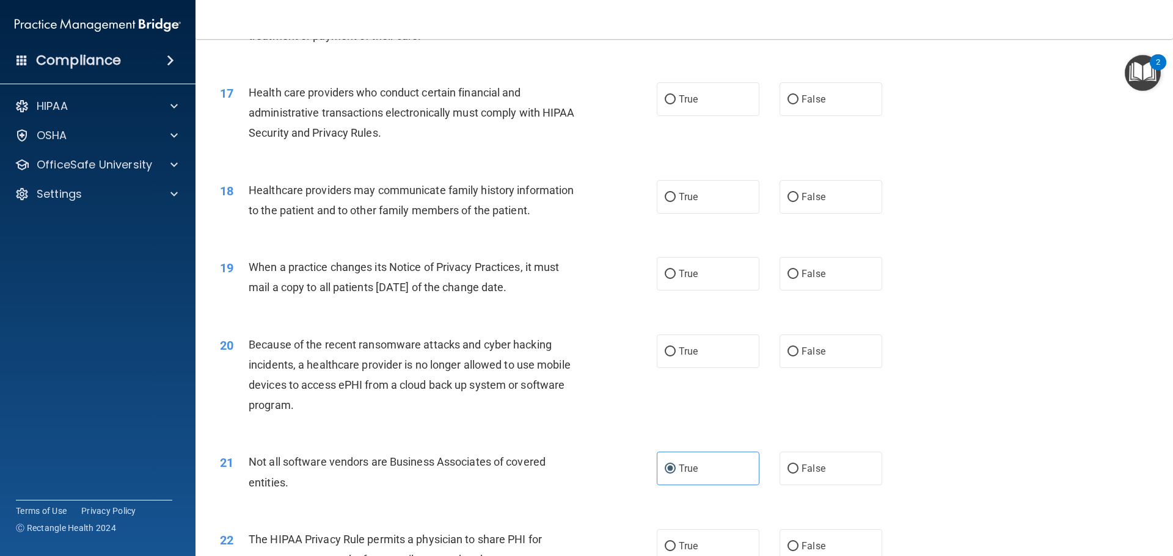
scroll to position [1493, 0]
drag, startPoint x: 830, startPoint y: 278, endPoint x: 801, endPoint y: 225, distance: 59.9
click at [828, 274] on label "False" at bounding box center [830, 275] width 103 height 34
click at [798, 274] on input "False" at bounding box center [792, 275] width 11 height 9
radio input "true"
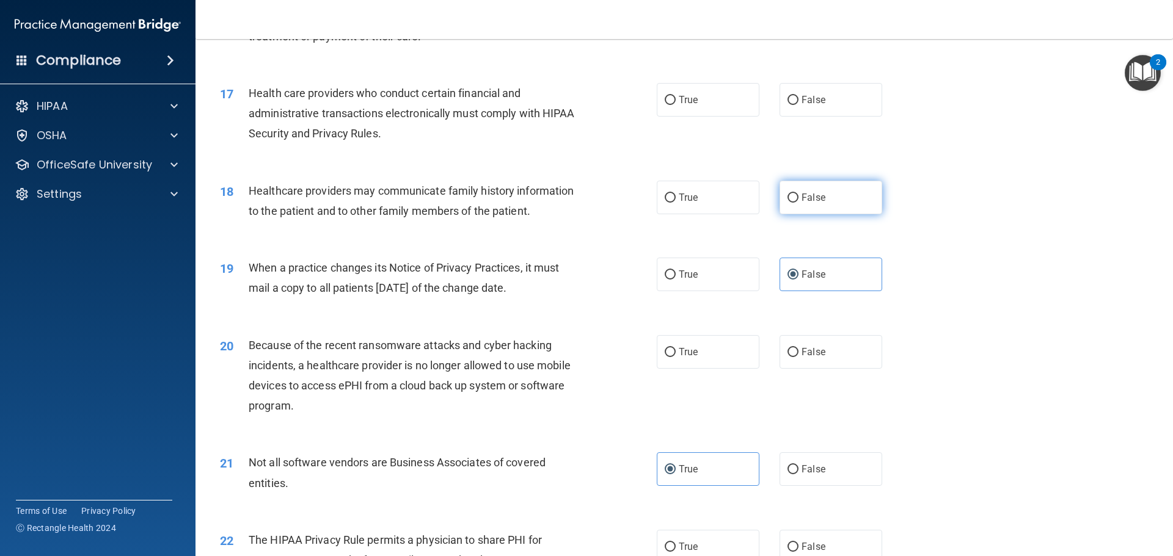
click at [801, 197] on span "False" at bounding box center [813, 198] width 24 height 12
click at [796, 197] on input "False" at bounding box center [792, 198] width 11 height 9
radio input "true"
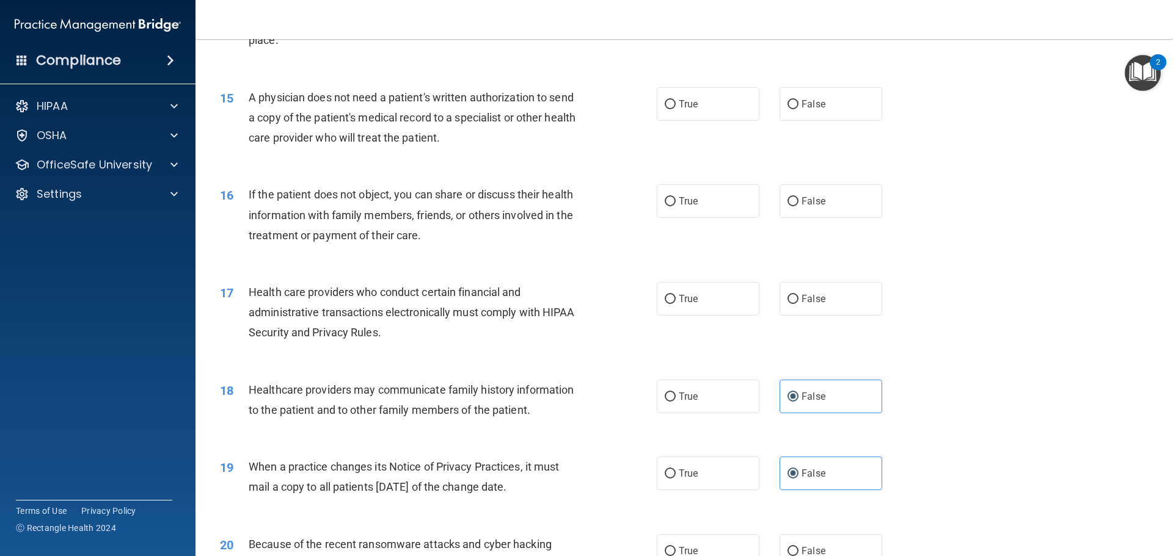
scroll to position [1248, 0]
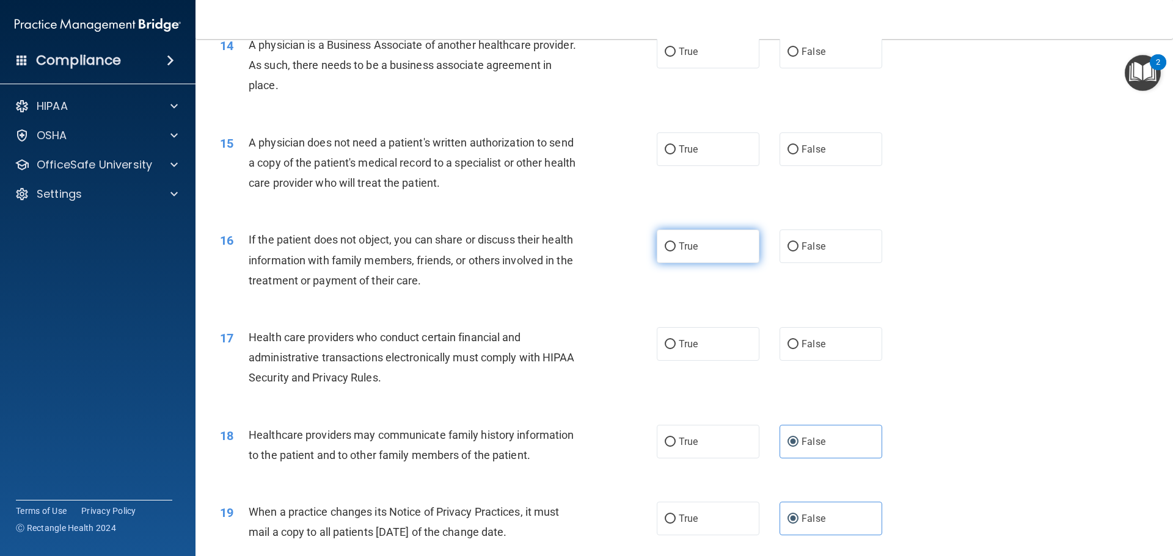
click at [674, 242] on label "True" at bounding box center [708, 247] width 103 height 34
click at [674, 242] on input "True" at bounding box center [670, 246] width 11 height 9
radio input "true"
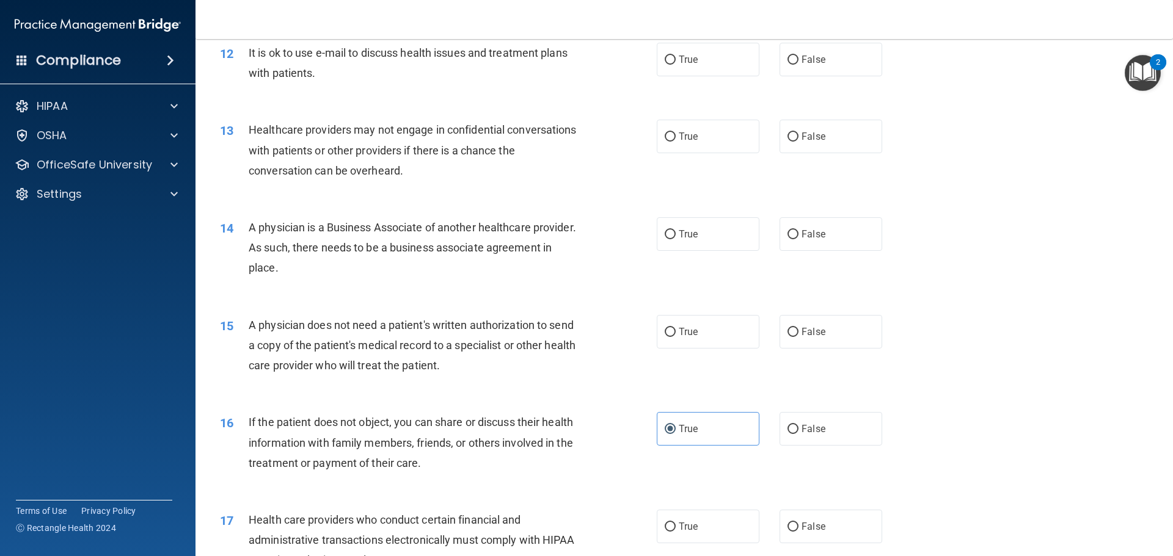
scroll to position [1004, 0]
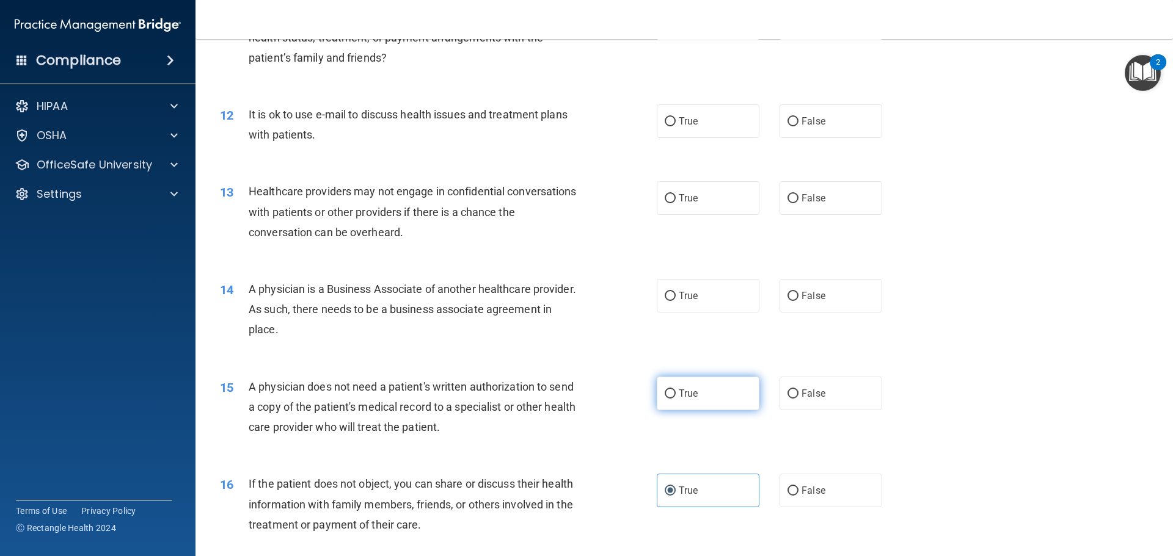
click at [679, 392] on span "True" at bounding box center [688, 394] width 19 height 12
click at [676, 392] on input "True" at bounding box center [670, 394] width 11 height 9
radio input "true"
click at [787, 297] on input "False" at bounding box center [792, 296] width 11 height 9
radio input "true"
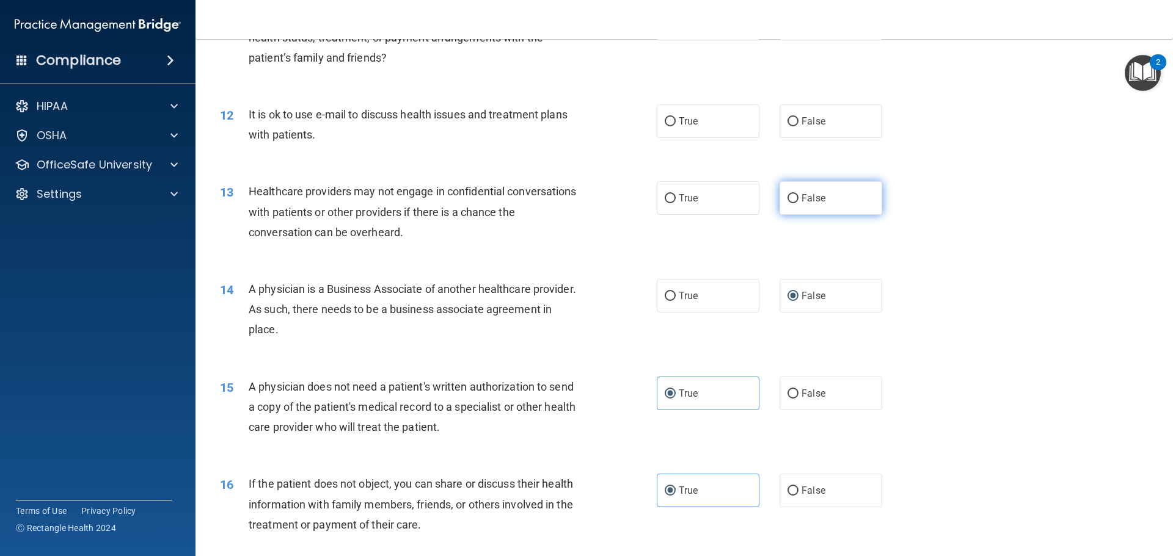
click at [803, 204] on label "False" at bounding box center [830, 198] width 103 height 34
click at [798, 203] on input "False" at bounding box center [792, 198] width 11 height 9
radio input "true"
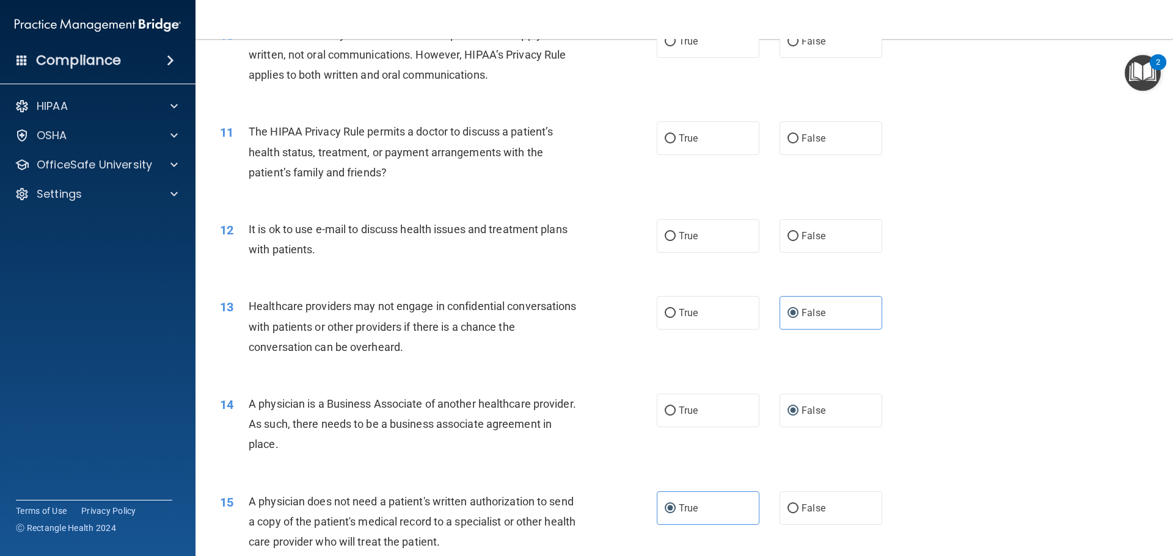
scroll to position [882, 0]
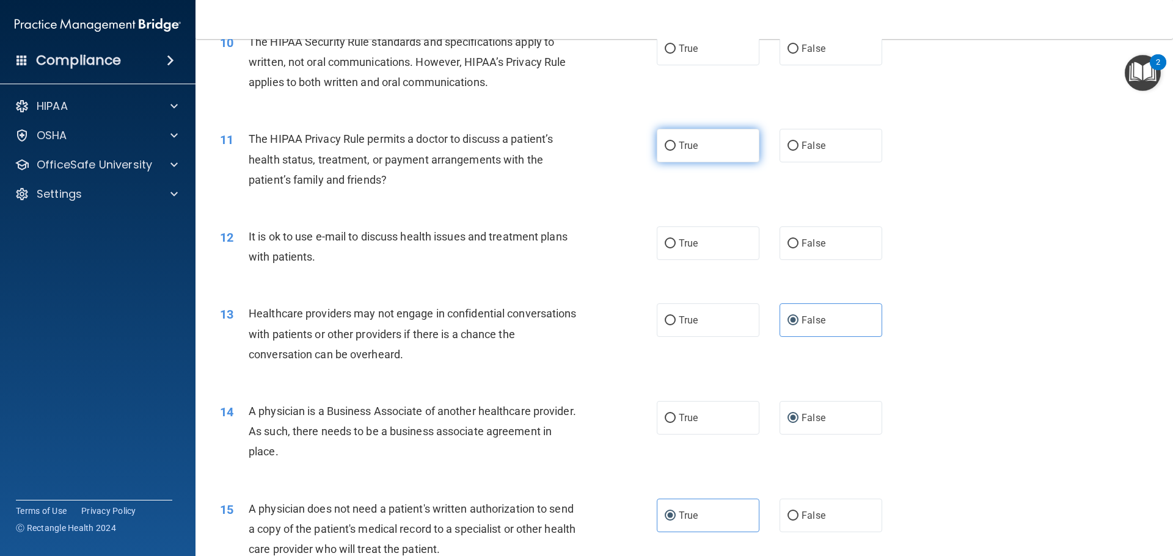
click at [670, 144] on input "True" at bounding box center [670, 146] width 11 height 9
radio input "true"
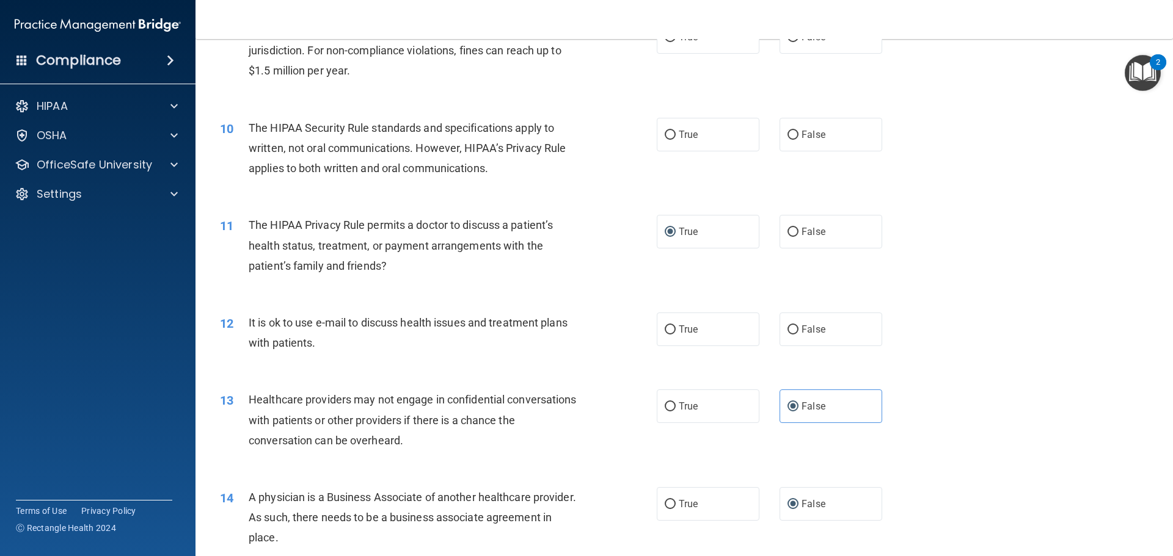
scroll to position [760, 0]
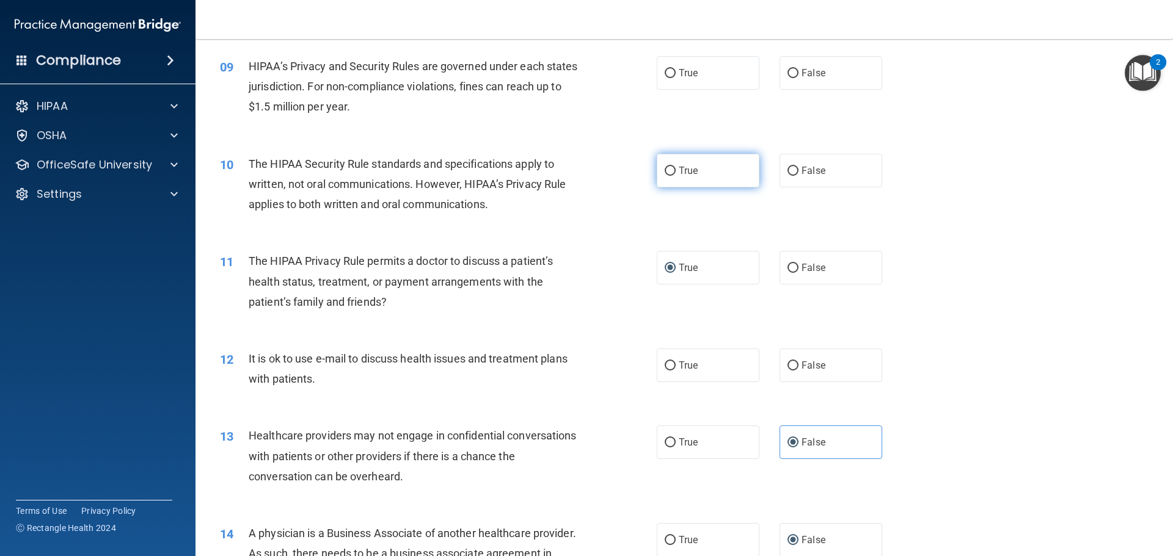
click at [689, 170] on span "True" at bounding box center [688, 171] width 19 height 12
click at [676, 170] on input "True" at bounding box center [670, 171] width 11 height 9
radio input "true"
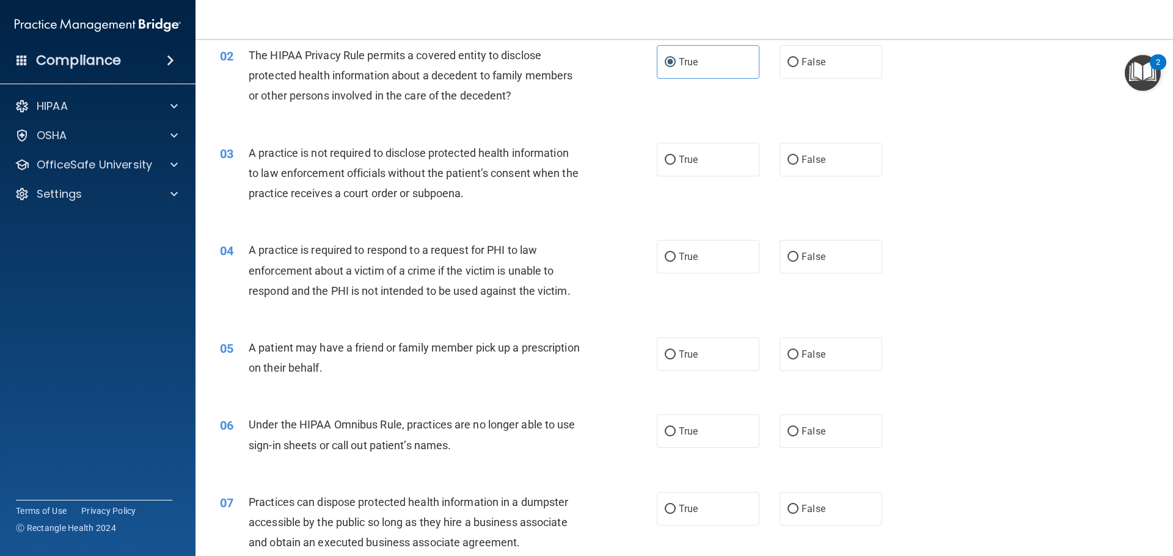
scroll to position [0, 0]
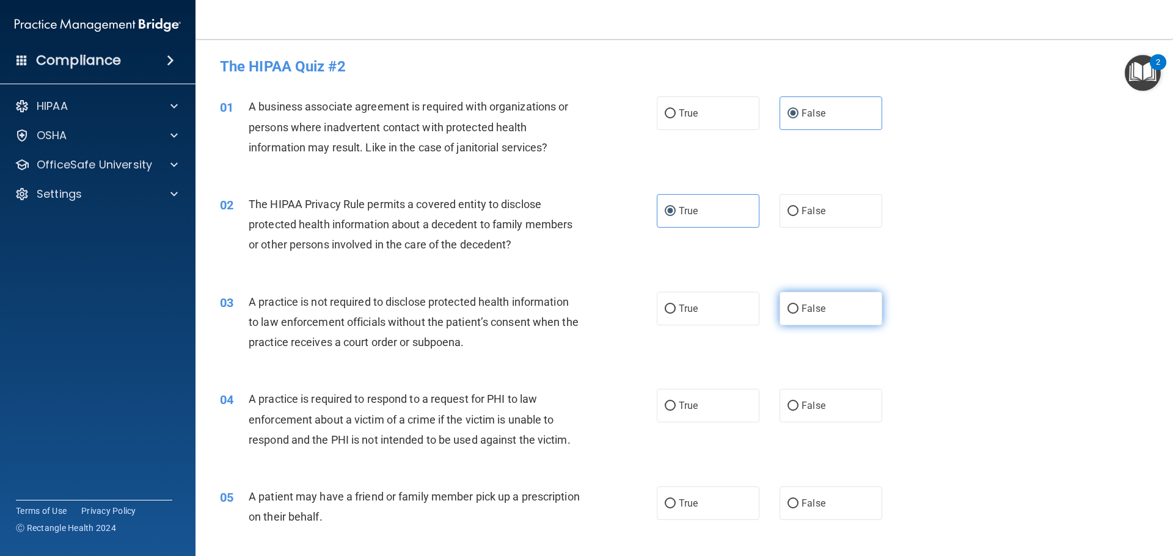
click at [803, 297] on label "False" at bounding box center [830, 309] width 103 height 34
click at [798, 305] on input "False" at bounding box center [792, 309] width 11 height 9
radio input "true"
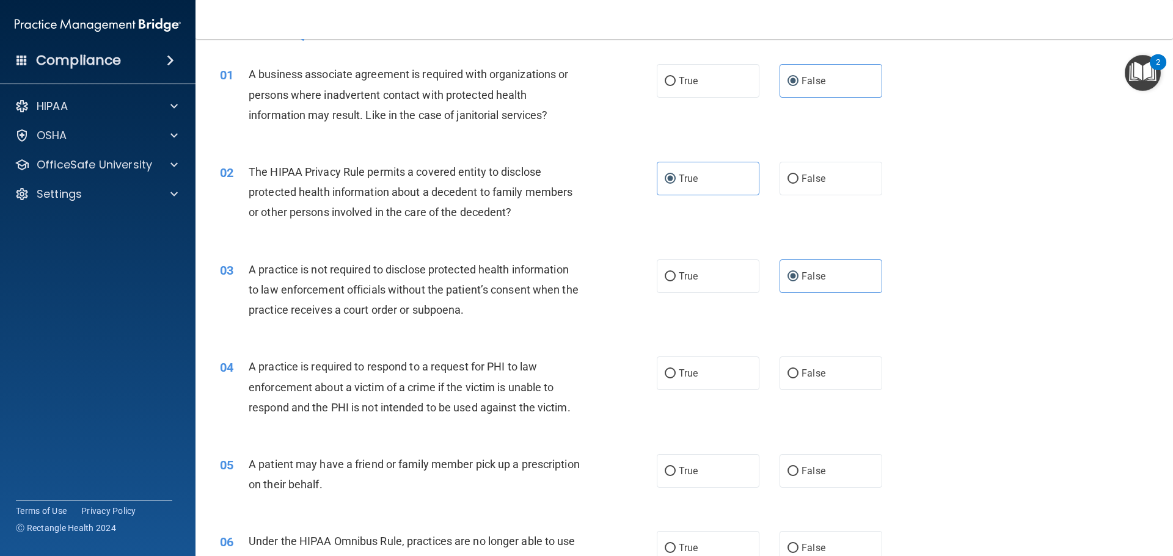
scroll to position [61, 0]
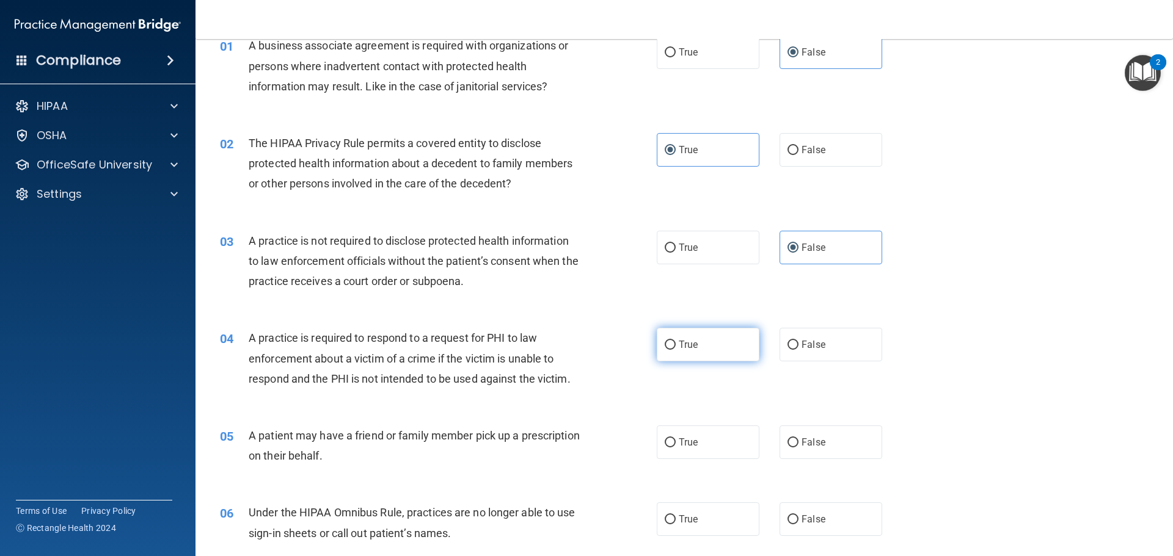
click at [700, 345] on label "True" at bounding box center [708, 345] width 103 height 34
click at [676, 345] on input "True" at bounding box center [670, 345] width 11 height 9
radio input "true"
click at [691, 445] on span "True" at bounding box center [688, 443] width 19 height 12
click at [676, 445] on input "True" at bounding box center [670, 443] width 11 height 9
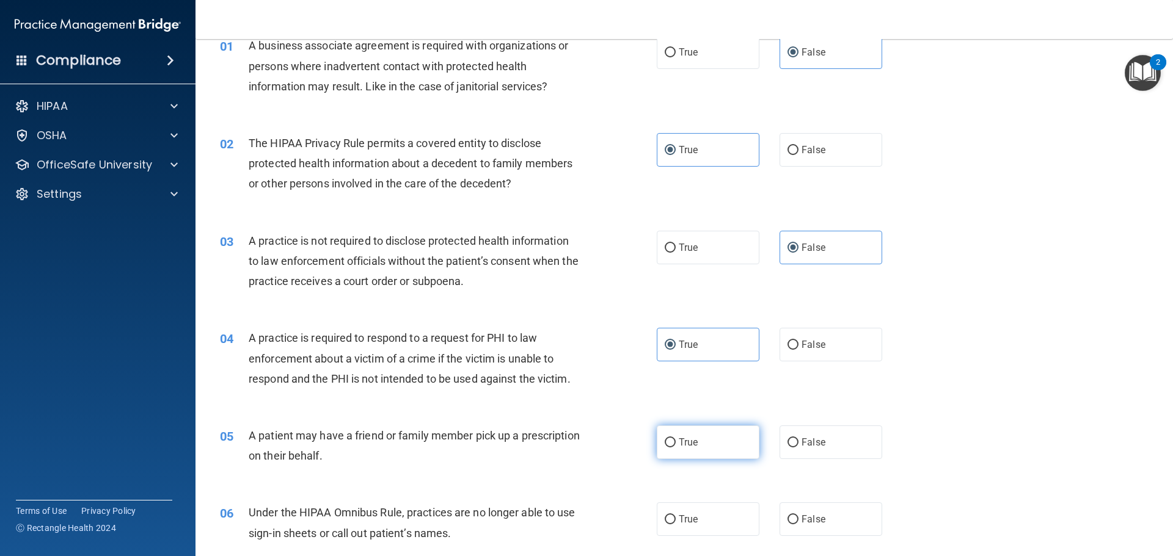
radio input "true"
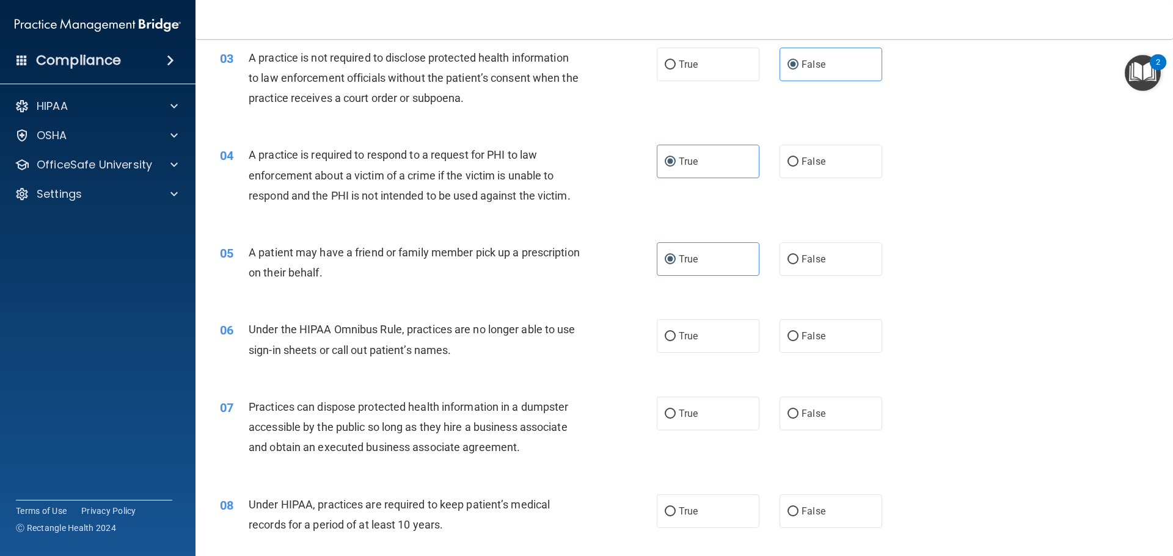
scroll to position [305, 0]
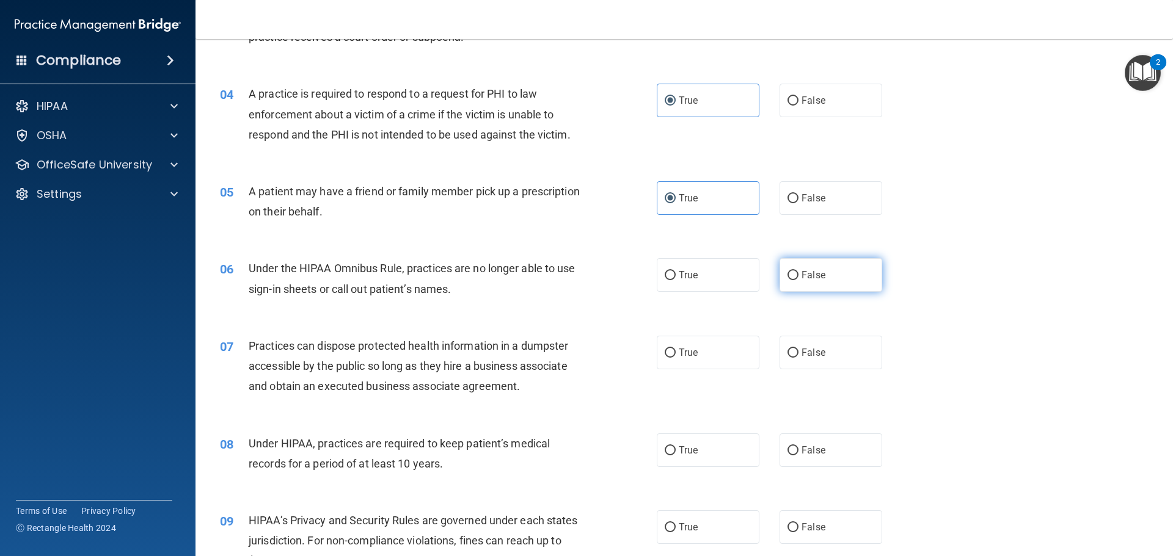
click at [815, 275] on span "False" at bounding box center [813, 275] width 24 height 12
click at [798, 275] on input "False" at bounding box center [792, 275] width 11 height 9
radio input "true"
click at [804, 357] on span "False" at bounding box center [813, 353] width 24 height 12
click at [798, 357] on input "False" at bounding box center [792, 353] width 11 height 9
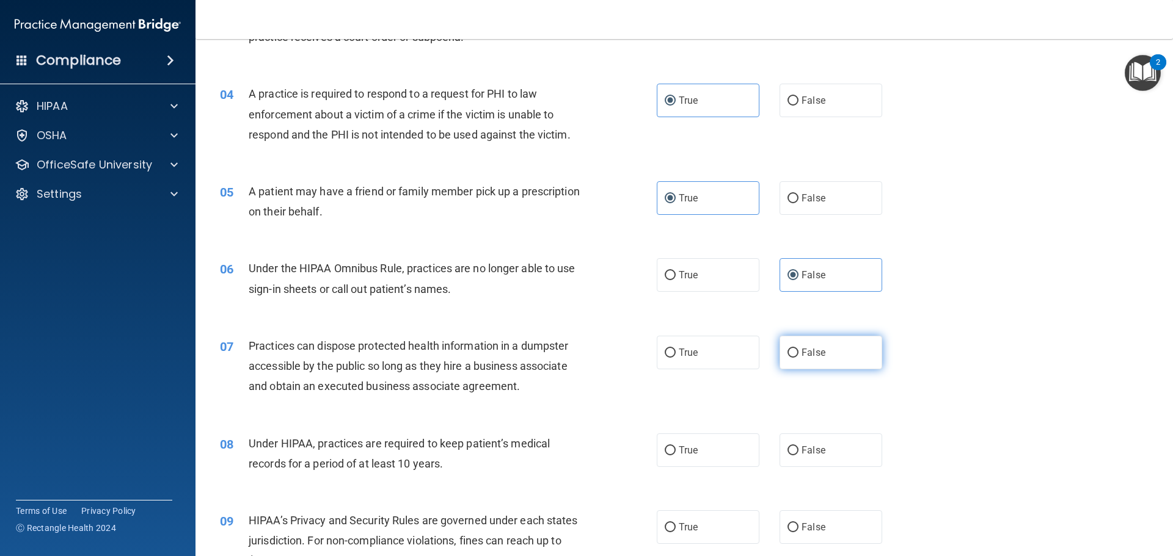
radio input "true"
click at [807, 461] on label "False" at bounding box center [830, 451] width 103 height 34
click at [798, 456] on input "False" at bounding box center [792, 450] width 11 height 9
radio input "true"
drag, startPoint x: 806, startPoint y: 544, endPoint x: 806, endPoint y: 530, distance: 13.4
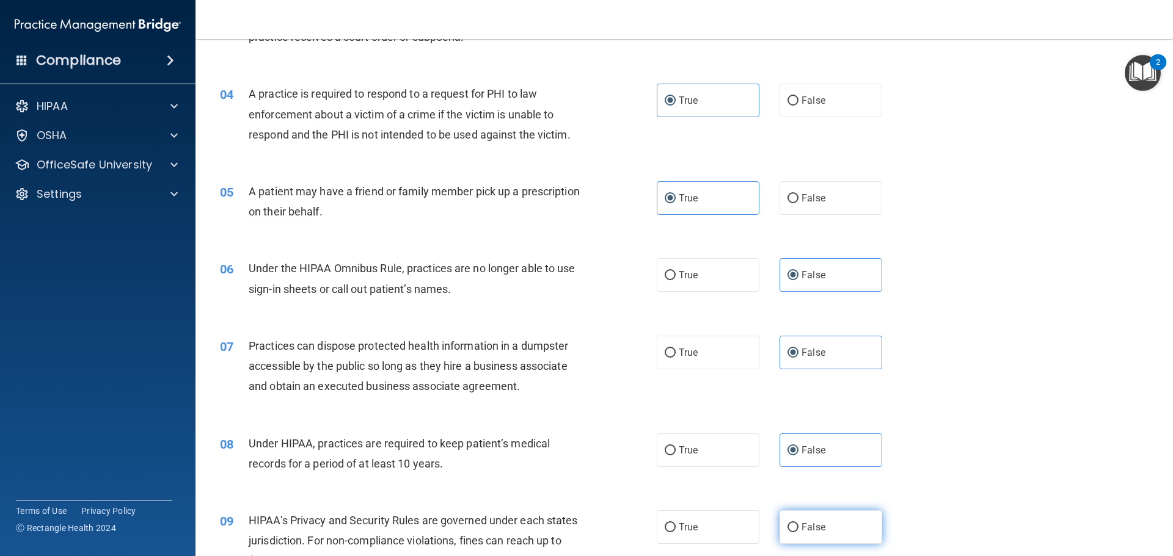
click at [806, 542] on label "False" at bounding box center [830, 528] width 103 height 34
click at [798, 533] on input "False" at bounding box center [792, 527] width 11 height 9
radio input "true"
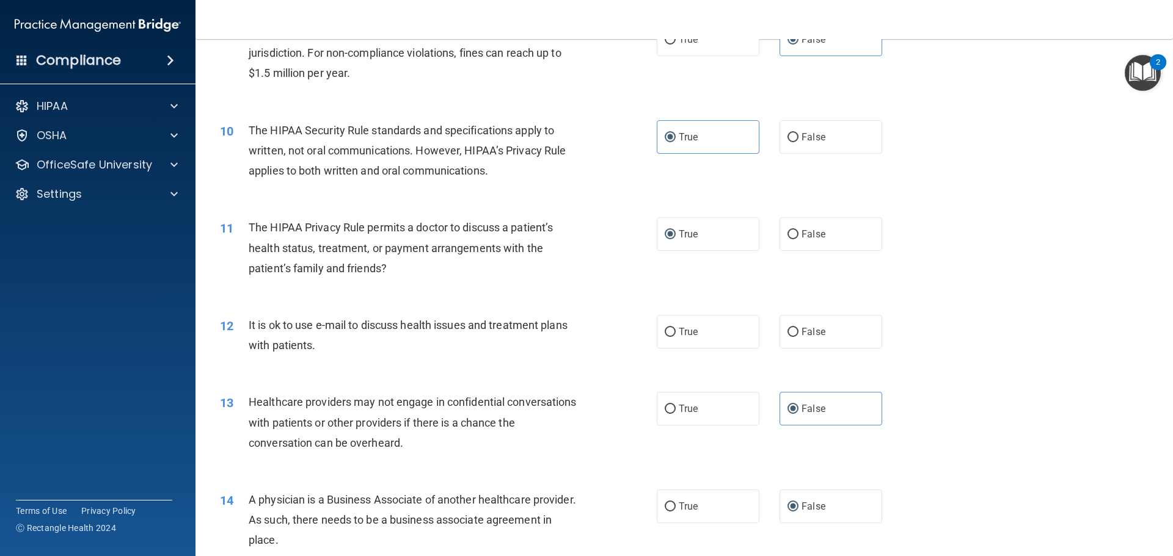
scroll to position [794, 0]
click at [690, 330] on span "True" at bounding box center [688, 332] width 19 height 12
click at [676, 330] on input "True" at bounding box center [670, 331] width 11 height 9
radio input "true"
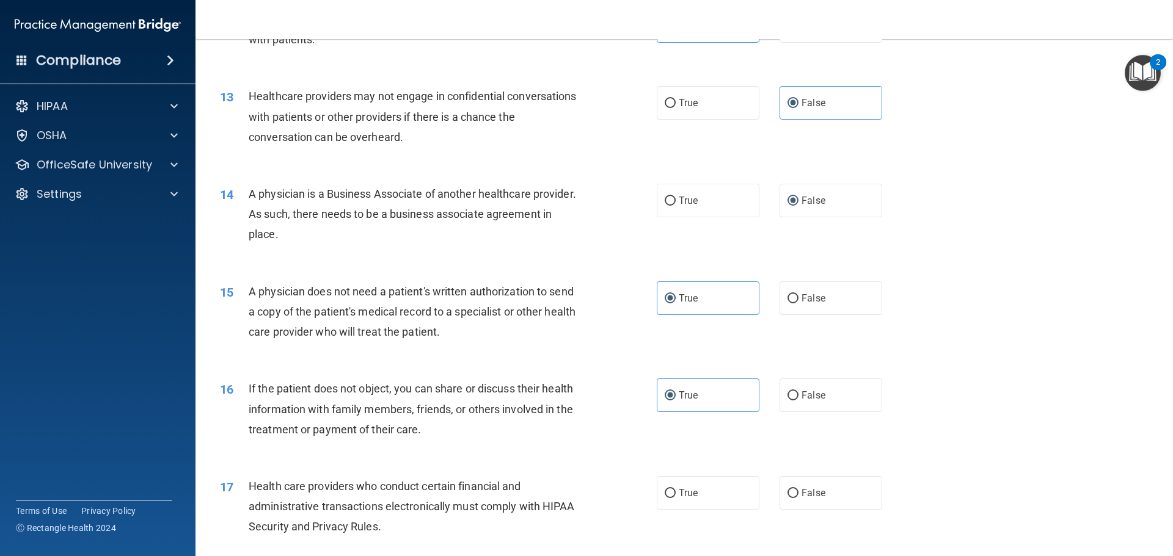
scroll to position [1160, 0]
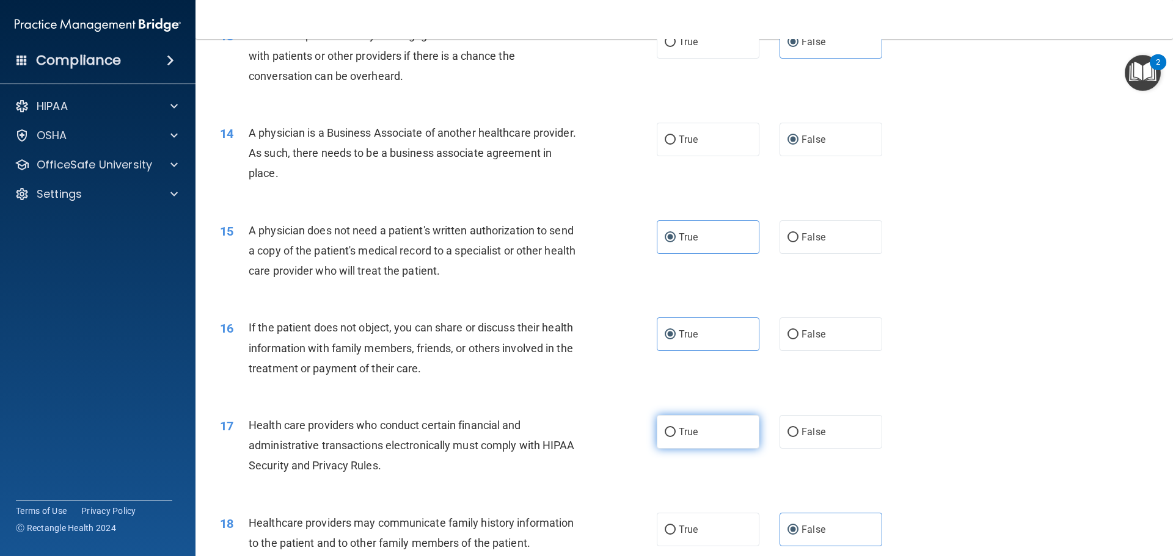
click at [685, 435] on span "True" at bounding box center [688, 432] width 19 height 12
click at [676, 435] on input "True" at bounding box center [670, 432] width 11 height 9
radio input "true"
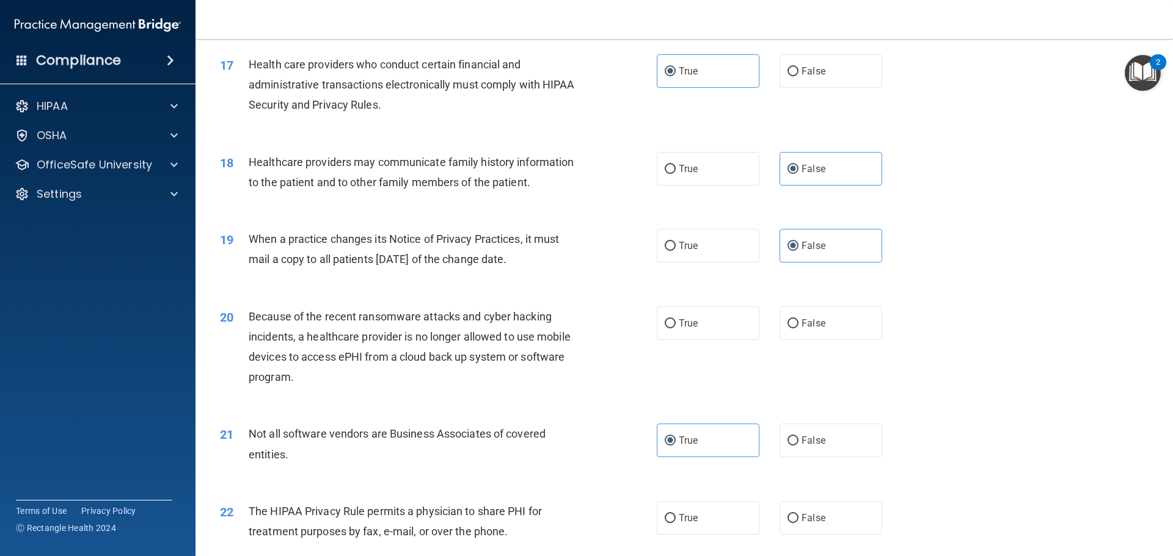
scroll to position [1527, 0]
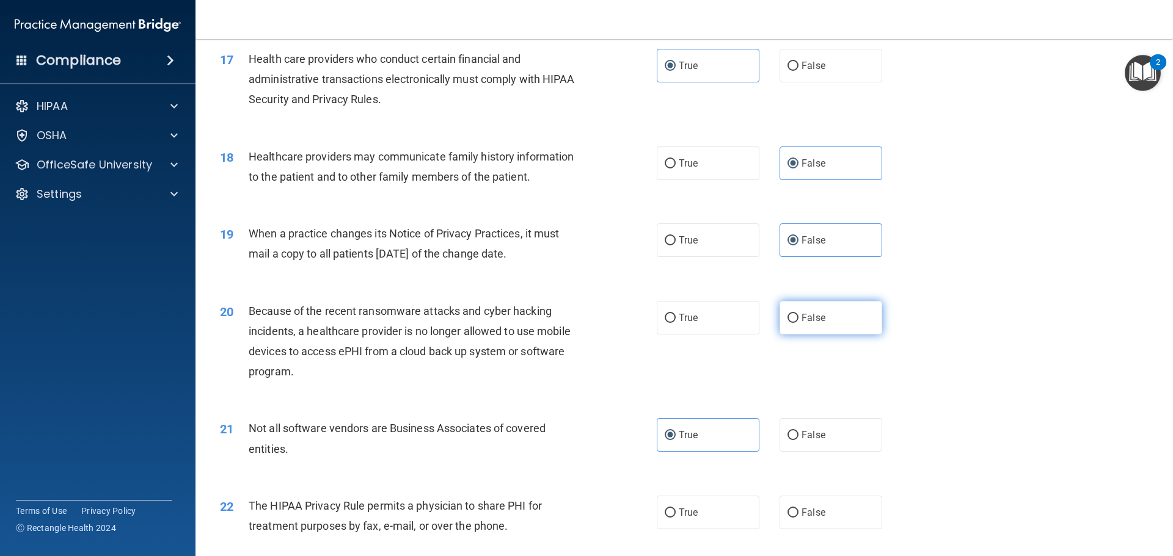
click at [815, 326] on label "False" at bounding box center [830, 318] width 103 height 34
click at [798, 323] on input "False" at bounding box center [792, 318] width 11 height 9
radio input "true"
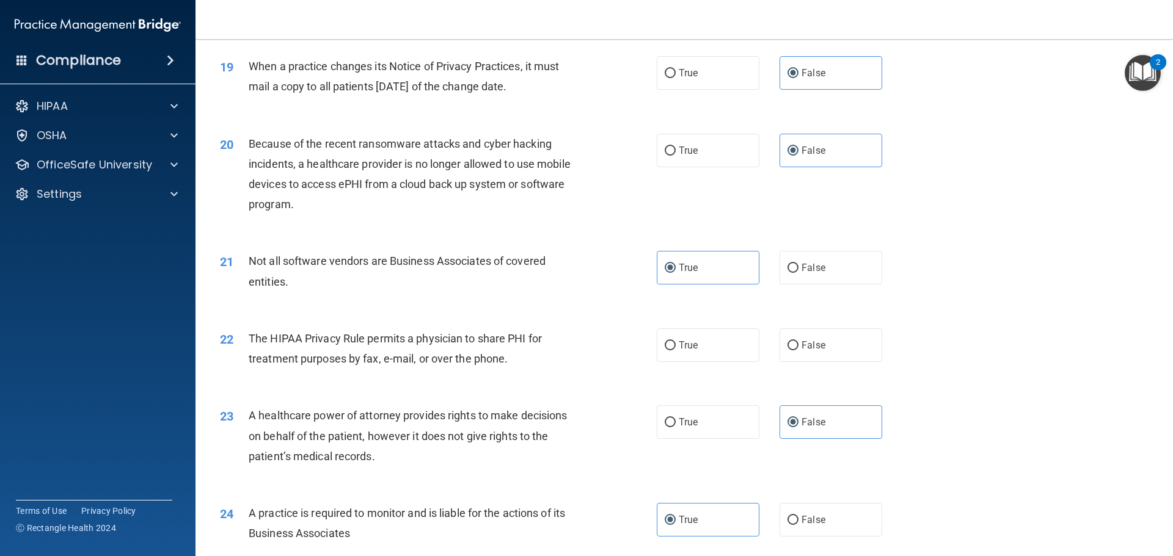
scroll to position [1710, 0]
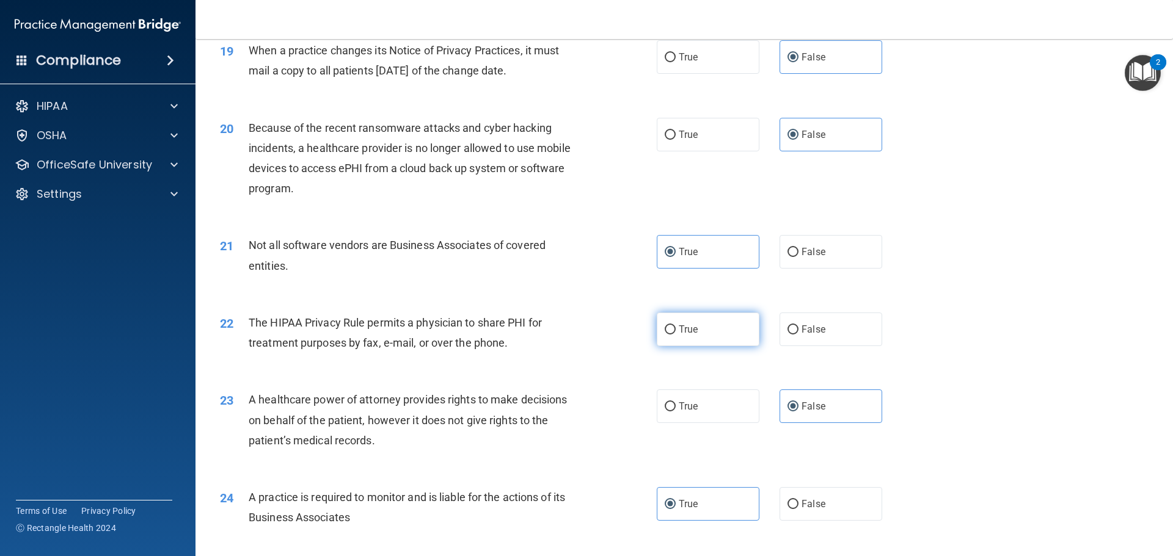
click at [689, 332] on span "True" at bounding box center [688, 330] width 19 height 12
click at [676, 332] on input "True" at bounding box center [670, 330] width 11 height 9
radio input "true"
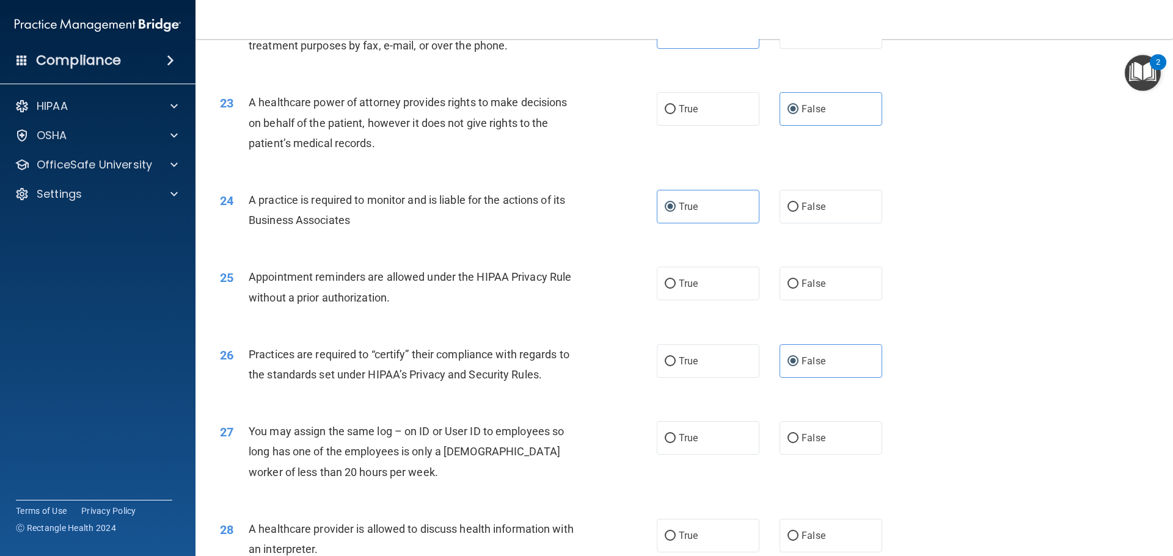
scroll to position [2016, 0]
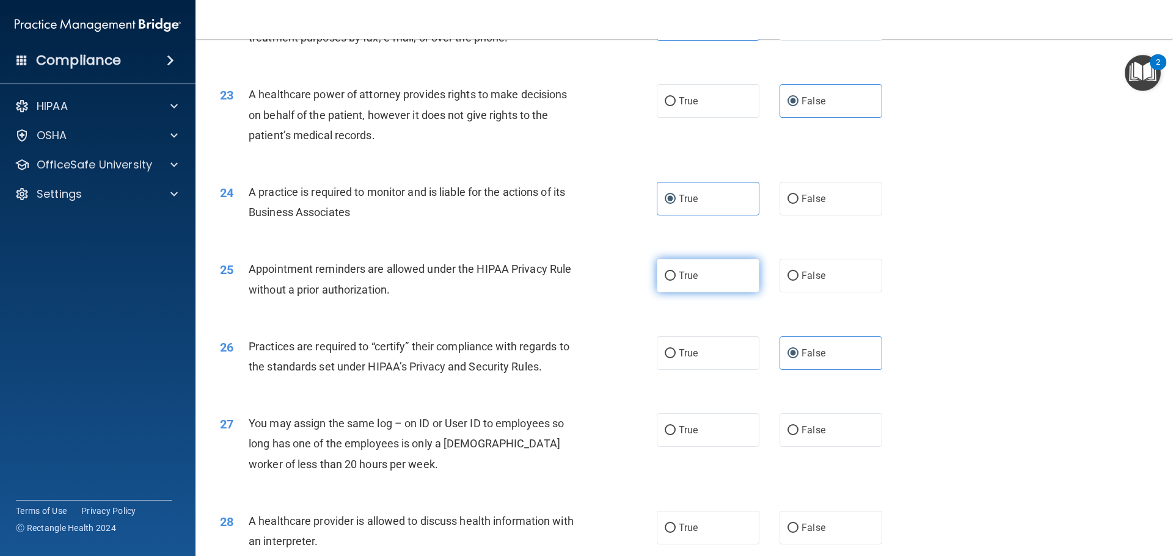
click at [682, 278] on span "True" at bounding box center [688, 276] width 19 height 12
click at [676, 278] on input "True" at bounding box center [670, 276] width 11 height 9
radio input "true"
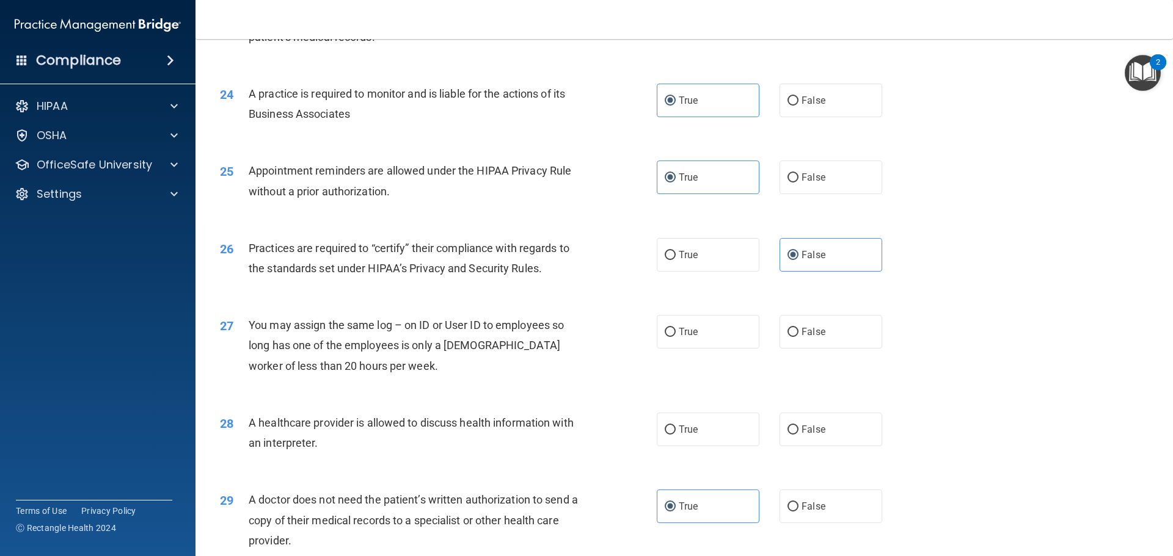
scroll to position [2138, 0]
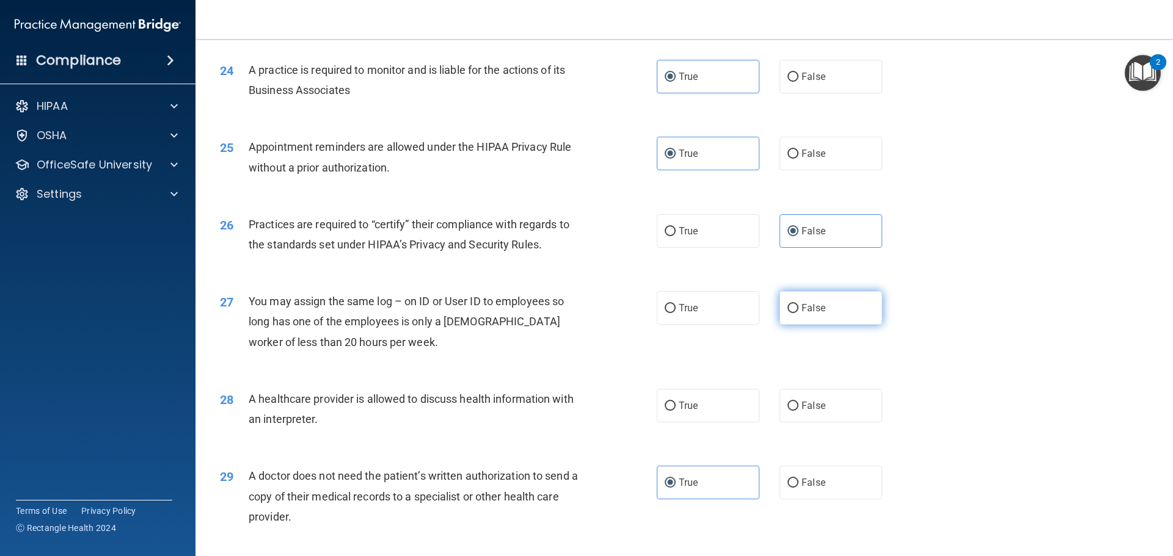
click at [819, 297] on label "False" at bounding box center [830, 308] width 103 height 34
click at [798, 304] on input "False" at bounding box center [792, 308] width 11 height 9
radio input "true"
click at [679, 403] on span "True" at bounding box center [688, 406] width 19 height 12
click at [675, 403] on input "True" at bounding box center [670, 406] width 11 height 9
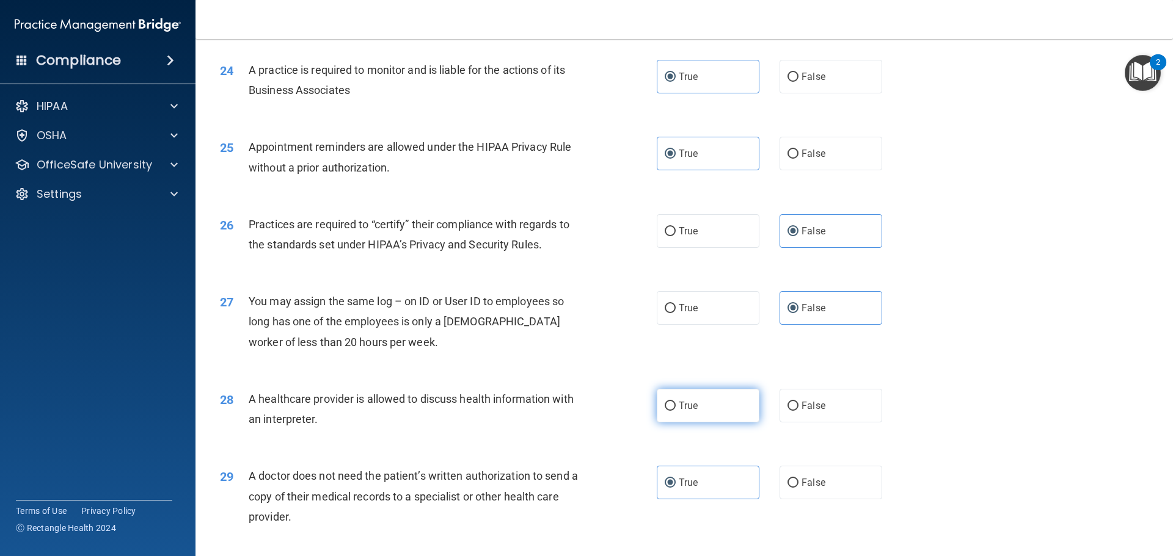
radio input "true"
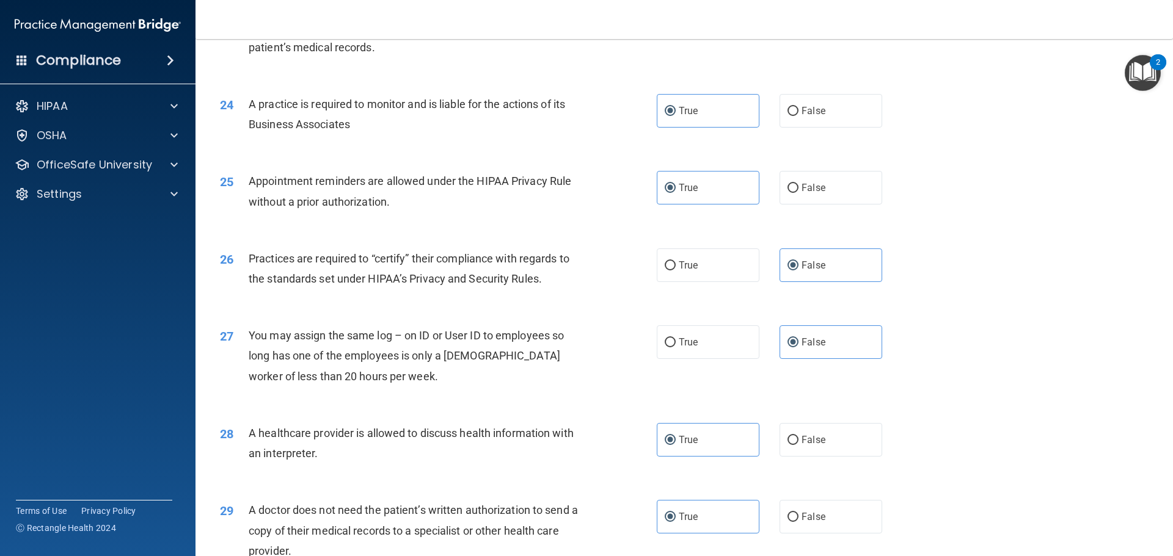
scroll to position [2287, 0]
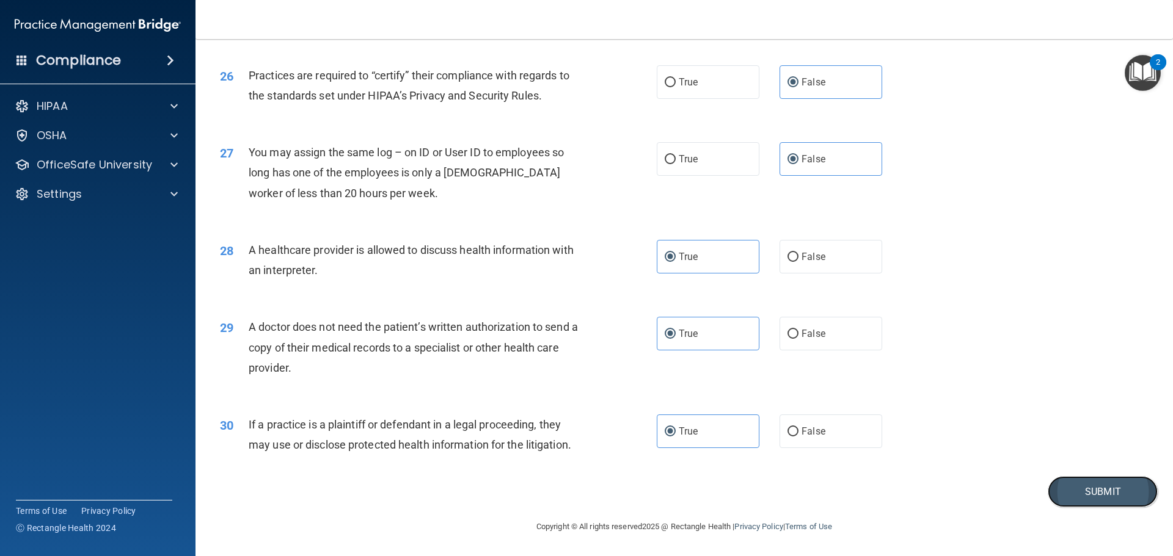
click at [1071, 489] on button "Submit" at bounding box center [1102, 491] width 110 height 31
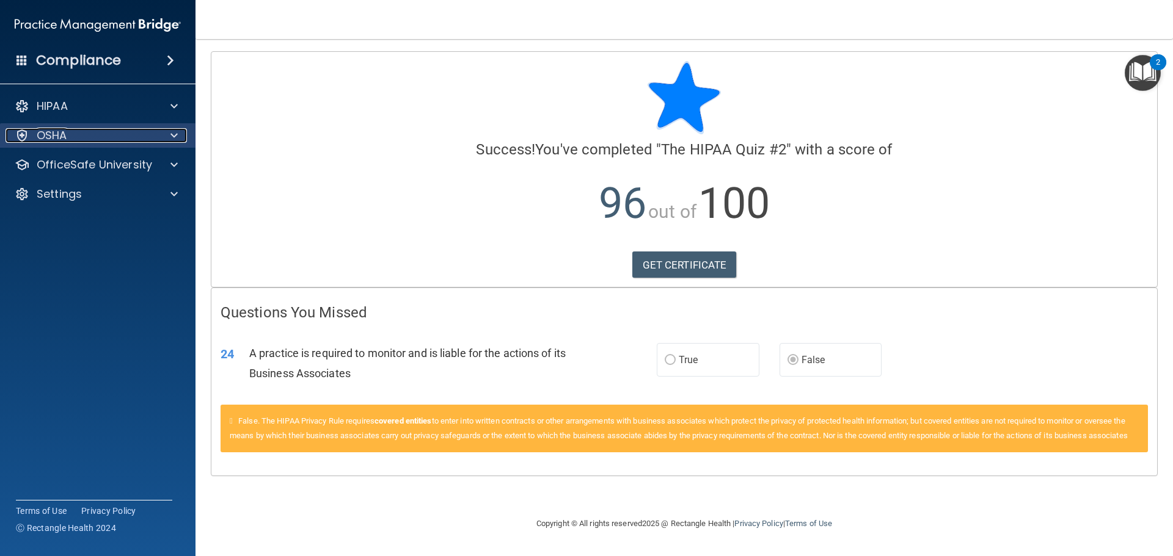
click at [168, 131] on div at bounding box center [172, 135] width 31 height 15
click at [169, 160] on div at bounding box center [172, 165] width 31 height 15
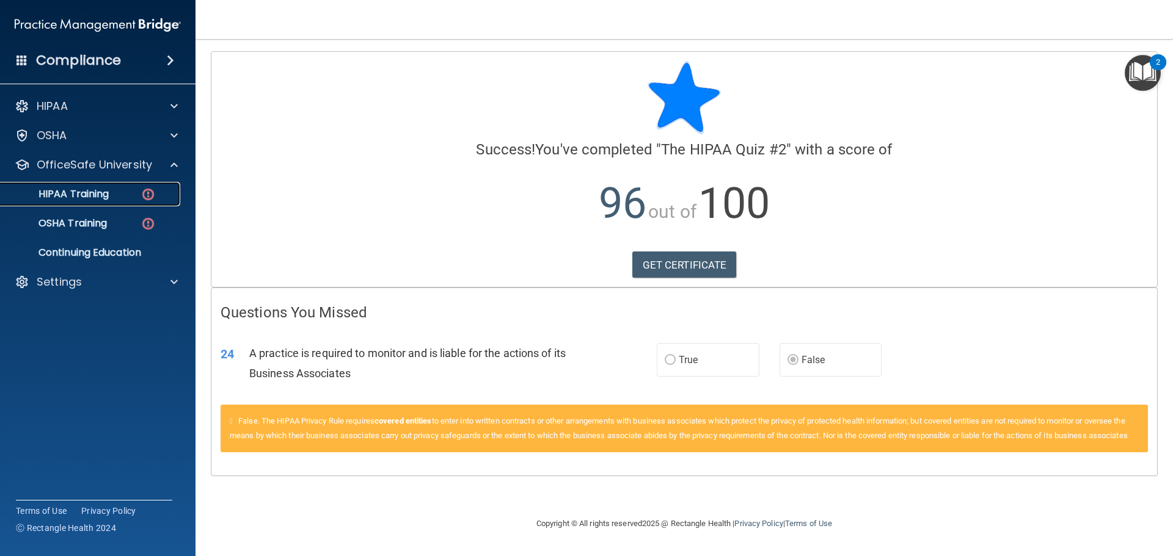
click at [98, 194] on p "HIPAA Training" at bounding box center [58, 194] width 101 height 12
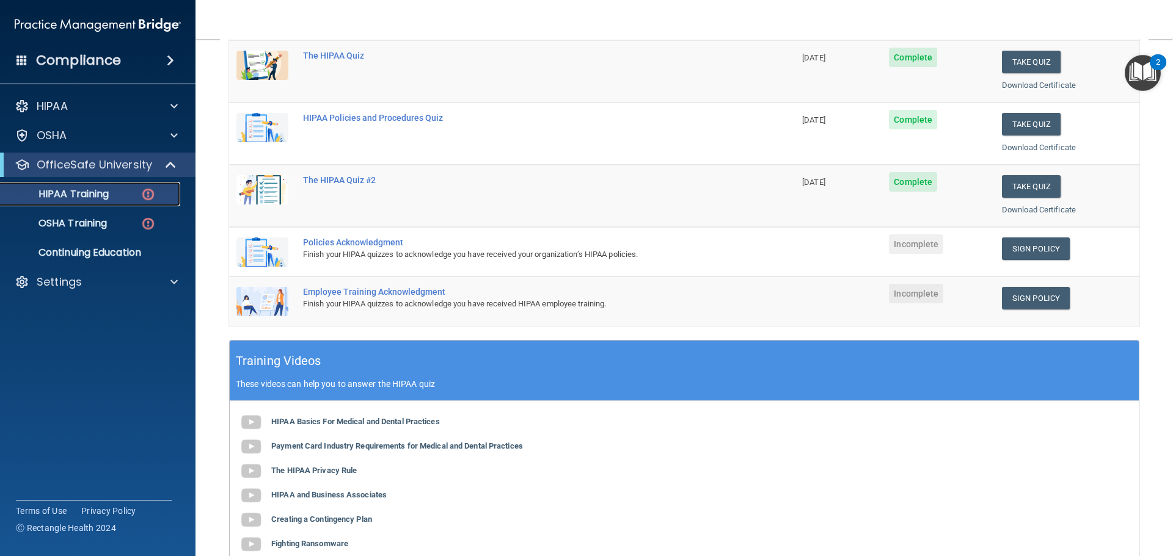
scroll to position [183, 0]
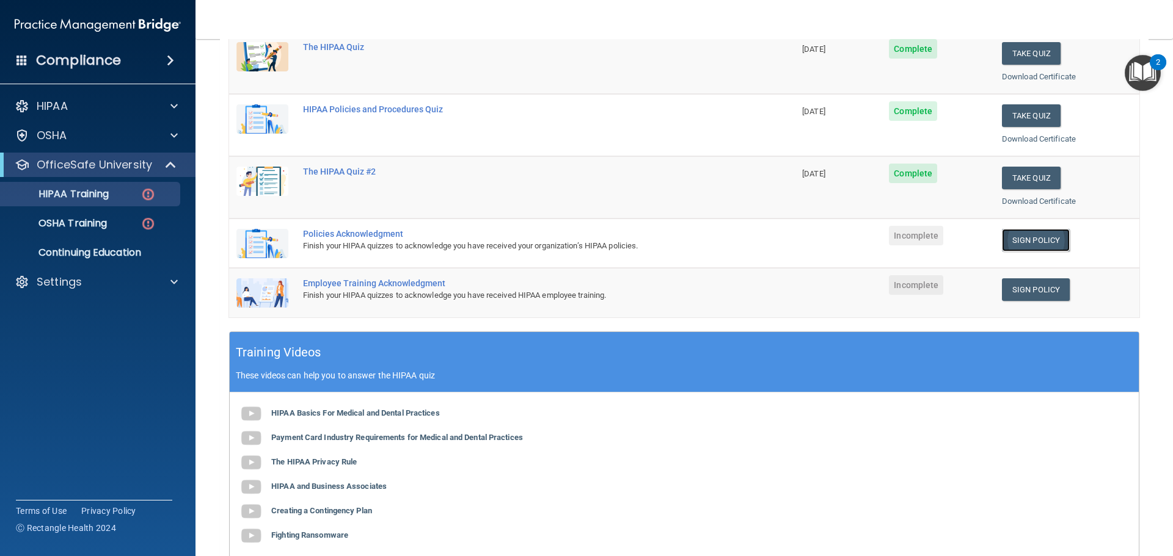
click at [1020, 235] on link "Sign Policy" at bounding box center [1036, 240] width 68 height 23
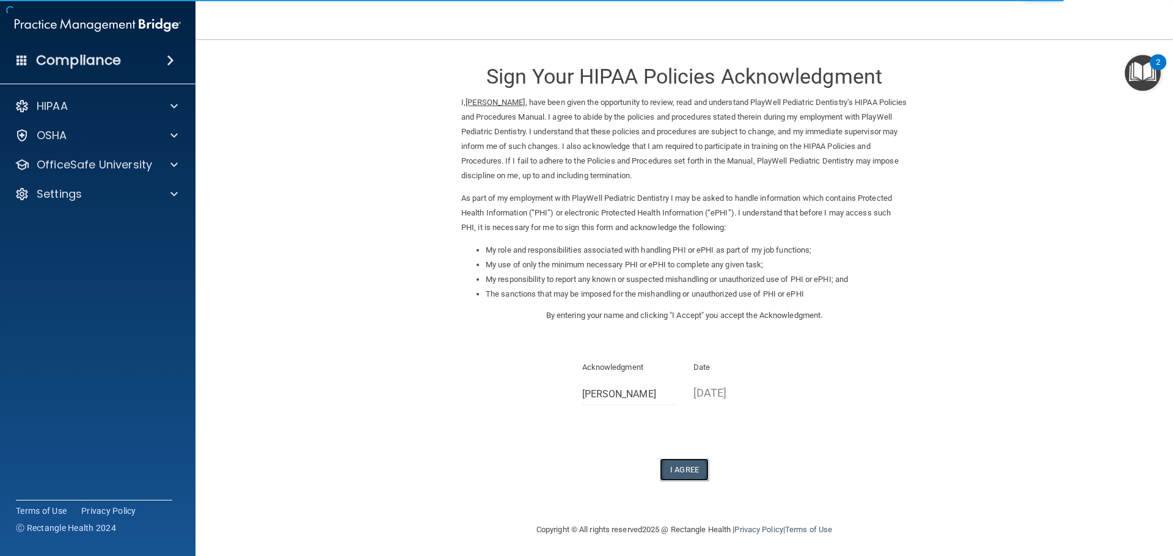
click at [670, 470] on button "I Agree" at bounding box center [684, 470] width 49 height 23
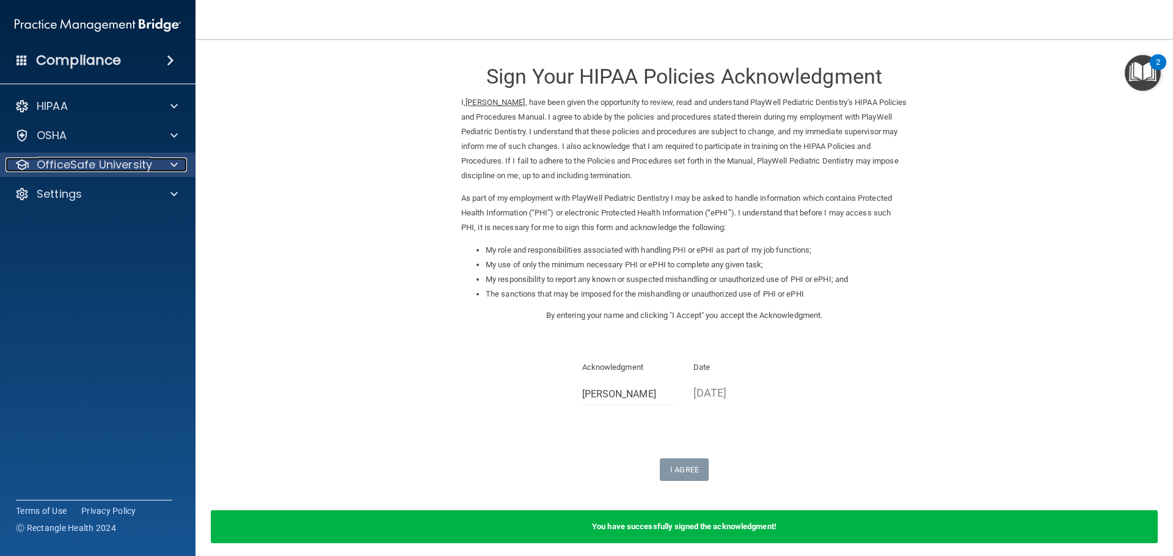
click at [107, 163] on p "OfficeSafe University" at bounding box center [94, 165] width 115 height 15
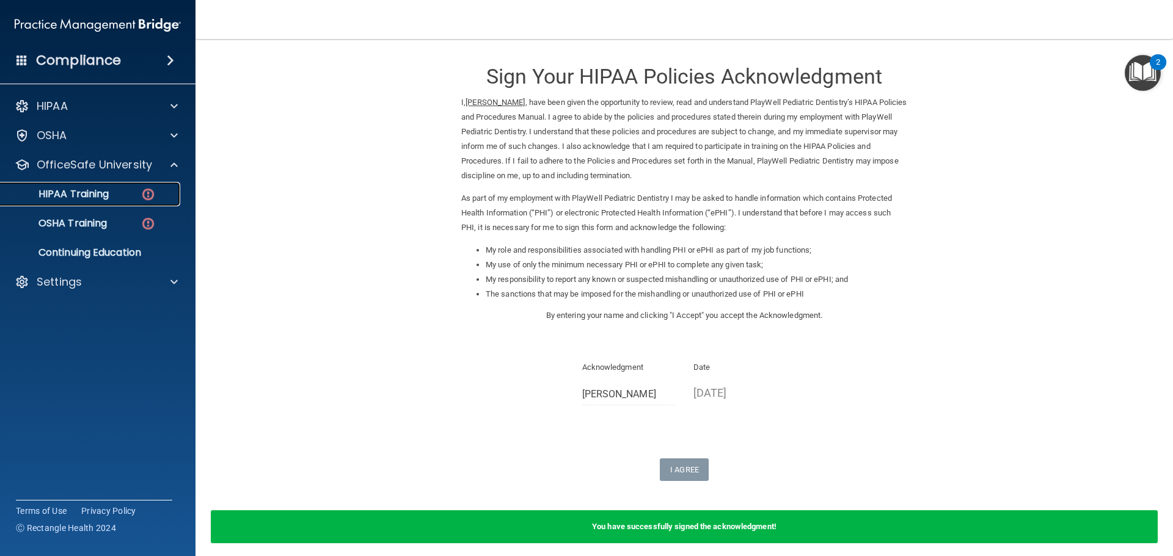
click at [115, 198] on div "HIPAA Training" at bounding box center [91, 194] width 167 height 12
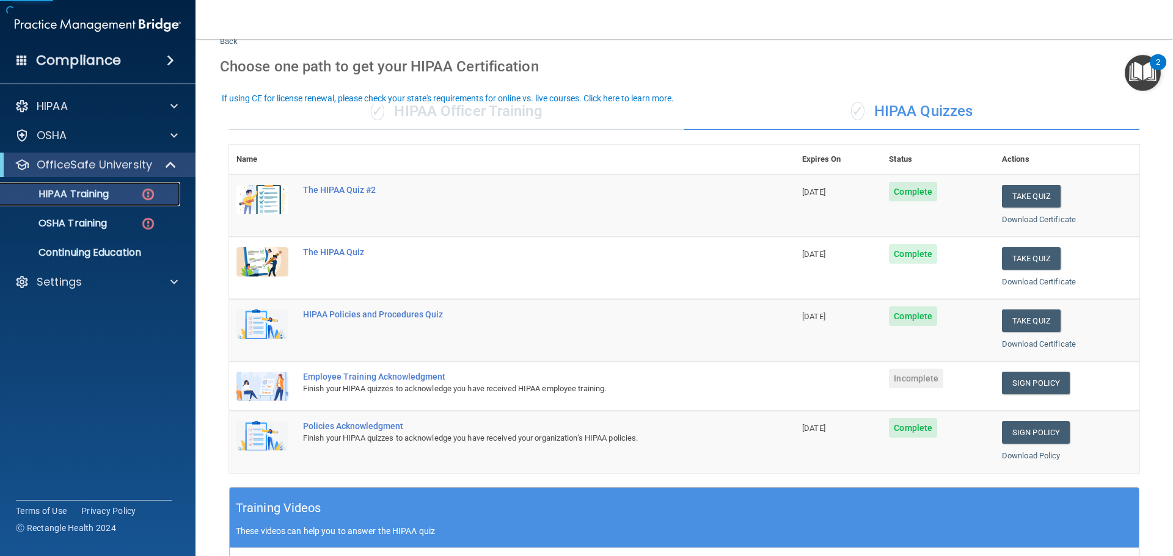
scroll to position [122, 0]
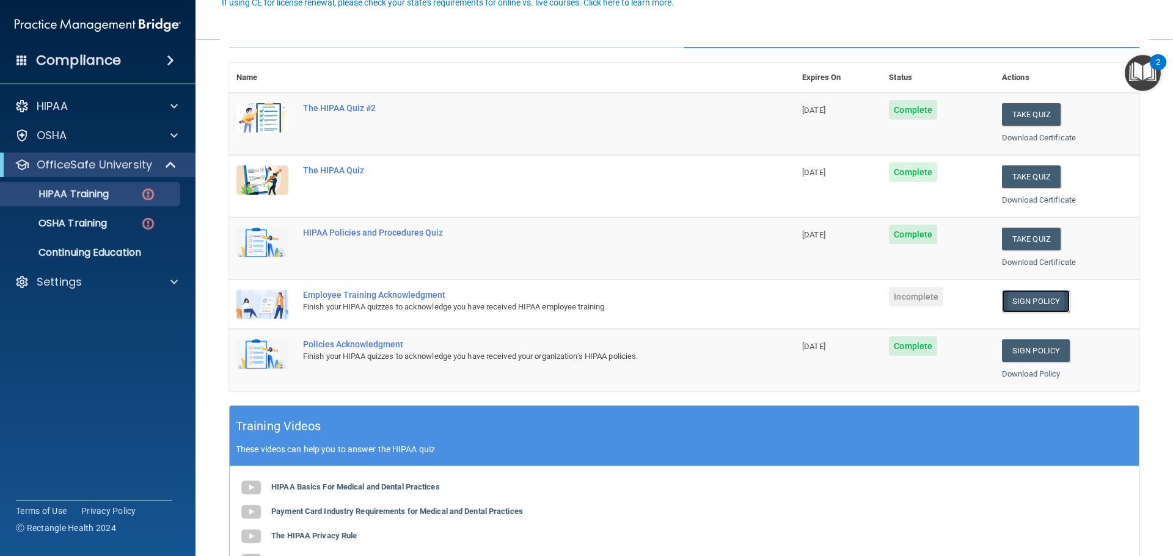
click at [1011, 301] on link "Sign Policy" at bounding box center [1036, 301] width 68 height 23
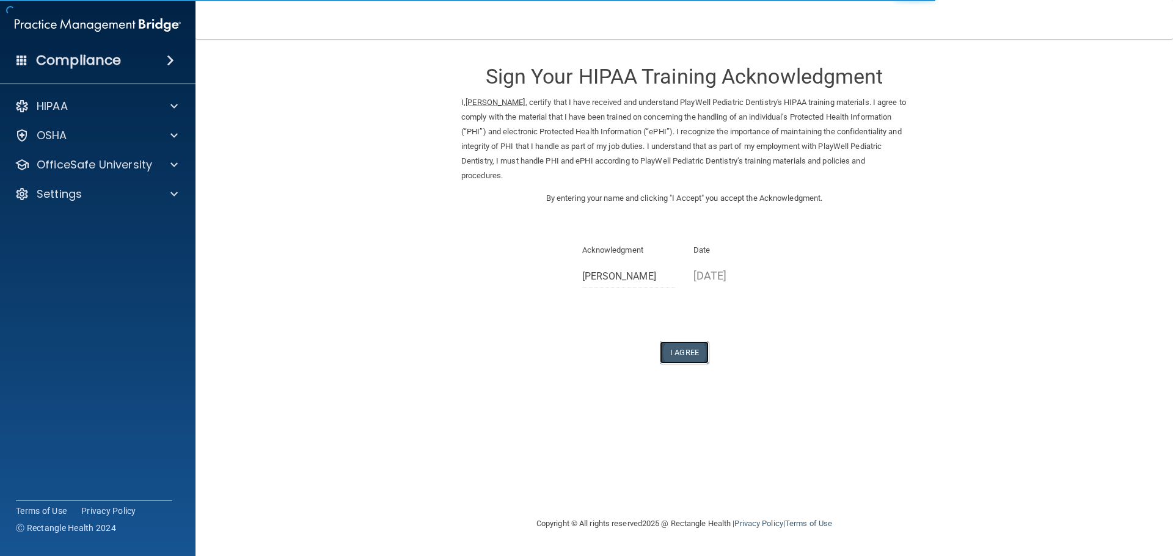
click at [676, 351] on button "I Agree" at bounding box center [684, 352] width 49 height 23
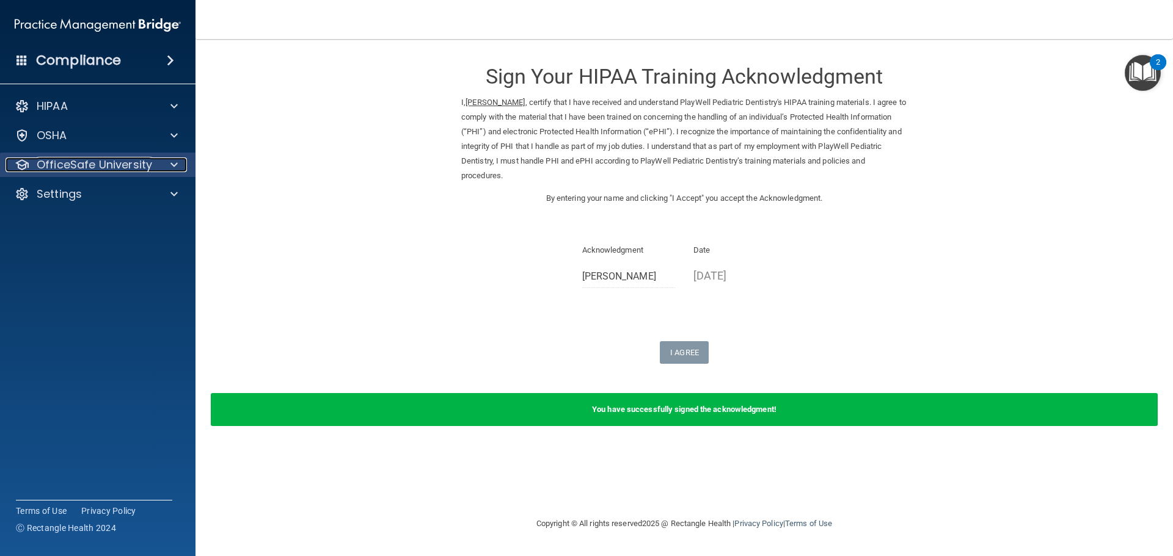
click at [63, 160] on p "OfficeSafe University" at bounding box center [94, 165] width 115 height 15
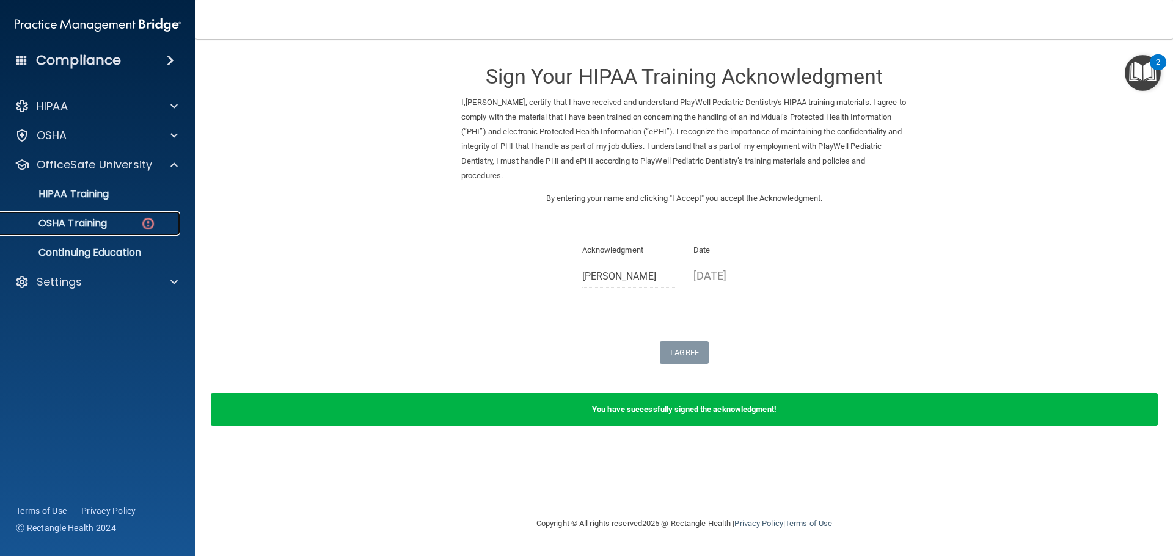
click at [139, 219] on div "OSHA Training" at bounding box center [91, 223] width 167 height 12
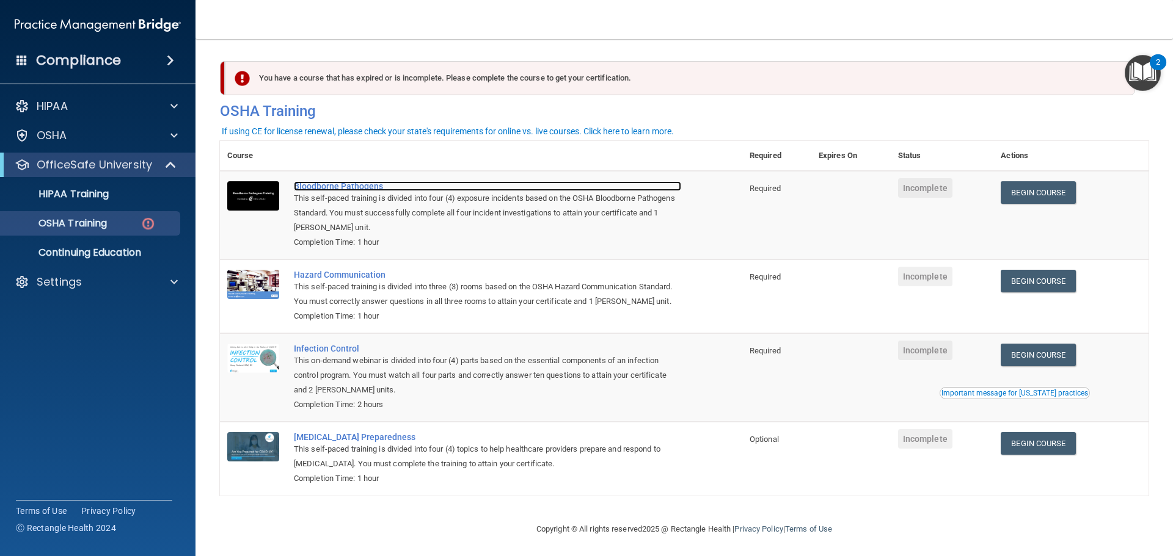
click at [348, 184] on div "Bloodborne Pathogens" at bounding box center [487, 186] width 387 height 10
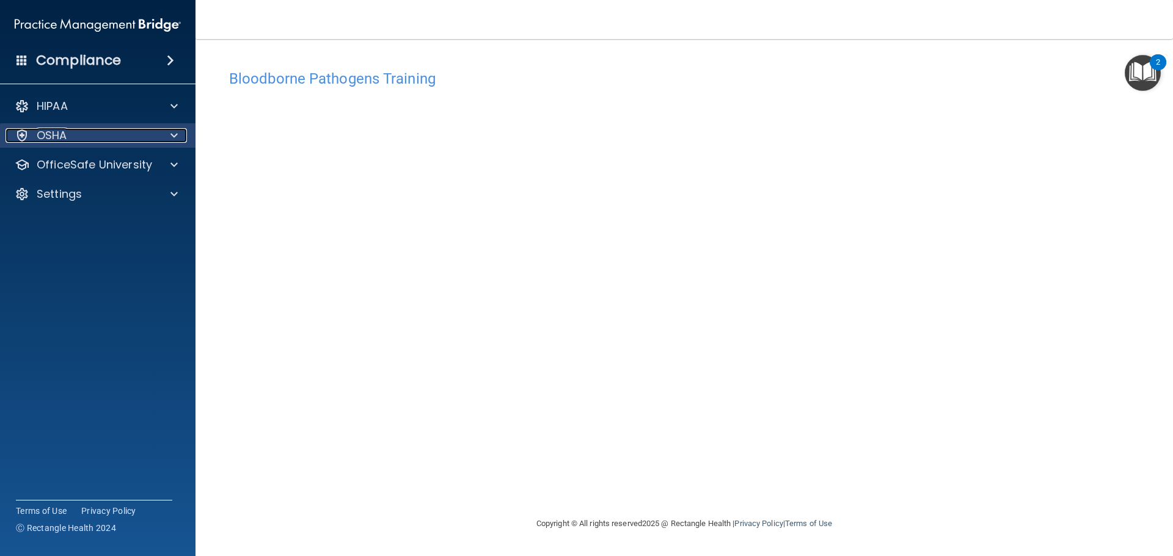
click at [127, 140] on div "OSHA" at bounding box center [80, 135] width 151 height 15
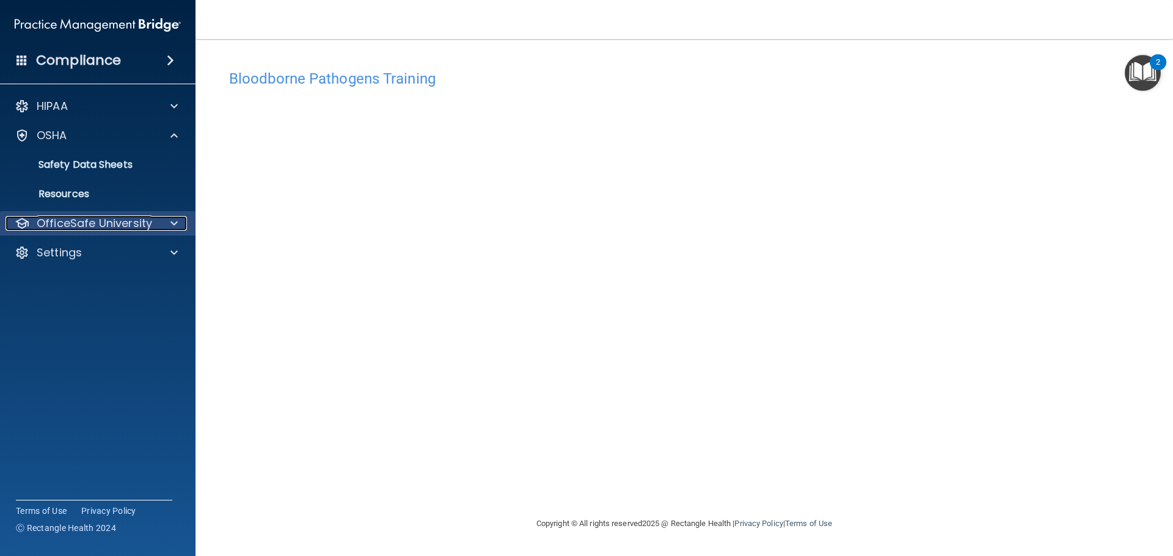
click at [103, 219] on p "OfficeSafe University" at bounding box center [94, 223] width 115 height 15
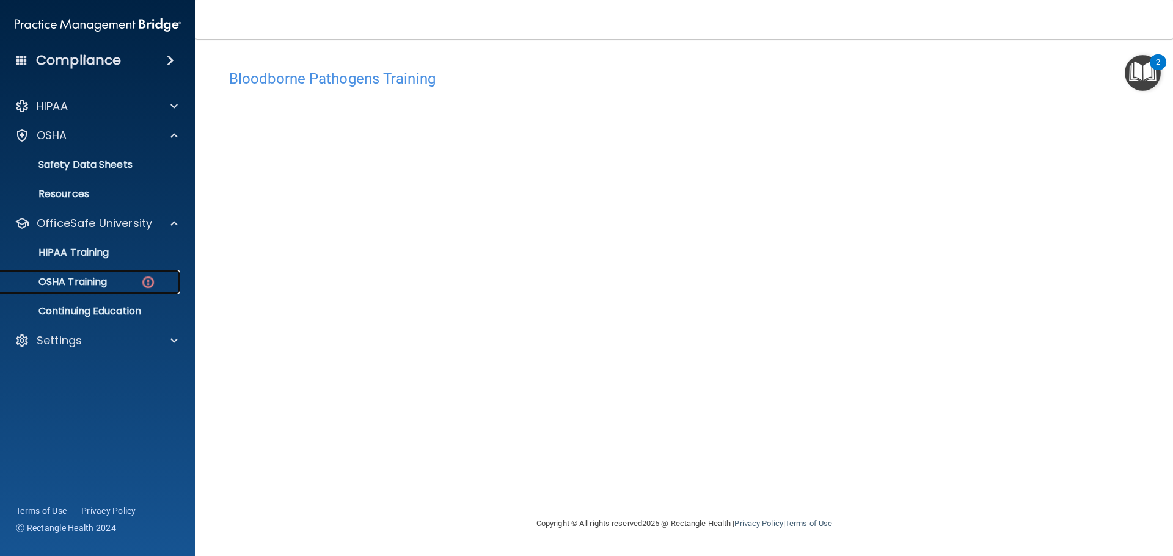
click at [98, 279] on p "OSHA Training" at bounding box center [57, 282] width 99 height 12
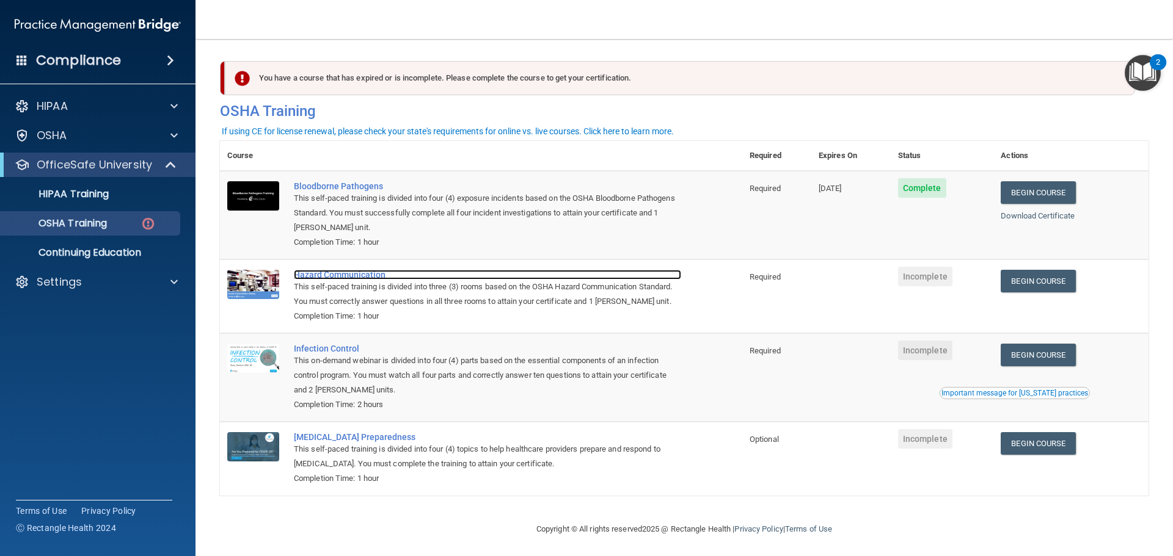
click at [332, 272] on div "Hazard Communication" at bounding box center [487, 275] width 387 height 10
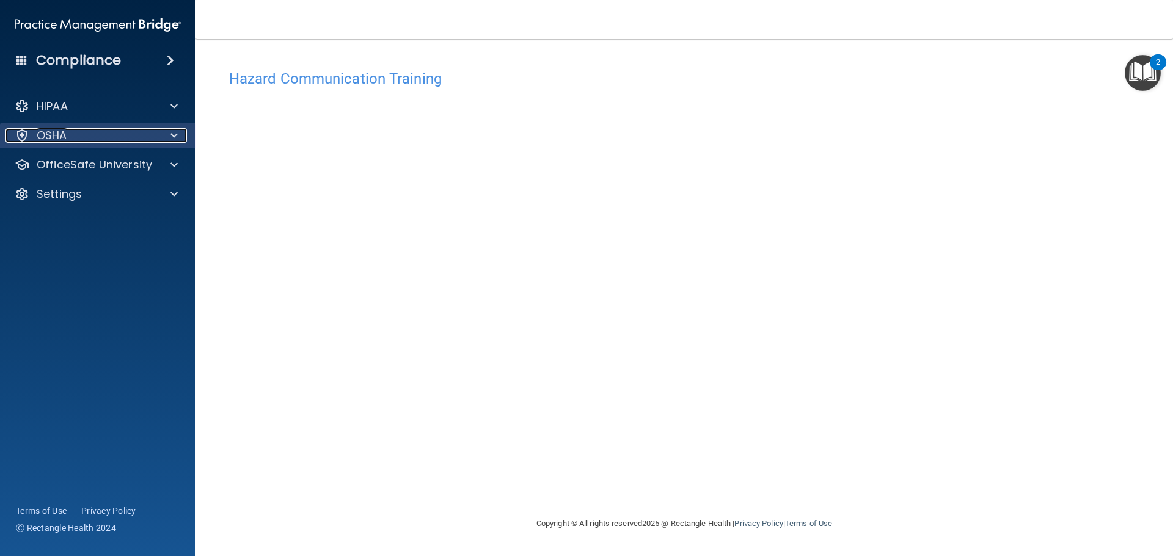
click at [169, 133] on div at bounding box center [172, 135] width 31 height 15
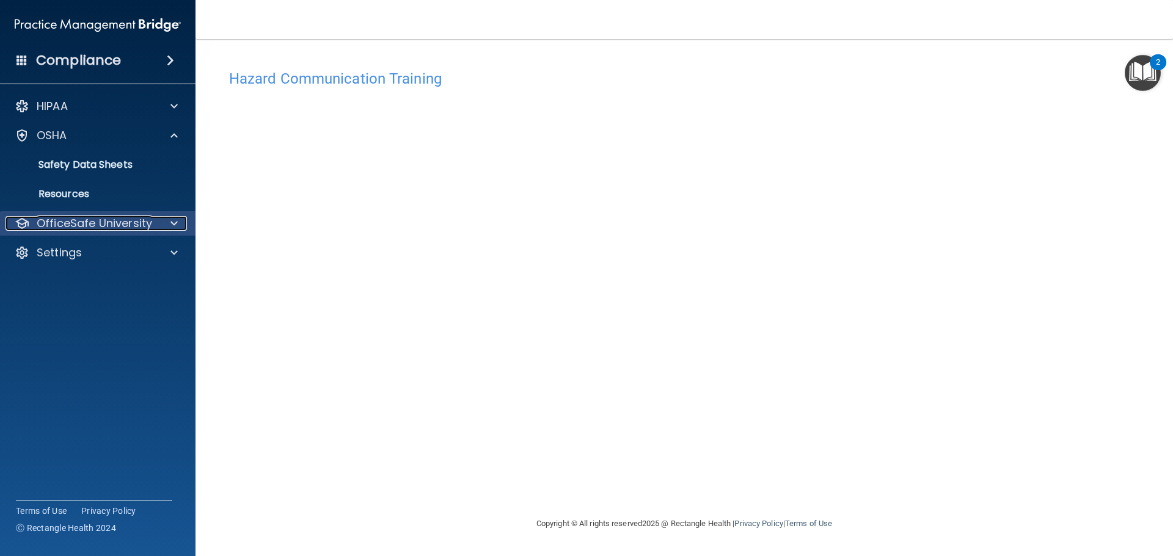
click at [95, 225] on p "OfficeSafe University" at bounding box center [94, 223] width 115 height 15
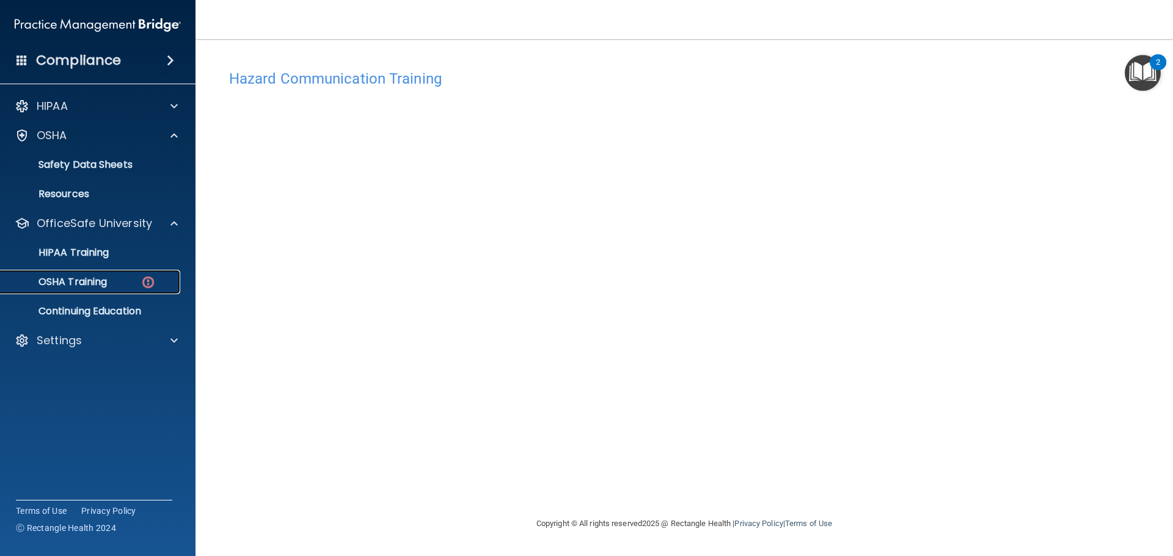
click at [112, 282] on div "OSHA Training" at bounding box center [91, 282] width 167 height 12
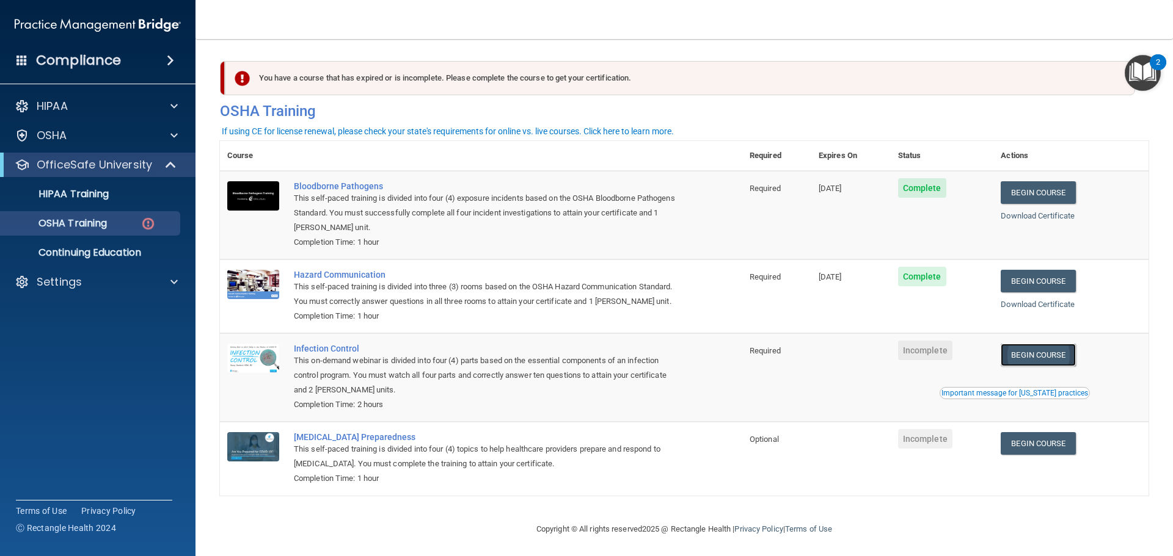
click at [1024, 366] on link "Begin Course" at bounding box center [1037, 355] width 75 height 23
click at [304, 354] on div "Infection Control" at bounding box center [487, 349] width 387 height 10
click at [82, 218] on p "OSHA Training" at bounding box center [57, 223] width 99 height 12
click at [86, 190] on p "HIPAA Training" at bounding box center [58, 194] width 101 height 12
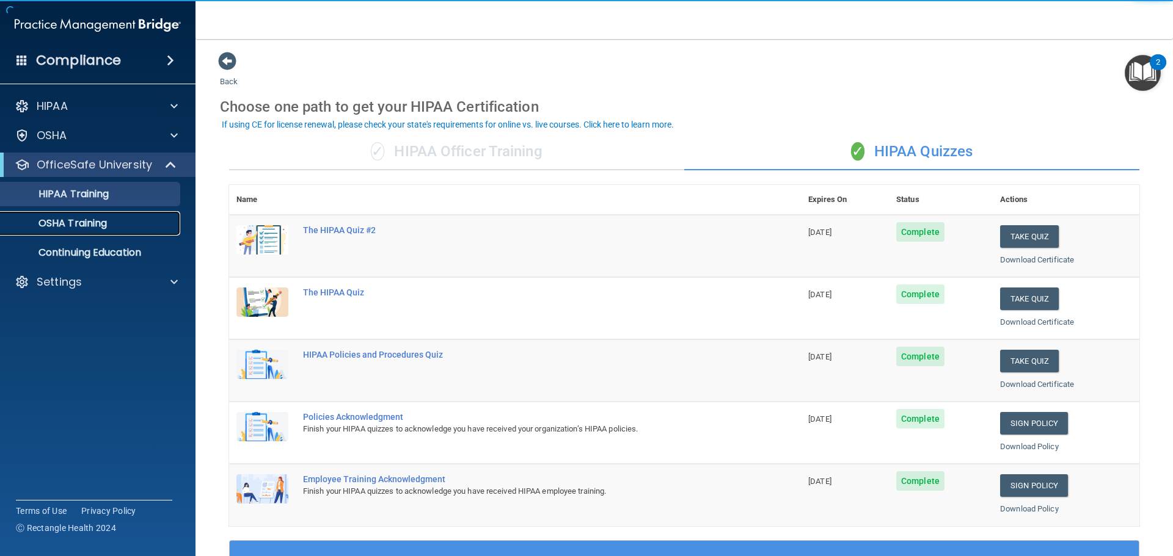
click at [84, 226] on p "OSHA Training" at bounding box center [57, 223] width 99 height 12
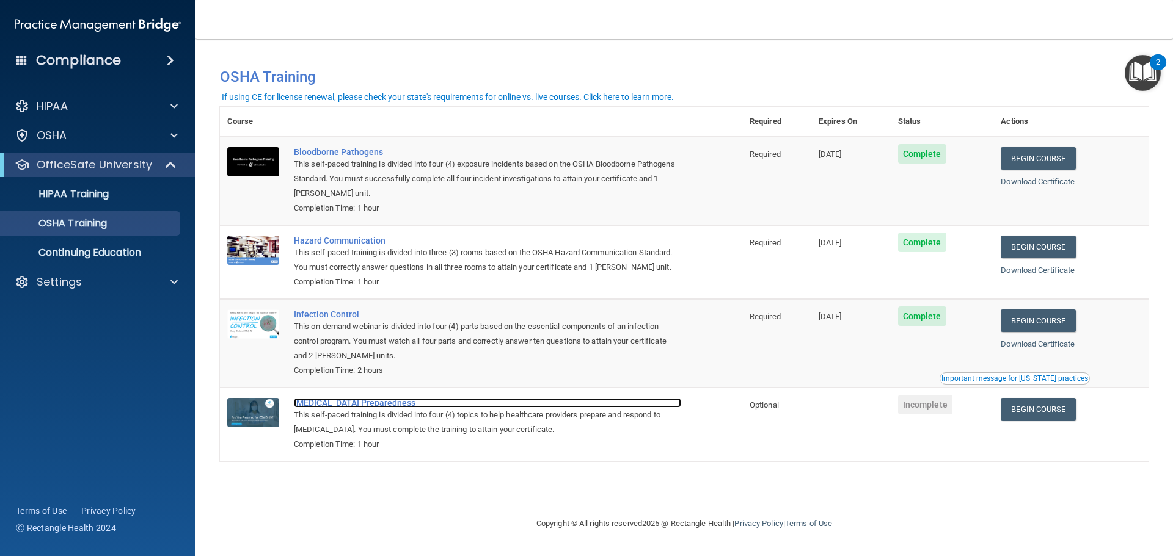
click at [354, 404] on div "[MEDICAL_DATA] Preparedness" at bounding box center [487, 403] width 387 height 10
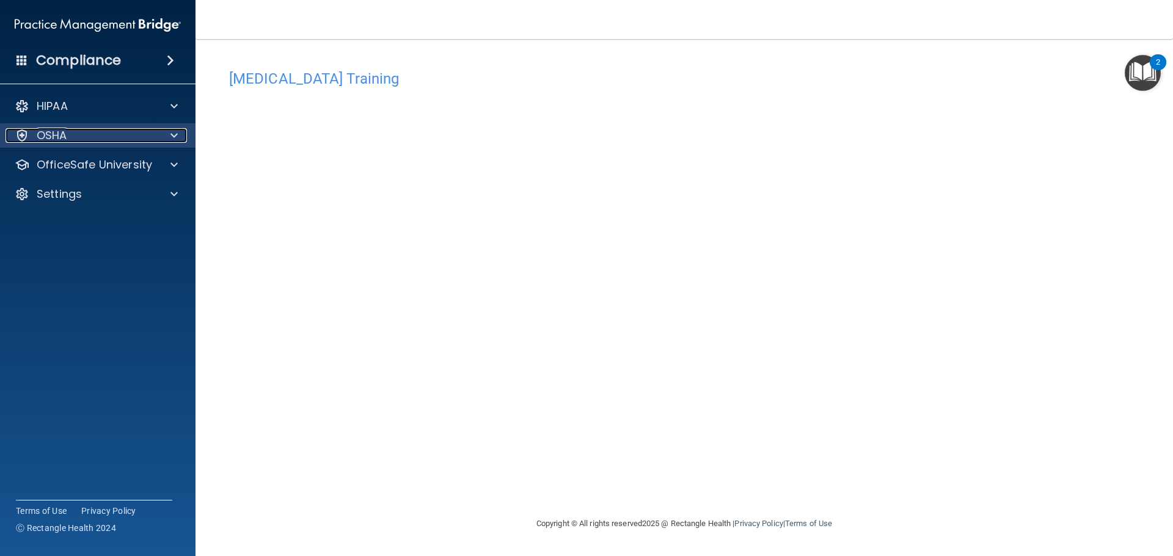
click at [165, 130] on div at bounding box center [172, 135] width 31 height 15
click at [163, 158] on div at bounding box center [172, 165] width 31 height 15
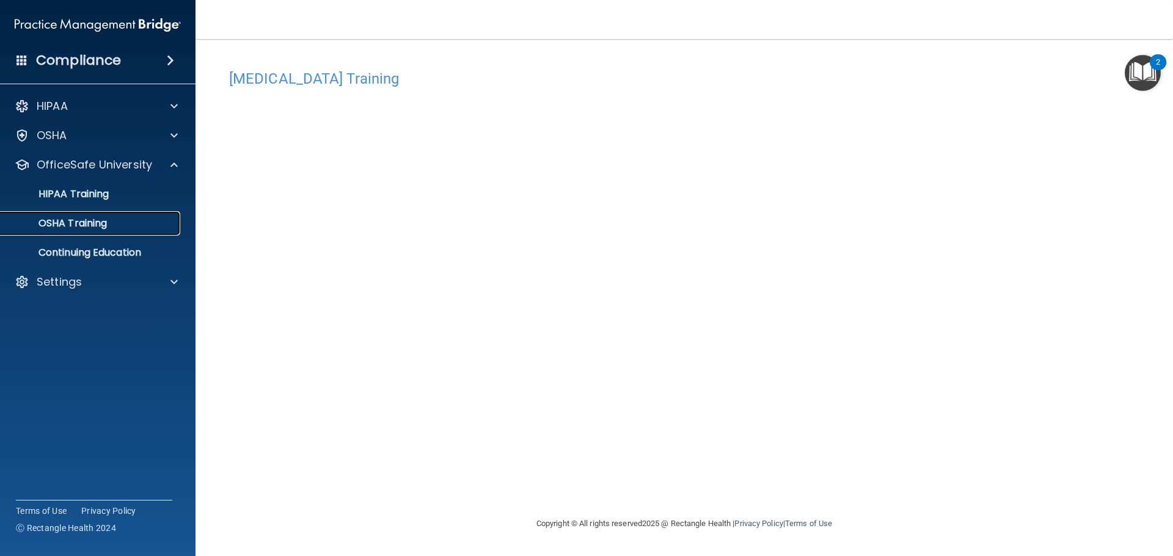
click at [90, 220] on p "OSHA Training" at bounding box center [57, 223] width 99 height 12
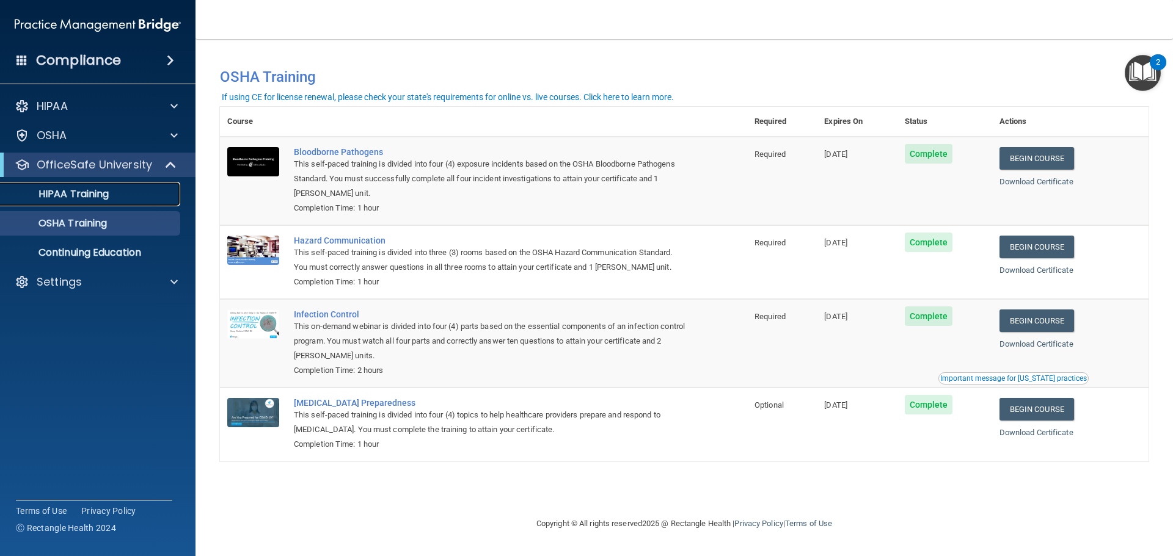
click at [45, 194] on p "HIPAA Training" at bounding box center [58, 194] width 101 height 12
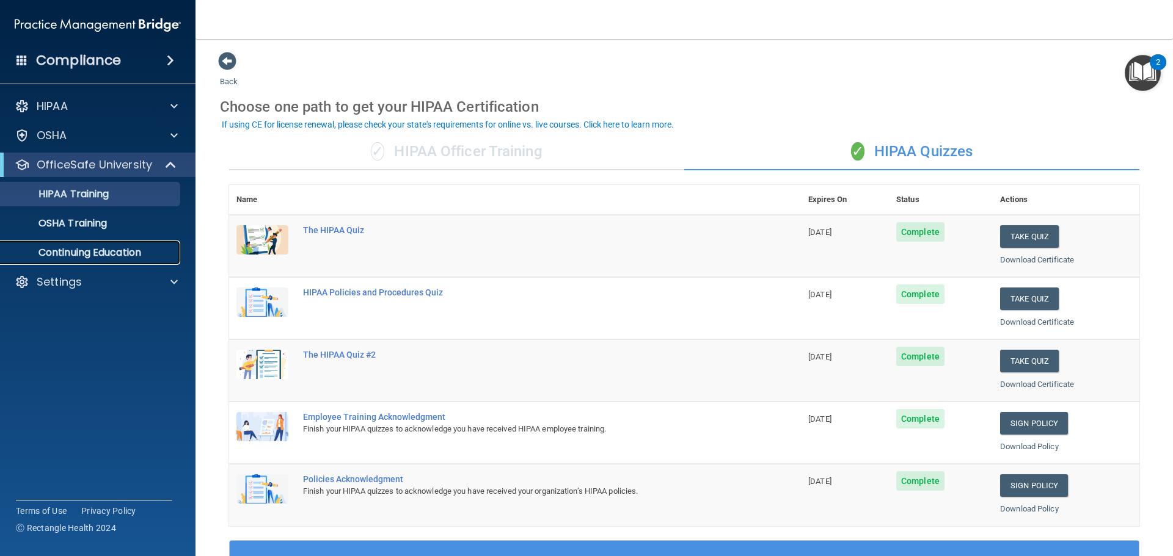
click at [101, 247] on p "Continuing Education" at bounding box center [91, 253] width 167 height 12
